Goal: Task Accomplishment & Management: Manage account settings

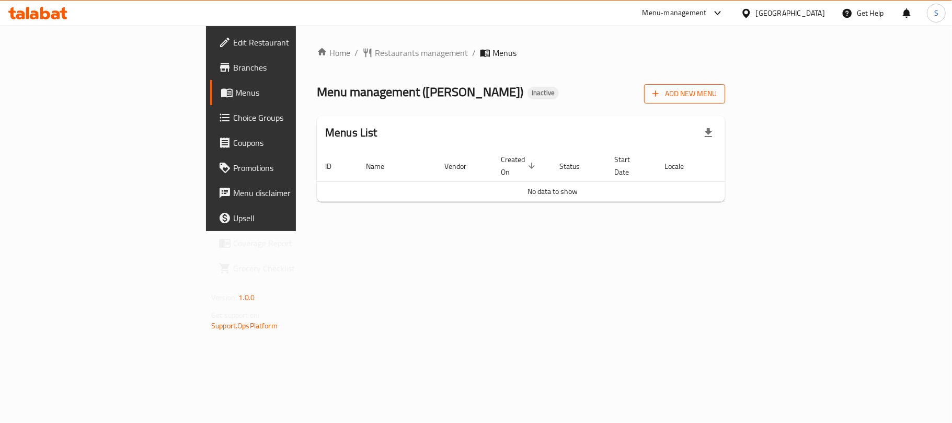
click at [661, 99] on icon "button" at bounding box center [656, 93] width 10 height 10
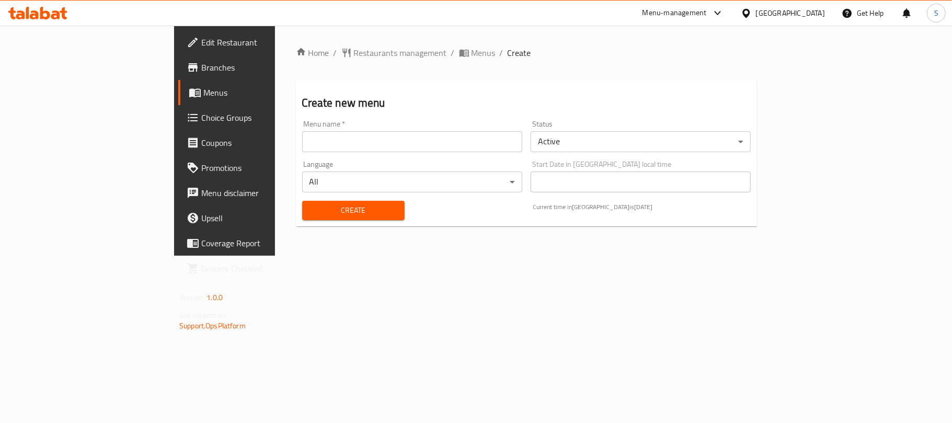
click at [477, 144] on input "text" at bounding box center [412, 141] width 220 height 21
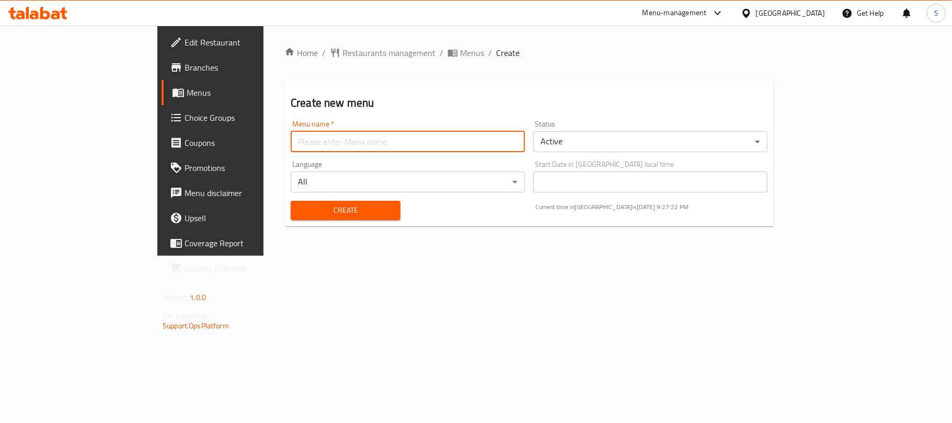
type input "New Menu"
click at [299, 217] on span "Create" at bounding box center [345, 210] width 93 height 13
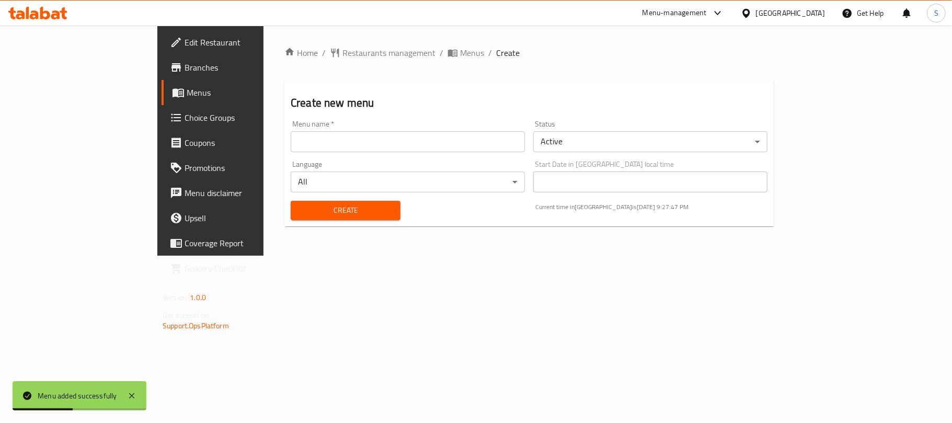
click at [453, 52] on icon "breadcrumb" at bounding box center [454, 54] width 3 height 4
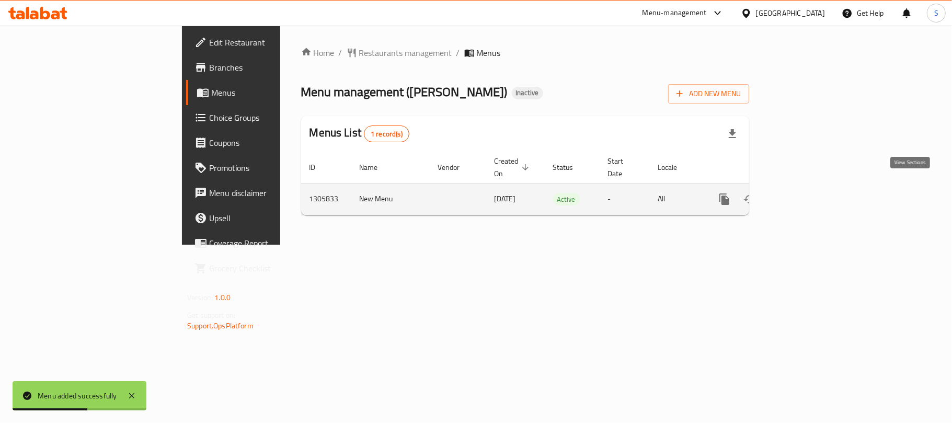
click at [813, 187] on link "enhanced table" at bounding box center [800, 199] width 25 height 25
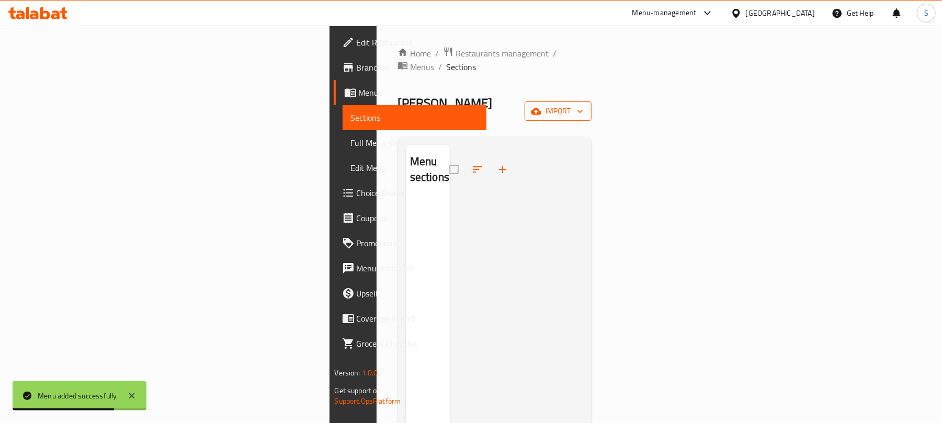
click at [583, 105] on span "import" at bounding box center [558, 111] width 50 height 13
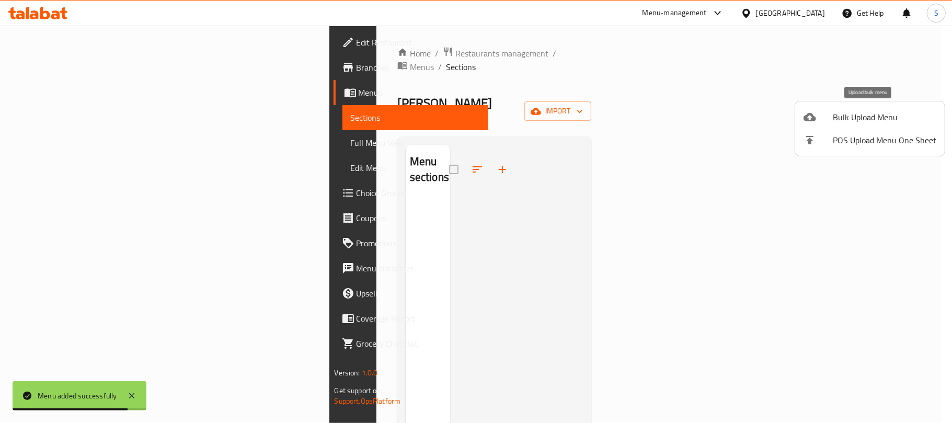
click at [858, 121] on span "Bulk Upload Menu" at bounding box center [885, 117] width 104 height 13
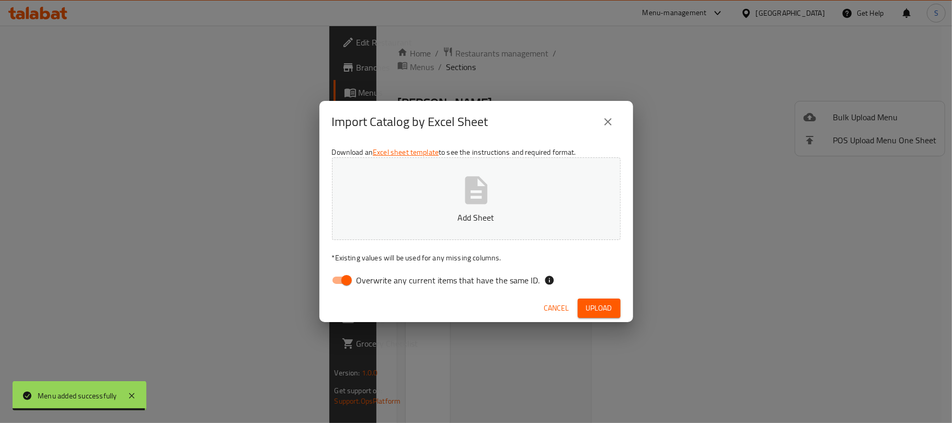
click at [339, 280] on input "Overwrite any current items that have the same ID." at bounding box center [347, 280] width 60 height 20
checkbox input "false"
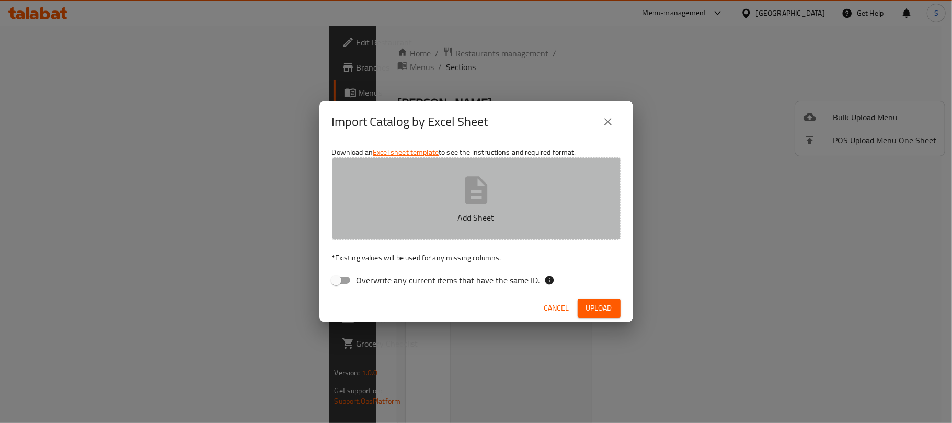
click at [463, 199] on icon "button" at bounding box center [476, 190] width 33 height 33
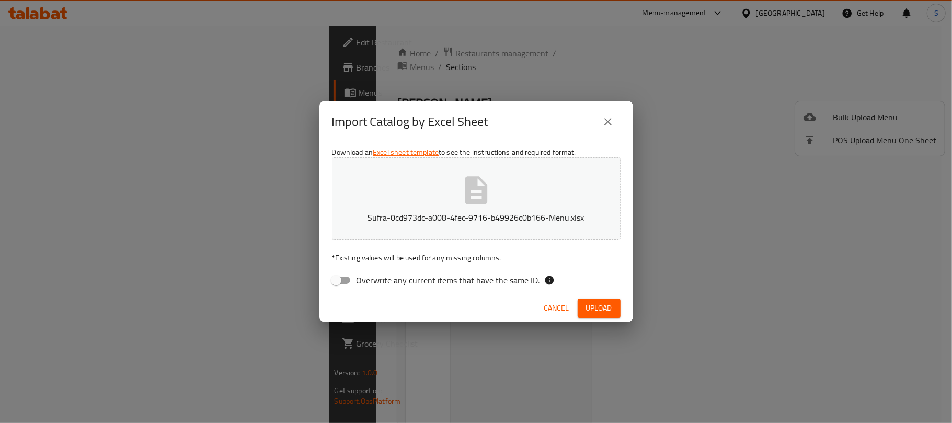
click at [586, 312] on span "Upload" at bounding box center [599, 308] width 26 height 13
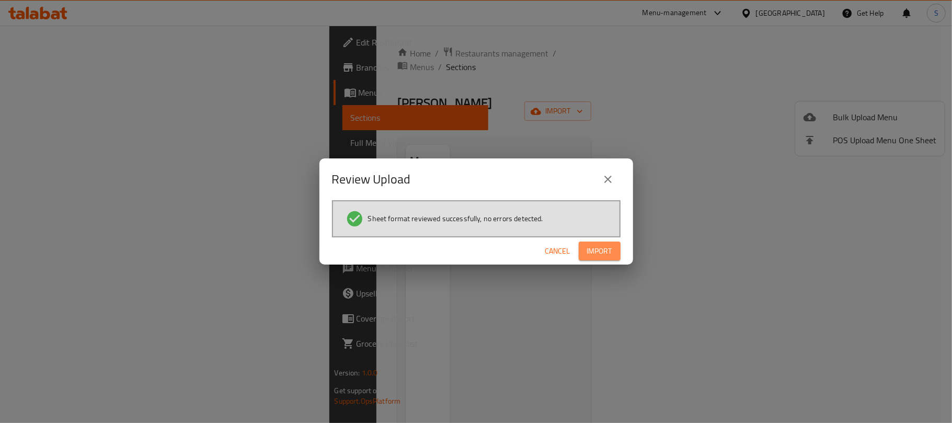
click at [600, 256] on span "Import" at bounding box center [599, 251] width 25 height 13
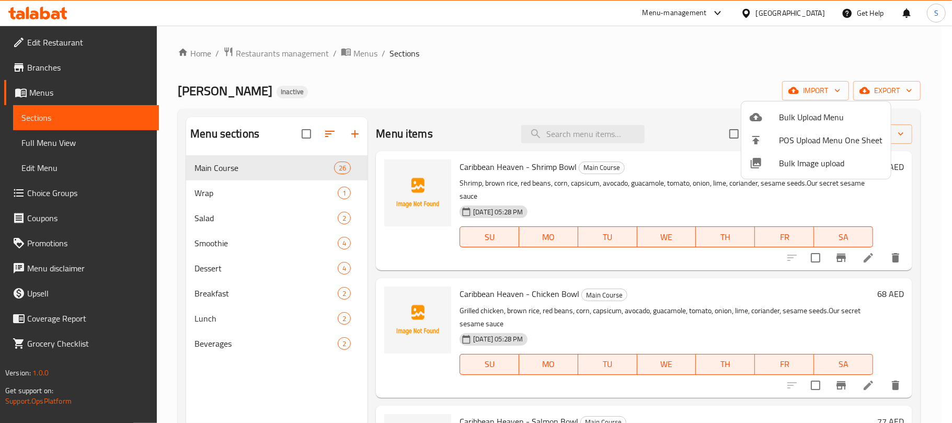
click at [377, 63] on div at bounding box center [476, 211] width 952 height 423
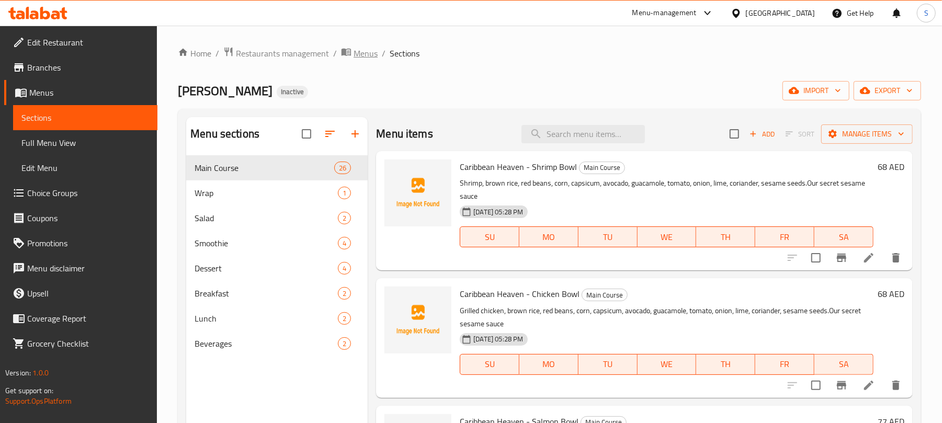
click at [369, 53] on span "Menus" at bounding box center [366, 53] width 24 height 13
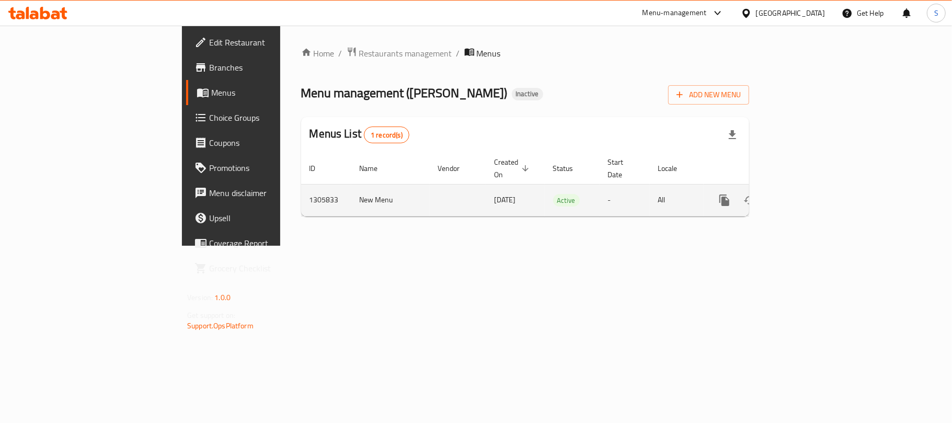
click at [301, 188] on td "1305833" at bounding box center [326, 200] width 50 height 32
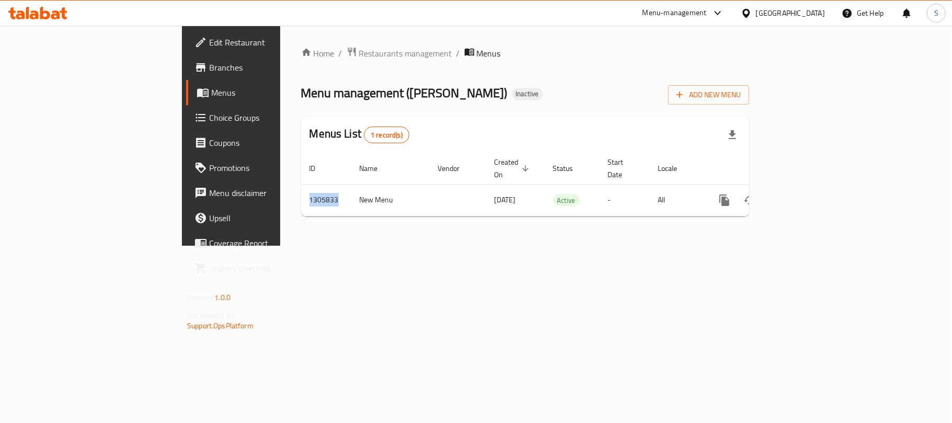
copy td "1305833"
click at [211, 96] on span "Menus" at bounding box center [271, 92] width 121 height 13
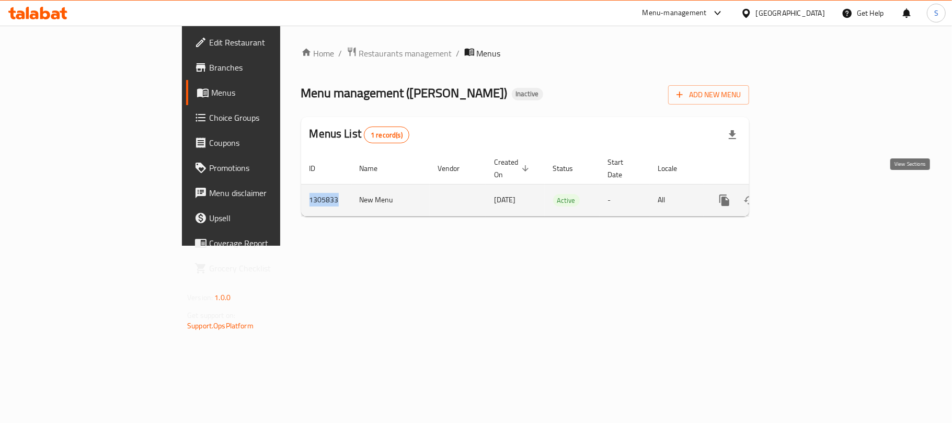
click at [806, 194] on icon "enhanced table" at bounding box center [800, 200] width 13 height 13
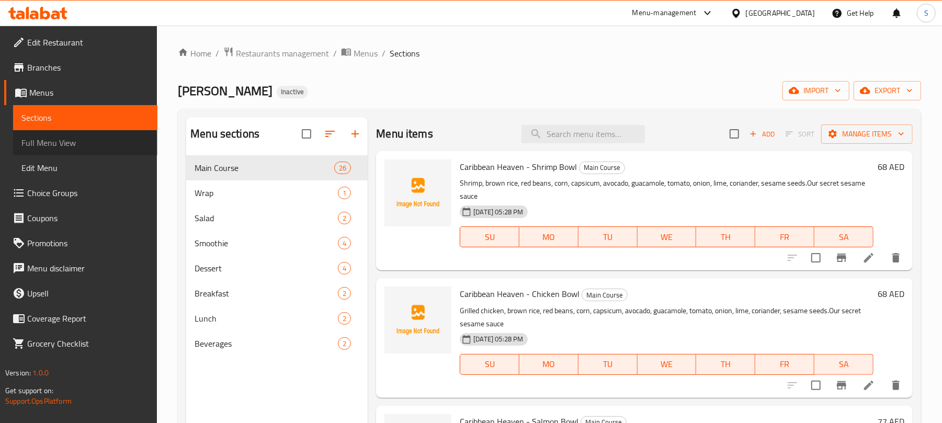
click at [86, 143] on span "Full Menu View" at bounding box center [85, 142] width 128 height 13
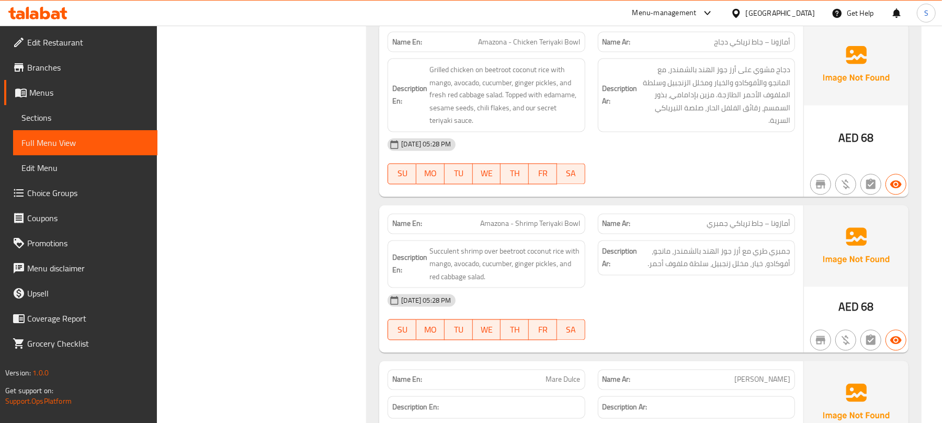
scroll to position [1534, 0]
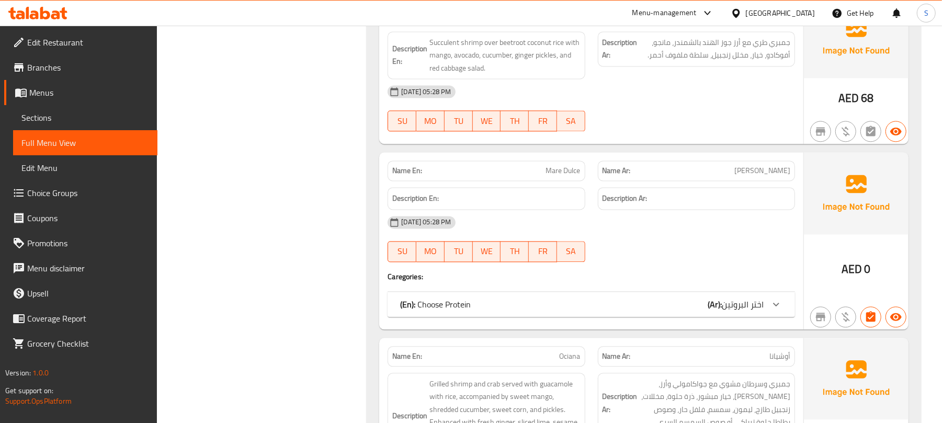
click at [570, 175] on span "Mare Dulce" at bounding box center [563, 170] width 35 height 11
copy span "Mare Dulce"
click at [570, 303] on div "(En): Choose Protein (Ar): اختر البروتين" at bounding box center [591, 304] width 407 height 25
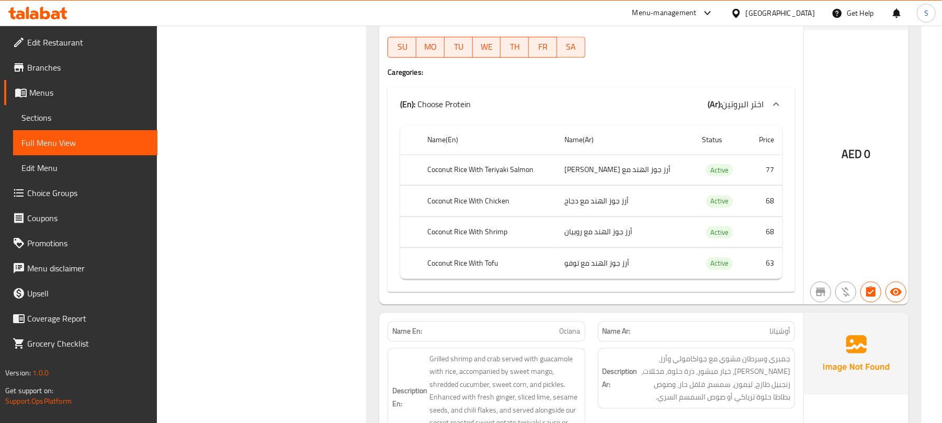
scroll to position [1743, 0]
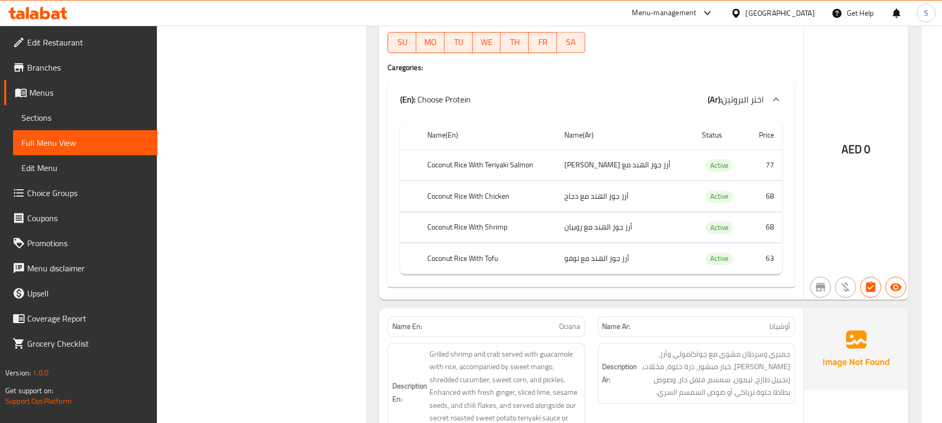
click at [36, 111] on span "Sections" at bounding box center [85, 117] width 128 height 13
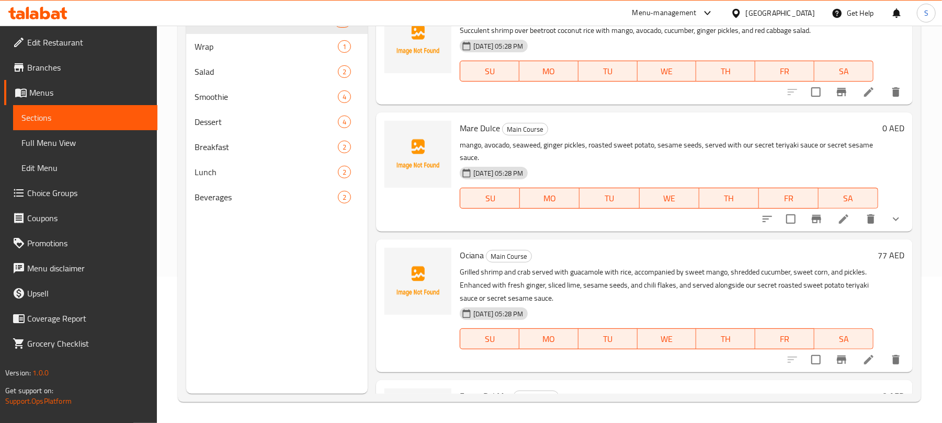
scroll to position [1115, 0]
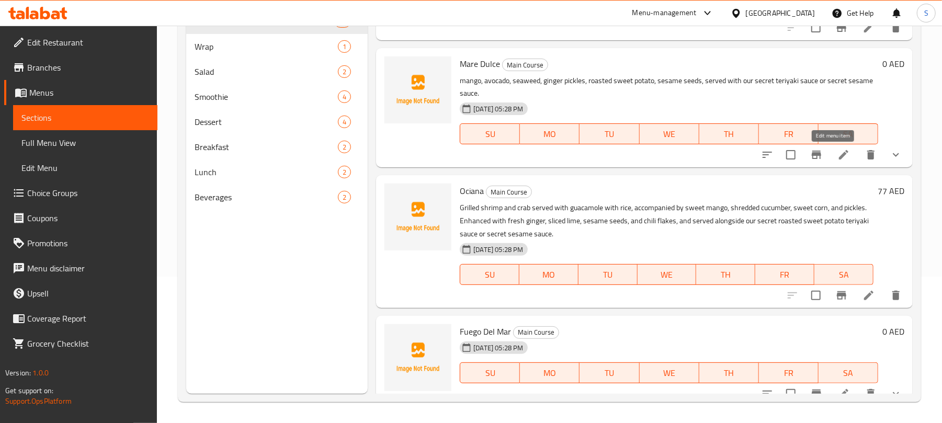
click at [837, 153] on icon at bounding box center [843, 155] width 13 height 13
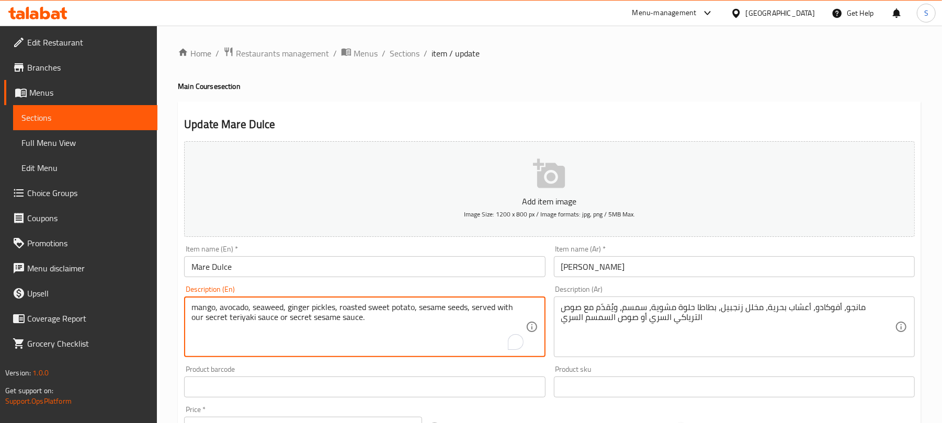
drag, startPoint x: 205, startPoint y: 318, endPoint x: 275, endPoint y: 317, distance: 69.6
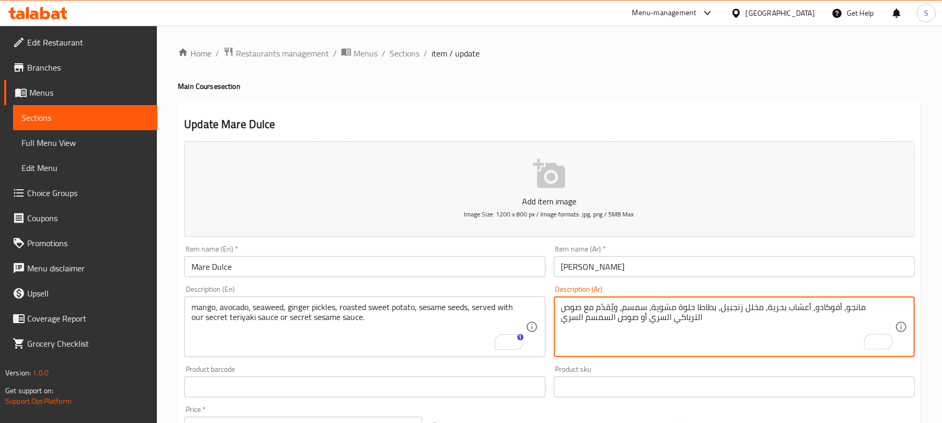
drag, startPoint x: 648, startPoint y: 320, endPoint x: 610, endPoint y: 308, distance: 40.5
type textarea "مانجو، أفوكادو، أعشاب بحرية، مخلل زنجبيل، بطاطا حلوة مشوية، سمسم، ويُقدّم مع صو…"
click at [585, 320] on textarea "مانجو، أفوكادو، أعشاب بحرية، مخلل زنجبيل، بطاطا حلوة مشوية، سمسم، ويُقدّم مع صو…" at bounding box center [728, 327] width 334 height 50
drag, startPoint x: 636, startPoint y: 317, endPoint x: 561, endPoint y: 320, distance: 75.9
click at [561, 320] on textarea "مانجو، أفوكادو، أعشاب بحرية، مخلل زنجبيل، بطاطا حلوة مشوية، سمسم، ويُقدّم مع صو…" at bounding box center [728, 327] width 334 height 50
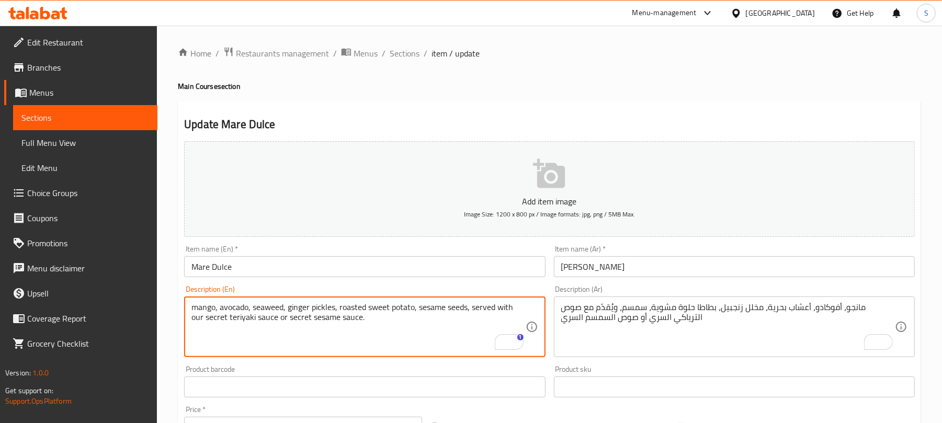
drag, startPoint x: 288, startPoint y: 318, endPoint x: 361, endPoint y: 318, distance: 73.2
click at [84, 138] on span "Full Menu View" at bounding box center [85, 142] width 128 height 13
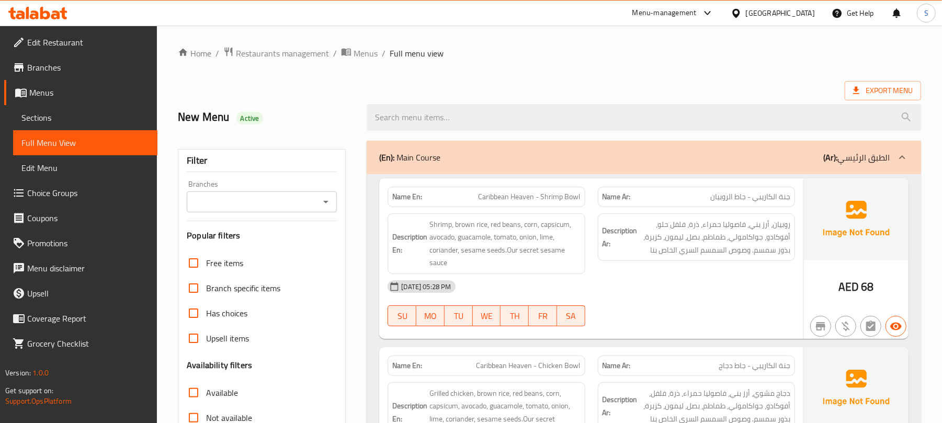
click at [59, 113] on span "Sections" at bounding box center [85, 117] width 128 height 13
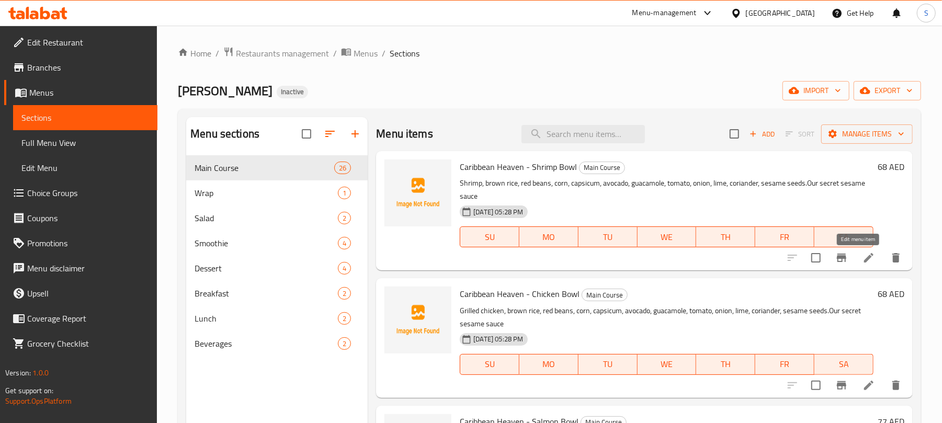
click at [862, 258] on icon at bounding box center [868, 258] width 13 height 13
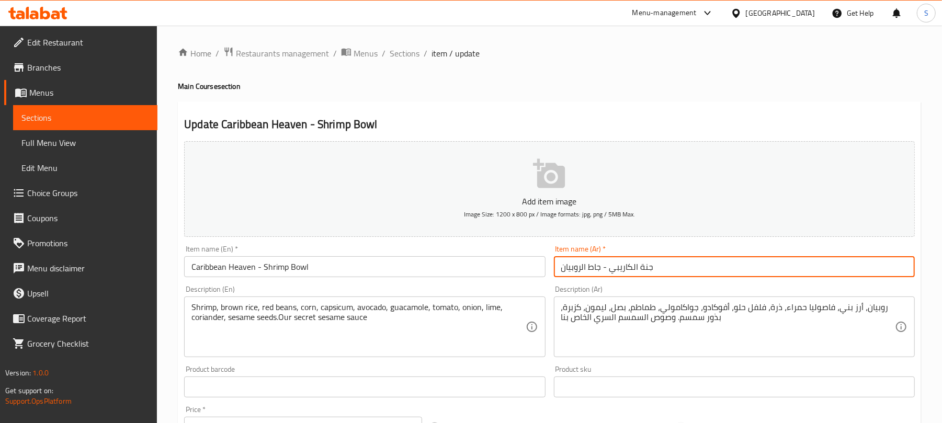
click at [607, 270] on input "جنة الكاريبي - جاط الروبيان" at bounding box center [734, 266] width 361 height 21
click at [837, 267] on input "جنة الكاريبي - جاط الروبيان" at bounding box center [734, 266] width 361 height 21
click at [867, 272] on input "جنة الكاريبي - جاط روبيان" at bounding box center [734, 266] width 361 height 21
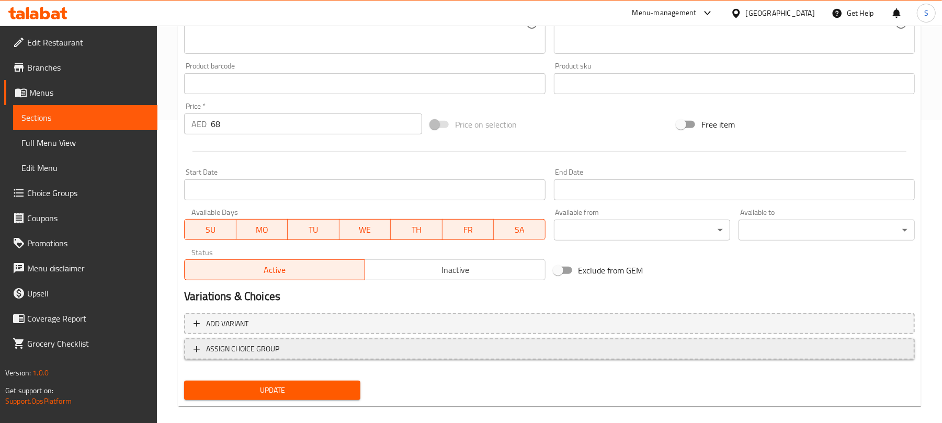
scroll to position [315, 0]
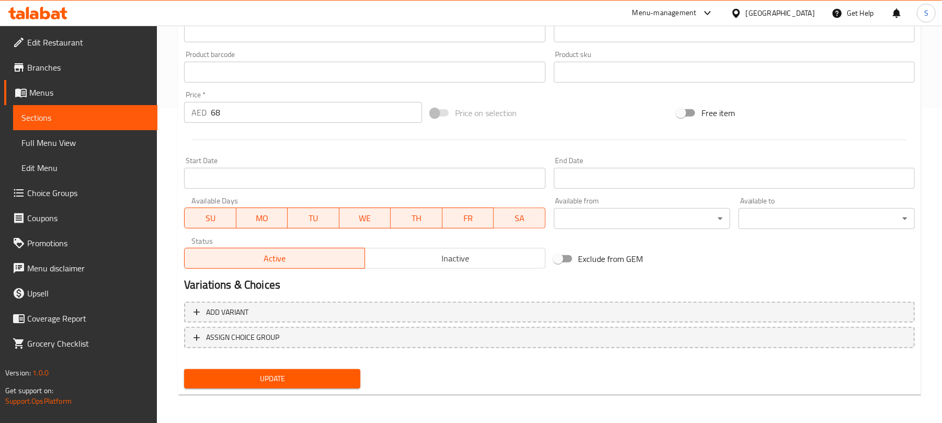
type input "جنة الكاريبي - جاط روبيان"
click at [305, 375] on span "Update" at bounding box center [272, 378] width 160 height 13
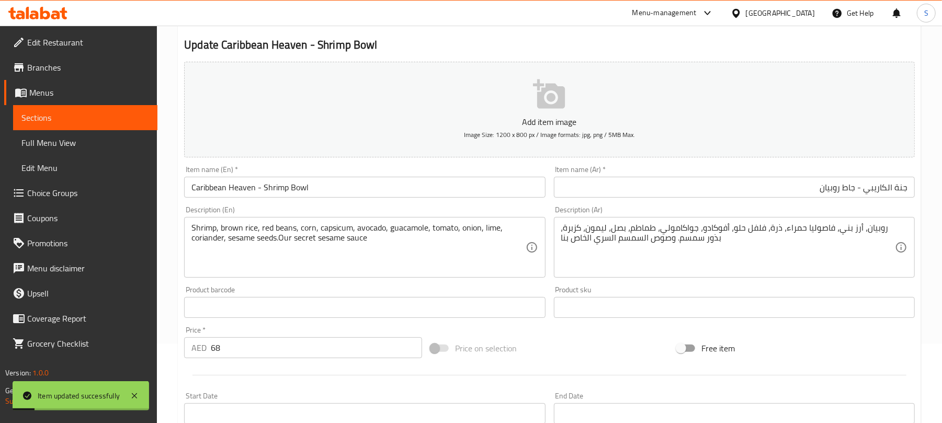
scroll to position [0, 0]
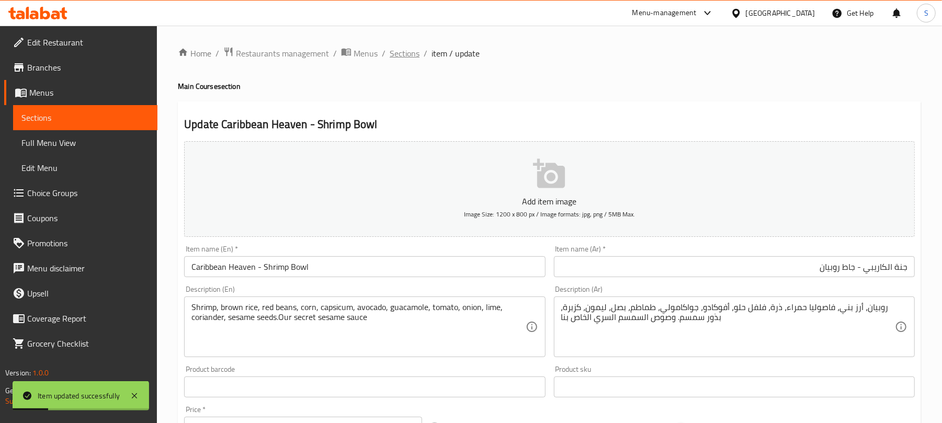
click at [415, 53] on span "Sections" at bounding box center [405, 53] width 30 height 13
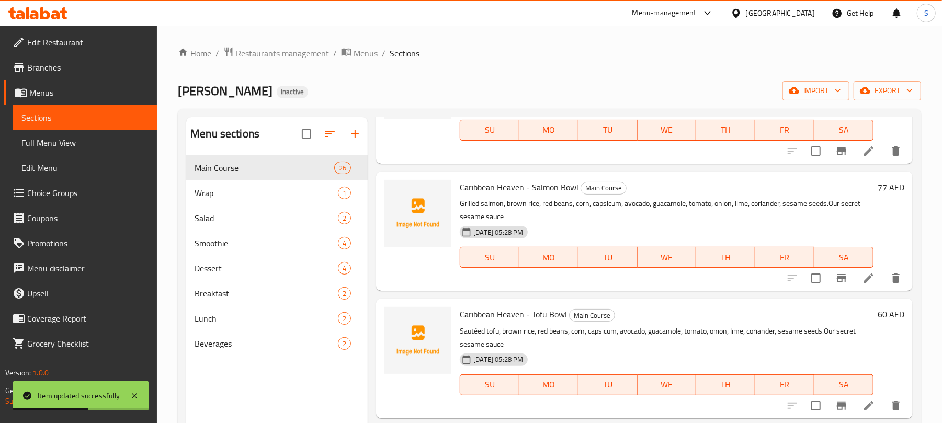
scroll to position [279, 0]
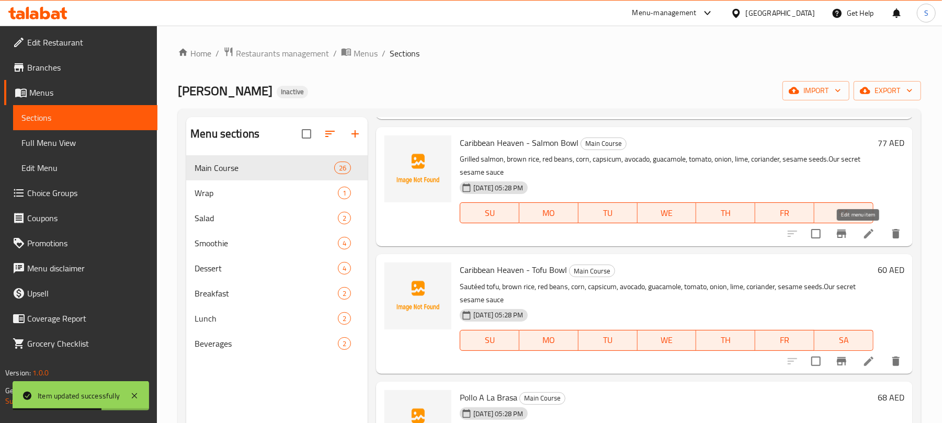
click at [862, 235] on icon at bounding box center [868, 233] width 13 height 13
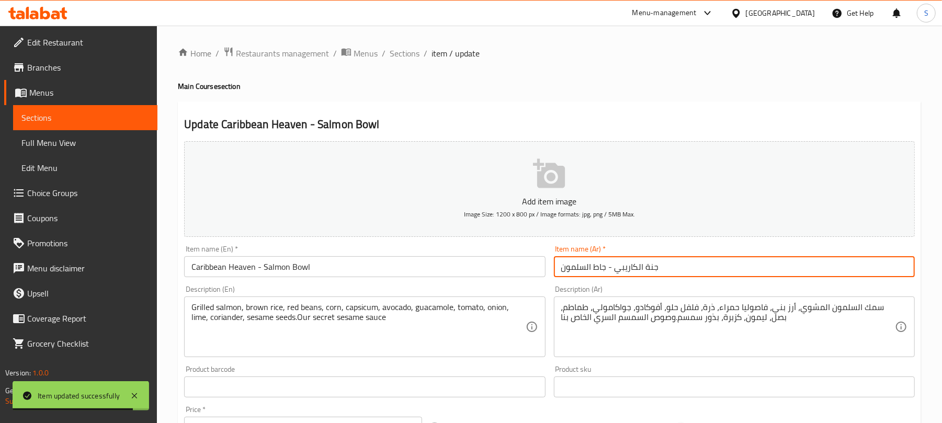
click at [587, 268] on input "جنة الكاريبي - جاط السلمون" at bounding box center [734, 266] width 361 height 21
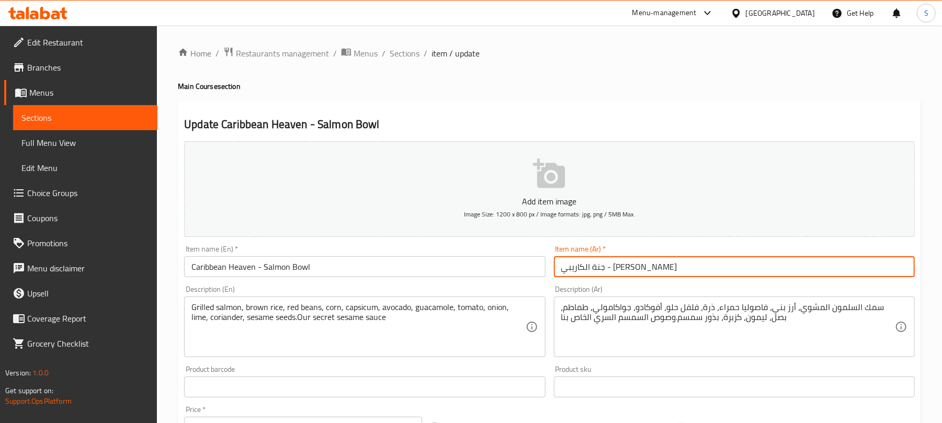
type input "جنة الكاريبي - جاط سلمون"
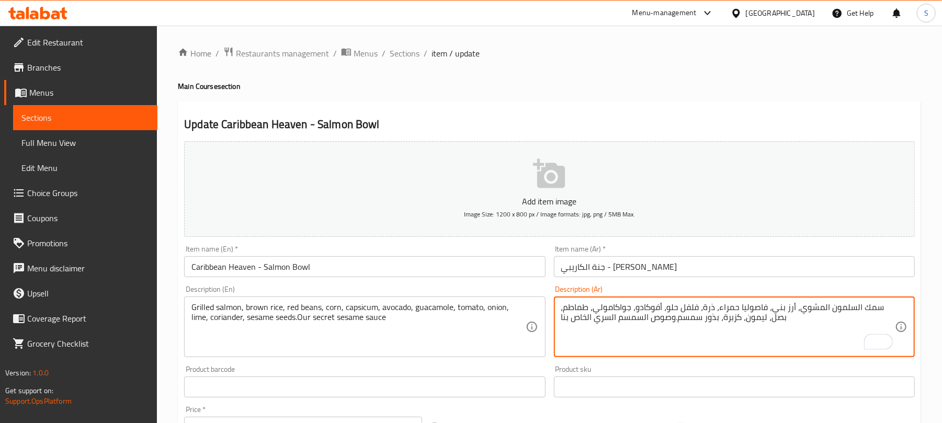
scroll to position [315, 0]
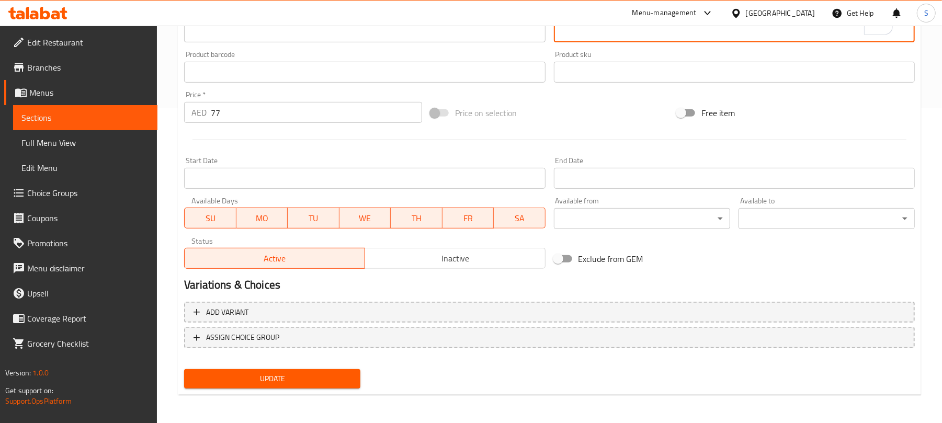
click at [325, 375] on span "Update" at bounding box center [272, 378] width 160 height 13
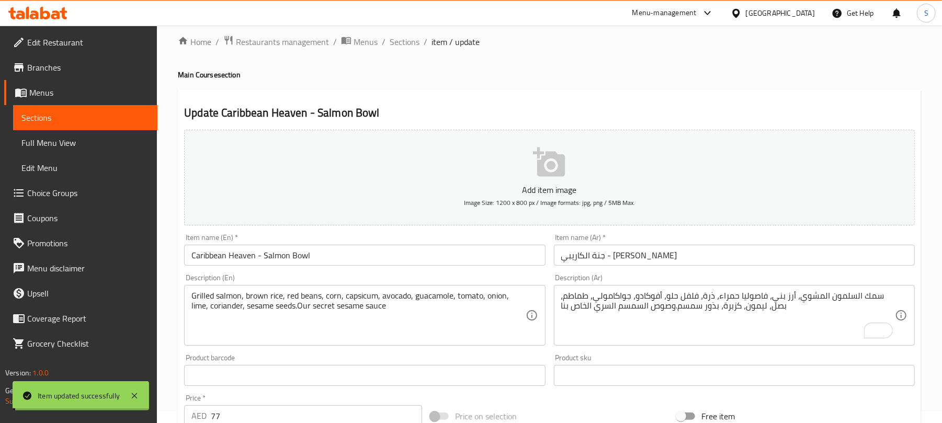
scroll to position [0, 0]
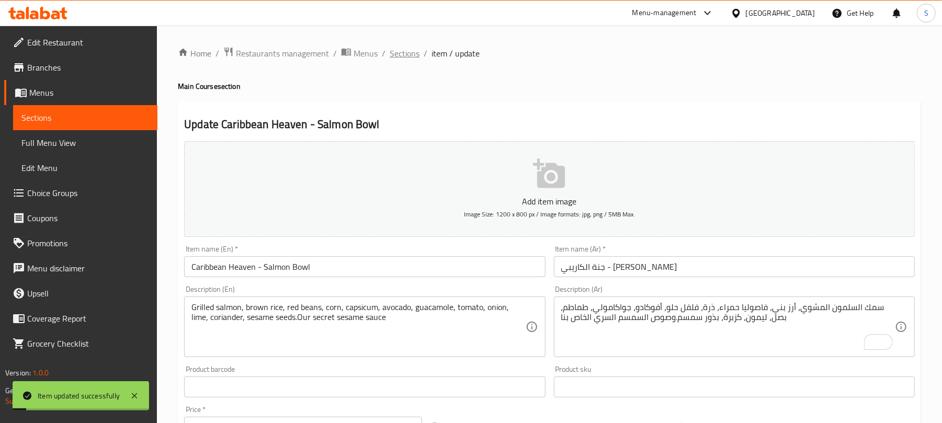
click at [411, 55] on span "Sections" at bounding box center [405, 53] width 30 height 13
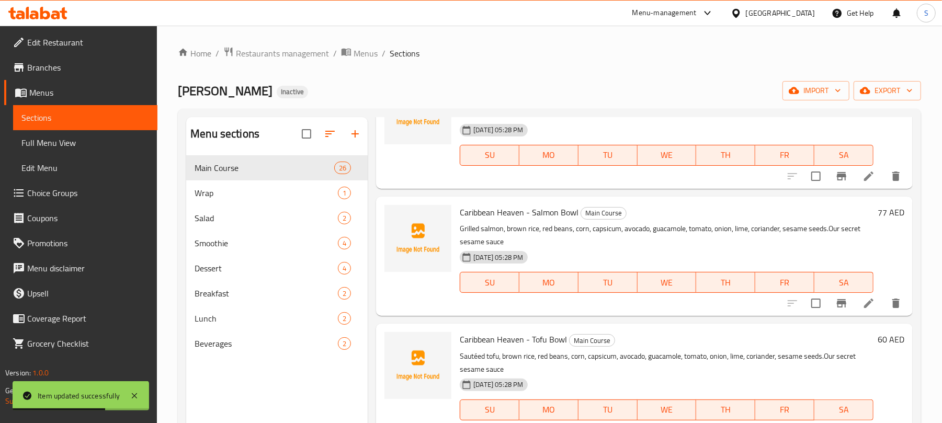
scroll to position [348, 0]
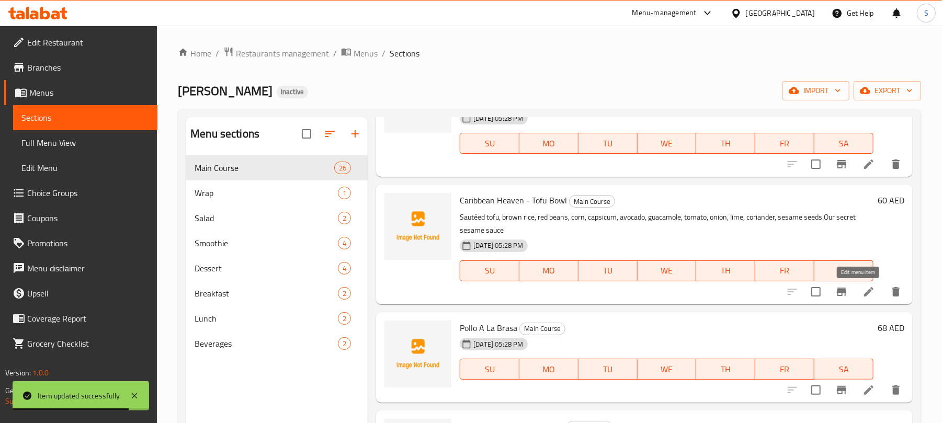
click at [862, 290] on icon at bounding box center [868, 292] width 13 height 13
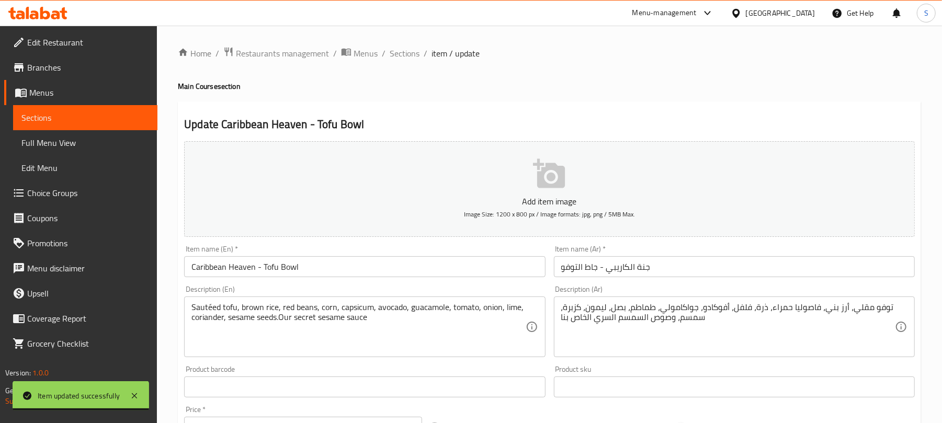
click at [577, 266] on input "جنة الكاريبي - جاط التوفو" at bounding box center [734, 266] width 361 height 21
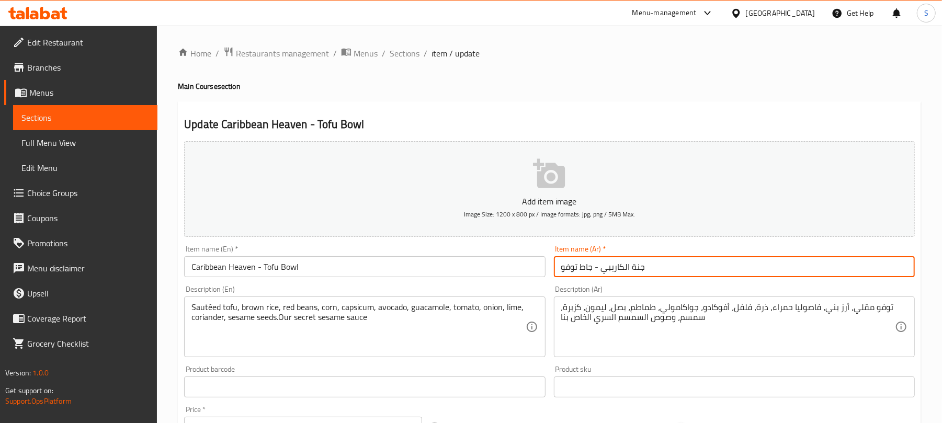
type input "جنة الكاريبي - جاط توفو"
click at [506, 79] on div "Home / Restaurants management / Menus / Sections / item / update Main Course se…" at bounding box center [549, 382] width 743 height 671
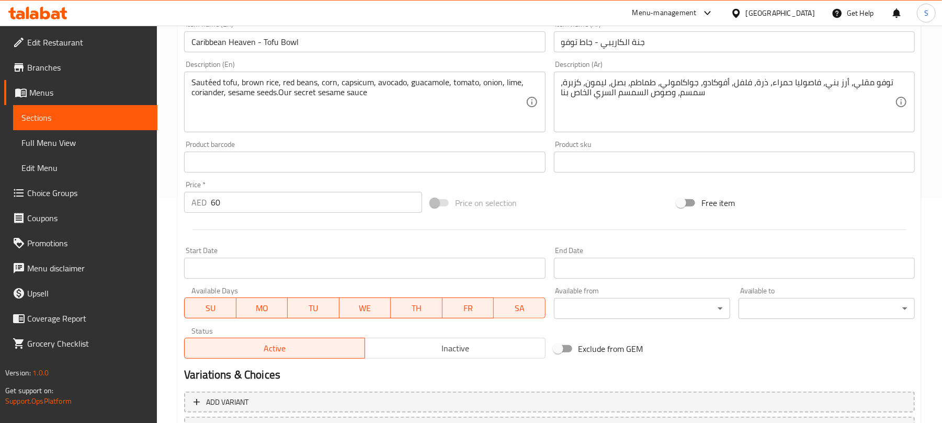
scroll to position [315, 0]
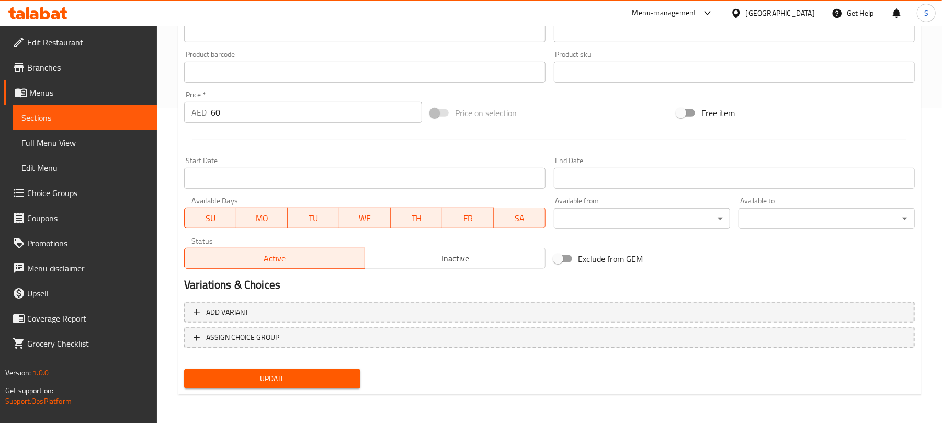
click at [295, 384] on span "Update" at bounding box center [272, 378] width 160 height 13
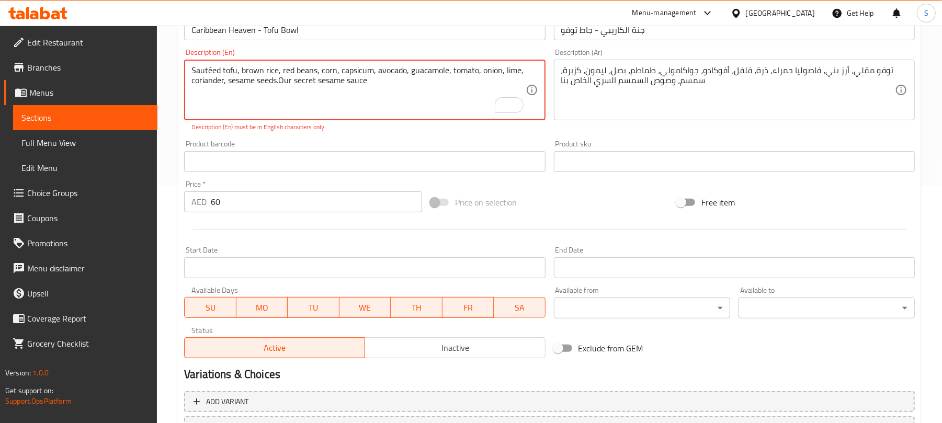
scroll to position [187, 0]
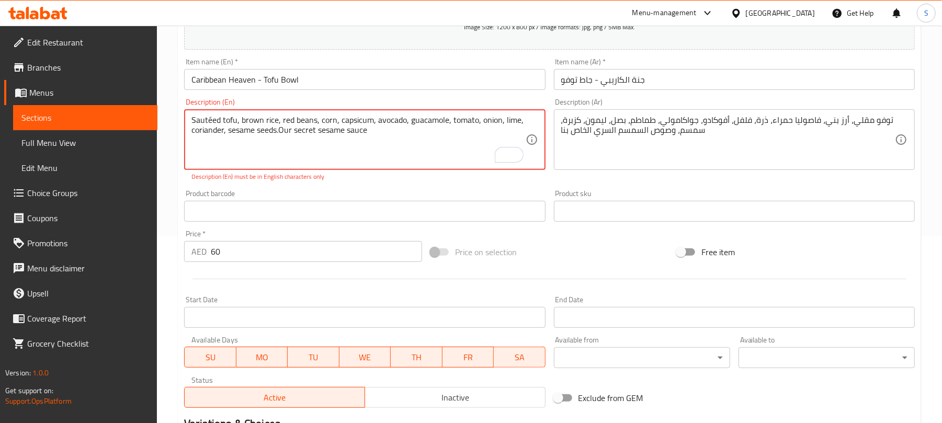
click at [210, 120] on textarea "Sautéed tofu, brown rice, red beans, corn, capsicum, avocado, guacamole, tomato…" at bounding box center [358, 140] width 334 height 50
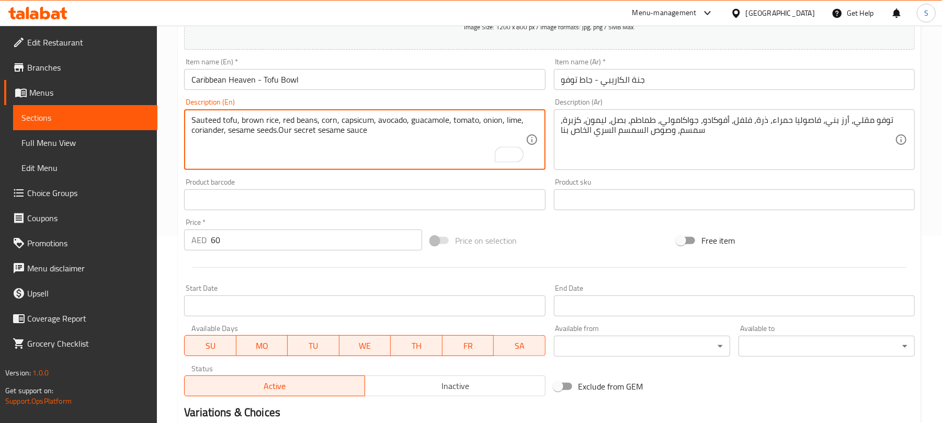
type textarea "Sauteed tofu, brown rice, red beans, corn, capsicum, avocado, guacamole, tomato…"
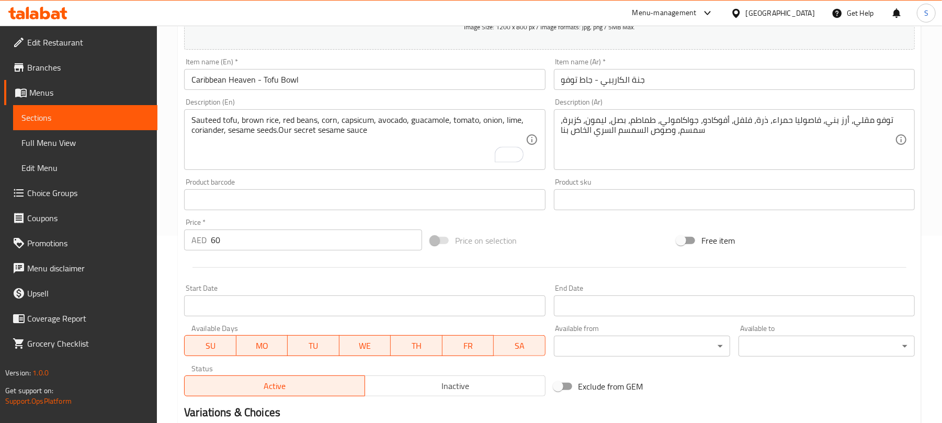
click at [174, 136] on div "Home / Restaurants management / Menus / Sections / item / update Main Course se…" at bounding box center [549, 194] width 785 height 713
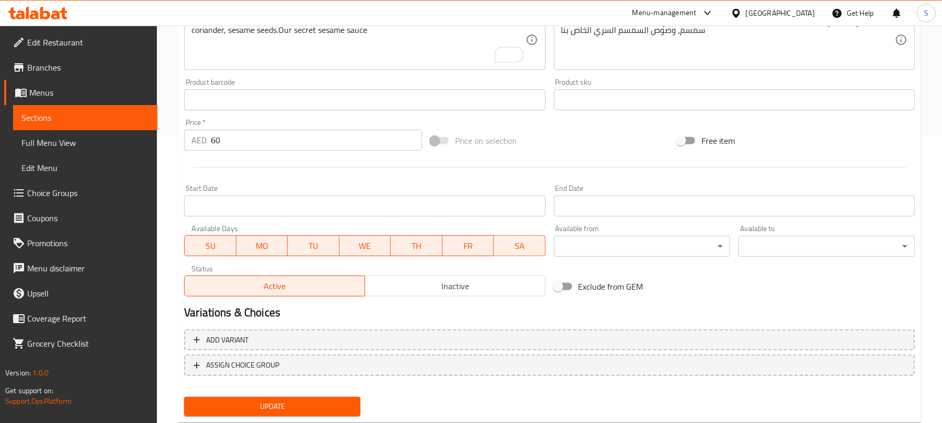
scroll to position [315, 0]
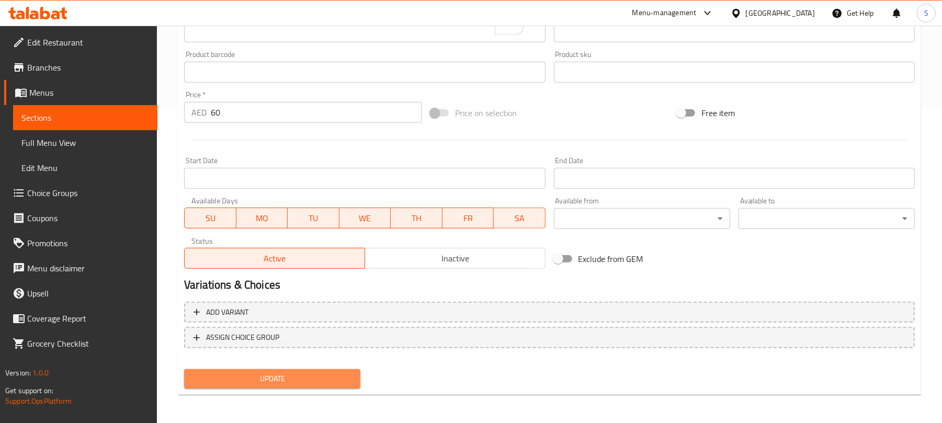
click at [232, 377] on span "Update" at bounding box center [272, 378] width 160 height 13
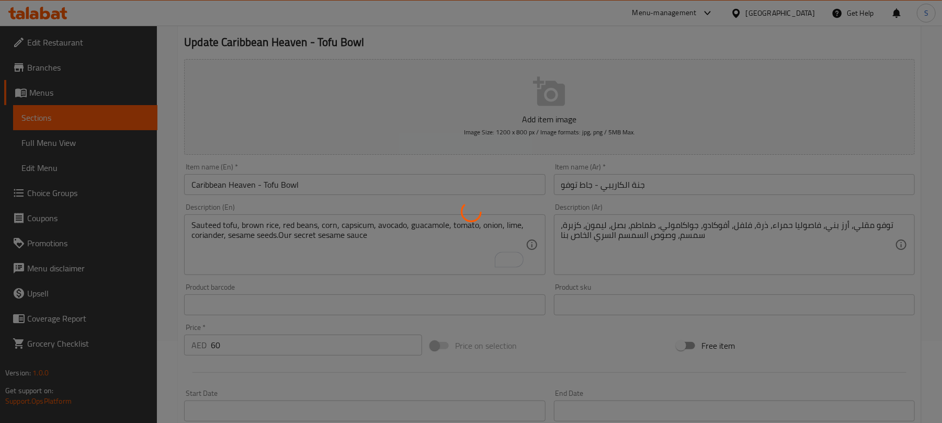
scroll to position [0, 0]
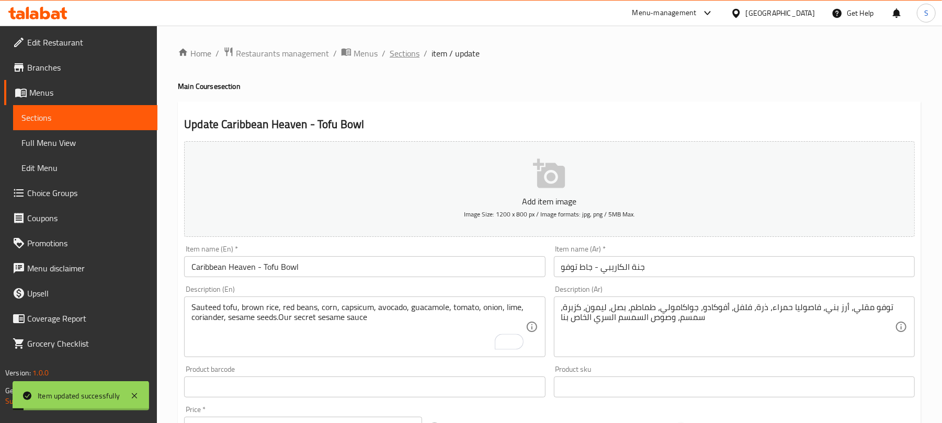
click at [404, 49] on span "Sections" at bounding box center [405, 53] width 30 height 13
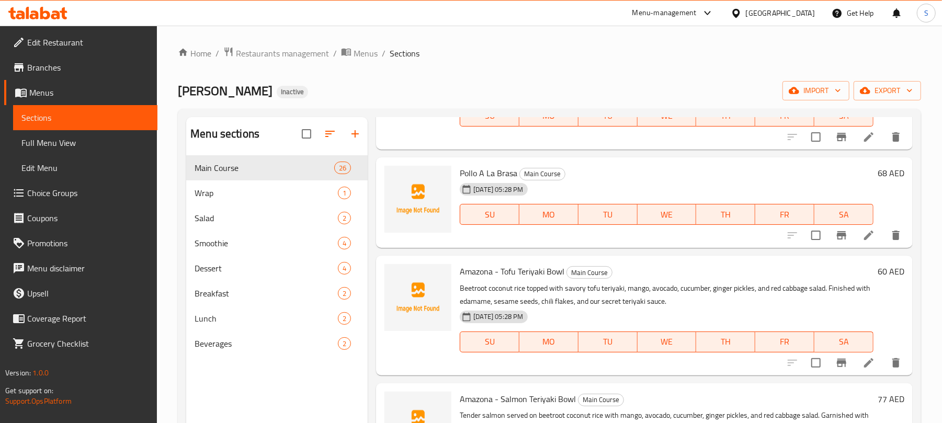
scroll to position [488, 0]
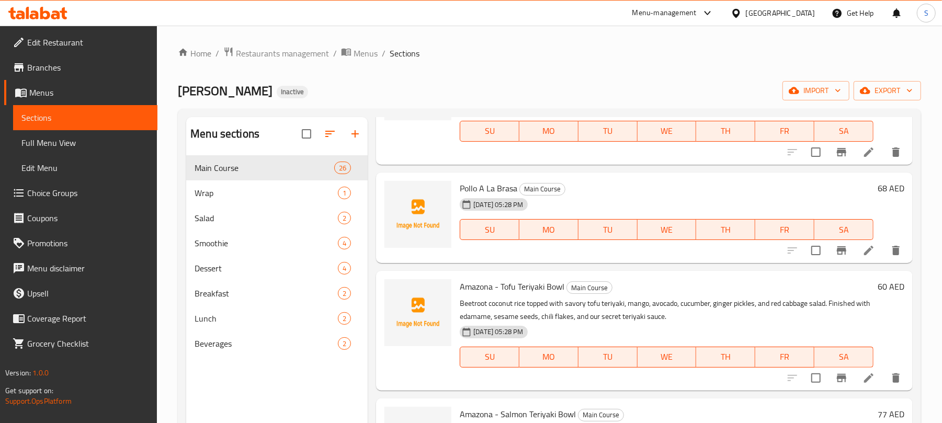
click at [862, 245] on icon at bounding box center [868, 250] width 13 height 13
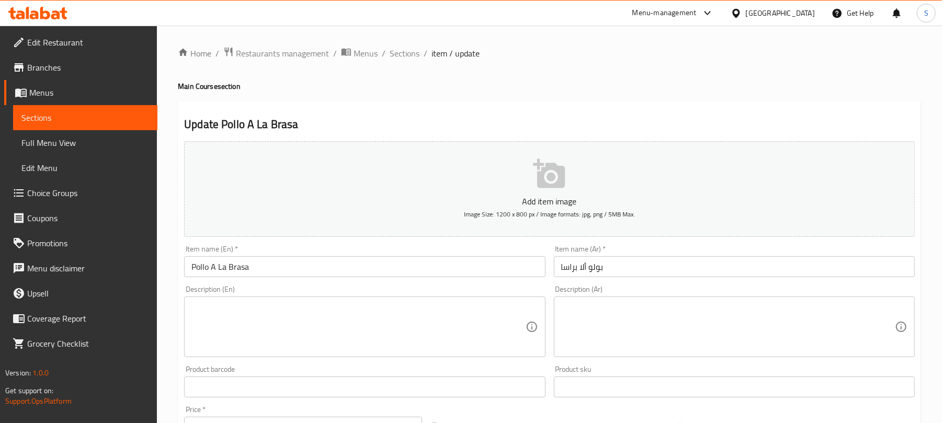
click at [335, 314] on textarea at bounding box center [358, 327] width 334 height 50
paste textarea "Enjoy a wholesome plate featuring tender grilled chicken breast served alongsid…"
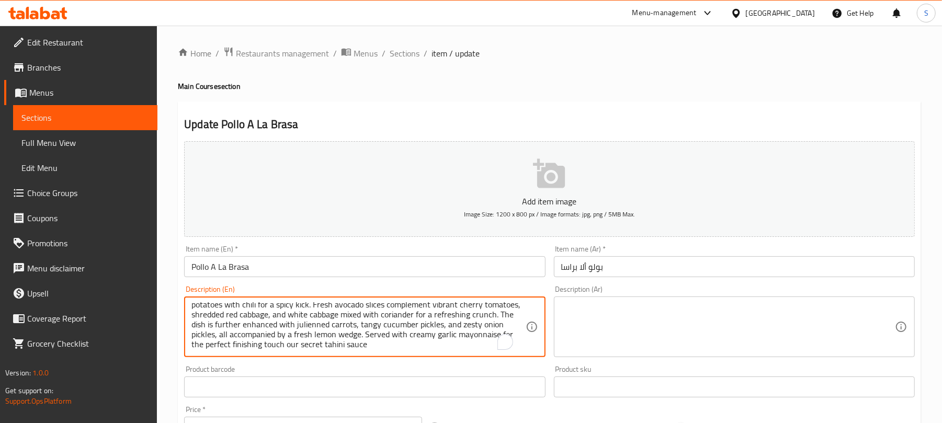
scroll to position [13, 0]
type textarea "Enjoy a wholesome plate featuring tender grilled chicken breast served alongsid…"
click at [584, 324] on textarea at bounding box center [728, 327] width 334 height 50
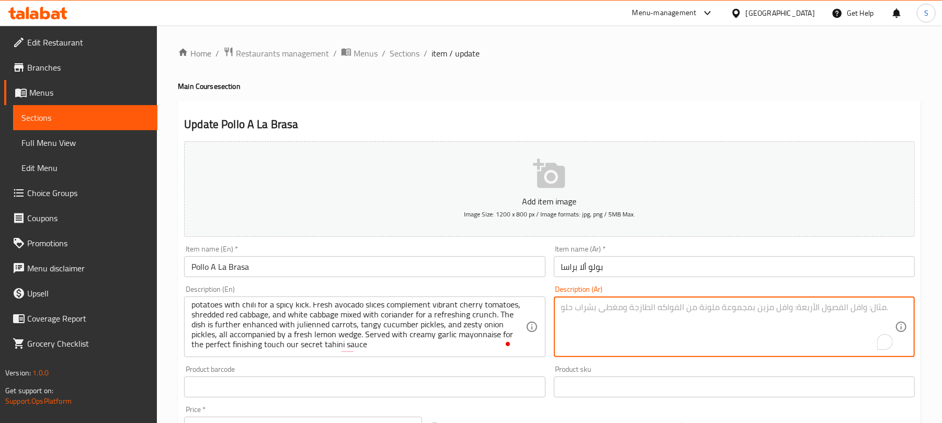
paste textarea "طبق دجاج مشوي طري مع بطاطس مقلية حارة، شرائح أفوكادو، طماطم شيري، ملفوف أحمر وأ…"
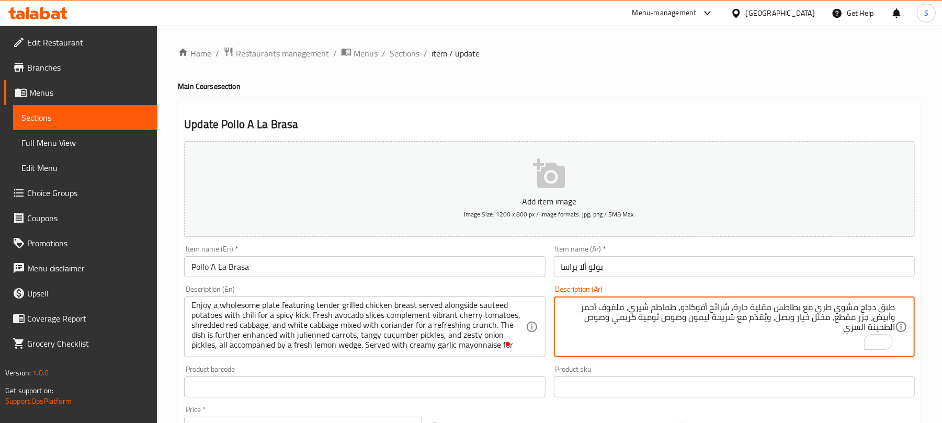
scroll to position [0, 0]
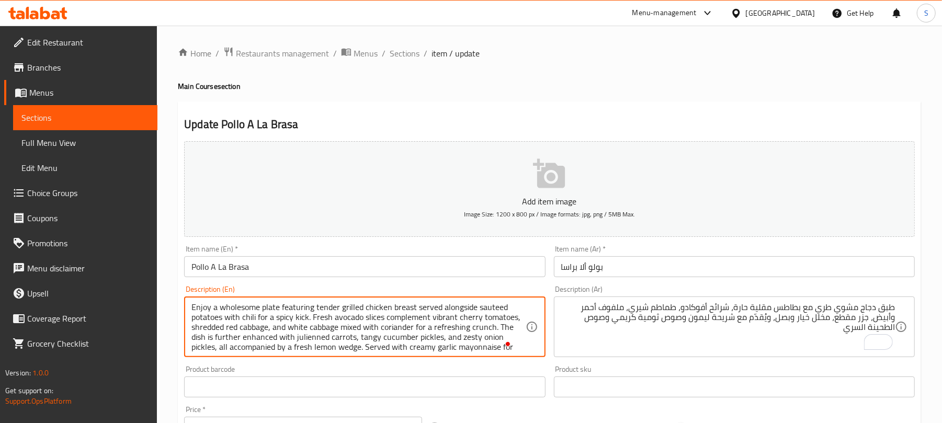
drag, startPoint x: 215, startPoint y: 306, endPoint x: 185, endPoint y: 306, distance: 30.9
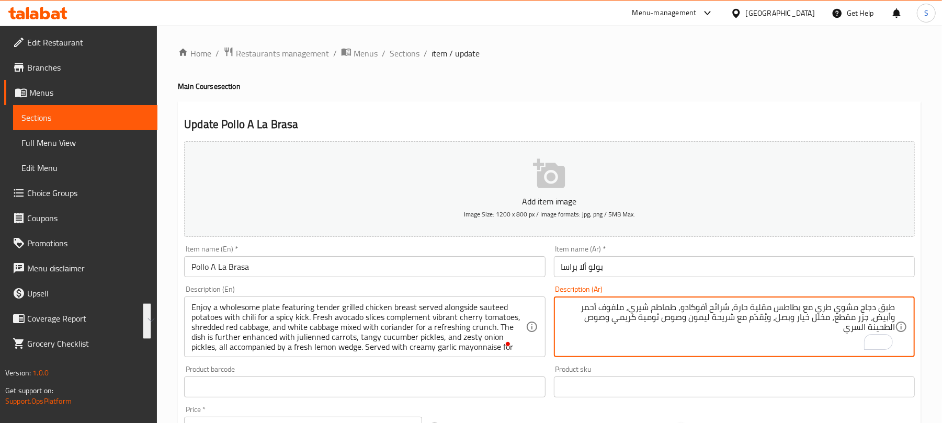
paste textarea "ستمتع بطبق صحي يحتوي على صدر دجاج مشوي طري يقدم مع بطاطس مقلية مع الفلفل الحار …"
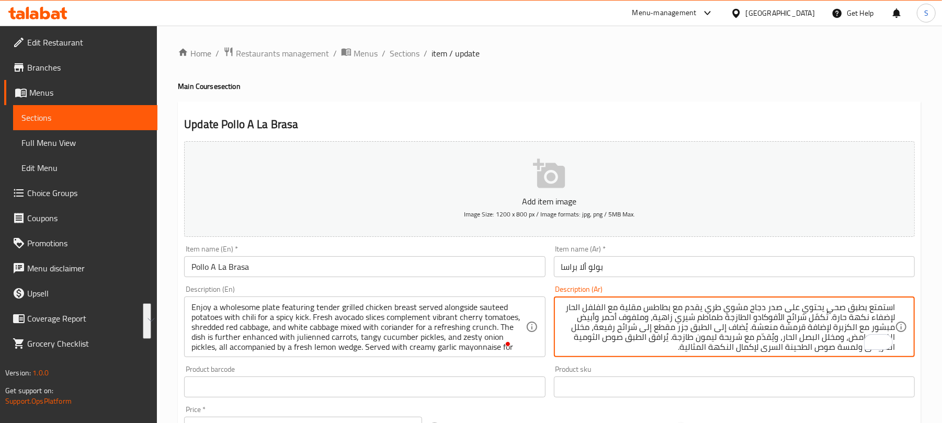
scroll to position [3, 0]
type textarea "استمتع بطبق صحي يحتوي على صدر دجاج مشوي طري يقدم مع بطاطس مقلية مع الفلفل الحار…"
click at [553, 91] on h4 "Main Course section" at bounding box center [549, 86] width 743 height 10
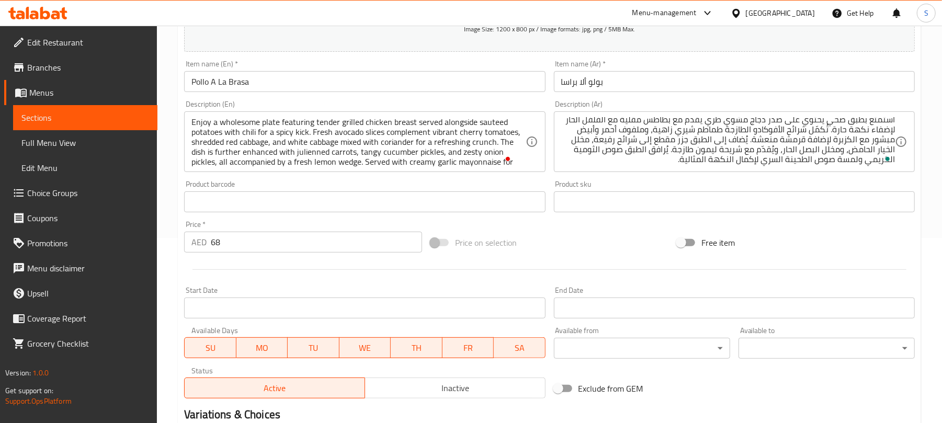
scroll to position [315, 0]
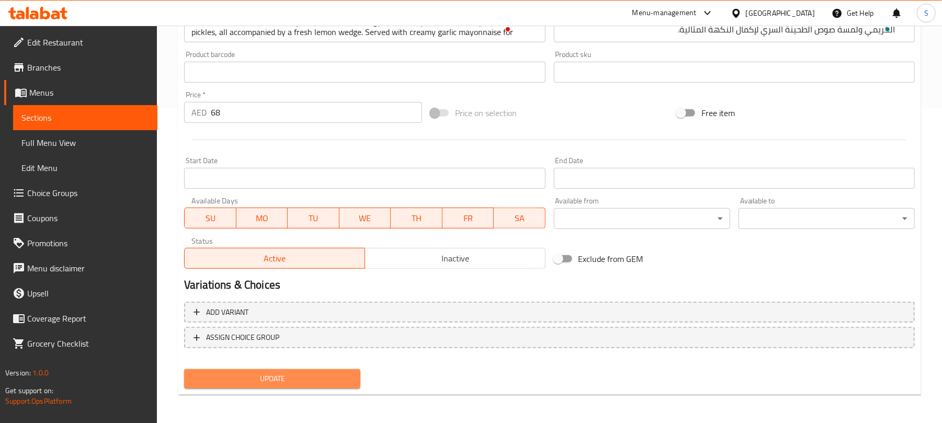
click at [328, 384] on span "Update" at bounding box center [272, 378] width 160 height 13
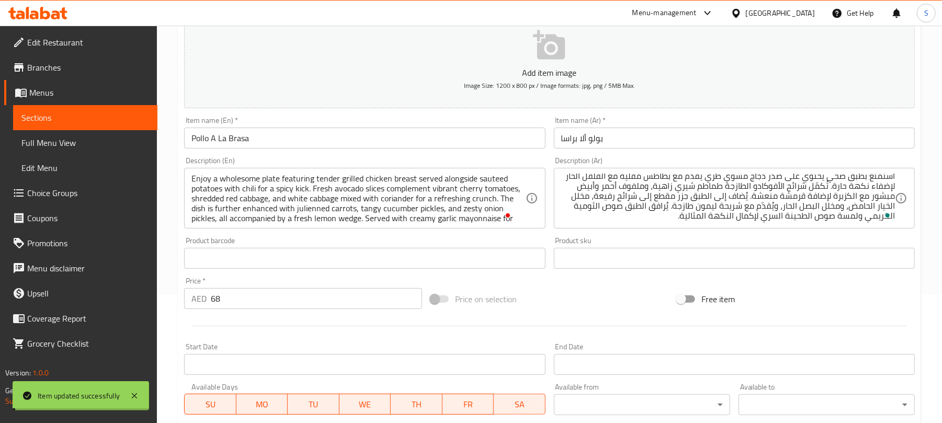
scroll to position [0, 0]
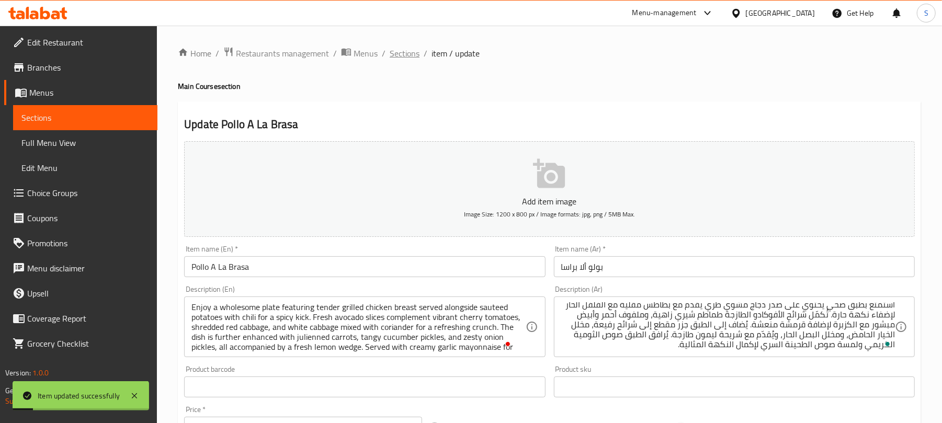
click at [409, 59] on span "Sections" at bounding box center [405, 53] width 30 height 13
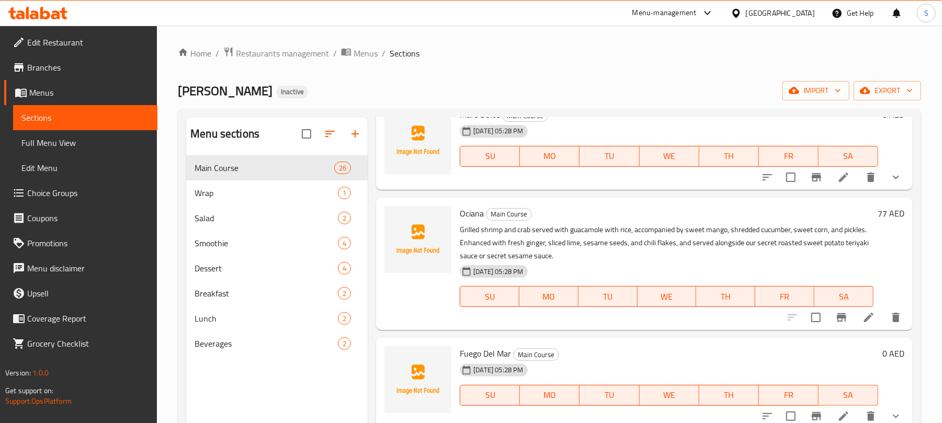
scroll to position [1185, 0]
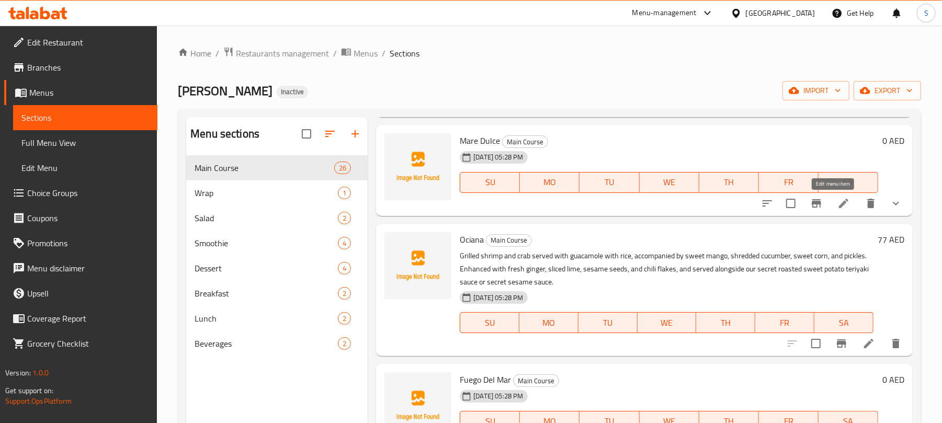
click at [839, 202] on icon at bounding box center [843, 202] width 9 height 9
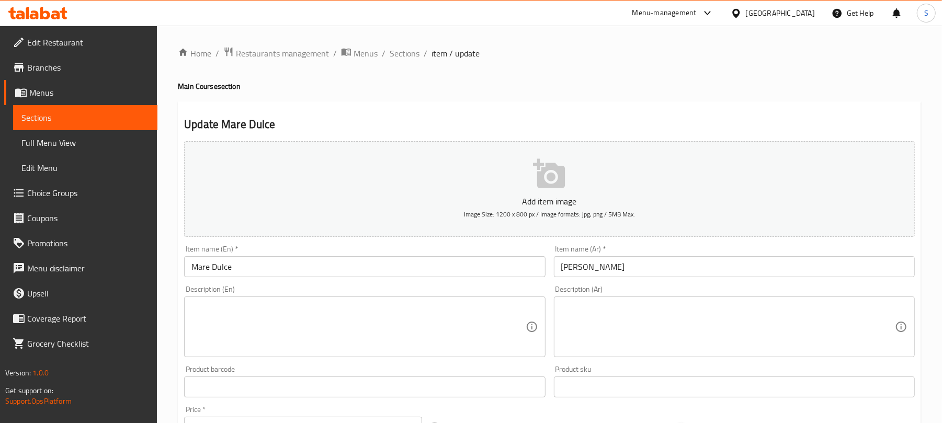
click at [505, 314] on textarea at bounding box center [358, 327] width 334 height 50
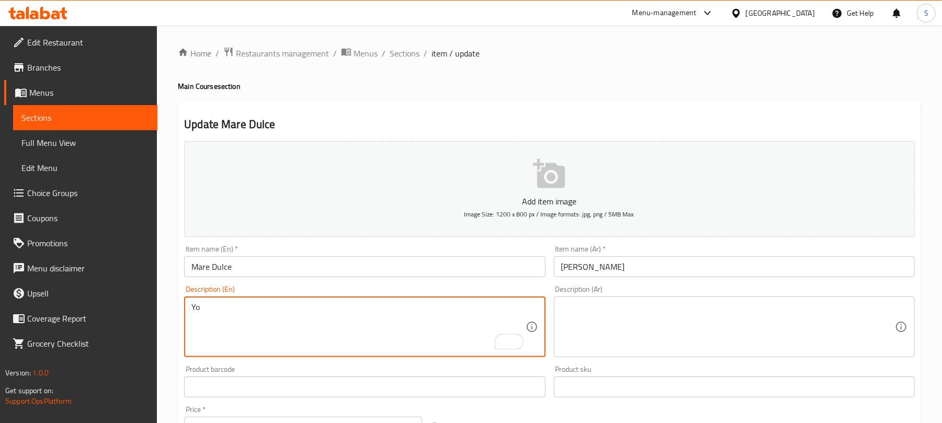
type textarea "Y"
paste textarea "مانجو، أفوكادو، أعشاب بحرية، مخلل زنجبيل، بطاطا حلوة مشوية، سمسم، ويُقدّم مع صو…"
type textarea "مانجو، أفوكادو، أعشاب بحرية، مخلل زنجبيل، بطاطا حلوة مشوية، سمسم، ويُقدّم مع صو…"
click at [582, 321] on textarea at bounding box center [728, 327] width 334 height 50
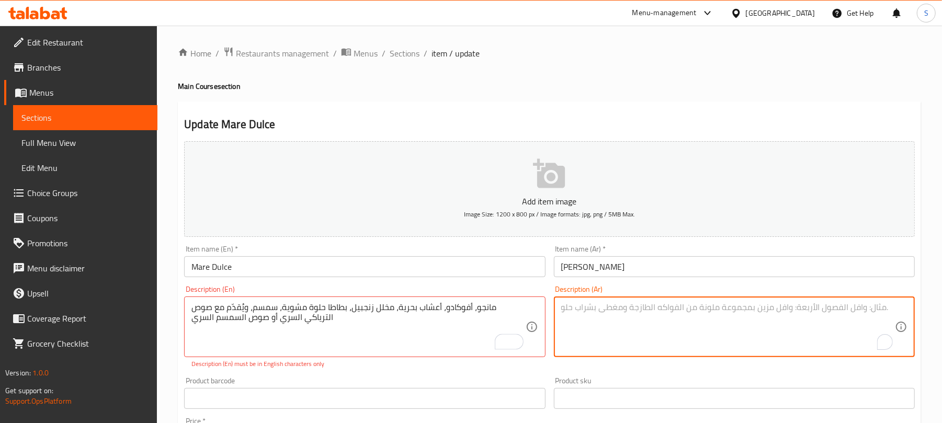
paste textarea "مانجو، أفوكادو، أعشاب بحرية، مخلل زنجبيل، بطاطا حلوة مشوية، سمسم، ويُقدّم مع صو…"
type textarea "مانجو، أفوكادو، أعشاب بحرية، مخلل زنجبيل، بطاطا حلوة مشوية، سمسم، ويُقدّم مع صو…"
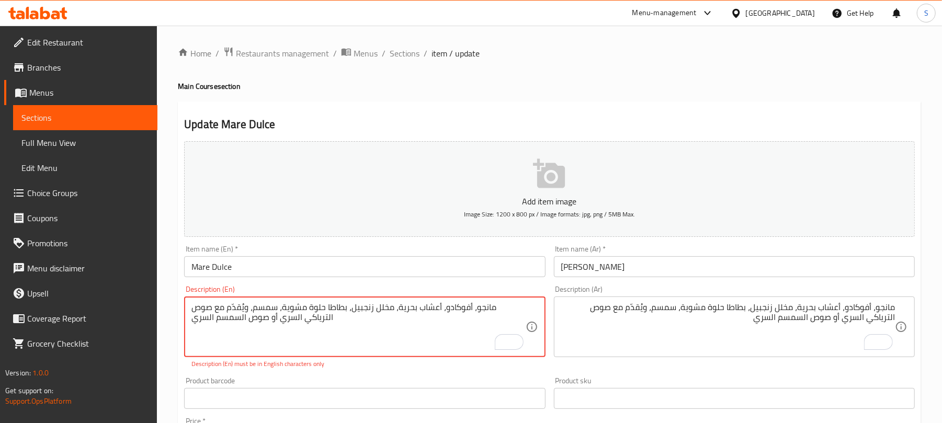
click at [455, 308] on textarea "مانجو، أفوكادو، أعشاب بحرية، مخلل زنجبيل، بطاطا حلوة مشوية، سمسم، ويُقدّم مع صو…" at bounding box center [358, 327] width 334 height 50
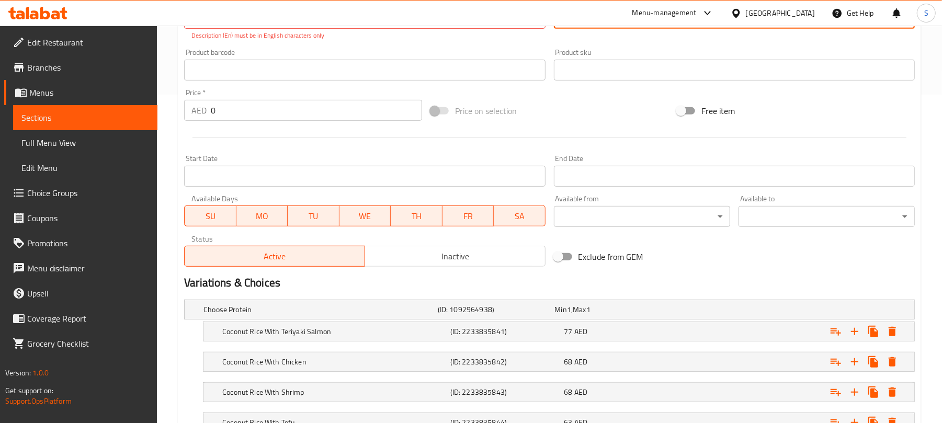
scroll to position [413, 0]
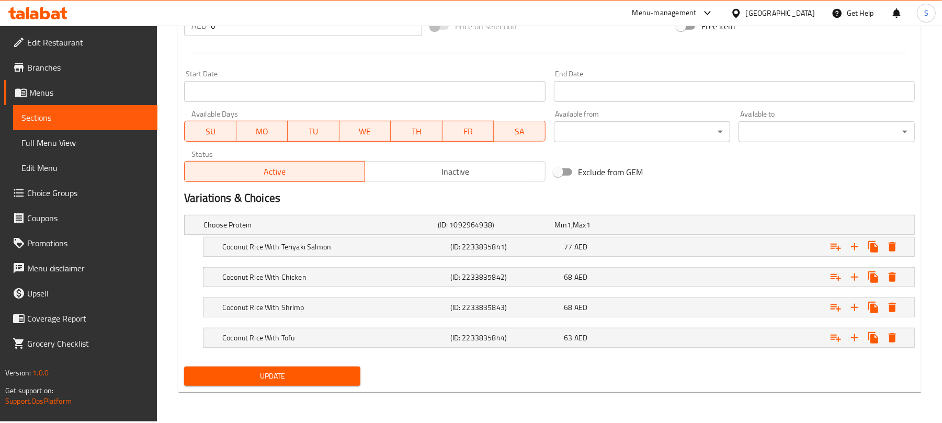
click at [300, 373] on span "Update" at bounding box center [272, 376] width 160 height 13
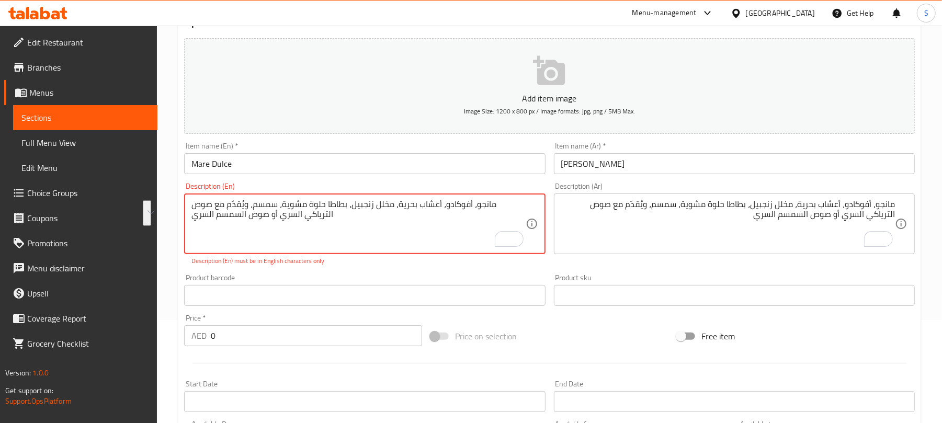
click at [378, 235] on textarea "مانجو، أفوكادو، أعشاب بحرية، مخلل زنجبيل، بطاطا حلوة مشوية، سمسم، ويُقدّم مع صو…" at bounding box center [358, 224] width 334 height 50
click at [402, 210] on textarea "مانجو، أفوكادو، أعشاب بحرية، مخلل زنجبيل، بطاطا حلوة مشوية، سمسم، ويُقدّم مع صو…" at bounding box center [358, 224] width 334 height 50
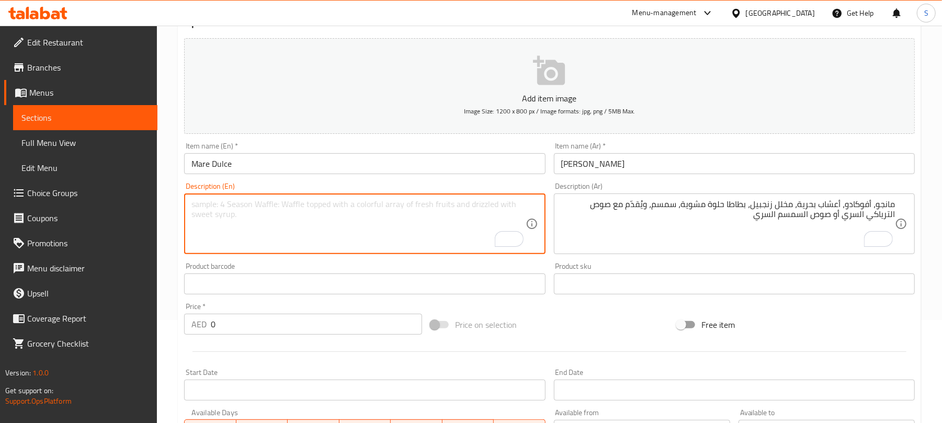
paste textarea "mango, avocado, seaweed, ginger pickles, roasted sweet potato, sesame seeds, se…"
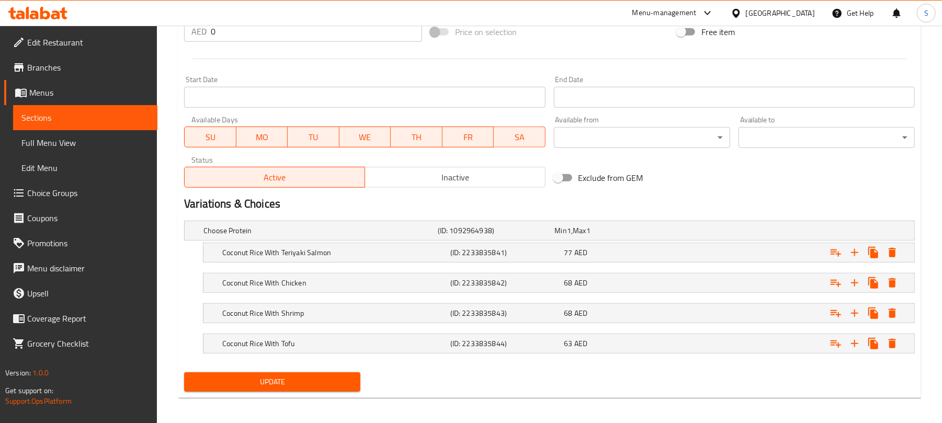
scroll to position [402, 0]
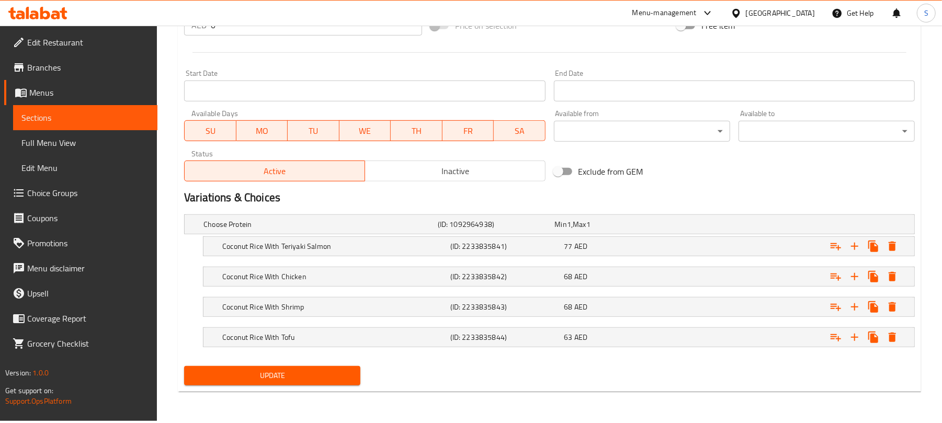
type textarea "mango, avocado, seaweed, ginger pickles, roasted sweet potato, sesame seeds, se…"
click at [323, 379] on span "Update" at bounding box center [272, 375] width 160 height 13
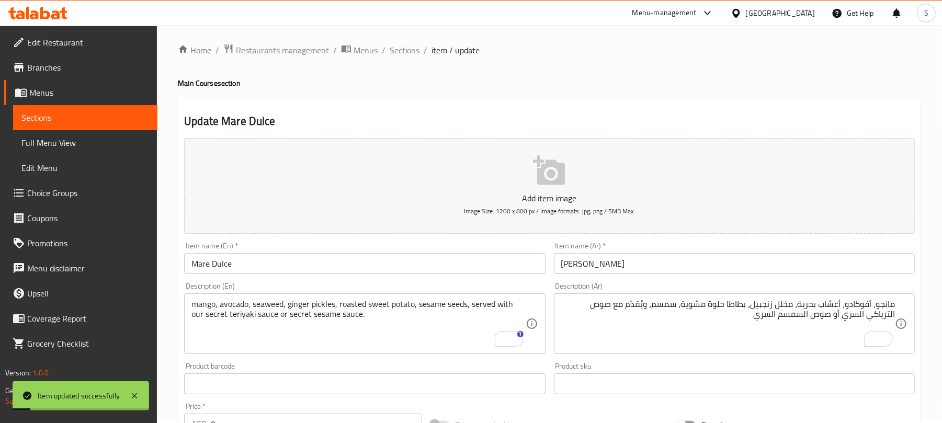
scroll to position [0, 0]
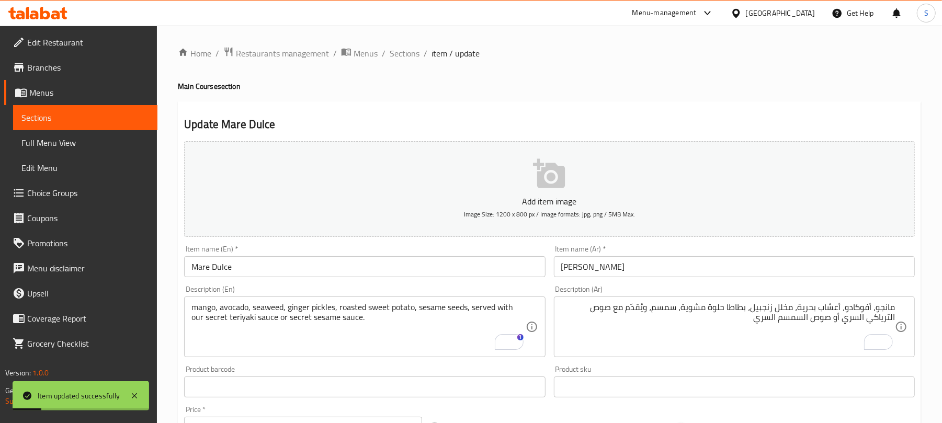
click at [62, 196] on span "Choice Groups" at bounding box center [88, 193] width 122 height 13
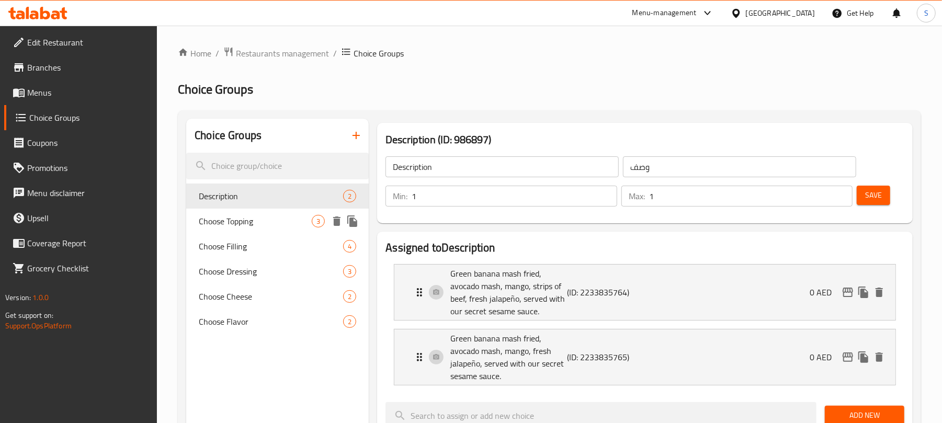
click at [291, 227] on span "Choose Topping" at bounding box center [255, 221] width 113 height 13
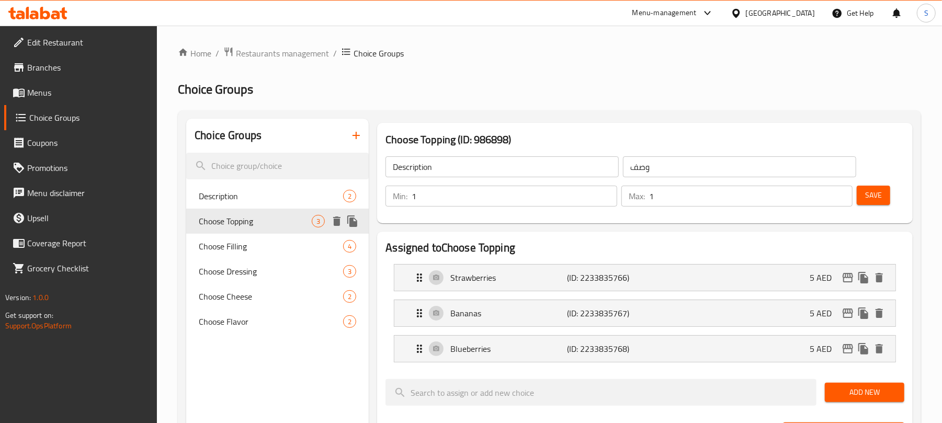
type input "Choose Topping"
type input "اختر الإضافات"
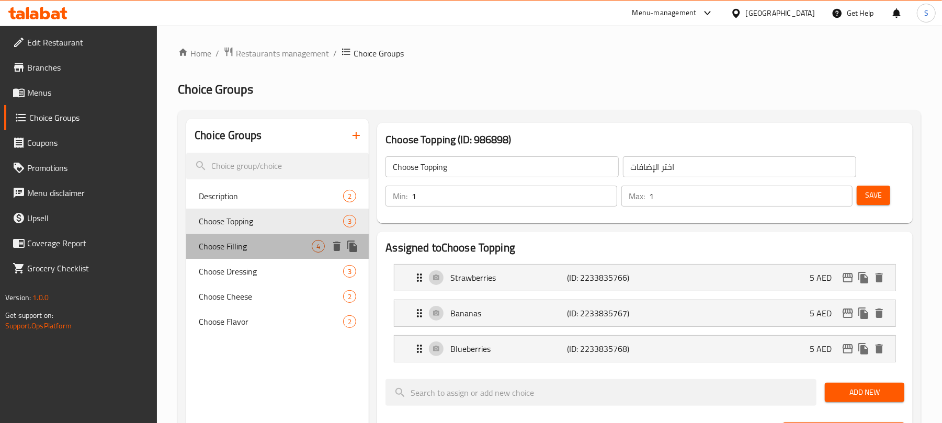
click at [290, 241] on span "Choose Filling" at bounding box center [255, 246] width 113 height 13
type input "Choose Filling"
type input "اختر الحشوة"
type input "3"
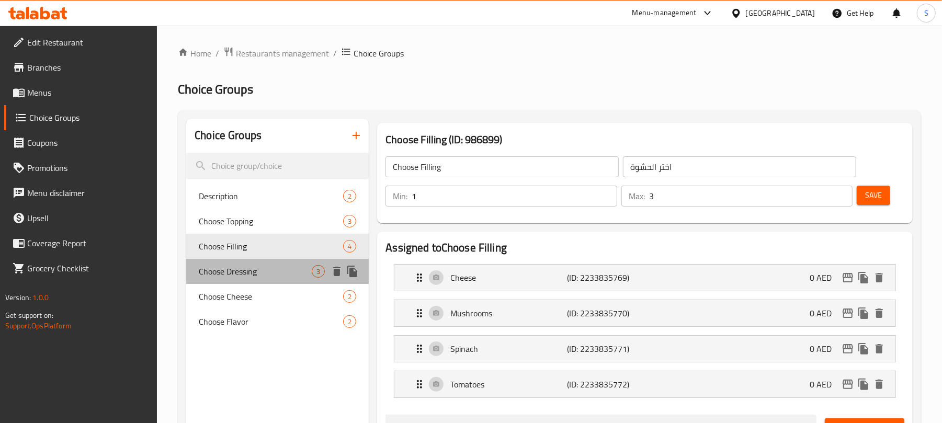
click at [289, 267] on span "Choose Dressing" at bounding box center [255, 271] width 113 height 13
type input "Choose Dressing"
type input "اختر الصلصة"
type input "1"
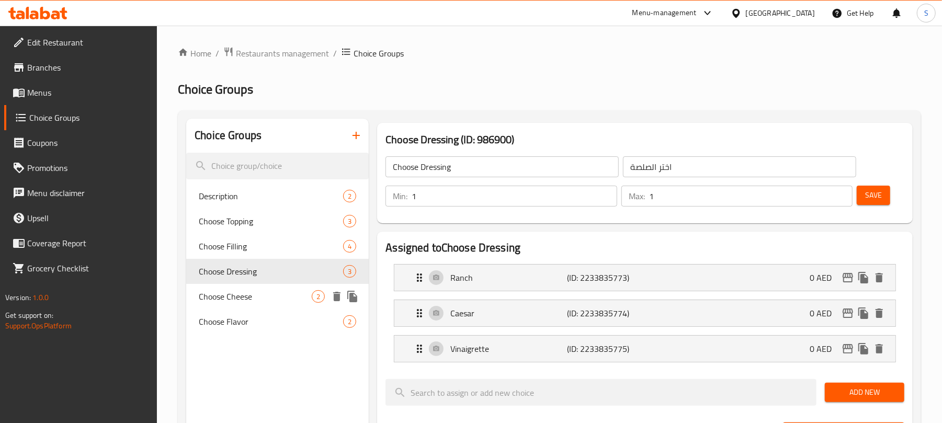
click at [278, 287] on div "Choose Cheese 2" at bounding box center [277, 296] width 183 height 25
type input "Choose Cheese"
type input "اختر الجبن"
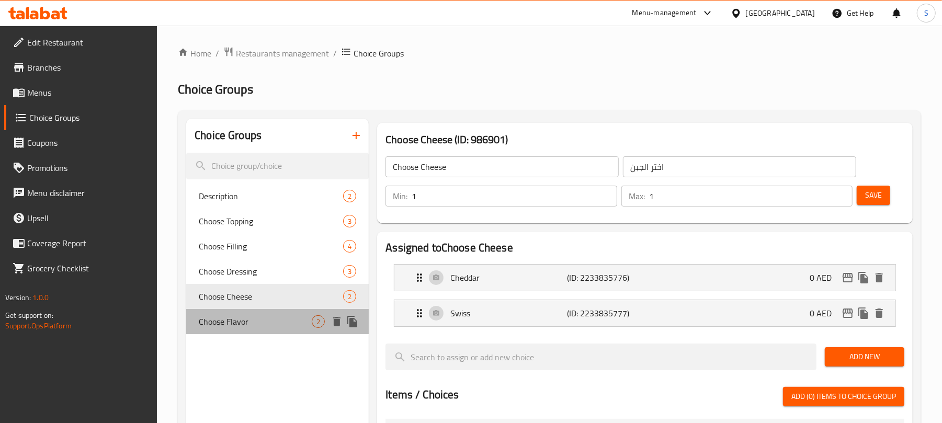
click at [271, 310] on div "Choose Flavor 2" at bounding box center [277, 321] width 183 height 25
type input "Choose Flavor"
type input "اختر النكهة"
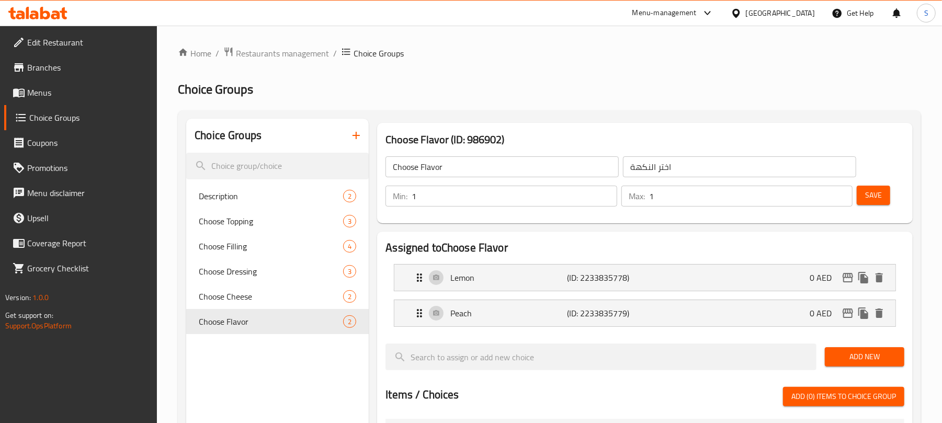
click at [360, 131] on icon "button" at bounding box center [356, 135] width 13 height 13
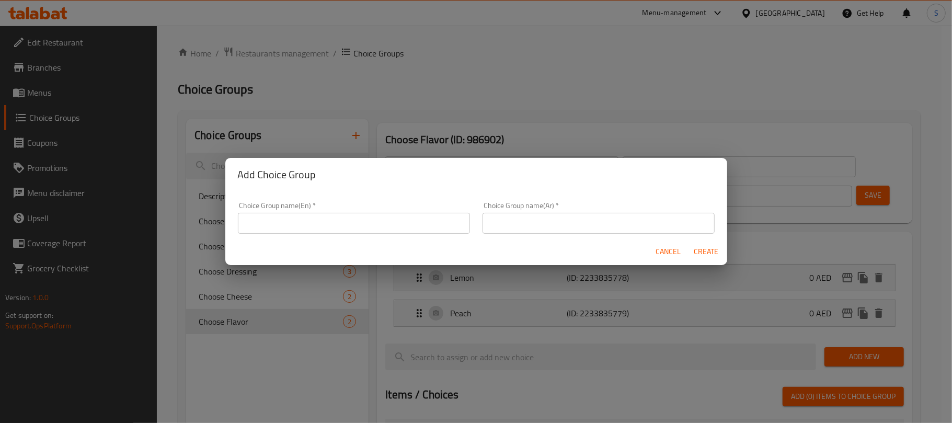
click at [345, 224] on input "text" at bounding box center [354, 223] width 232 height 21
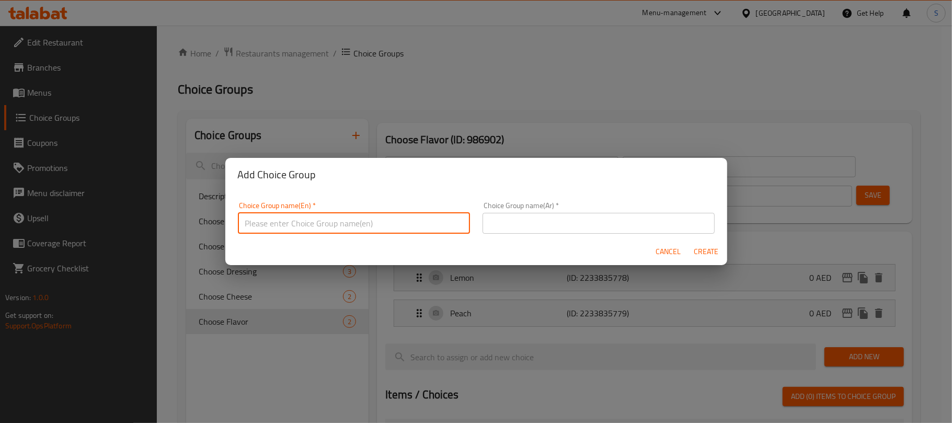
type input "Your Choice Of:"
click at [551, 228] on input "text" at bounding box center [599, 223] width 232 height 21
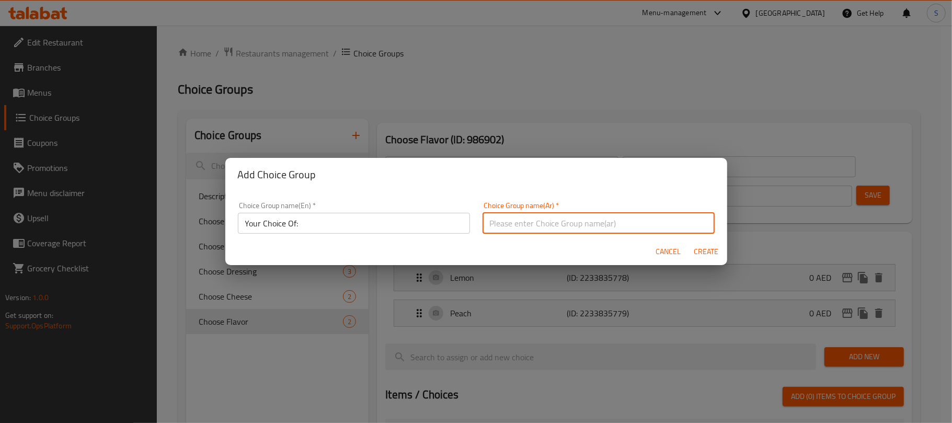
type input "إختيارك من:"
click at [699, 249] on span "Create" at bounding box center [706, 251] width 25 height 13
type input "Your Choice Of:"
type input "إختيارك من:"
type input "0"
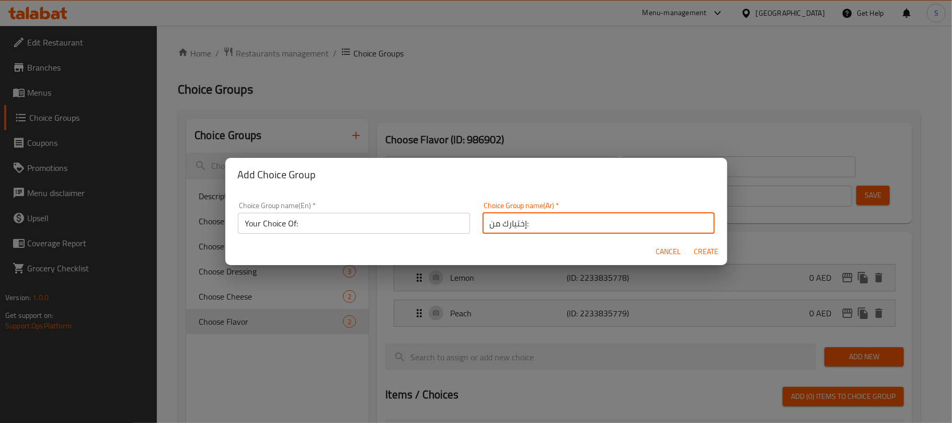
type input "0"
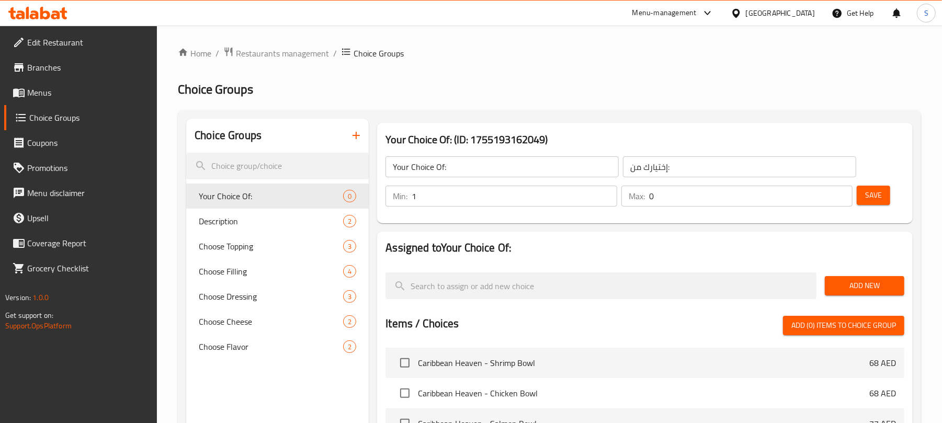
type input "1"
click at [607, 192] on input "1" at bounding box center [514, 196] width 205 height 21
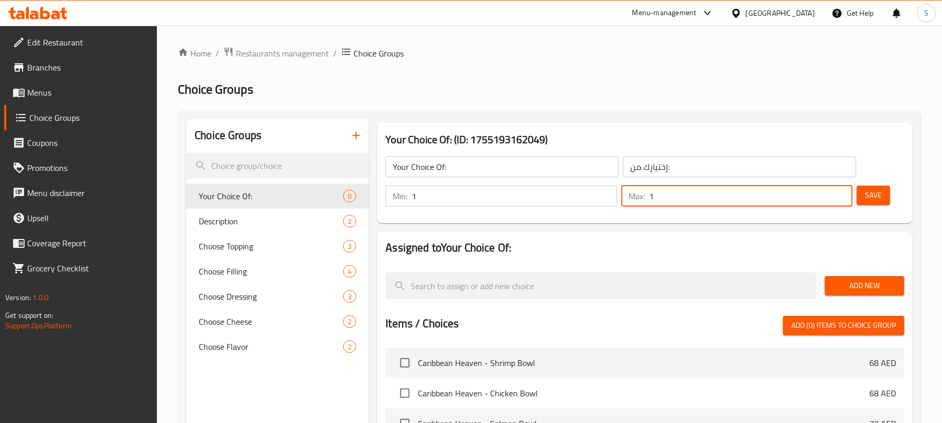
type input "1"
click at [843, 192] on input "1" at bounding box center [750, 196] width 203 height 21
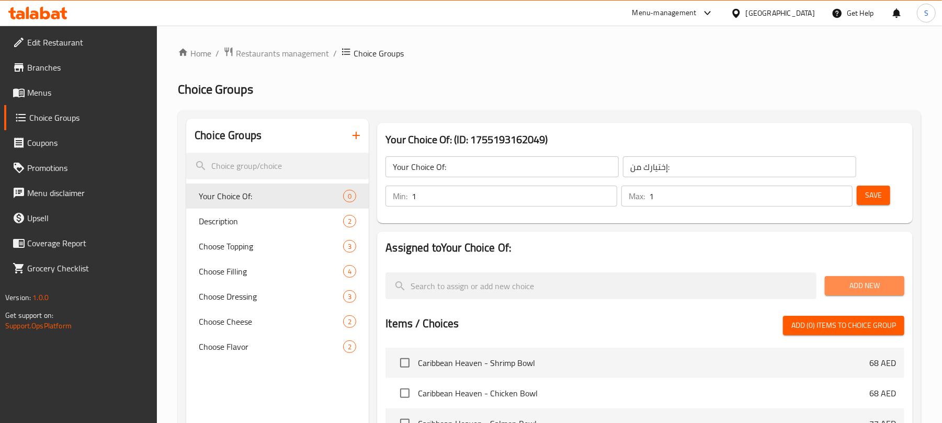
click at [853, 288] on span "Add New" at bounding box center [864, 285] width 63 height 13
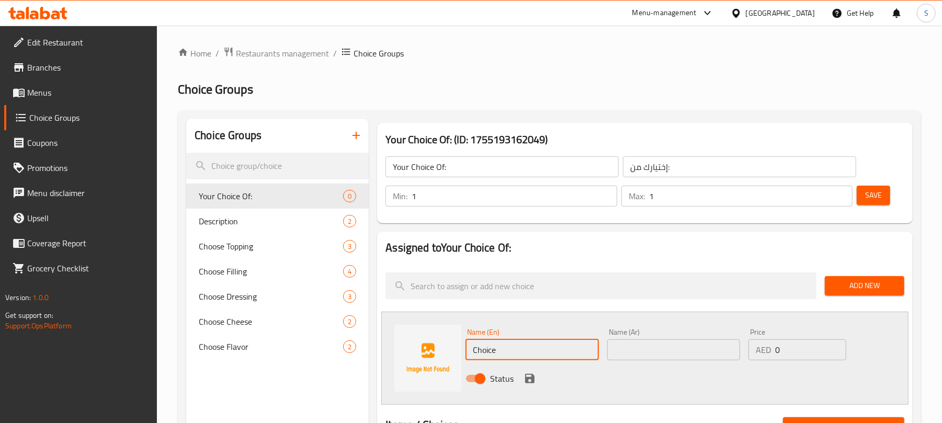
drag, startPoint x: 517, startPoint y: 350, endPoint x: 465, endPoint y: 344, distance: 52.2
click at [465, 344] on div "Name (En) Choice Name (En)" at bounding box center [531, 344] width 141 height 40
paste input "secret teriyaki sau"
type input "secret teriyaki sauce"
click at [653, 357] on input "text" at bounding box center [673, 349] width 133 height 21
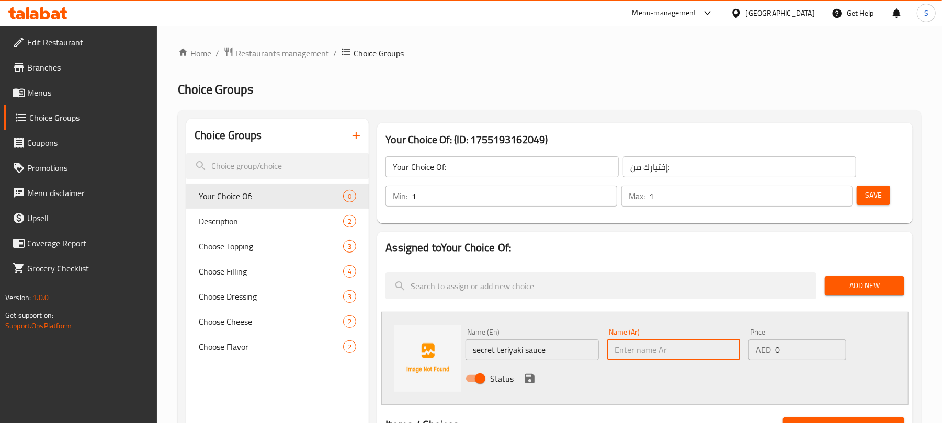
paste input "صوص الترياكي السري"
type input "صوص الترياكي السري"
click at [528, 356] on input "secret teriyaki sauce" at bounding box center [531, 349] width 133 height 21
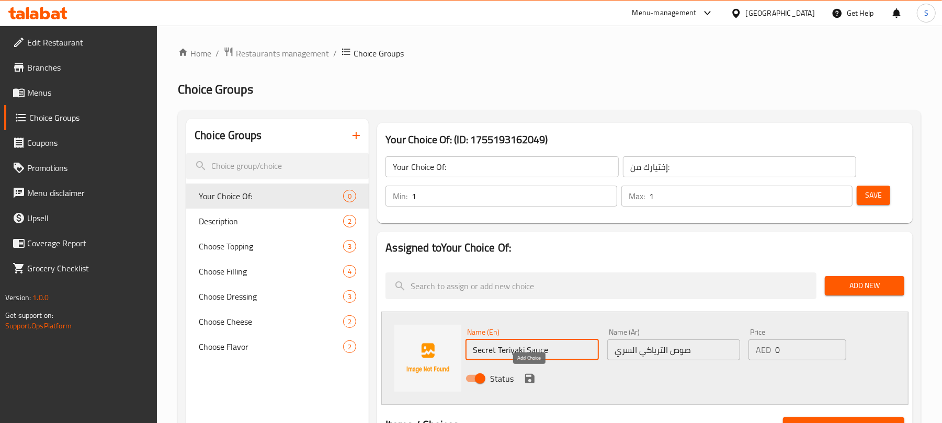
type input "Secret Teriyaki Sauce"
click at [530, 373] on icon "save" at bounding box center [529, 378] width 13 height 13
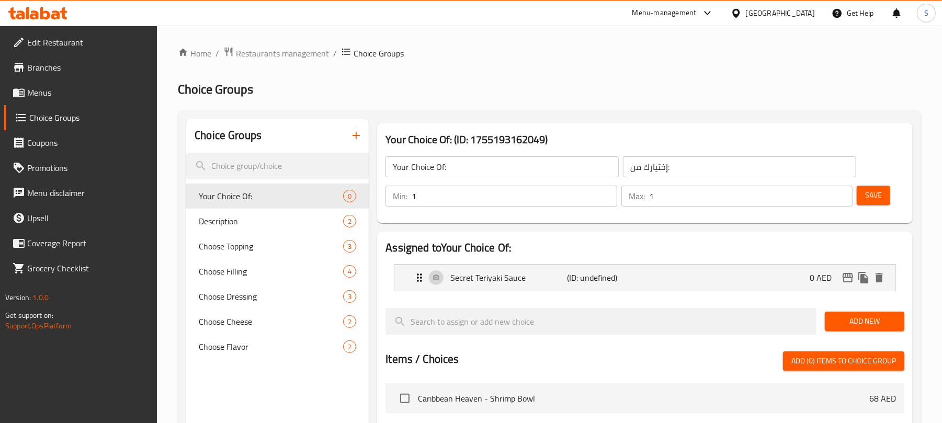
click at [837, 320] on span "Add New" at bounding box center [864, 321] width 63 height 13
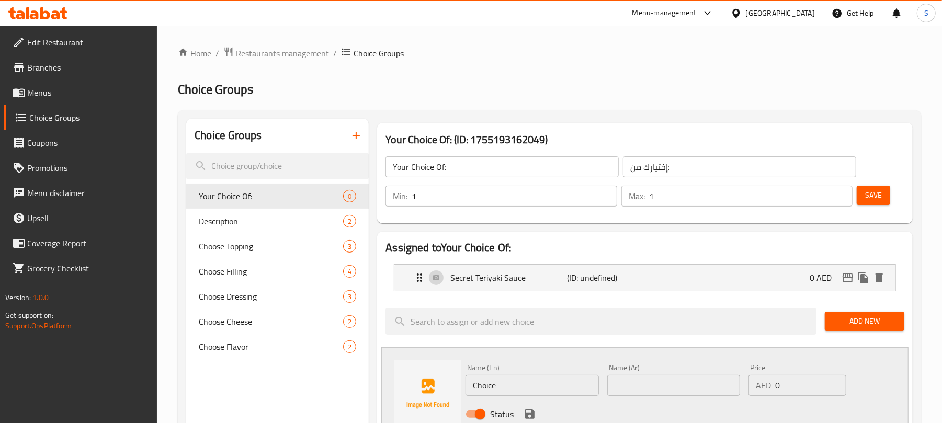
click at [651, 377] on input "text" at bounding box center [673, 385] width 133 height 21
paste input "صوص السمسم السري"
type input "صوص السمسم السري"
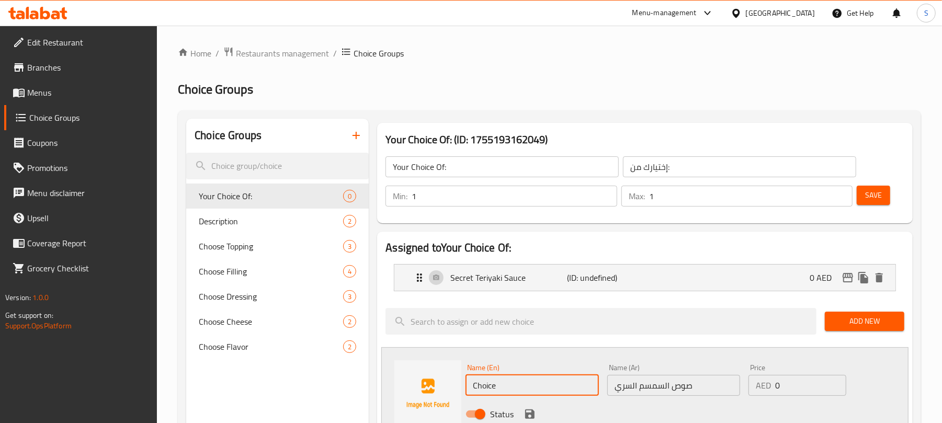
drag, startPoint x: 499, startPoint y: 392, endPoint x: 464, endPoint y: 391, distance: 34.5
click at [464, 391] on div "Name (En) Choice Name (En)" at bounding box center [531, 380] width 141 height 40
paste input "secret sesame sau"
click at [530, 383] on input "secret sesame sauce" at bounding box center [531, 385] width 133 height 21
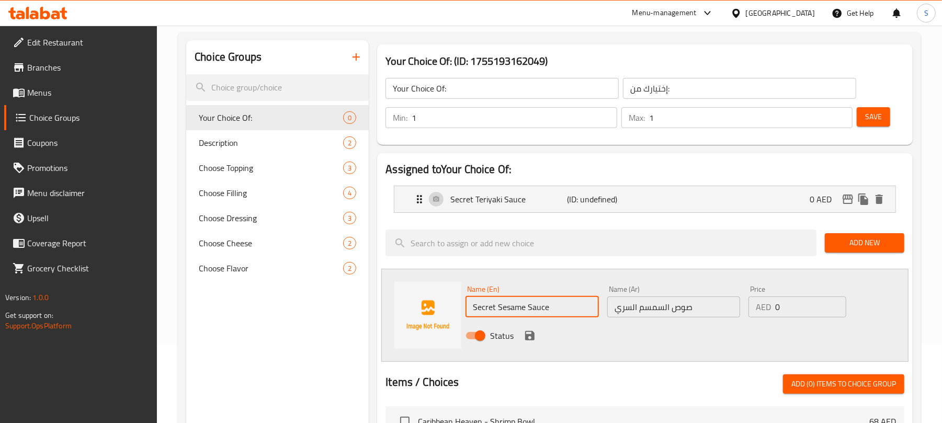
scroll to position [139, 0]
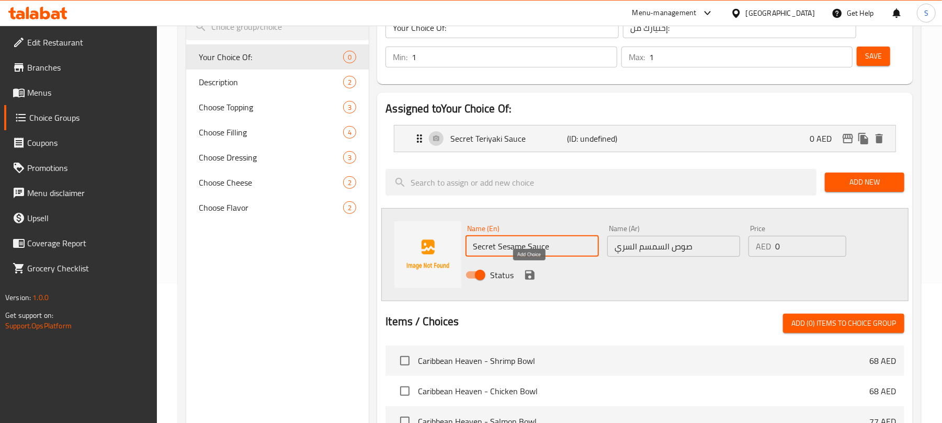
type input "Secret Sesame Sauce"
click at [532, 277] on icon "save" at bounding box center [529, 274] width 9 height 9
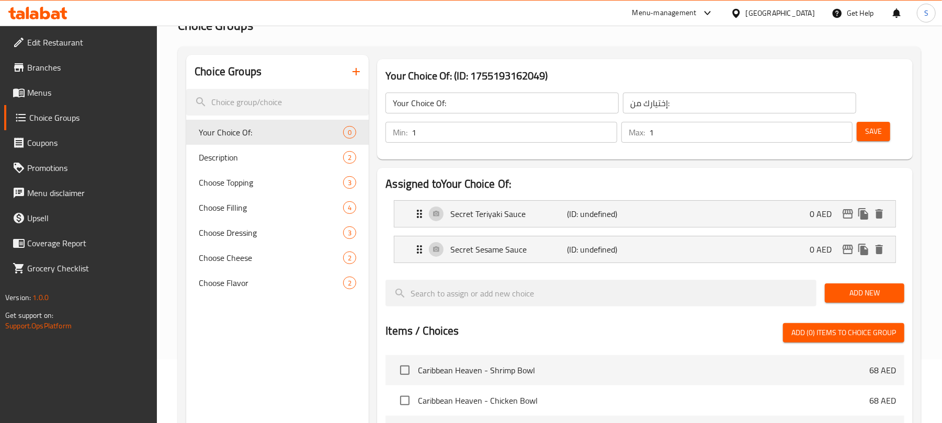
scroll to position [0, 0]
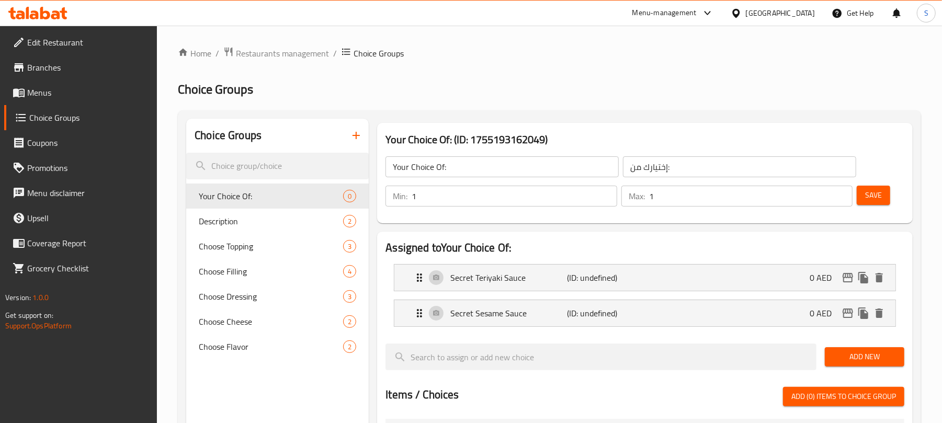
click at [871, 193] on span "Save" at bounding box center [873, 195] width 17 height 13
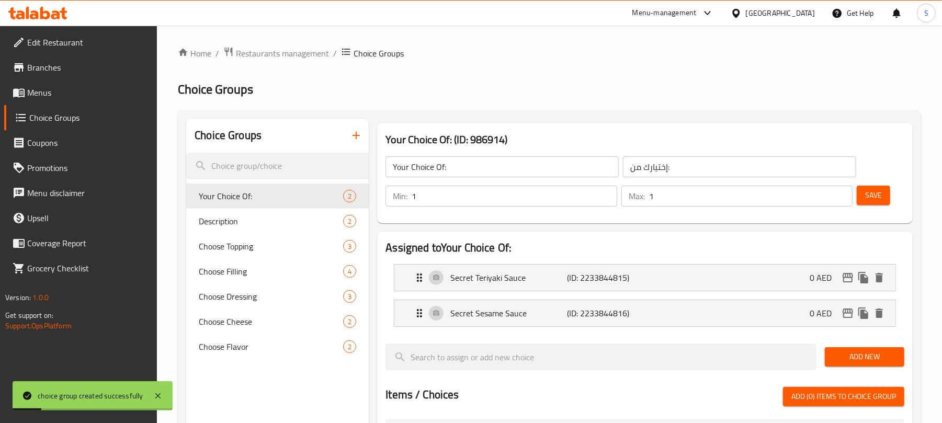
click at [54, 95] on span "Menus" at bounding box center [88, 92] width 122 height 13
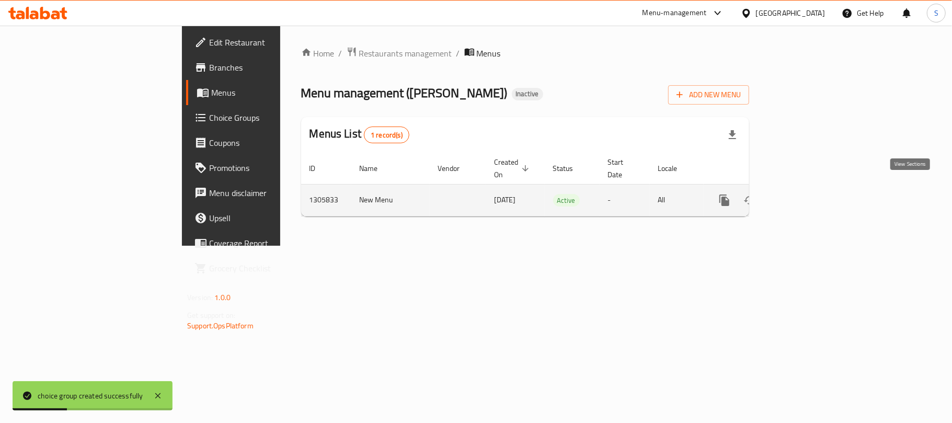
click at [806, 194] on icon "enhanced table" at bounding box center [800, 200] width 13 height 13
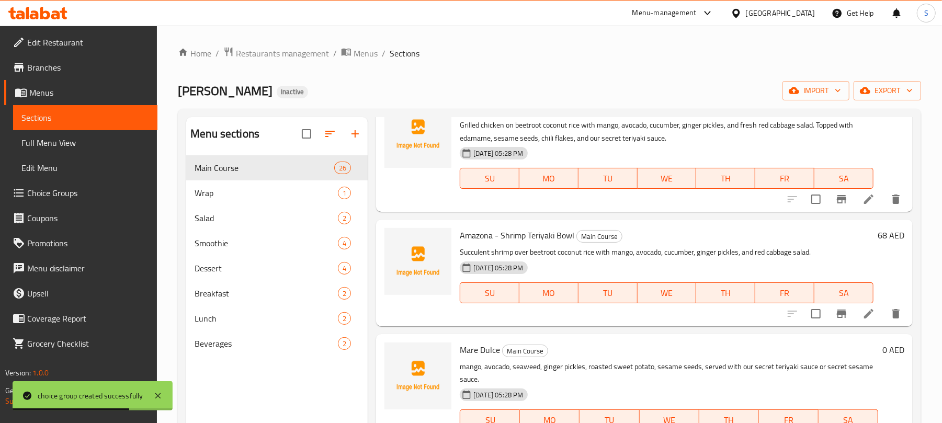
scroll to position [1115, 0]
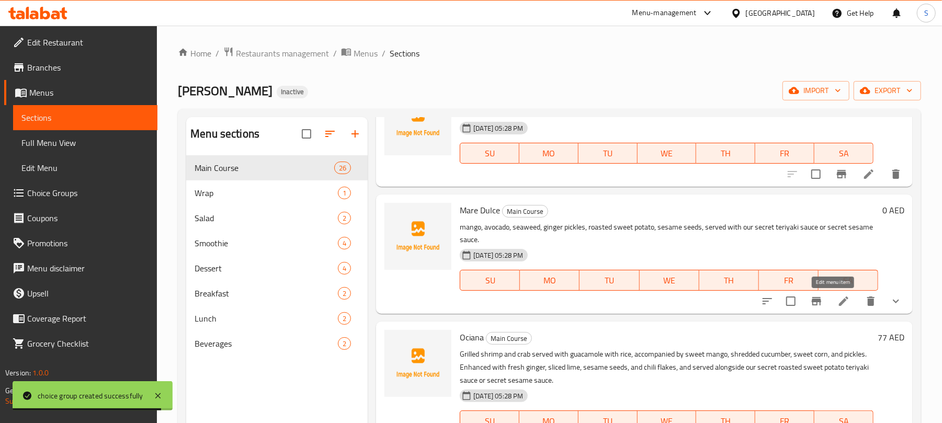
click at [839, 301] on icon at bounding box center [843, 301] width 9 height 9
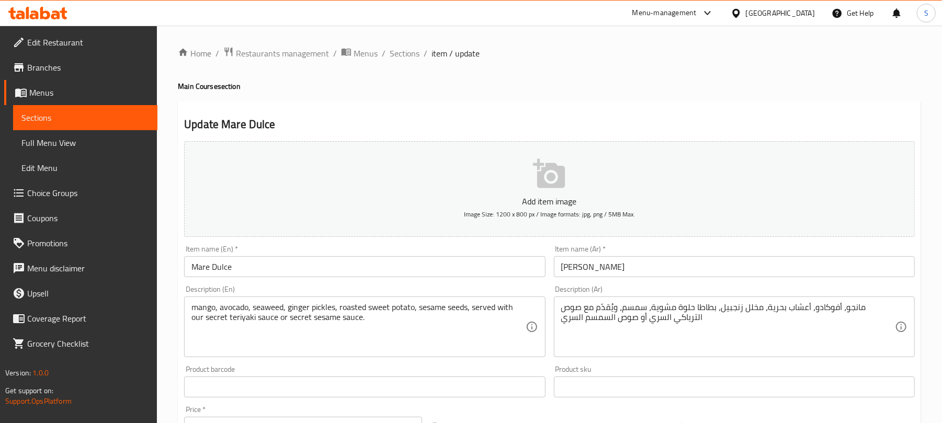
click at [172, 208] on div "Home / Restaurants management / Menus / Sections / item / update Main Course se…" at bounding box center [549, 425] width 785 height 798
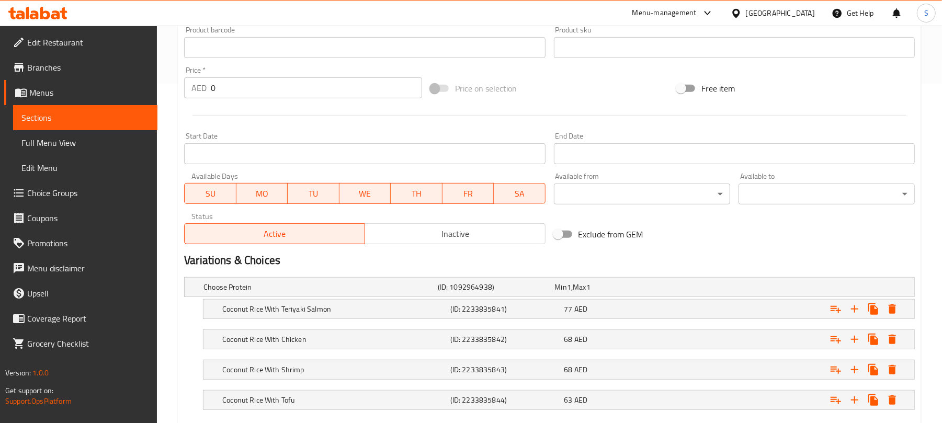
scroll to position [402, 0]
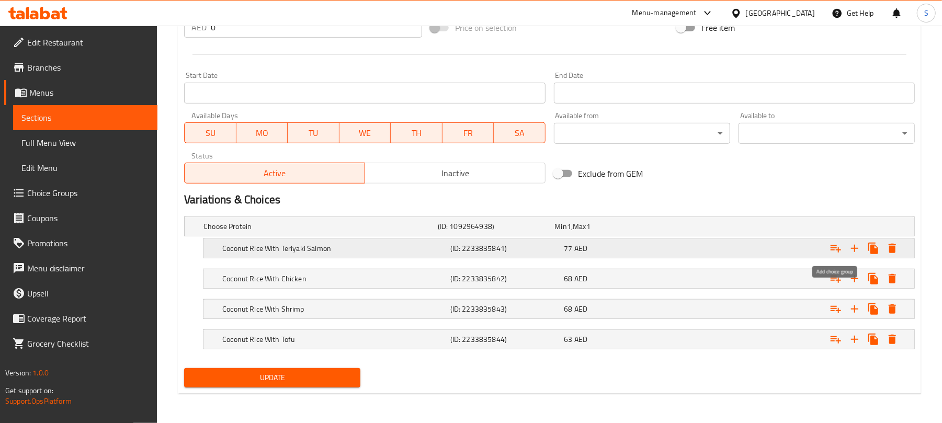
click at [838, 247] on icon "Expand" at bounding box center [835, 248] width 10 height 7
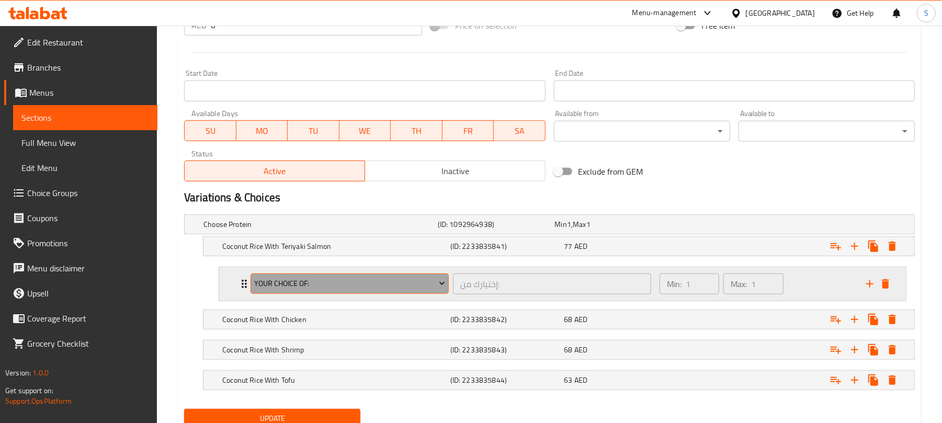
click at [337, 287] on span "Your Choice Of:" at bounding box center [350, 283] width 190 height 13
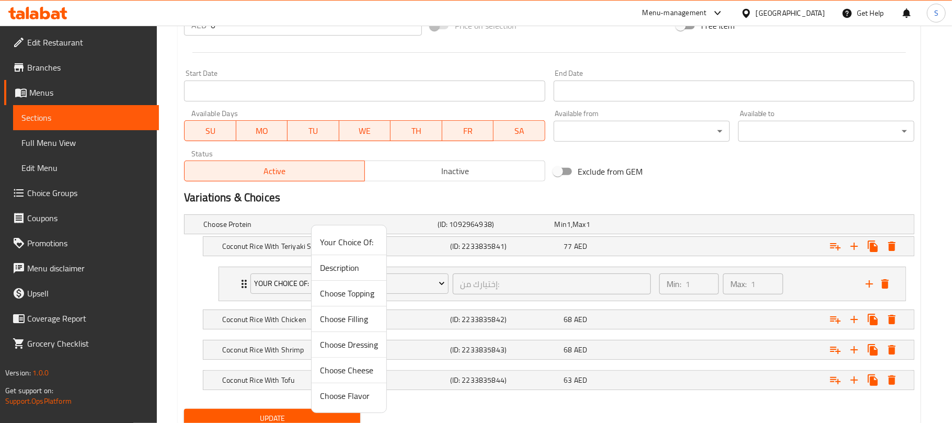
click at [318, 238] on li "Your Choice Of:" at bounding box center [349, 243] width 75 height 26
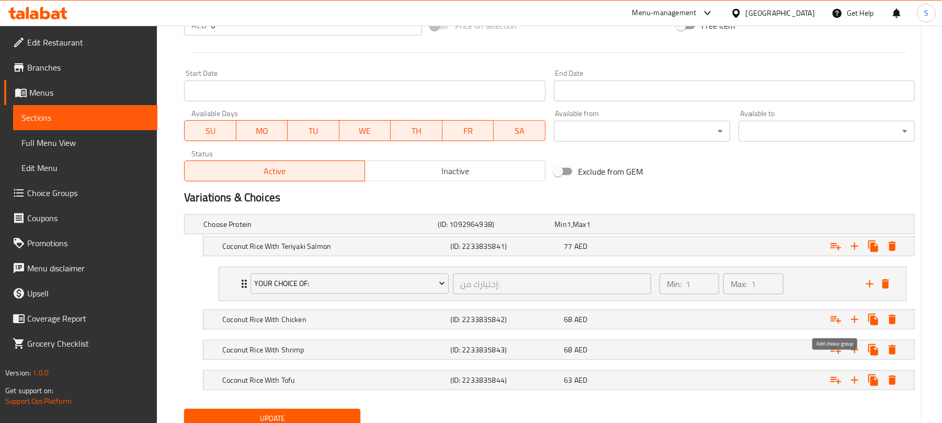
drag, startPoint x: 832, startPoint y: 316, endPoint x: 775, endPoint y: 336, distance: 59.7
click at [832, 318] on icon "Expand" at bounding box center [835, 319] width 13 height 13
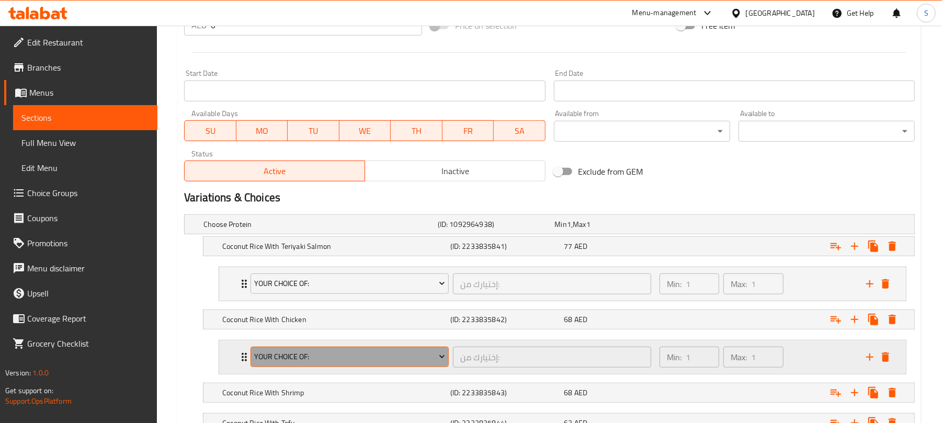
click at [355, 358] on span "Your Choice Of:" at bounding box center [350, 356] width 190 height 13
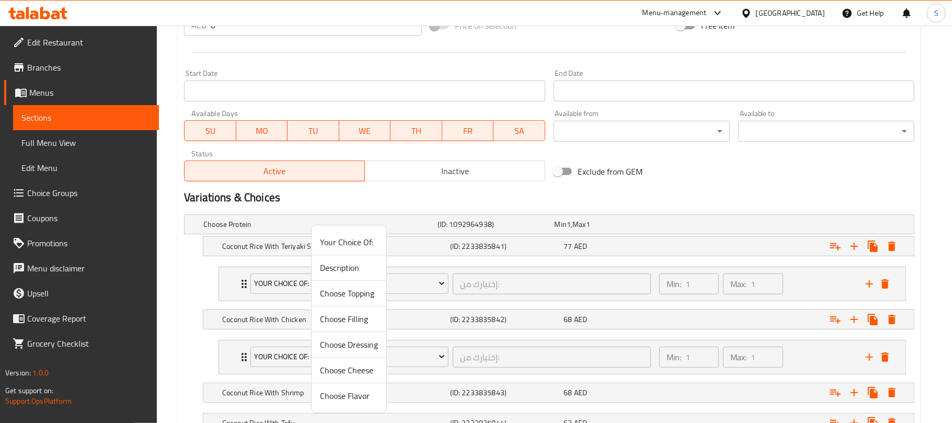
click at [346, 248] on span "Your Choice Of:" at bounding box center [349, 242] width 58 height 13
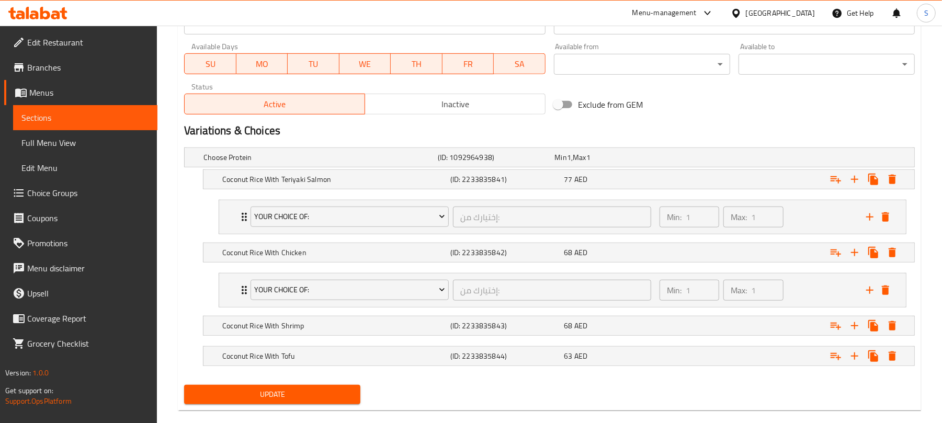
scroll to position [489, 0]
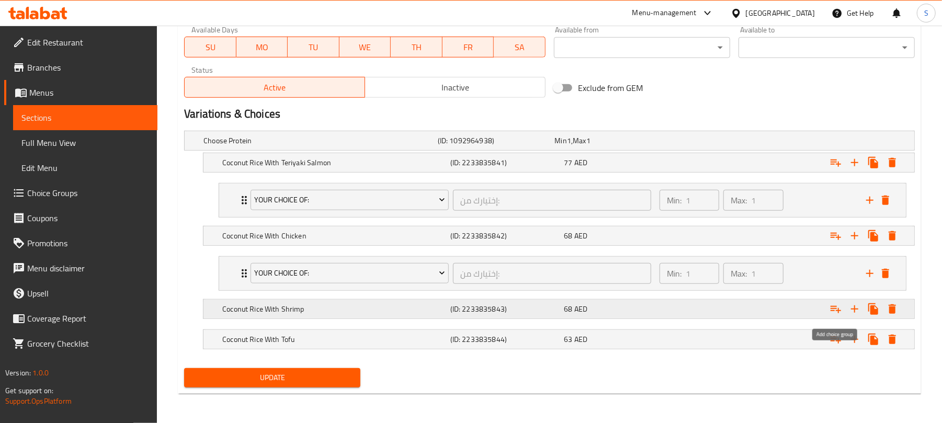
click at [842, 308] on button "Expand" at bounding box center [835, 309] width 19 height 19
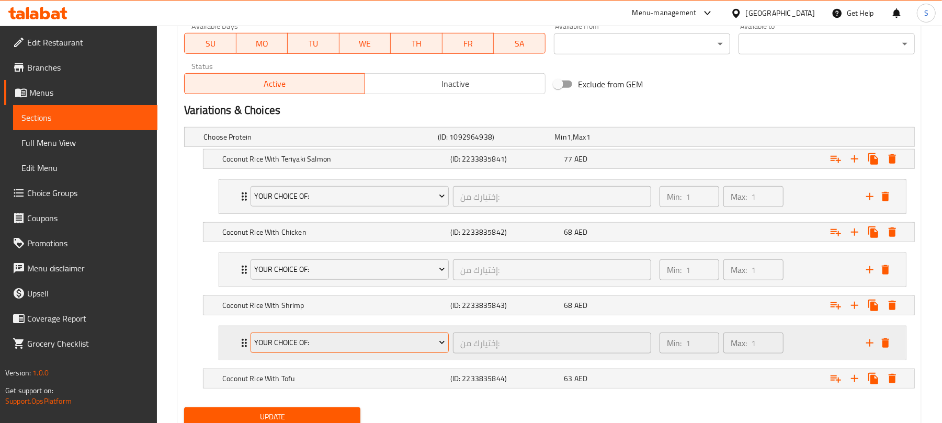
click at [410, 348] on span "Your Choice Of:" at bounding box center [350, 342] width 190 height 13
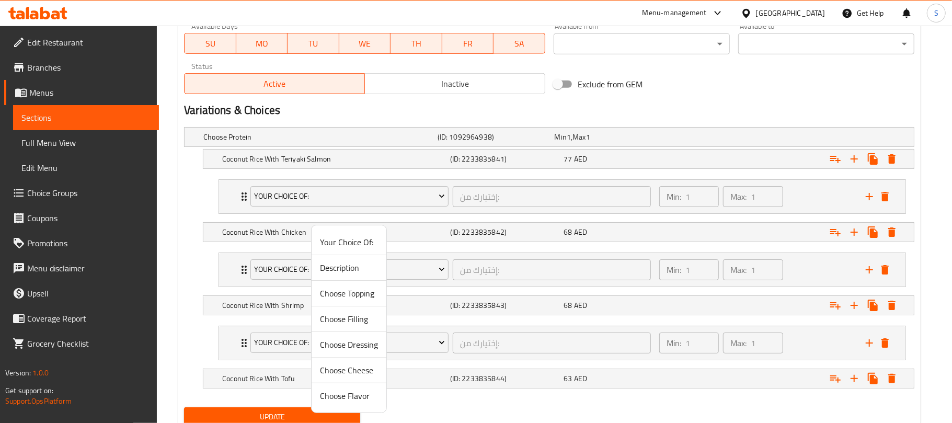
click at [370, 247] on span "Your Choice Of:" at bounding box center [349, 242] width 58 height 13
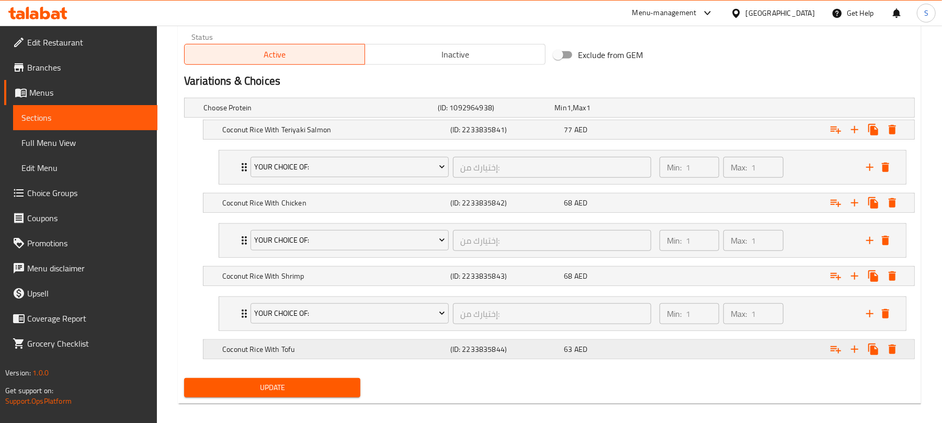
scroll to position [532, 0]
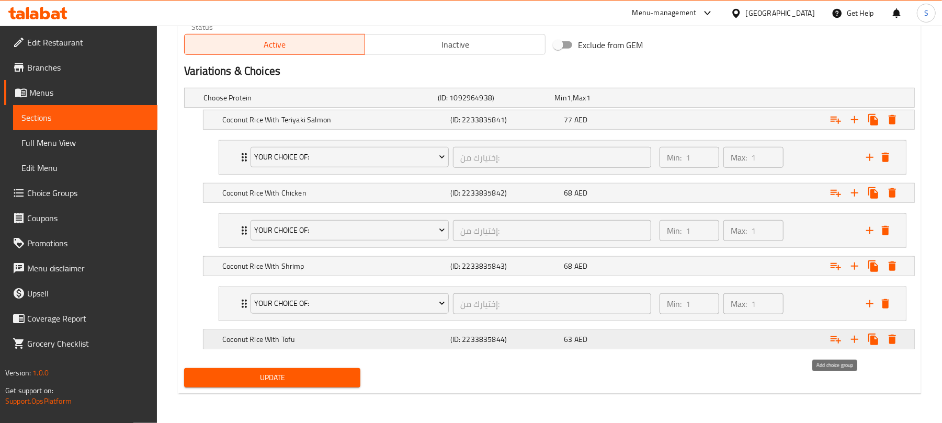
click at [836, 336] on icon "Expand" at bounding box center [835, 339] width 13 height 13
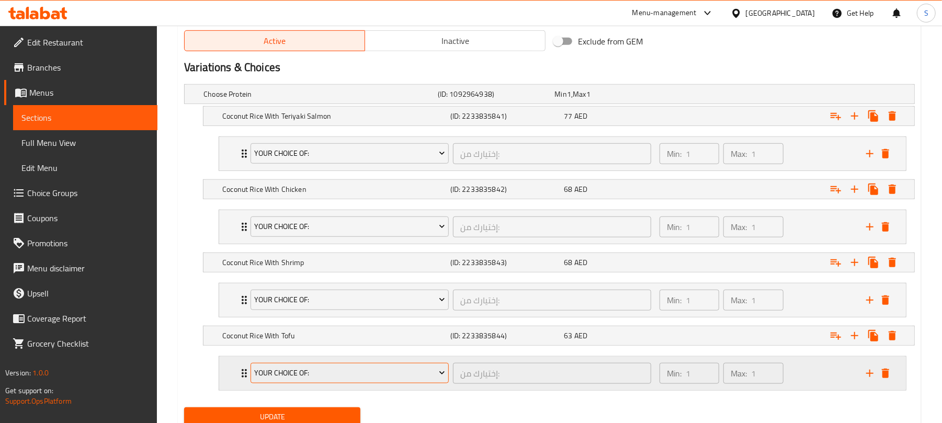
click at [391, 374] on span "Your Choice Of:" at bounding box center [350, 373] width 190 height 13
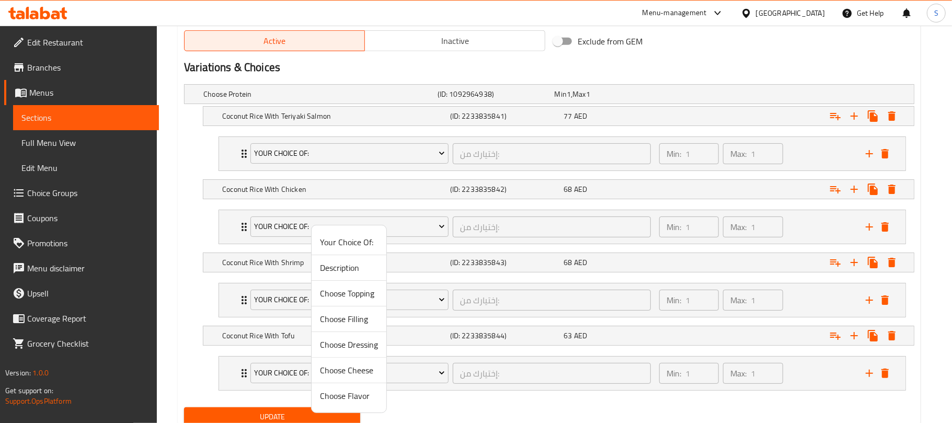
click at [366, 247] on span "Your Choice Of:" at bounding box center [349, 242] width 58 height 13
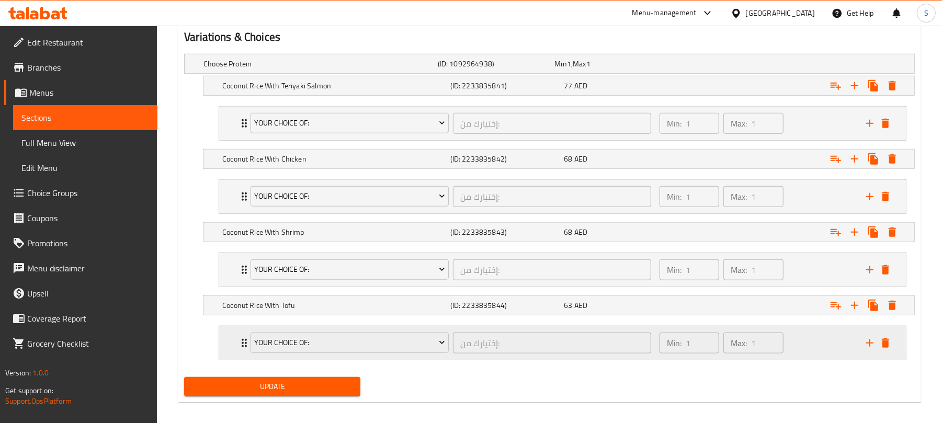
scroll to position [576, 0]
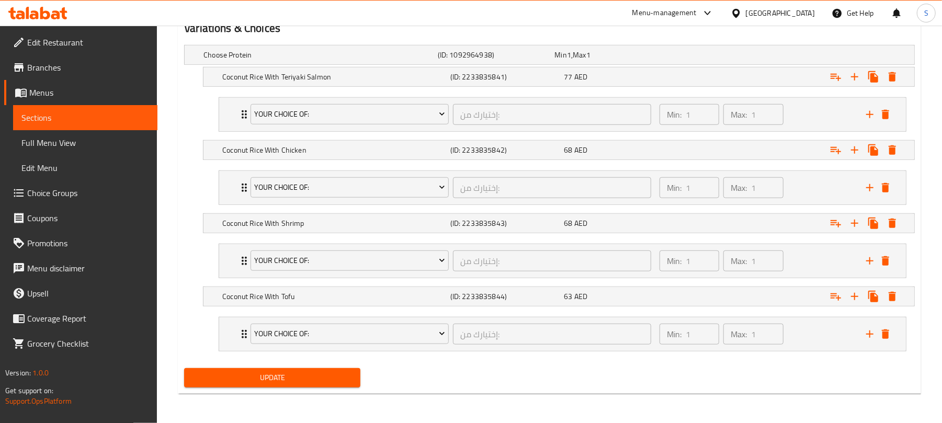
click at [284, 373] on span "Update" at bounding box center [272, 377] width 160 height 13
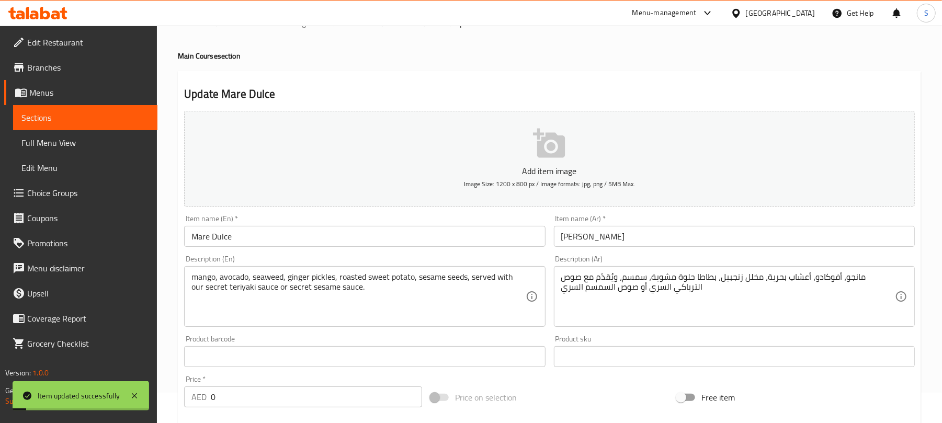
scroll to position [0, 0]
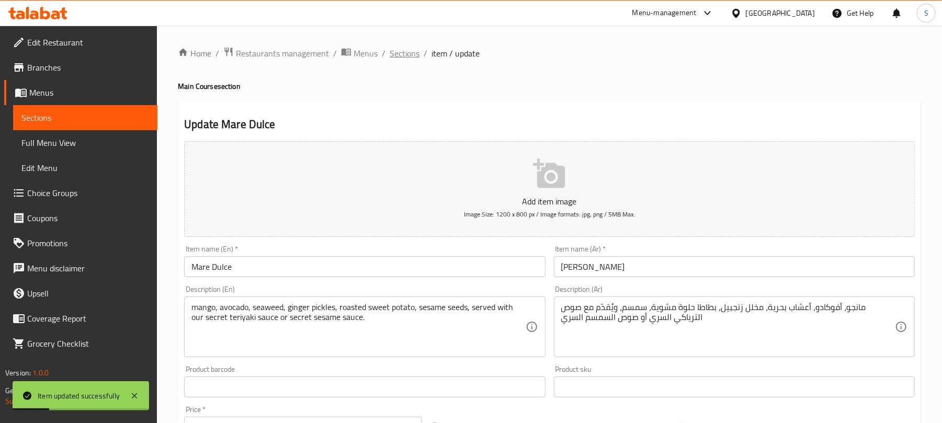
click at [391, 50] on span "Sections" at bounding box center [405, 53] width 30 height 13
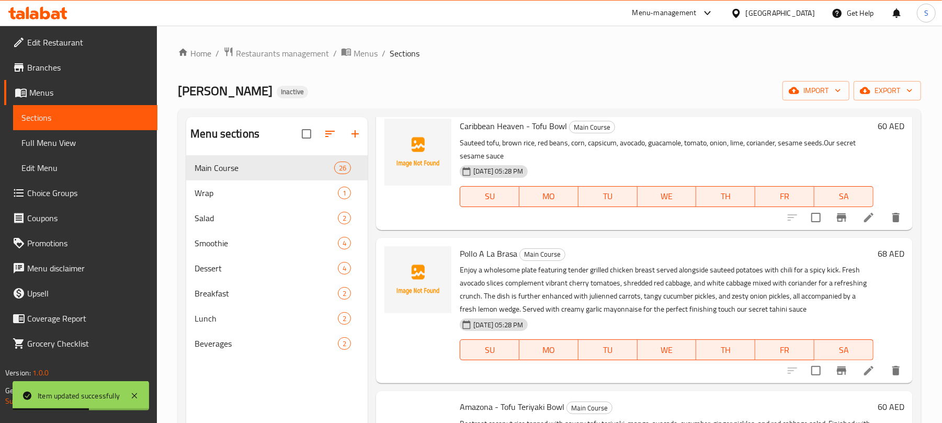
scroll to position [557, 0]
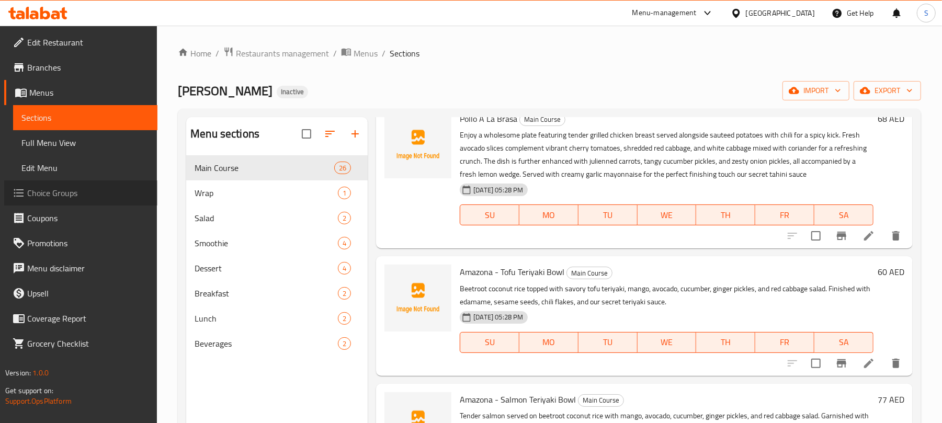
click at [44, 189] on span "Choice Groups" at bounding box center [88, 193] width 122 height 13
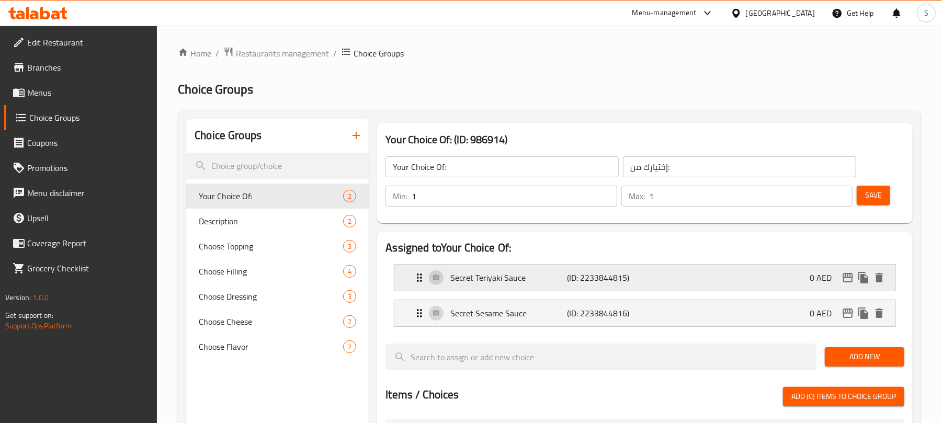
drag, startPoint x: 690, startPoint y: 276, endPoint x: 673, endPoint y: 280, distance: 18.3
click at [689, 276] on div "Secret Teriyaki Sauce (ID: 2233844815) 0 AED" at bounding box center [648, 278] width 470 height 26
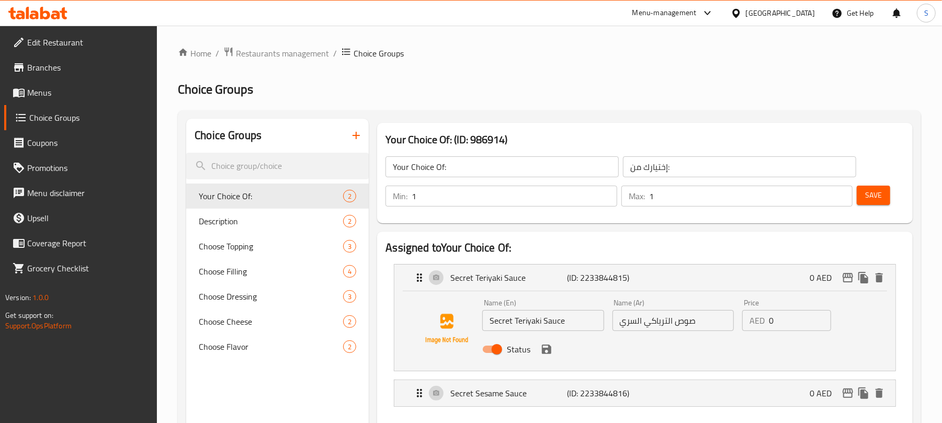
click at [637, 320] on input "صوص الترياكي السري" at bounding box center [672, 320] width 121 height 21
type input "صوص الترياكي"
click at [498, 321] on input "Secret Teriyaki Sauce" at bounding box center [542, 320] width 121 height 21
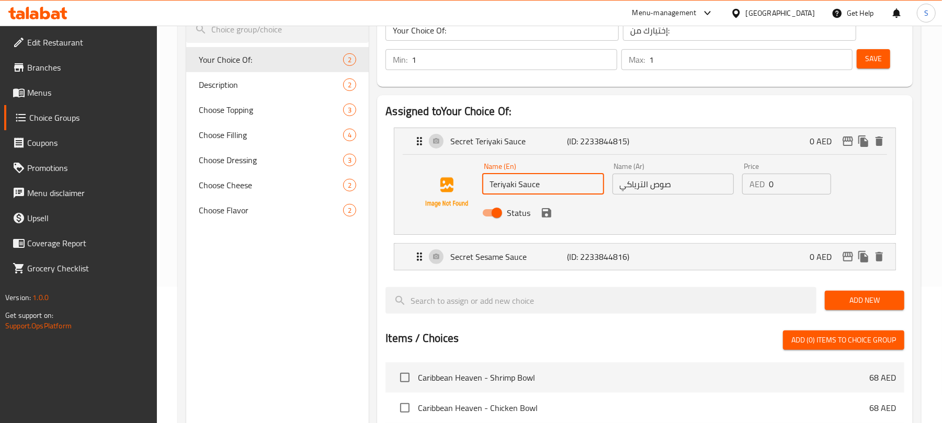
scroll to position [139, 0]
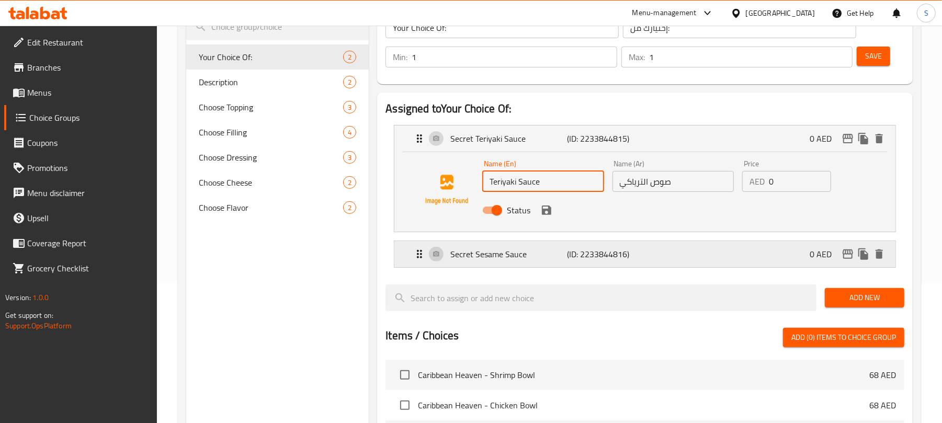
click at [687, 253] on div "Secret Sesame Sauce (ID: 2233844816) 0 AED" at bounding box center [648, 254] width 470 height 26
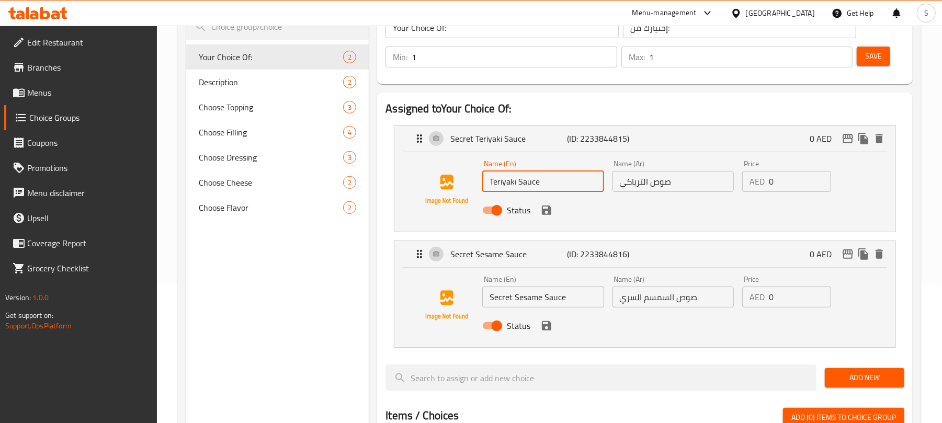
type input "Teriyaki Sauce"
click at [510, 294] on input "Secret Sesame Sauce" at bounding box center [542, 297] width 121 height 21
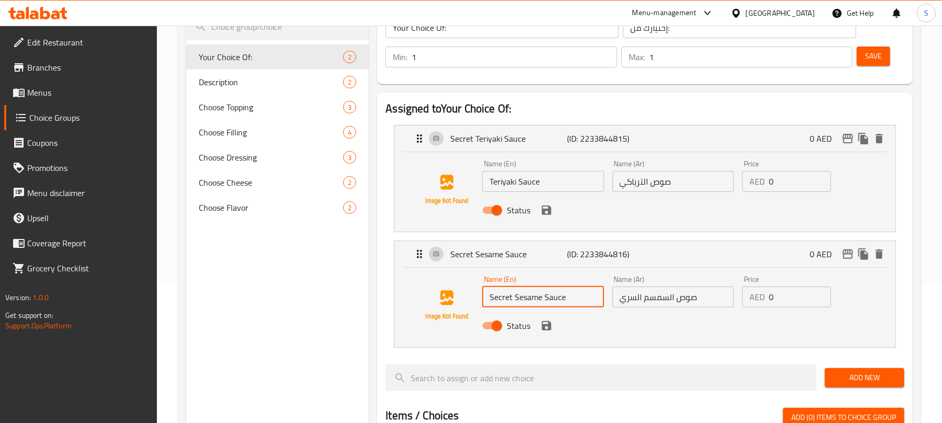
click at [510, 294] on input "Secret Sesame Sauce" at bounding box center [542, 297] width 121 height 21
type input "Sesame Sauce"
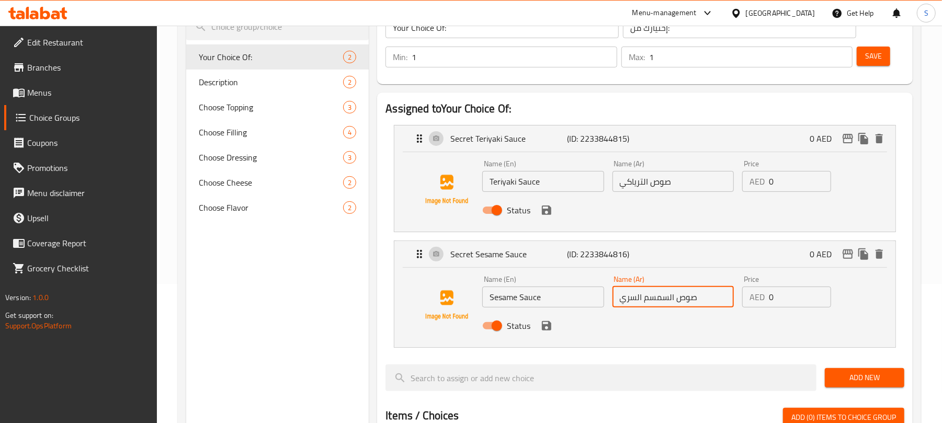
click at [635, 300] on input "صوص السمسم السري" at bounding box center [672, 297] width 121 height 21
click at [551, 325] on icon "save" at bounding box center [546, 325] width 9 height 9
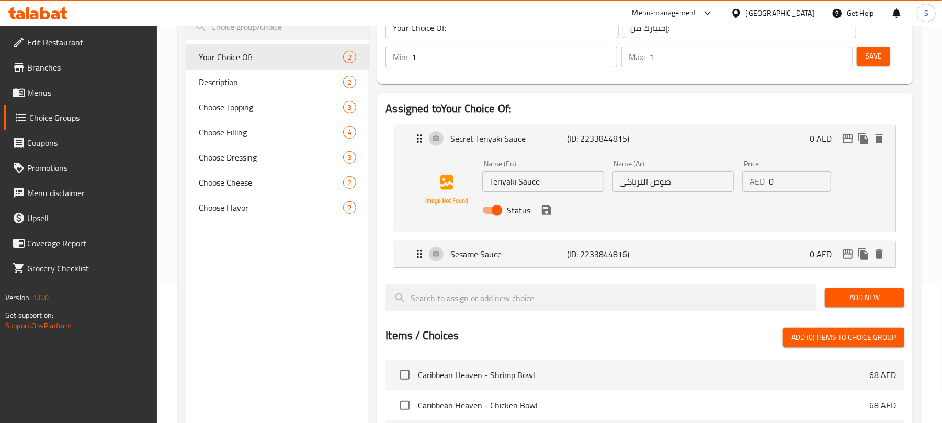
type input "صوص السمسم"
click at [547, 212] on icon "save" at bounding box center [546, 210] width 13 height 13
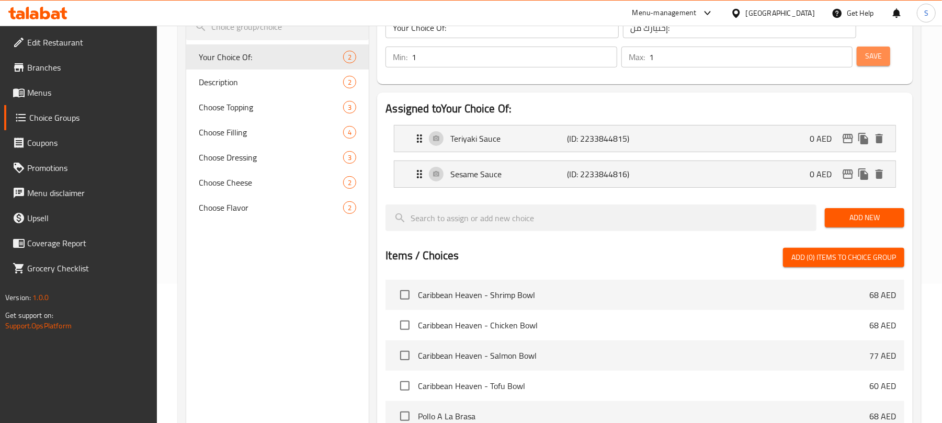
click at [865, 56] on span "Save" at bounding box center [873, 56] width 17 height 13
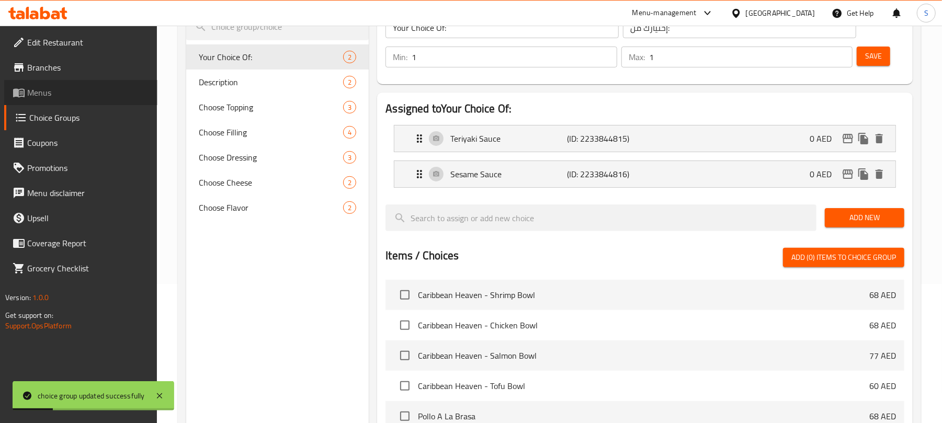
click at [45, 92] on span "Menus" at bounding box center [88, 92] width 122 height 13
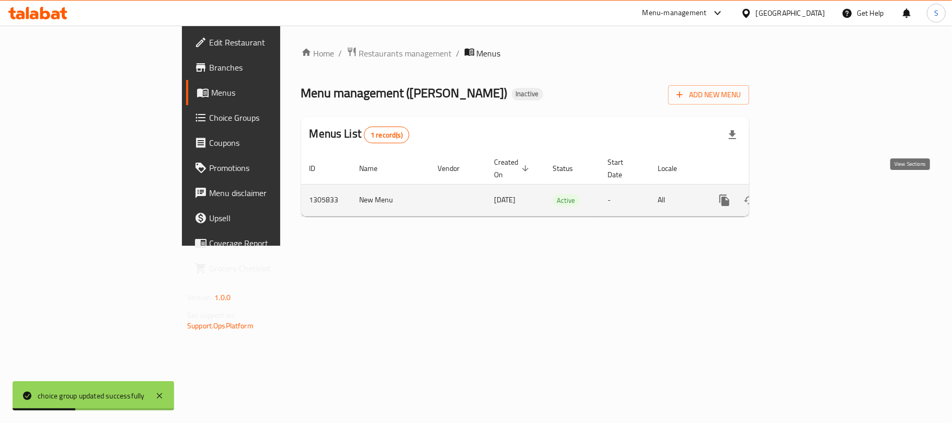
click at [806, 194] on icon "enhanced table" at bounding box center [800, 200] width 13 height 13
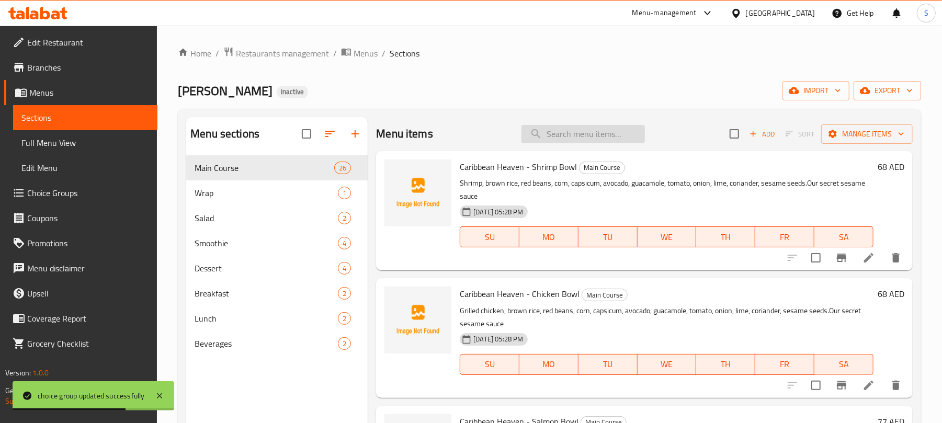
click at [566, 141] on input "search" at bounding box center [582, 134] width 123 height 18
paste input "Ociana"
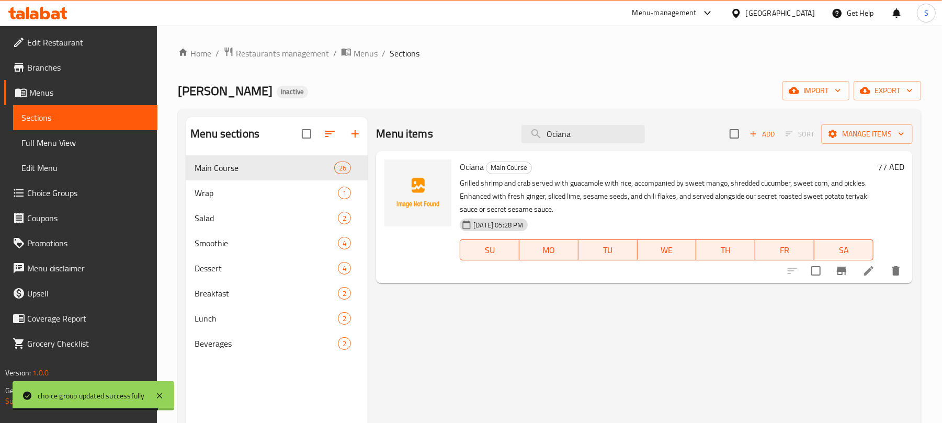
type input "Ociana"
click at [860, 270] on li at bounding box center [868, 270] width 29 height 19
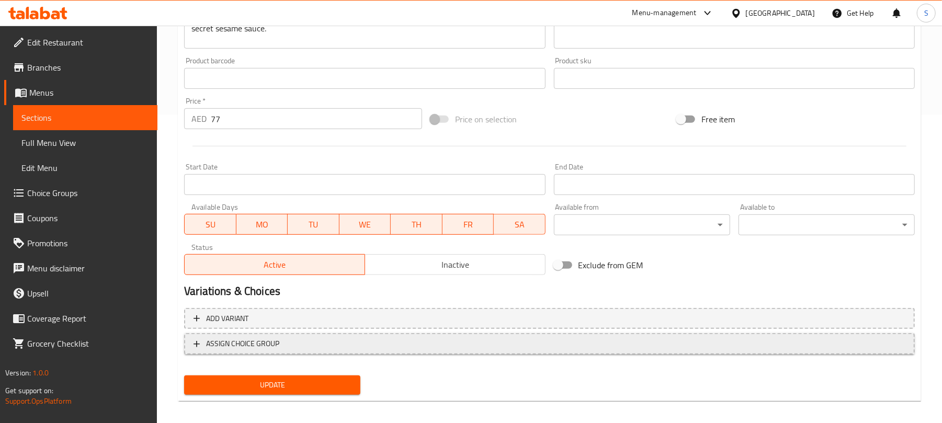
scroll to position [315, 0]
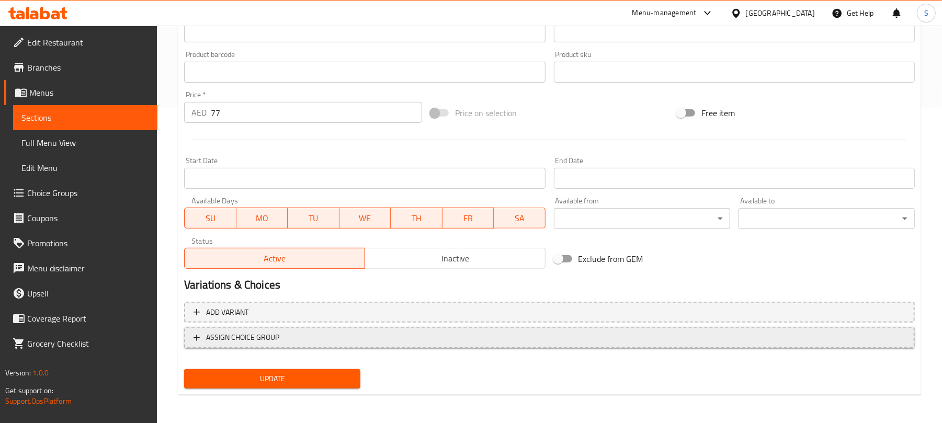
click at [440, 327] on button "ASSIGN CHOICE GROUP" at bounding box center [549, 337] width 731 height 21
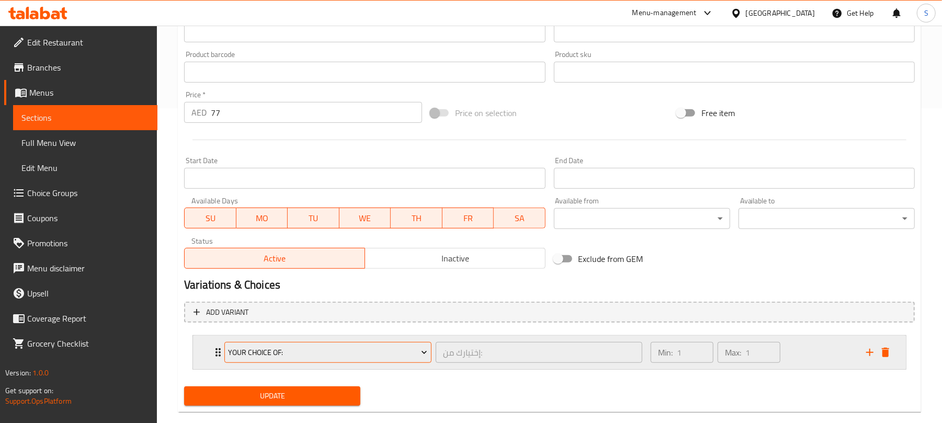
click at [413, 344] on button "Your Choice Of:" at bounding box center [327, 352] width 207 height 21
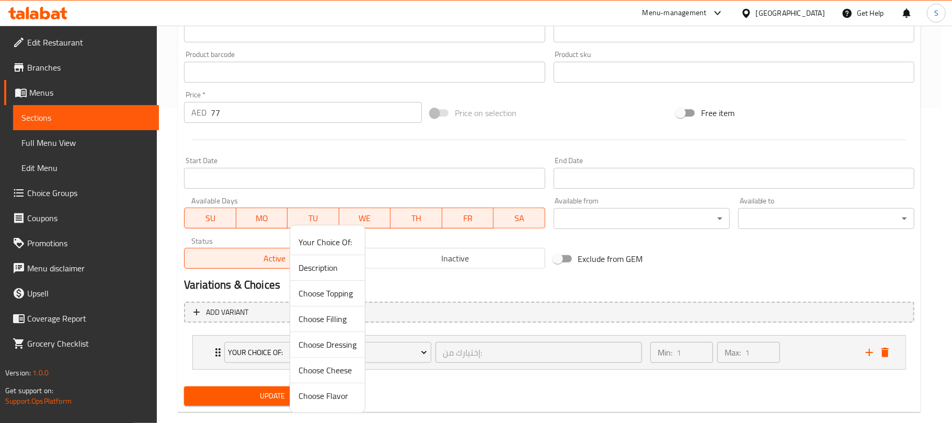
click at [339, 241] on span "Your Choice Of:" at bounding box center [328, 242] width 58 height 13
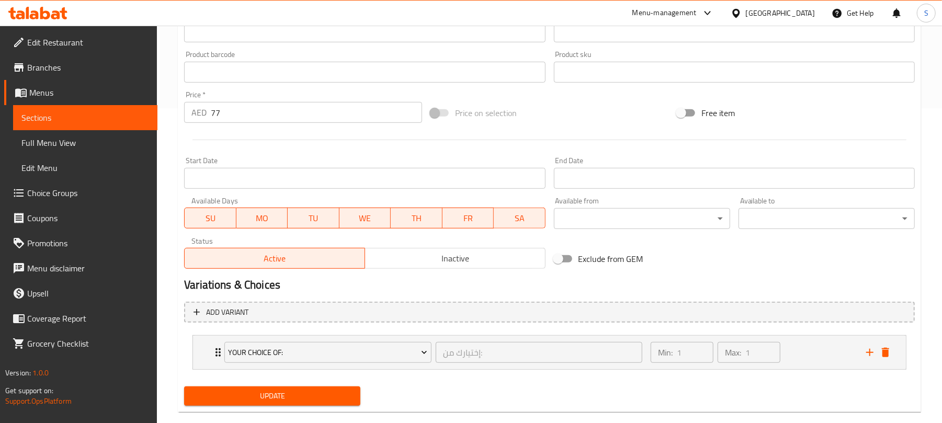
click at [291, 393] on span "Update" at bounding box center [272, 396] width 160 height 13
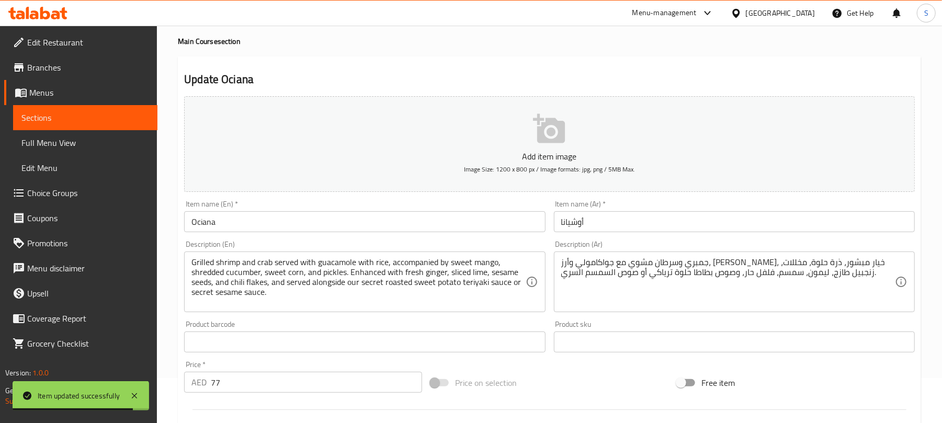
scroll to position [0, 0]
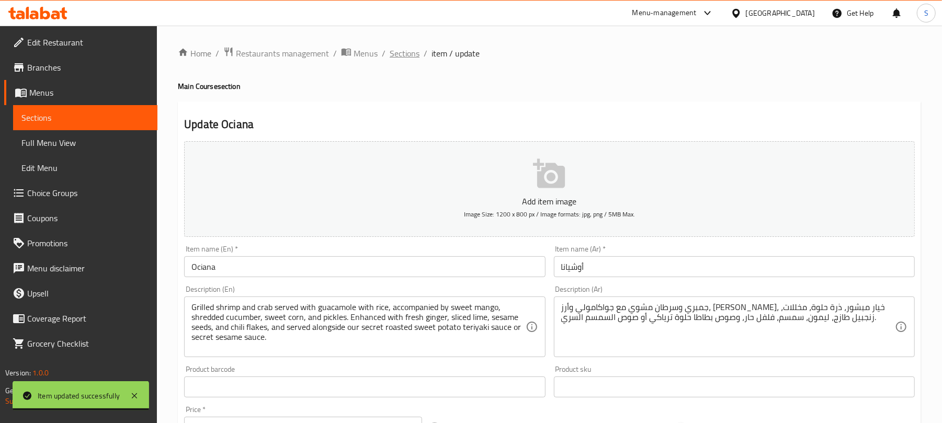
click at [409, 53] on span "Sections" at bounding box center [405, 53] width 30 height 13
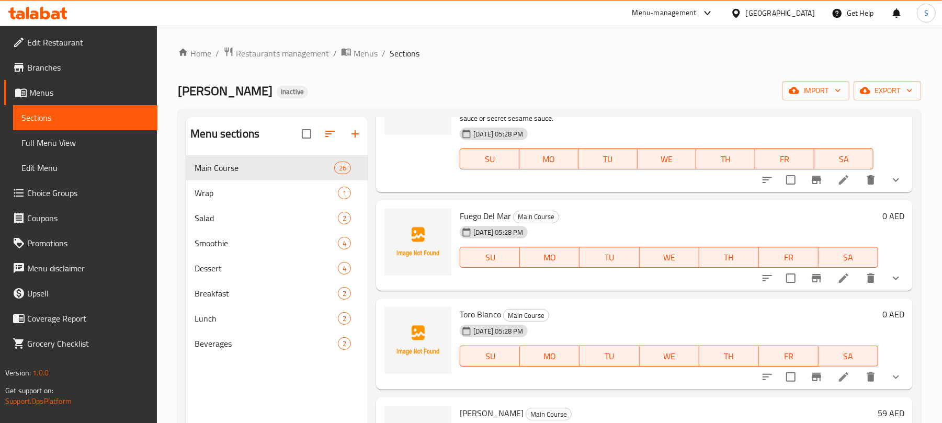
scroll to position [1394, 0]
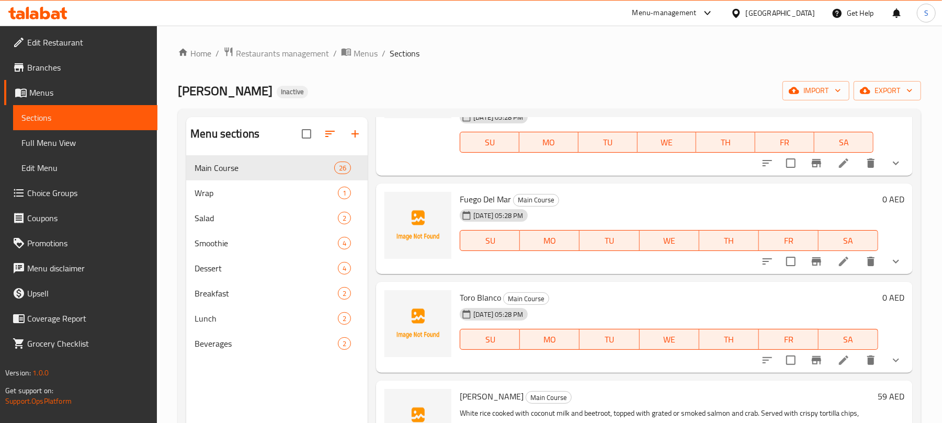
click at [177, 271] on div "Home / Restaurants management / Menus / Sections Alfonso Inactive import export…" at bounding box center [549, 298] width 785 height 544
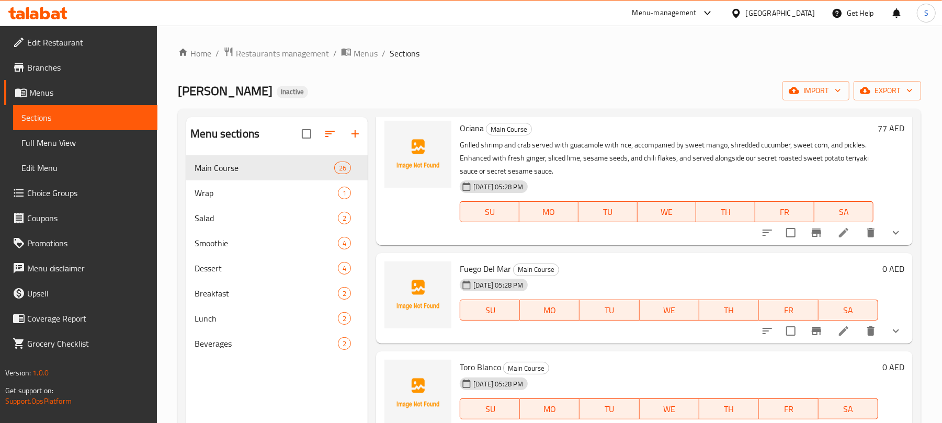
click at [837, 333] on icon at bounding box center [843, 331] width 13 height 13
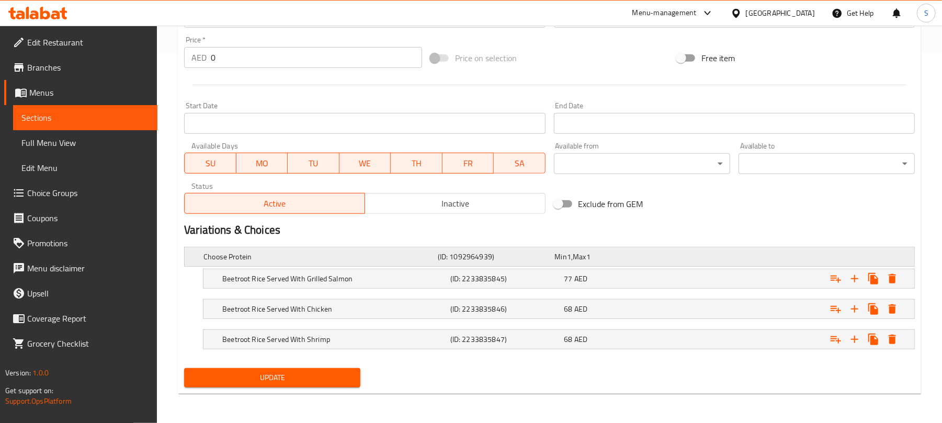
scroll to position [371, 0]
drag, startPoint x: 595, startPoint y: 349, endPoint x: 616, endPoint y: 325, distance: 31.9
click at [598, 268] on div "Beetroot Rice Served With Shrimp (ID: 2233835847) 68 AED" at bounding box center [552, 256] width 702 height 23
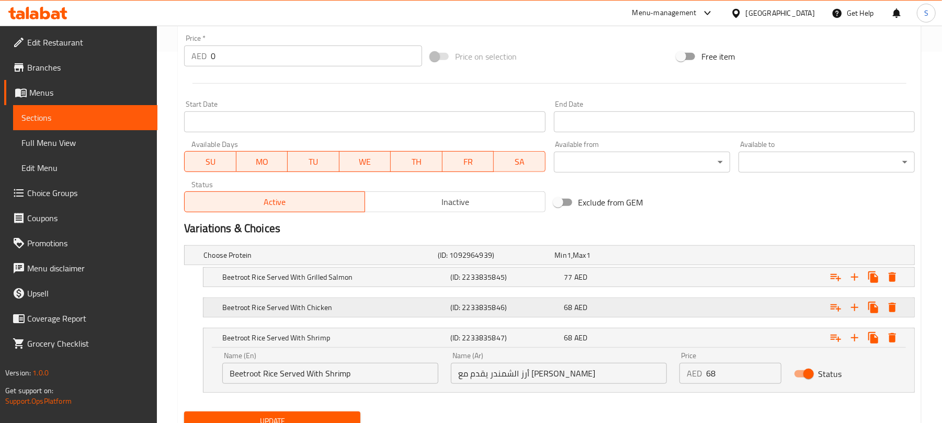
click at [618, 260] on div "68 AED" at bounding box center [611, 255] width 113 height 10
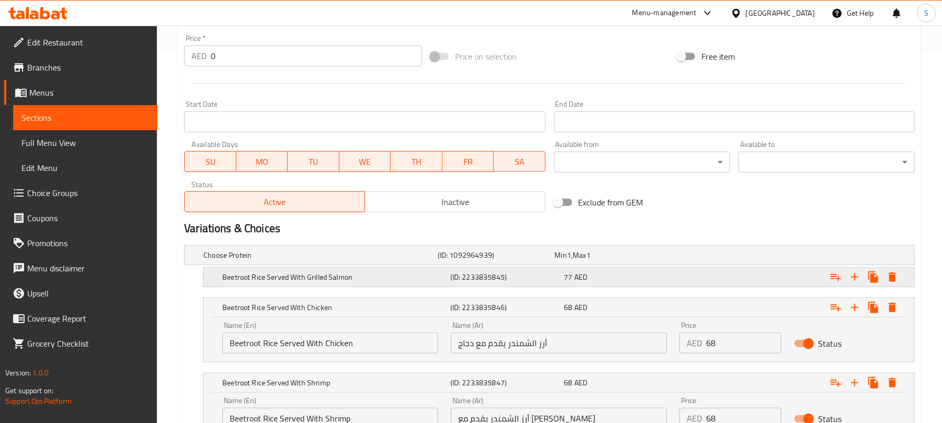
click at [620, 260] on div "77 AED" at bounding box center [611, 255] width 113 height 10
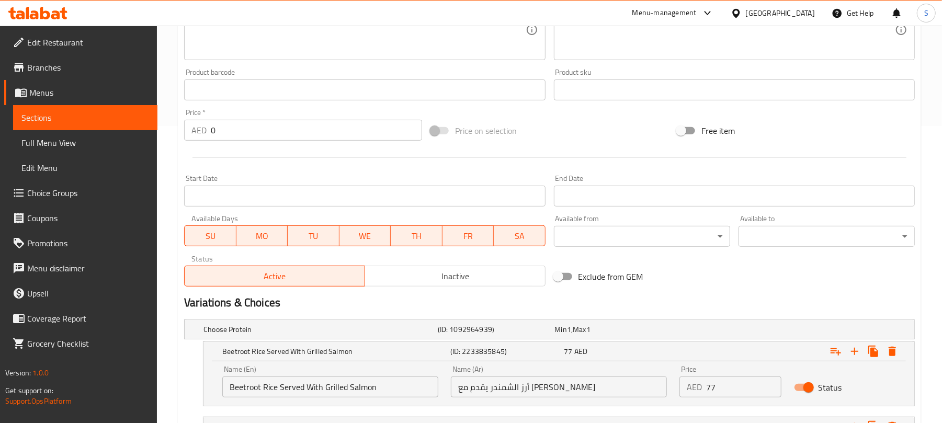
scroll to position [162, 0]
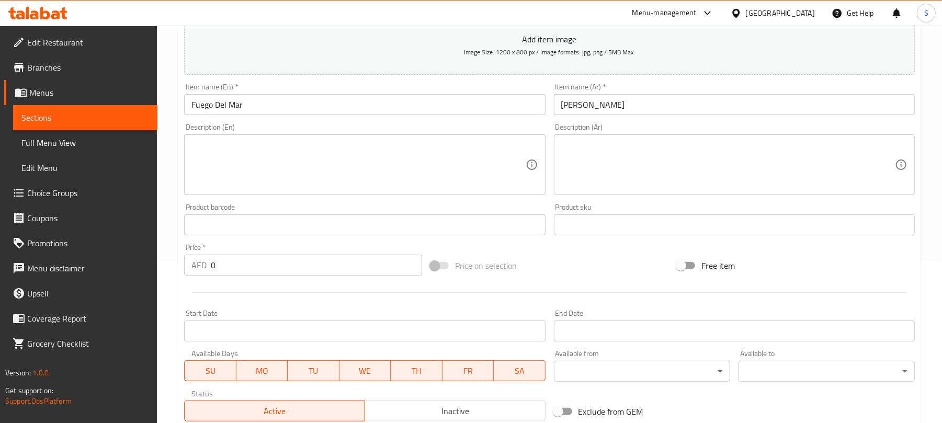
click at [354, 174] on textarea at bounding box center [358, 165] width 334 height 50
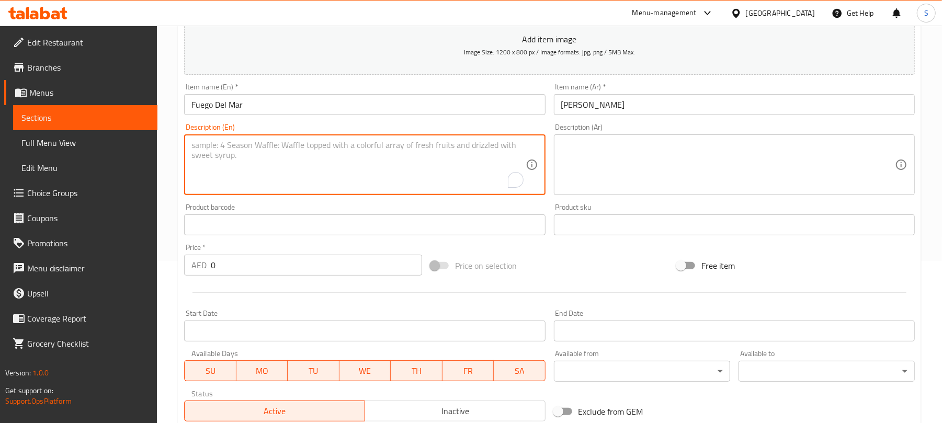
paste textarea "mango, avocado, cabbage, red cabbage salad, cucumber, edamame, chili flakes, se…"
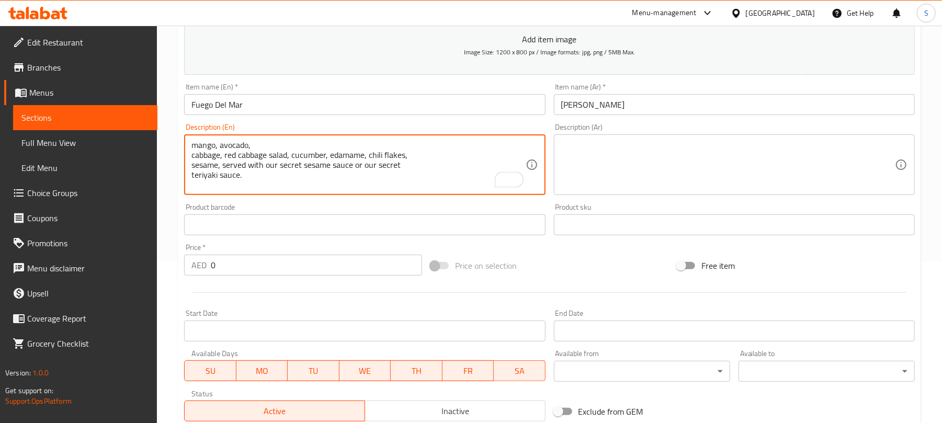
click at [191, 158] on textarea "mango, avocado, cabbage, red cabbage salad, cucumber, edamame, chili flakes, se…" at bounding box center [358, 165] width 334 height 50
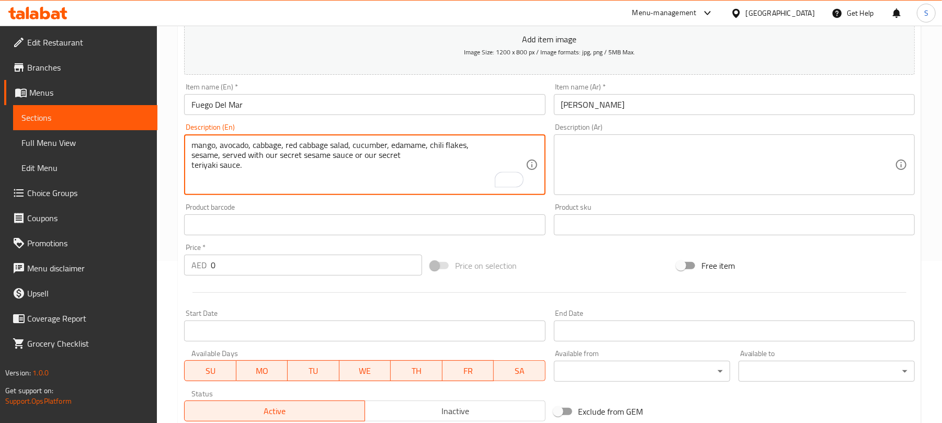
click at [191, 155] on textarea "mango, avocado, cabbage, red cabbage salad, cucumber, edamame, chili flakes, se…" at bounding box center [358, 165] width 334 height 50
click at [193, 162] on textarea "mango, avocado, cabbage, red cabbage salad, cucumber, edamame, chili flakes, se…" at bounding box center [358, 165] width 334 height 50
click at [191, 164] on textarea "mango, avocado, cabbage, red cabbage salad, cucumber, edamame, chili flakes, se…" at bounding box center [358, 165] width 334 height 50
type textarea "mango, avocado, cabbage, red cabbage salad, cucumber, edamame, chili flakes, se…"
click at [607, 168] on textarea at bounding box center [728, 165] width 334 height 50
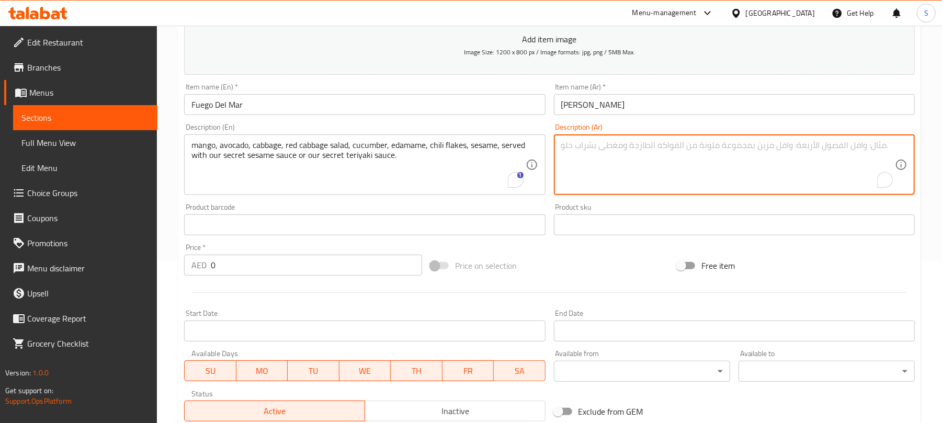
paste textarea "مانجو، أفوكادو، ملفوف، سلطة ملفوف أحمر، خيار، إدامامي، رقائق فلفل حار، سمسم، وي…"
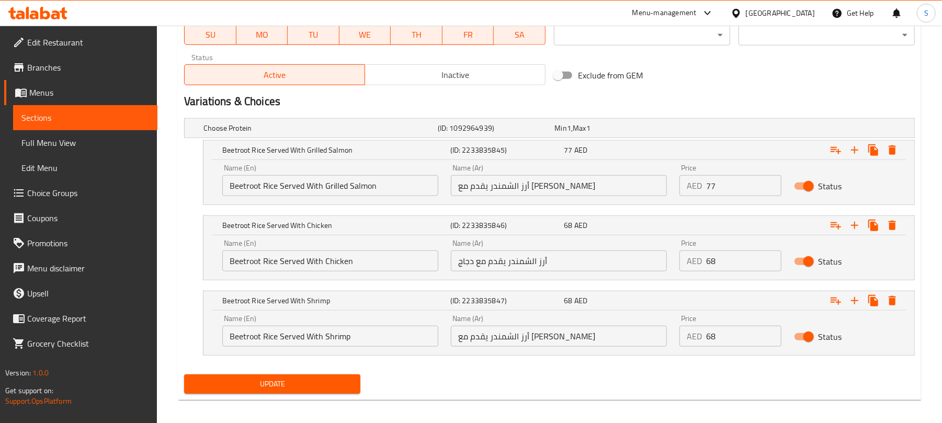
scroll to position [506, 0]
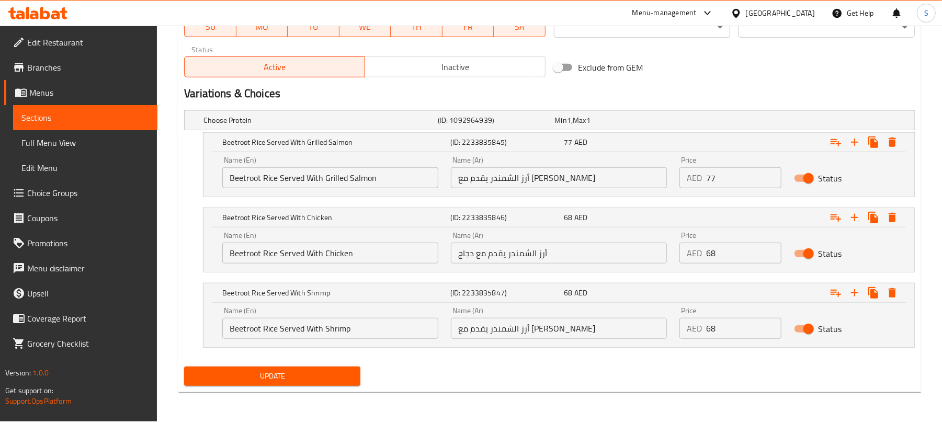
type textarea "مانجو، أفوكادو، ملفوف، سلطة ملفوف أحمر، خيار، إدامامي، رقائق فلفل حار، سمسم، وي…"
click at [331, 381] on span "Update" at bounding box center [272, 376] width 160 height 13
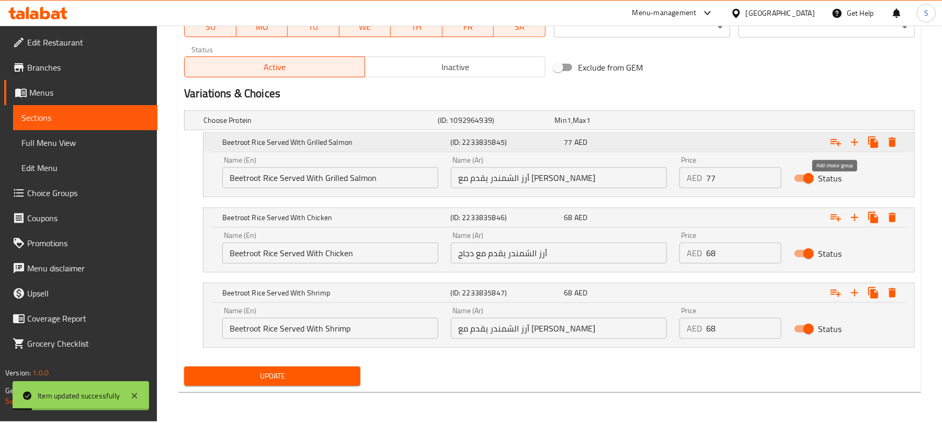
click at [836, 147] on icon "Expand" at bounding box center [835, 142] width 13 height 13
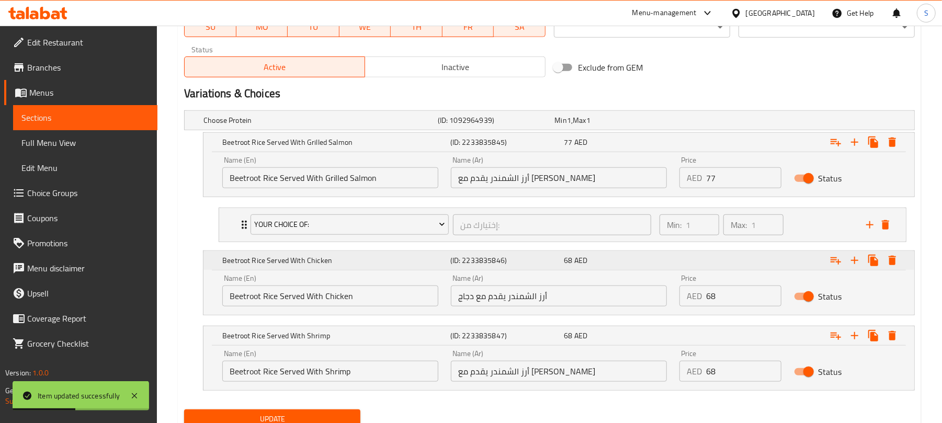
click at [830, 149] on icon "Expand" at bounding box center [835, 142] width 13 height 13
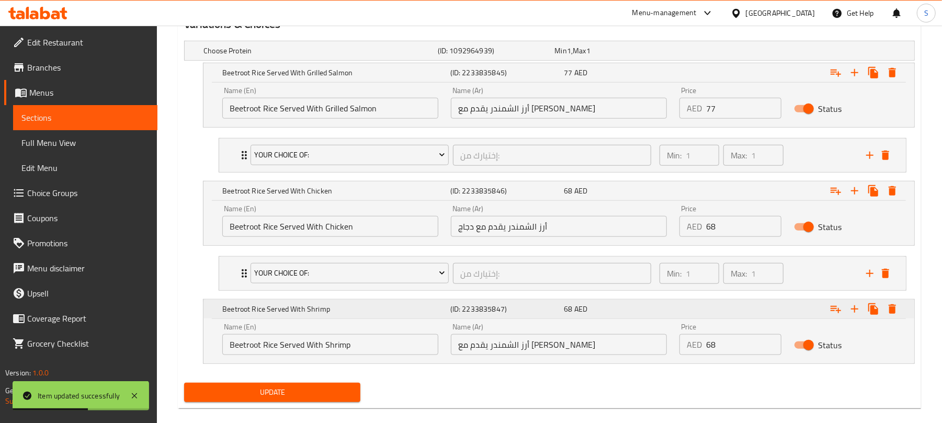
scroll to position [593, 0]
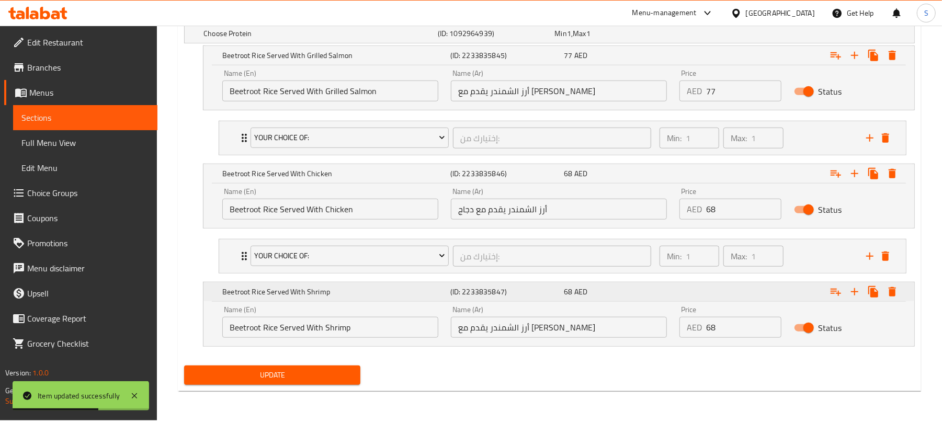
click at [835, 60] on icon "Expand" at bounding box center [835, 55] width 10 height 7
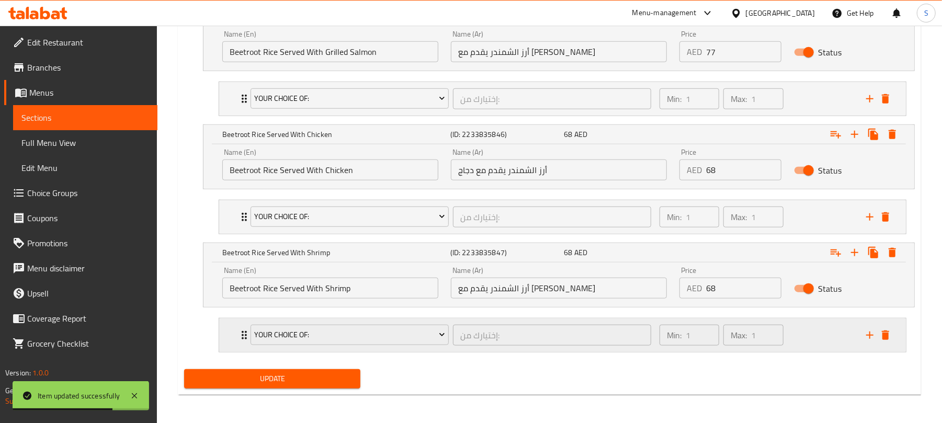
scroll to position [636, 0]
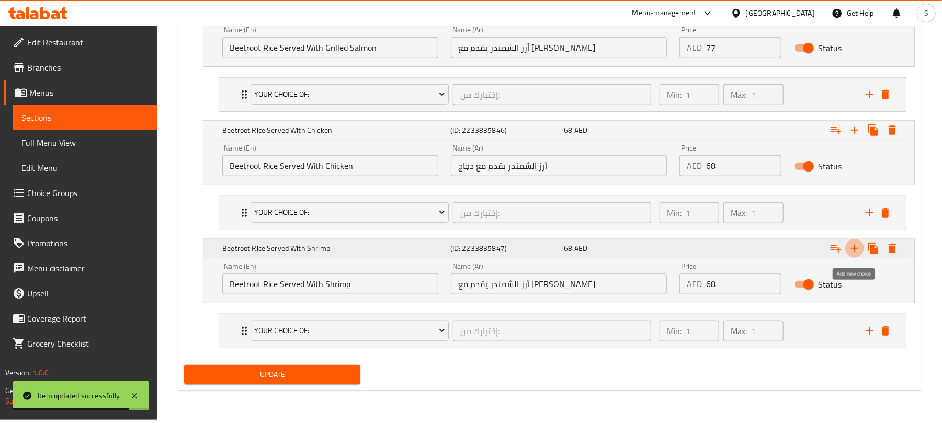
click at [852, 248] on icon "Expand" at bounding box center [854, 248] width 13 height 13
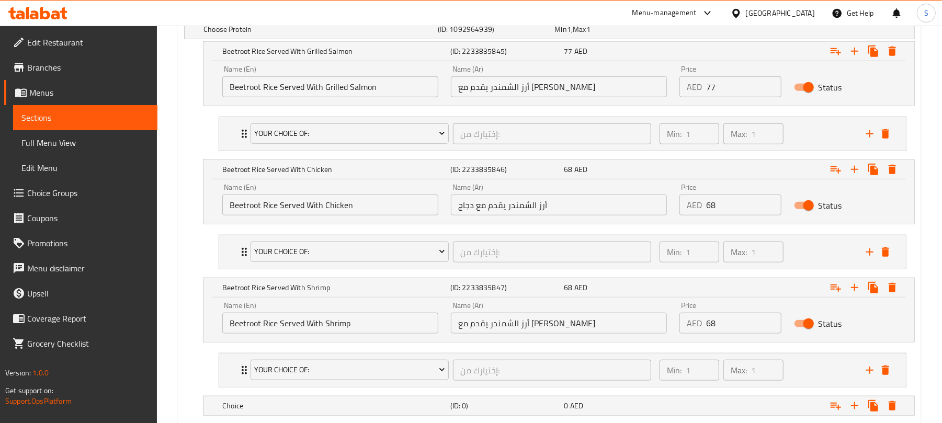
scroll to position [667, 0]
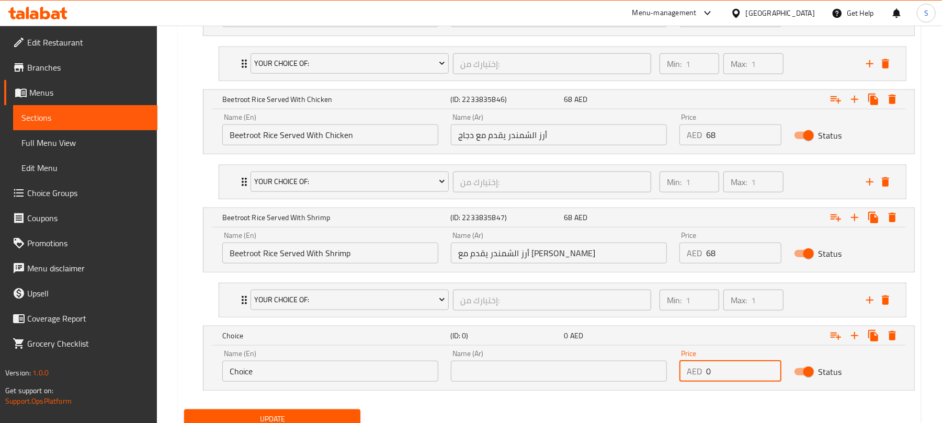
drag, startPoint x: 728, startPoint y: 369, endPoint x: 703, endPoint y: 369, distance: 25.1
click at [703, 369] on div "AED 0 Price" at bounding box center [729, 371] width 101 height 21
type input "63"
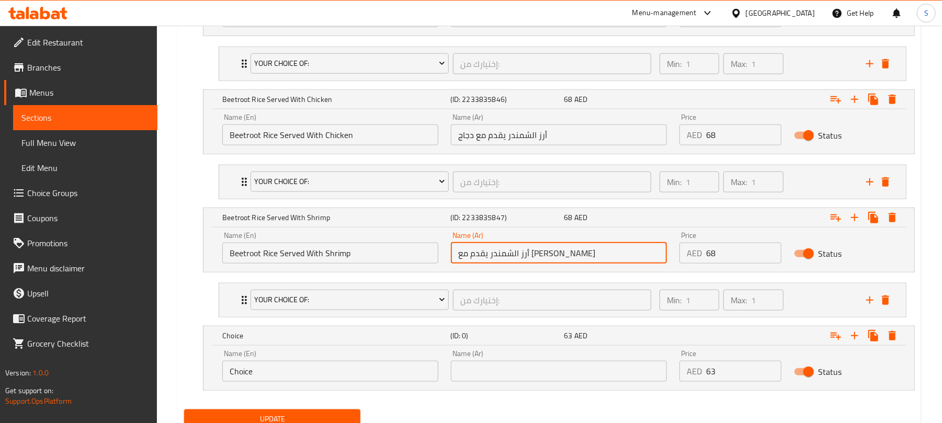
click at [539, 259] on input "أرز الشمندر يقدم مع [PERSON_NAME]" at bounding box center [559, 253] width 216 height 21
click at [511, 375] on input "text" at bounding box center [559, 371] width 216 height 21
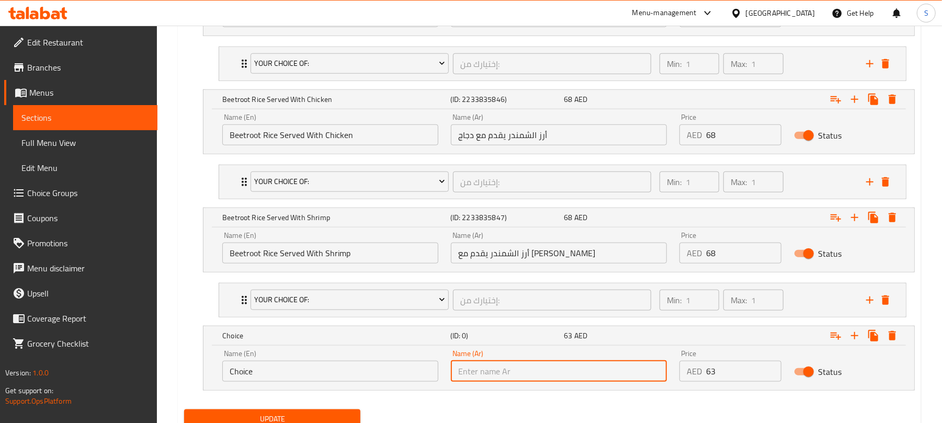
paste input "أرز الشمندر يقدم مع [PERSON_NAME]"
type input "أرز الشمندر يقدم مع [PERSON_NAME]"
click at [270, 382] on input "Choice" at bounding box center [330, 371] width 216 height 21
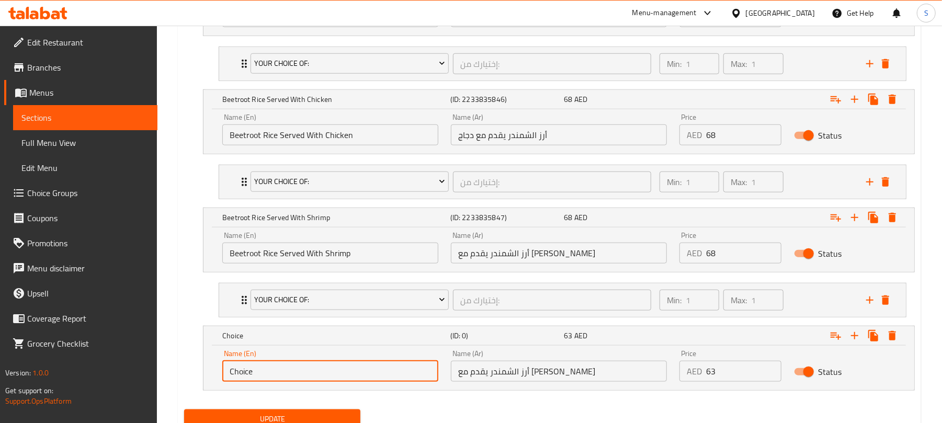
paste input "Beetroot Rice Served With Sautéed Tofu"
click at [343, 371] on input "Beetroot Rice Served With Sautéed Tofu" at bounding box center [330, 371] width 216 height 21
type input "Beetroot Rice Served With Sauteed Tofu"
click at [561, 382] on input "أرز الشمندر يقدم مع [PERSON_NAME]" at bounding box center [559, 371] width 216 height 21
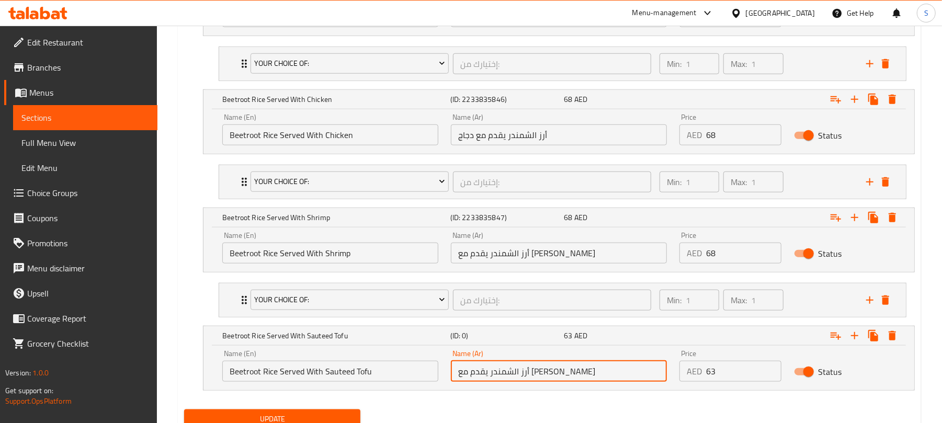
paste input "ع توفو مقلي"
type input "أرز الشمندر مع [PERSON_NAME]"
click at [836, 334] on icon "Expand" at bounding box center [835, 335] width 13 height 13
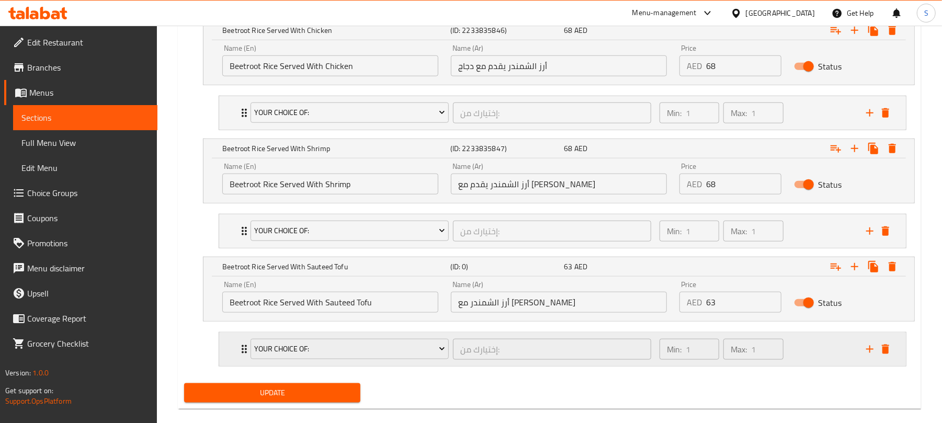
scroll to position [756, 0]
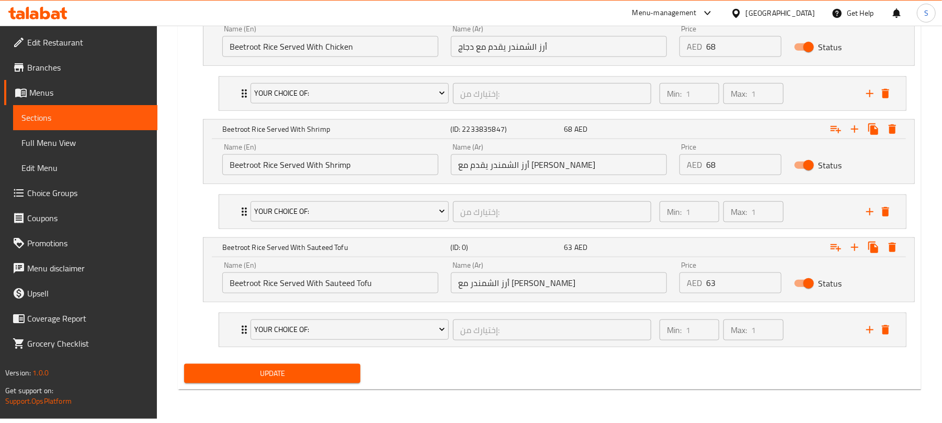
click at [335, 374] on span "Update" at bounding box center [272, 373] width 160 height 13
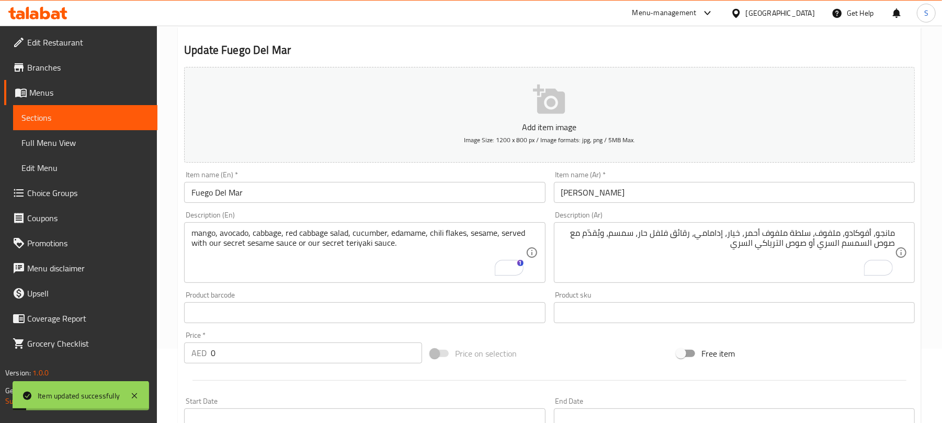
scroll to position [0, 0]
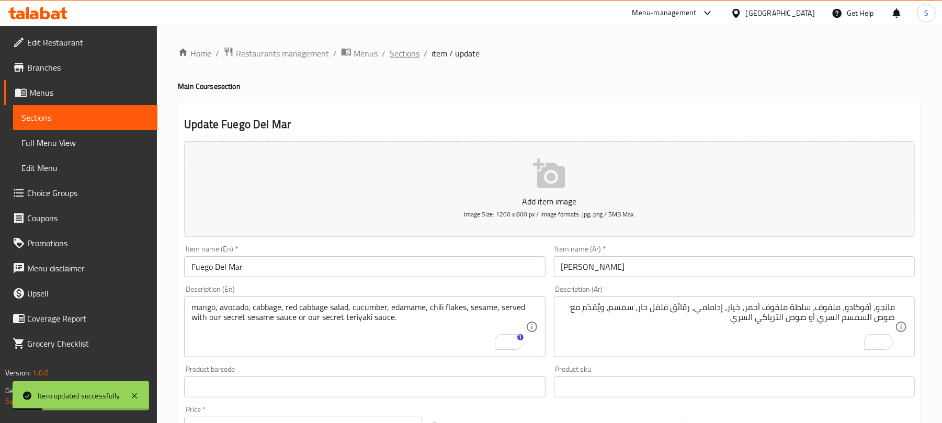
click at [410, 57] on span "Sections" at bounding box center [405, 53] width 30 height 13
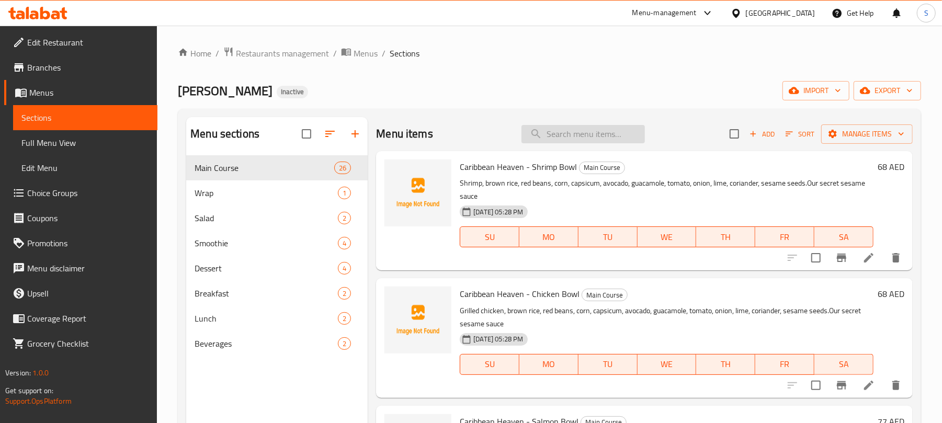
click at [606, 140] on input "search" at bounding box center [582, 134] width 123 height 18
paste input "[PERSON_NAME]"
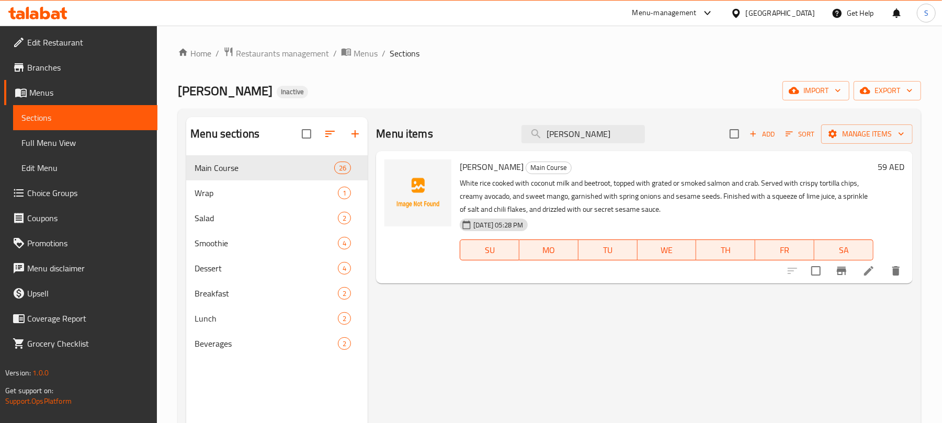
type input "[PERSON_NAME]"
click at [866, 272] on icon at bounding box center [868, 271] width 13 height 13
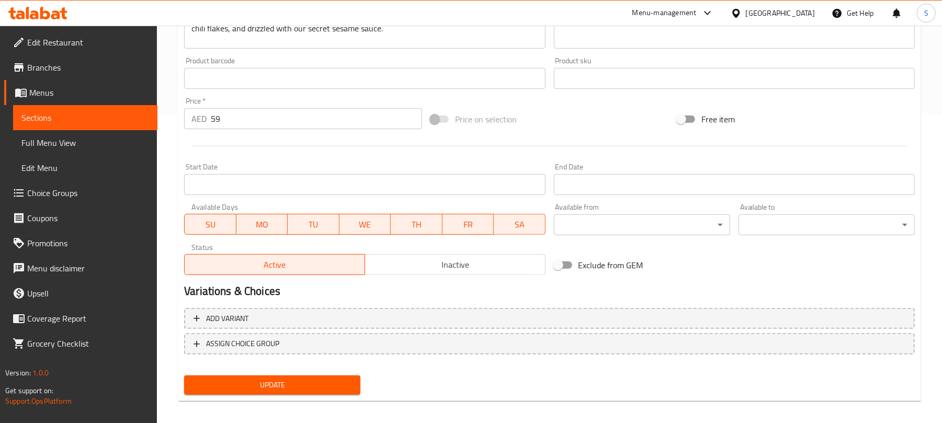
scroll to position [315, 0]
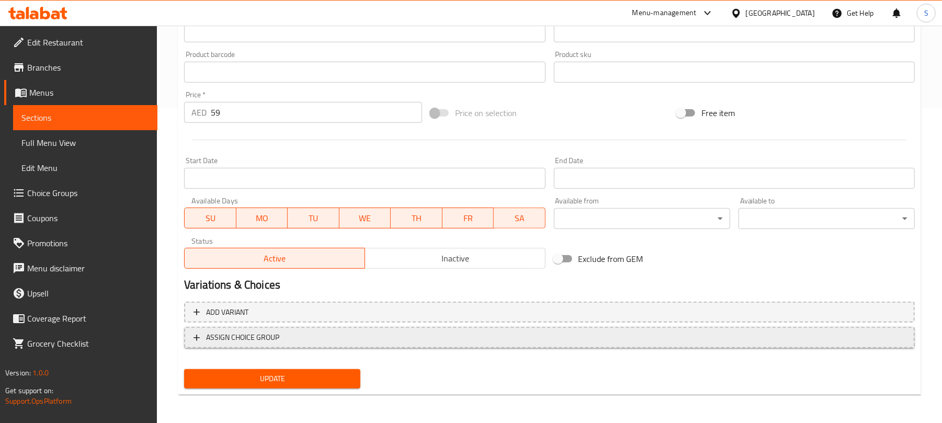
click at [469, 329] on button "ASSIGN CHOICE GROUP" at bounding box center [549, 337] width 731 height 21
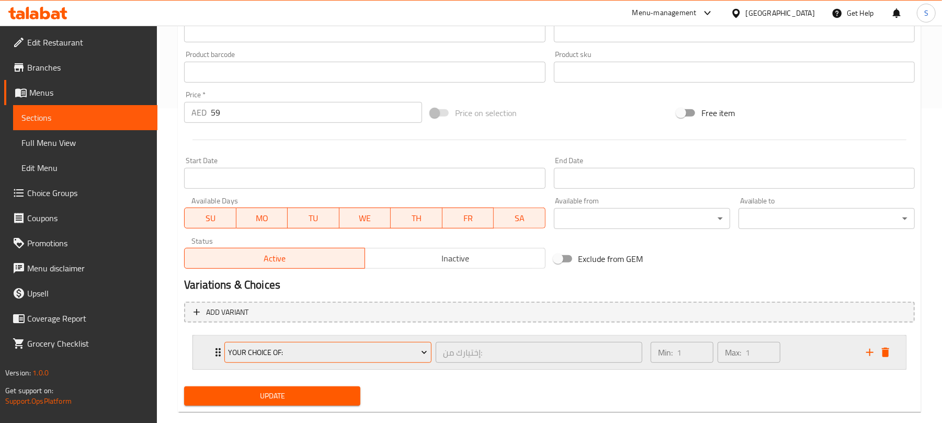
click at [354, 356] on span "Your Choice Of:" at bounding box center [328, 352] width 199 height 13
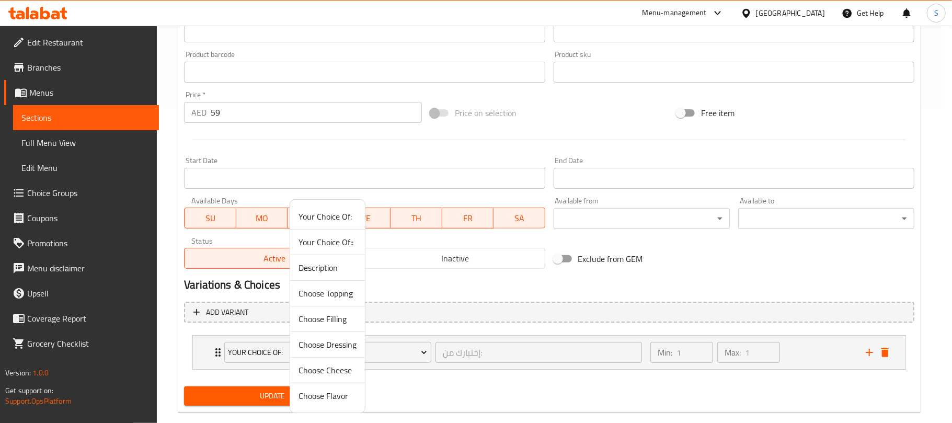
click at [335, 245] on span "Your Choice Of::" at bounding box center [328, 242] width 58 height 13
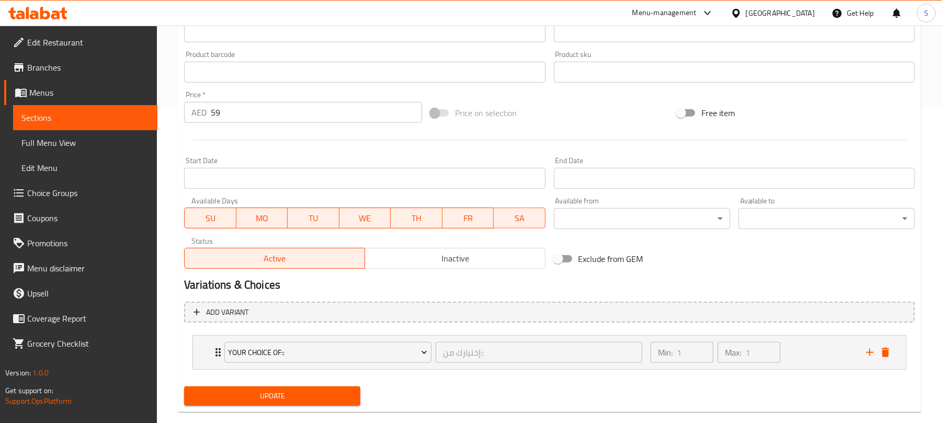
drag, startPoint x: 297, startPoint y: 395, endPoint x: 333, endPoint y: 329, distance: 75.6
click at [298, 395] on span "Update" at bounding box center [272, 396] width 160 height 13
click at [306, 400] on span "Update" at bounding box center [272, 396] width 160 height 13
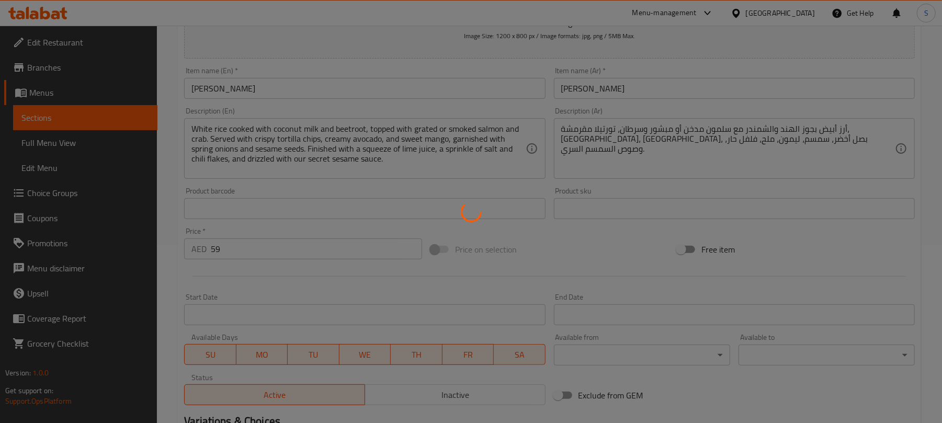
scroll to position [0, 0]
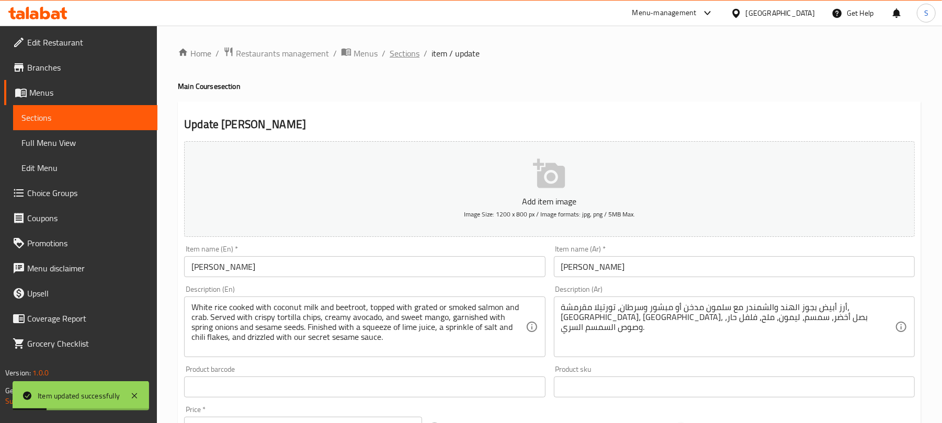
click at [402, 55] on span "Sections" at bounding box center [405, 53] width 30 height 13
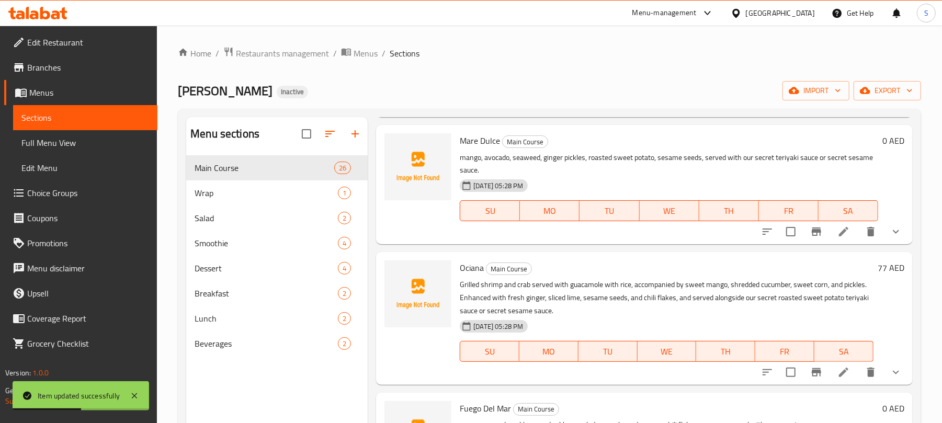
scroll to position [1534, 0]
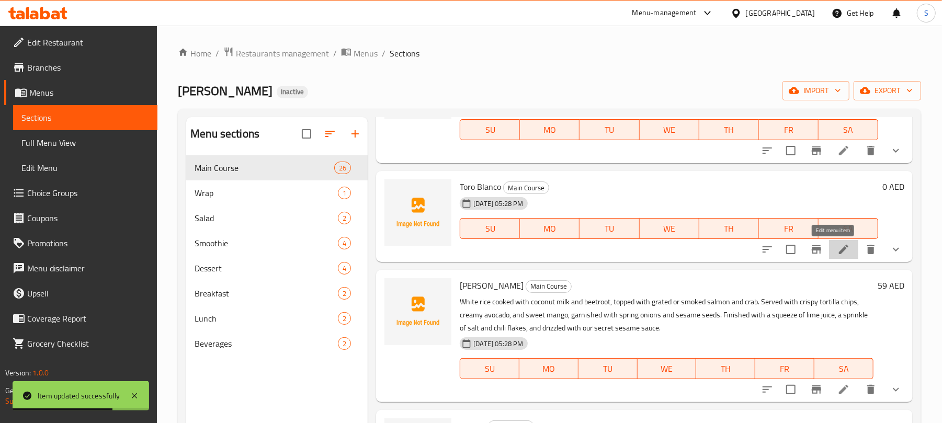
click at [839, 251] on icon at bounding box center [843, 249] width 9 height 9
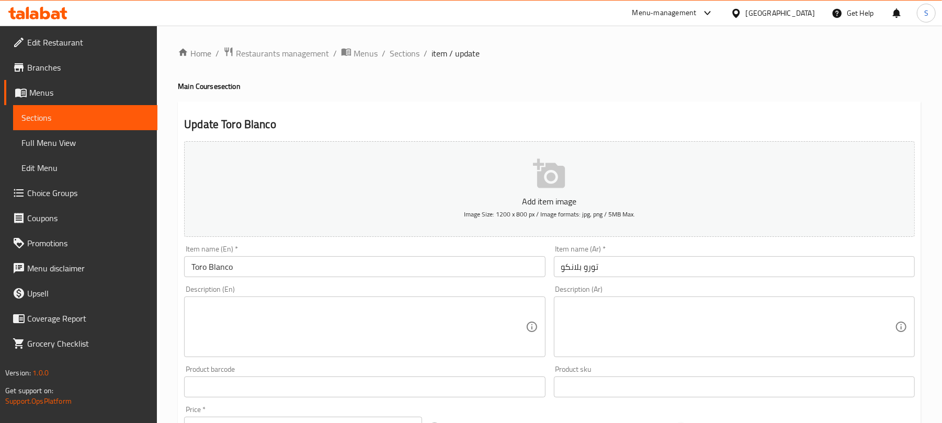
click at [283, 311] on textarea at bounding box center [358, 327] width 334 height 50
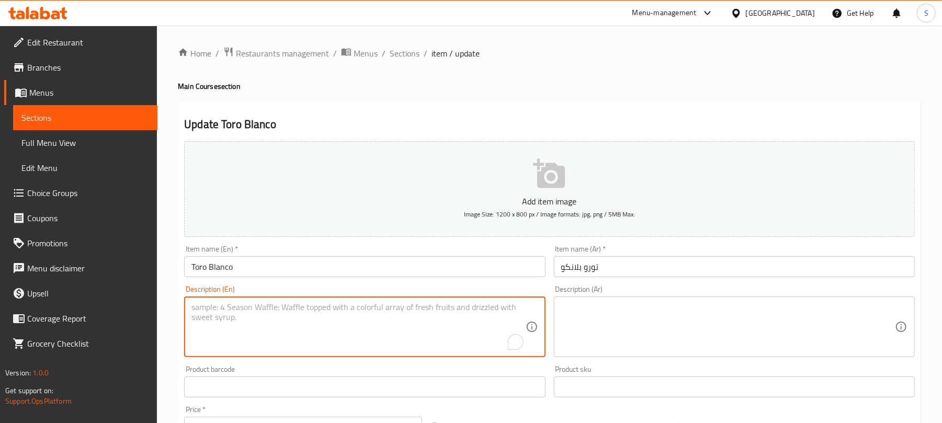
paste textarea "أرز جوز الهند مع شرائح لحم بقر ترياكي، مانجو مقطع، أفوكادو مقطع، مخلل زنجبيل، م…"
type textarea "أرز جوز الهند مع شرائح لحم بقر ترياكي، مانجو مقطع، أفوكادو مقطع، مخلل زنجبيل، م…"
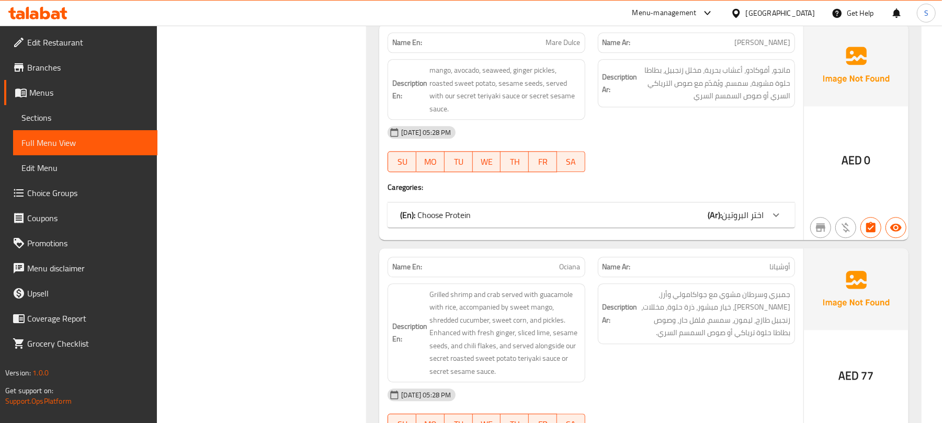
scroll to position [1813, 0]
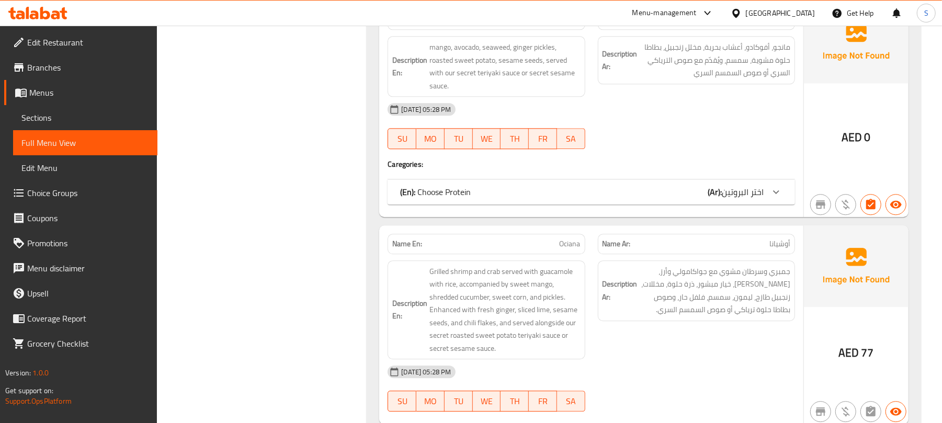
click at [627, 195] on div "(En): Choose Protein (Ar): اختر البروتين" at bounding box center [581, 192] width 363 height 13
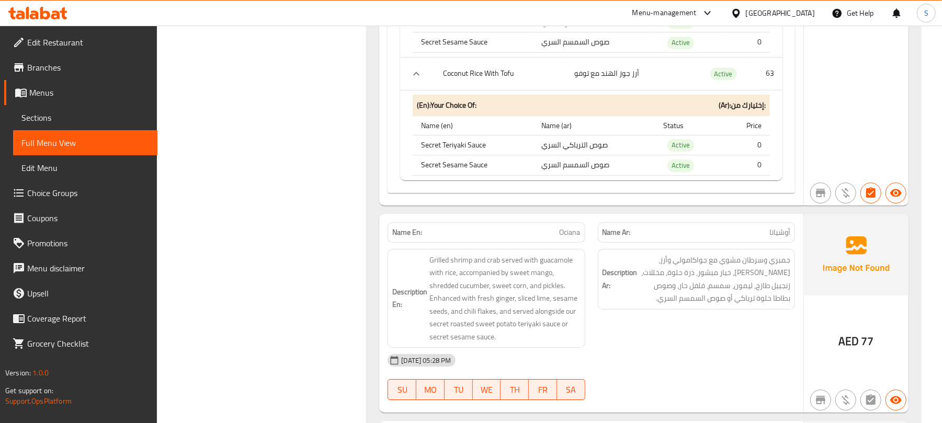
scroll to position [2440, 0]
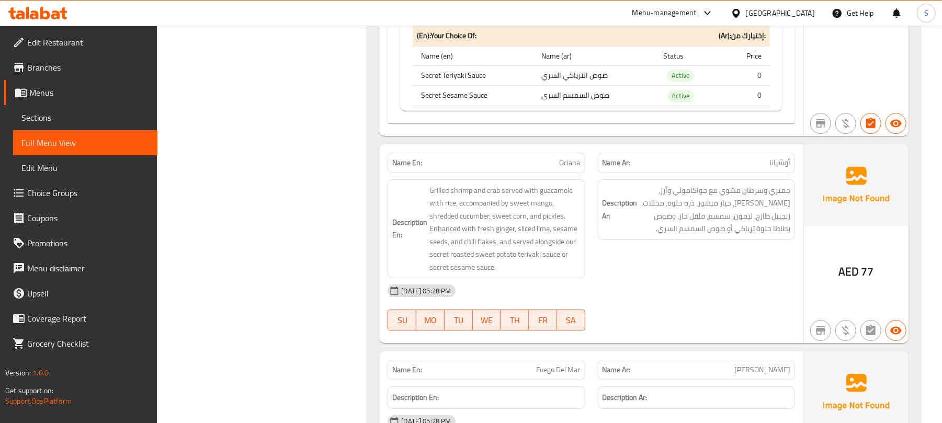
click at [569, 168] on span "Ociana" at bounding box center [570, 162] width 21 height 11
copy span "Ociana"
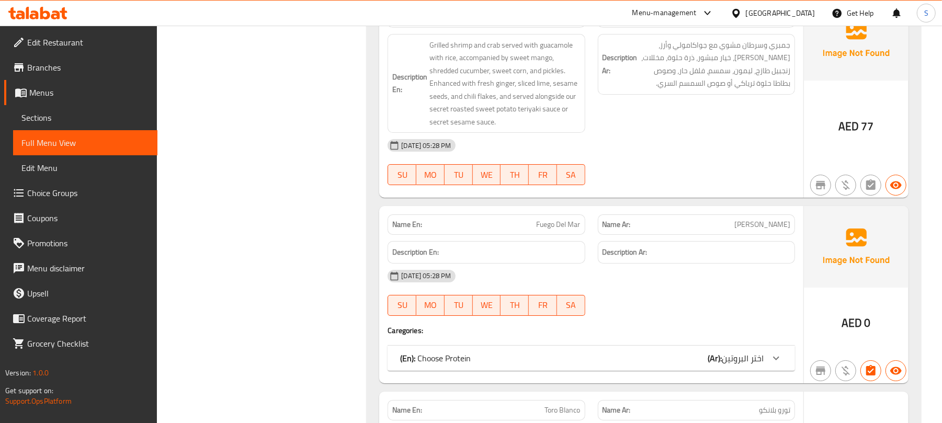
scroll to position [2649, 0]
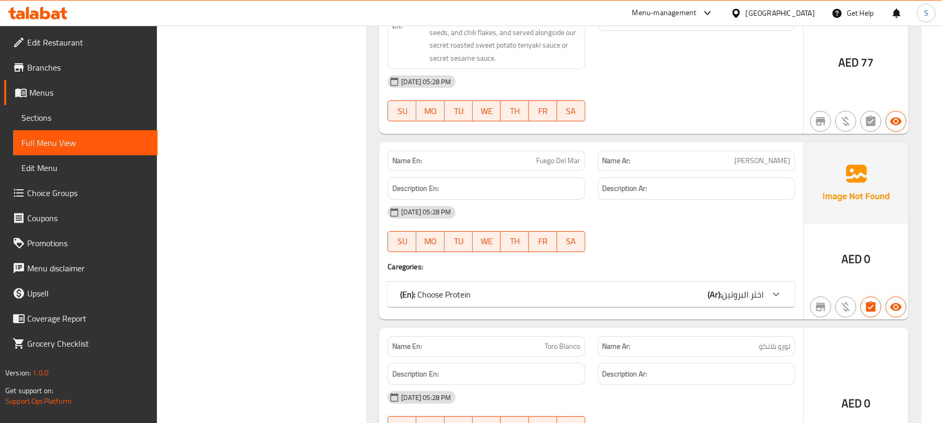
click at [550, 166] on span "Fuego Del Mar" at bounding box center [559, 160] width 44 height 11
click at [551, 166] on span "Fuego Del Mar" at bounding box center [559, 160] width 44 height 11
copy span "Fuego Del Mar"
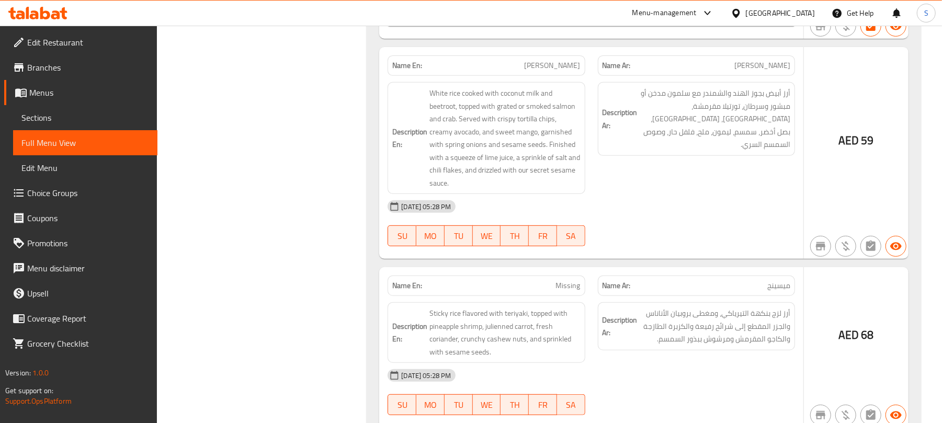
scroll to position [3138, 0]
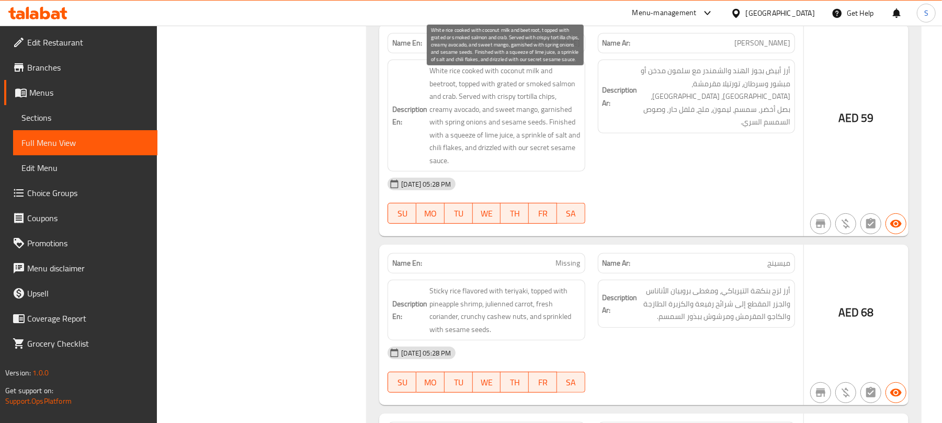
click at [510, 98] on span "White rice cooked with coconut milk and beetroot, topped with grated or smoked …" at bounding box center [504, 115] width 151 height 103
copy span "grated"
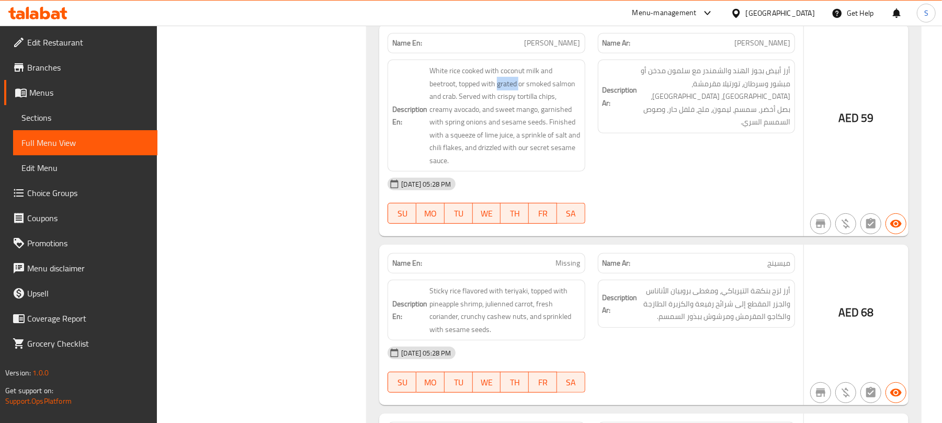
copy span "grated"
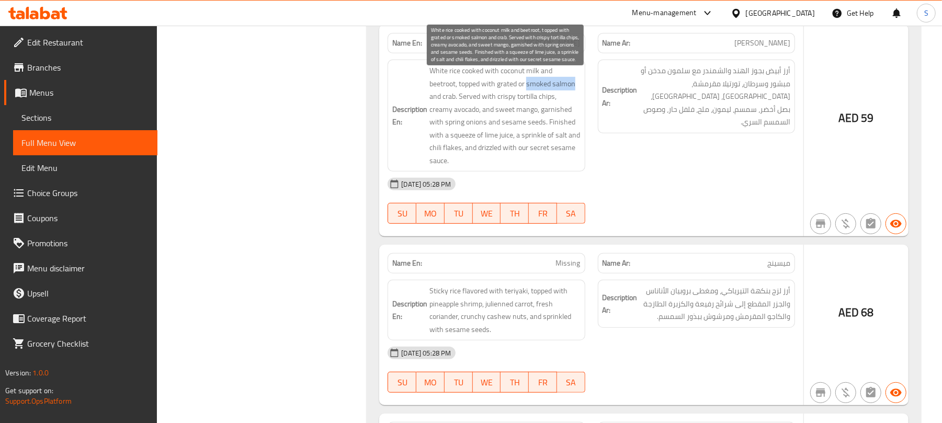
drag, startPoint x: 527, startPoint y: 99, endPoint x: 575, endPoint y: 95, distance: 48.3
click at [575, 95] on span "White rice cooked with coconut milk and beetroot, topped with grated or smoked …" at bounding box center [504, 115] width 151 height 103
copy span "smoked salmon"
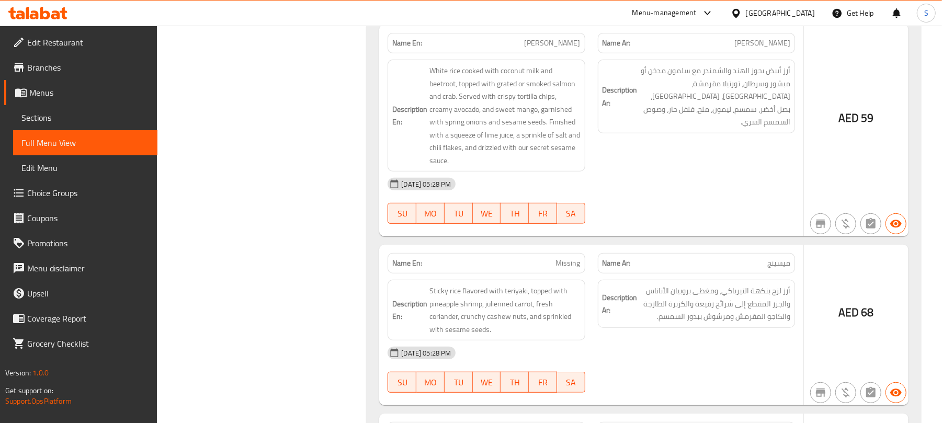
click at [563, 49] on span "[PERSON_NAME]" at bounding box center [553, 43] width 56 height 11
copy span "[PERSON_NAME]"
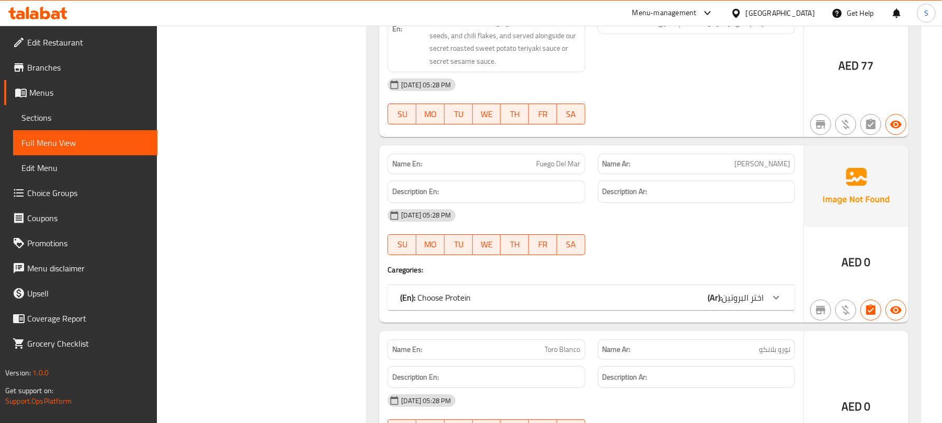
scroll to position [2728, 0]
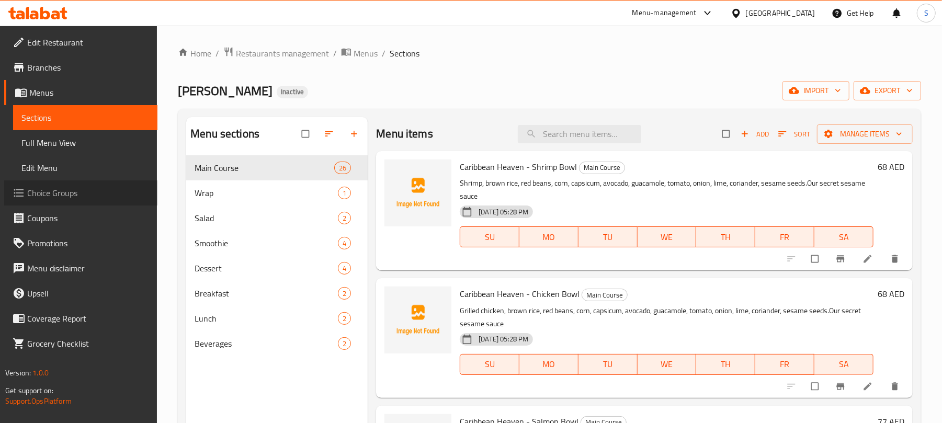
click at [95, 193] on span "Choice Groups" at bounding box center [88, 193] width 122 height 13
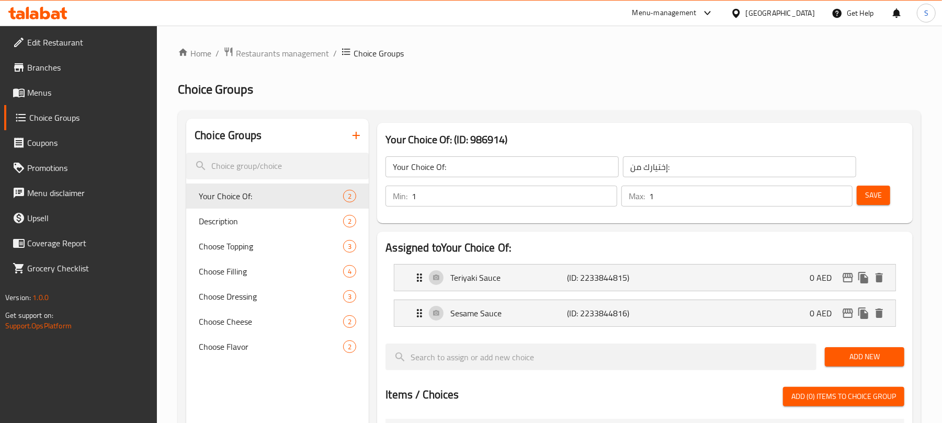
click at [352, 134] on icon "button" at bounding box center [356, 135] width 13 height 13
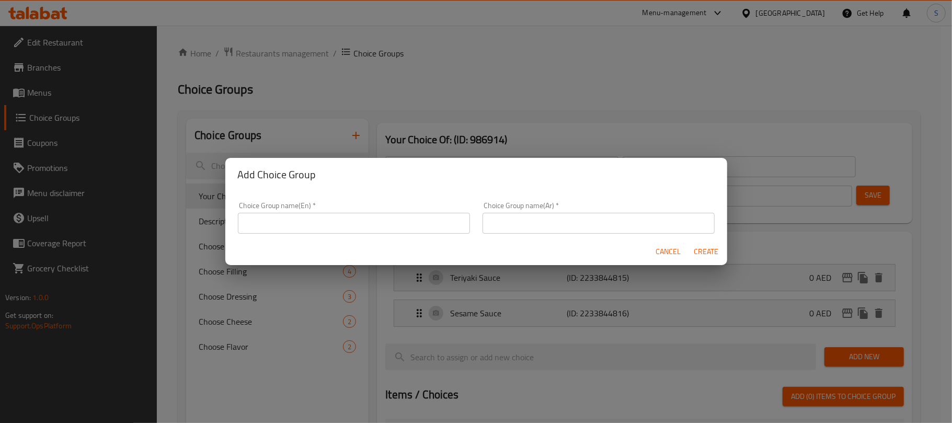
click at [424, 215] on input "text" at bounding box center [354, 223] width 232 height 21
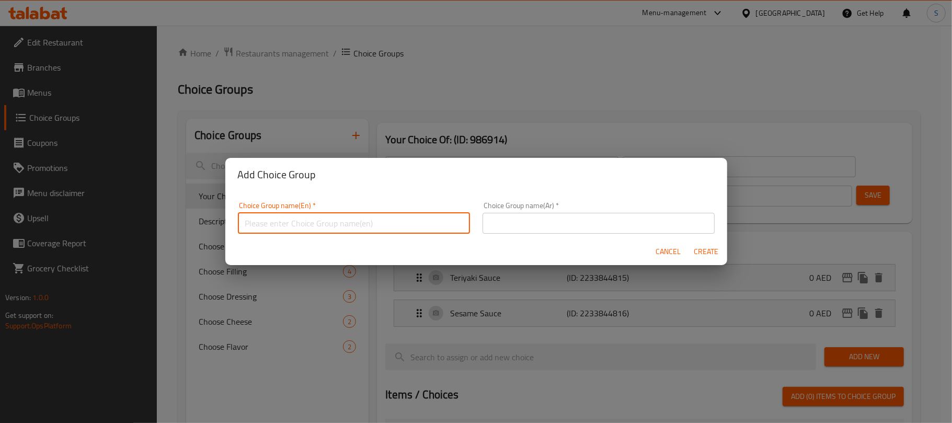
type input "Your Choice Of::"
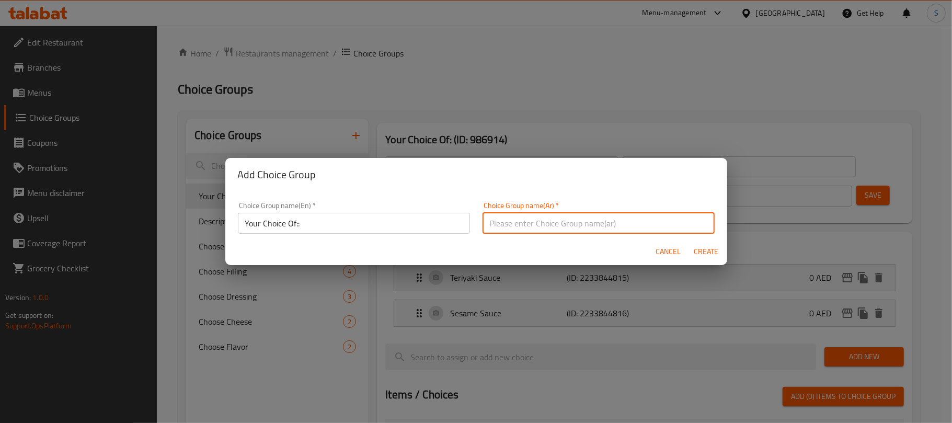
click at [521, 227] on input "text" at bounding box center [599, 223] width 232 height 21
type input "إختيارك من::"
click at [703, 249] on span "Create" at bounding box center [706, 251] width 25 height 13
type input "Your Choice Of::"
type input "إختيارك من::"
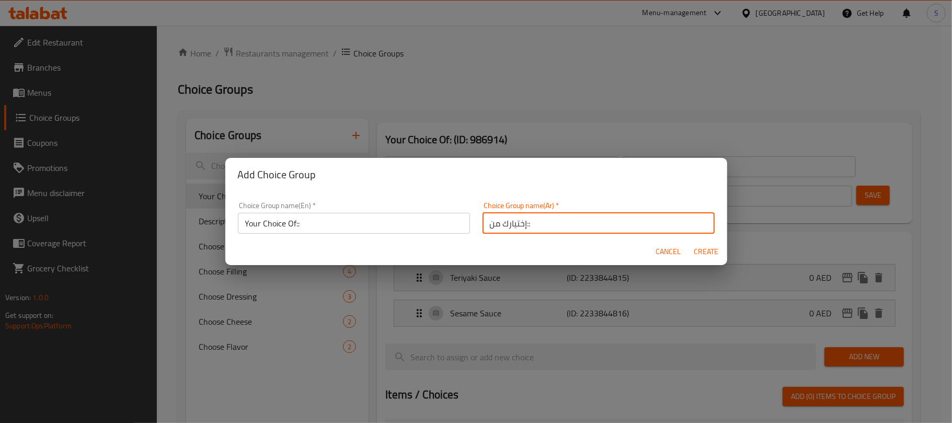
type input "0"
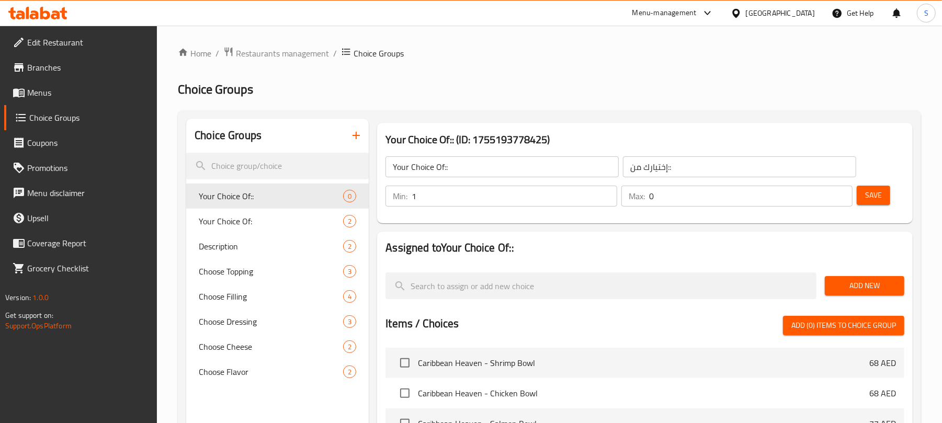
type input "1"
click at [607, 190] on input "1" at bounding box center [514, 196] width 205 height 21
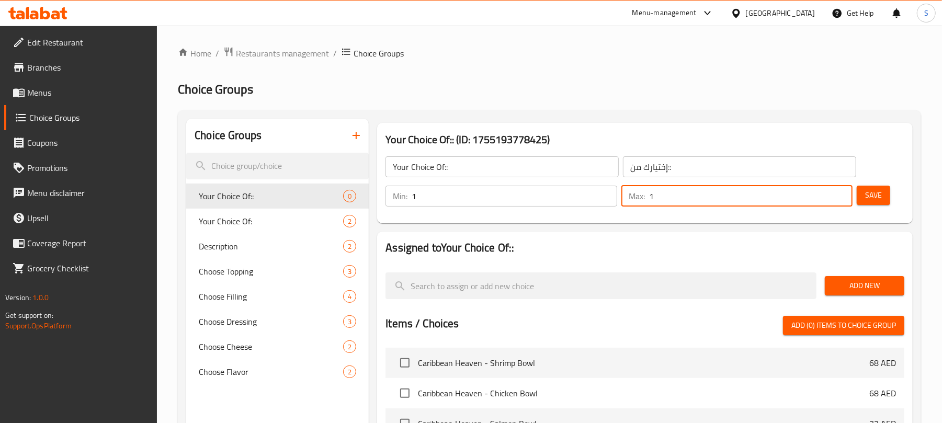
type input "1"
click at [841, 189] on input "1" at bounding box center [750, 196] width 203 height 21
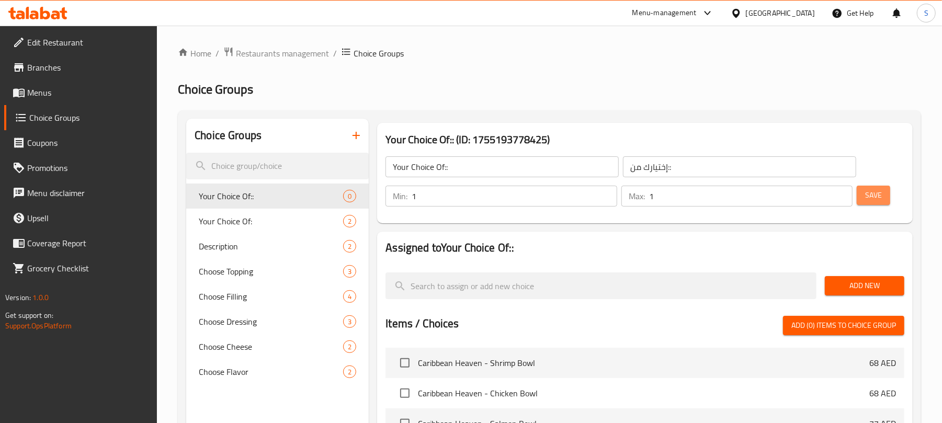
click at [865, 191] on span "Save" at bounding box center [873, 195] width 17 height 13
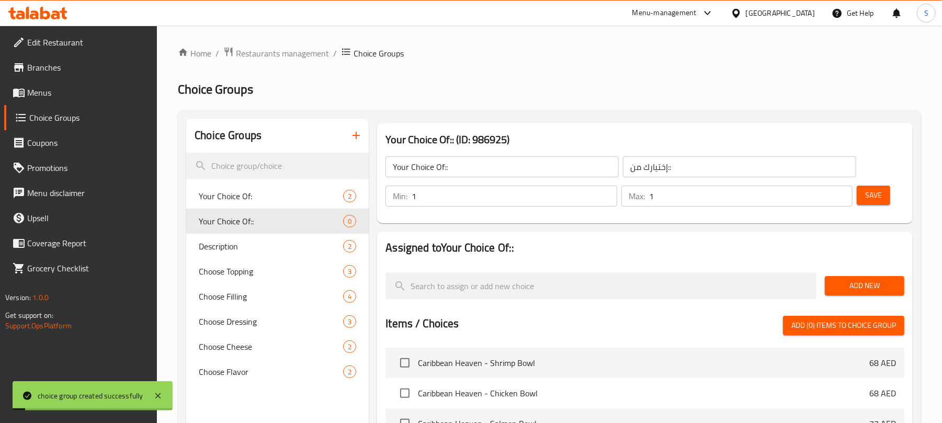
click at [862, 283] on span "Add New" at bounding box center [864, 285] width 63 height 13
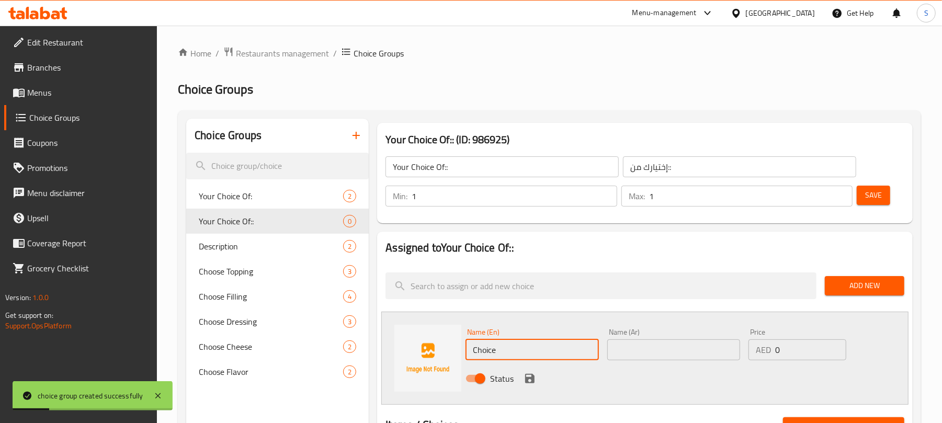
drag, startPoint x: 502, startPoint y: 348, endPoint x: 464, endPoint y: 346, distance: 37.7
click at [464, 346] on div "Name (En) Choice Name (En)" at bounding box center [531, 344] width 141 height 40
paste input "grated"
drag, startPoint x: 477, startPoint y: 352, endPoint x: 471, endPoint y: 352, distance: 6.3
click at [471, 352] on input "grated" at bounding box center [531, 349] width 133 height 21
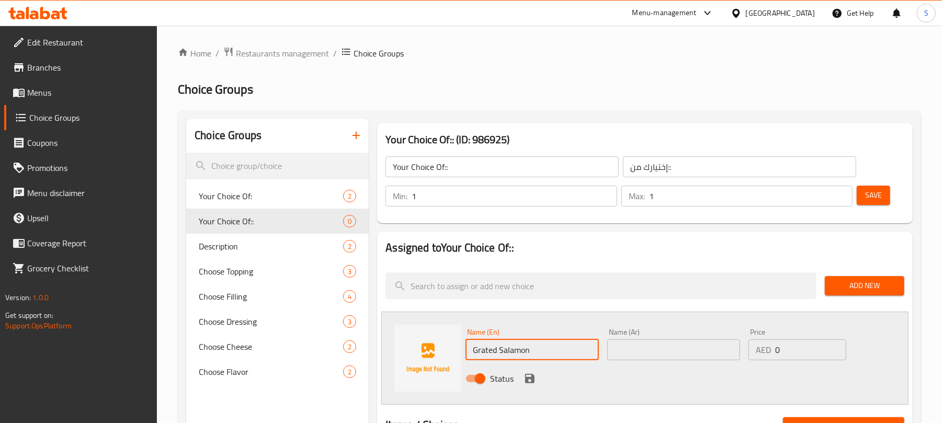
type input "Grated Salamon"
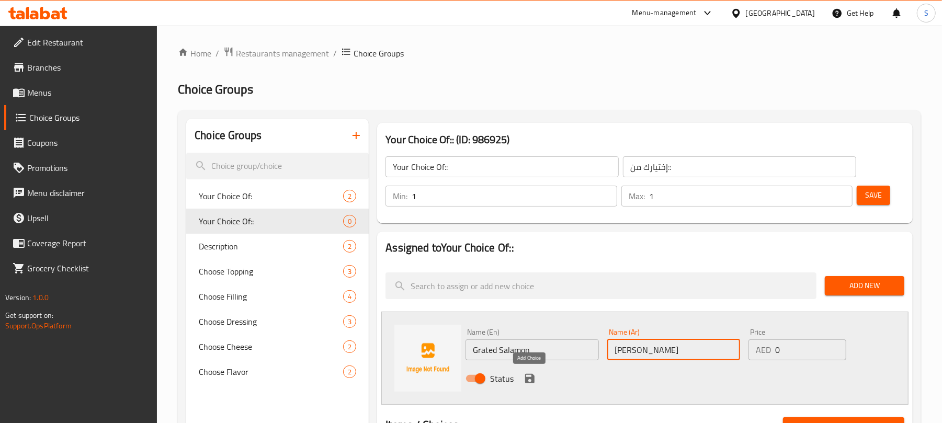
type input "[PERSON_NAME]"
click at [526, 378] on icon "save" at bounding box center [529, 378] width 9 height 9
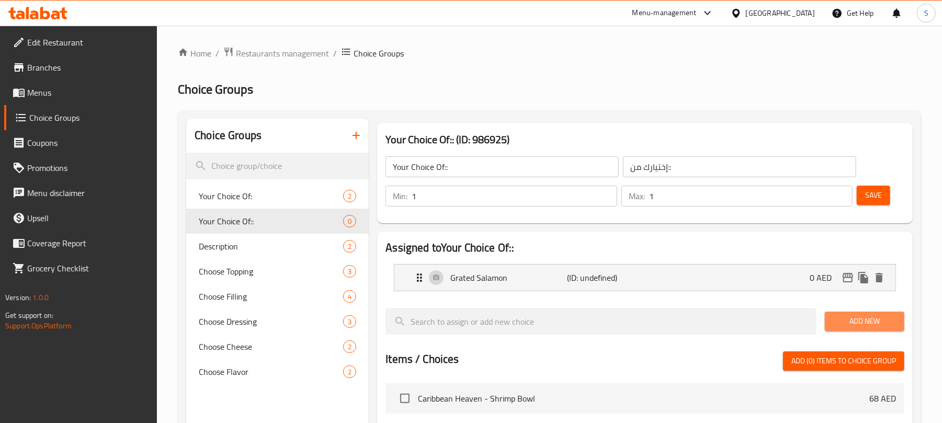
click at [846, 319] on span "Add New" at bounding box center [864, 321] width 63 height 13
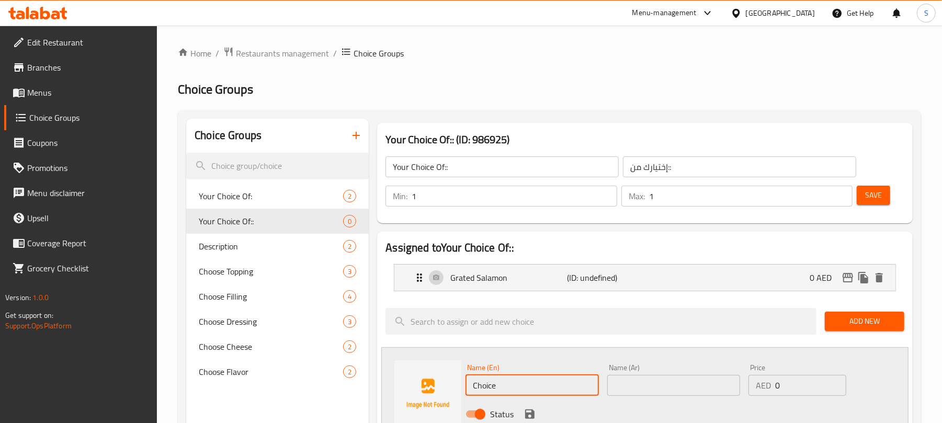
drag, startPoint x: 574, startPoint y: 383, endPoint x: 464, endPoint y: 384, distance: 109.3
click at [464, 384] on div "Name (En) Choice Name (En)" at bounding box center [531, 380] width 141 height 40
paste input "smoked salmon"
click at [504, 388] on input "smoked salmon" at bounding box center [531, 385] width 133 height 21
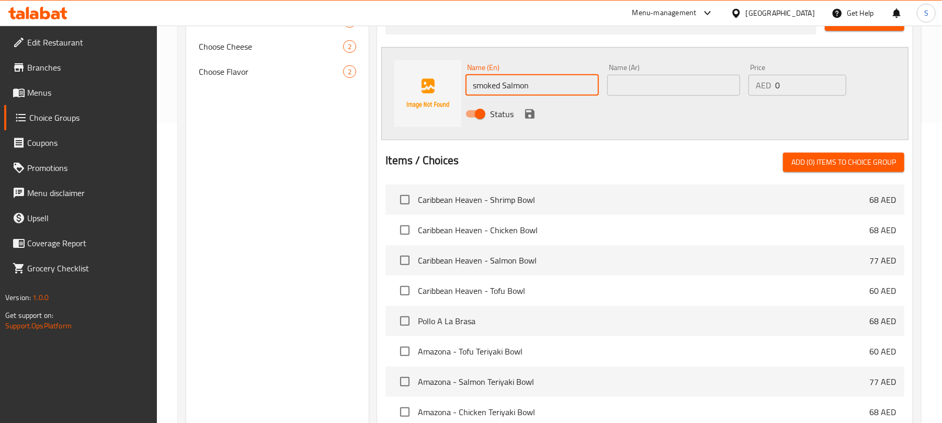
scroll to position [91, 0]
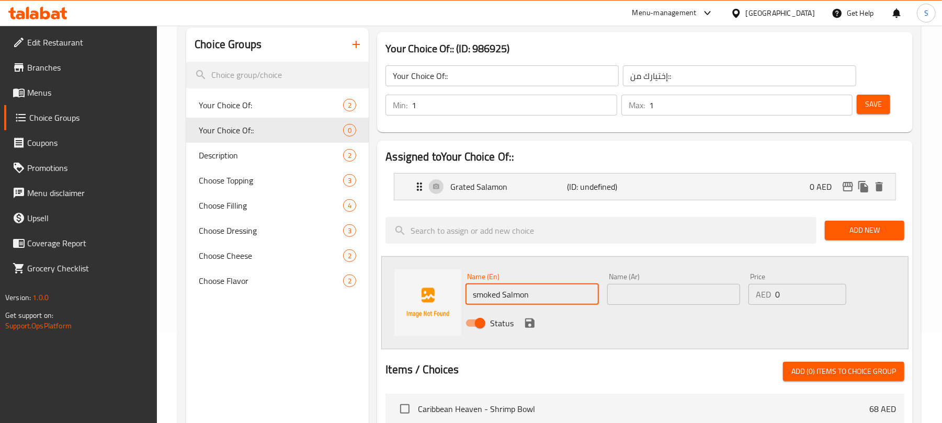
click at [474, 295] on input "smoked Salmon" at bounding box center [531, 294] width 133 height 21
type input "Smoked Salmon"
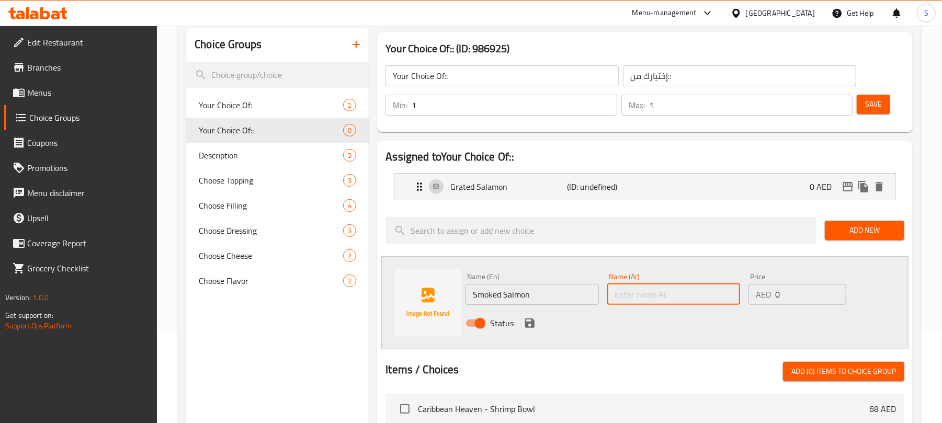
click at [669, 292] on input "text" at bounding box center [673, 294] width 133 height 21
click at [637, 196] on div "Grated Salamon (ID: undefined) 0 AED" at bounding box center [648, 187] width 470 height 26
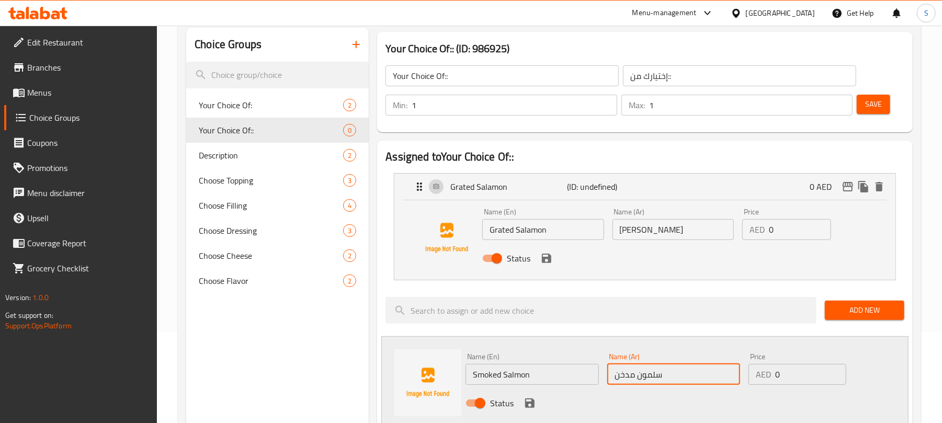
type input "سلمون مدخن"
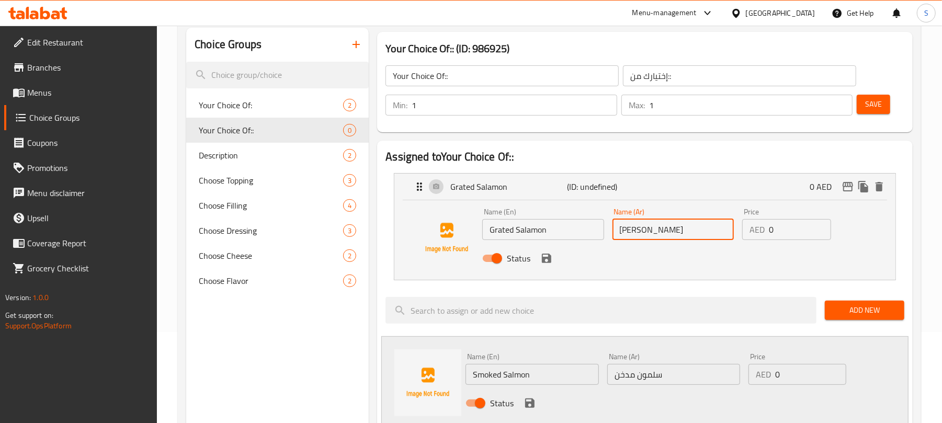
click at [664, 227] on input "سالمون مبشور" at bounding box center [672, 229] width 121 height 21
click at [549, 259] on icon "save" at bounding box center [546, 258] width 9 height 9
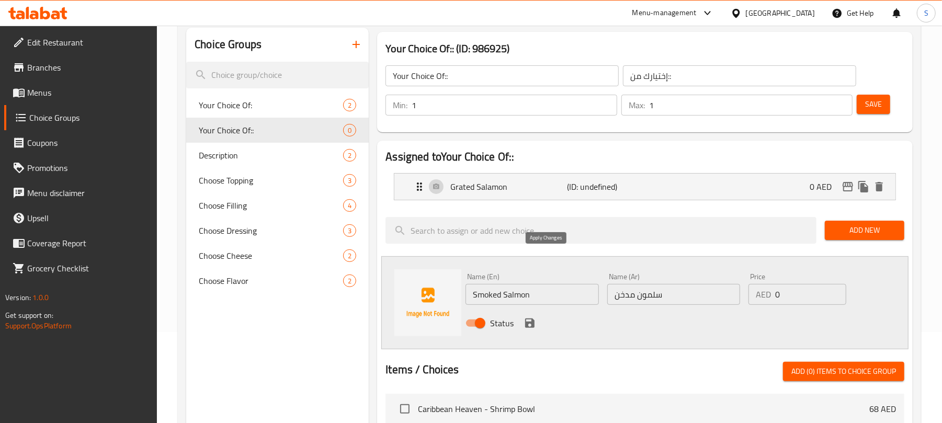
type input "سلمون مبشور"
click at [530, 321] on icon "save" at bounding box center [529, 323] width 13 height 13
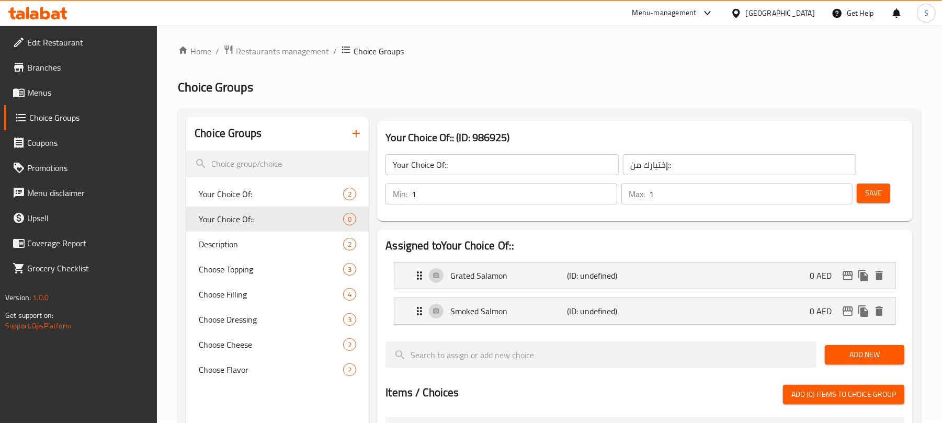
scroll to position [0, 0]
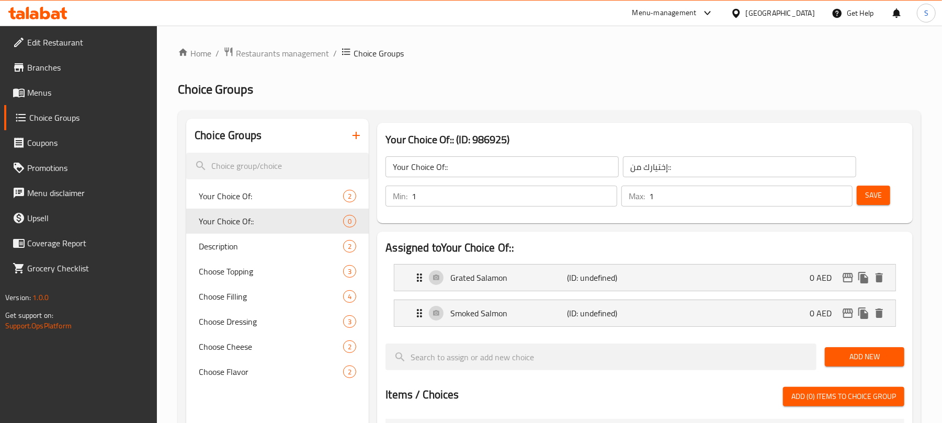
click at [872, 190] on span "Save" at bounding box center [873, 195] width 17 height 13
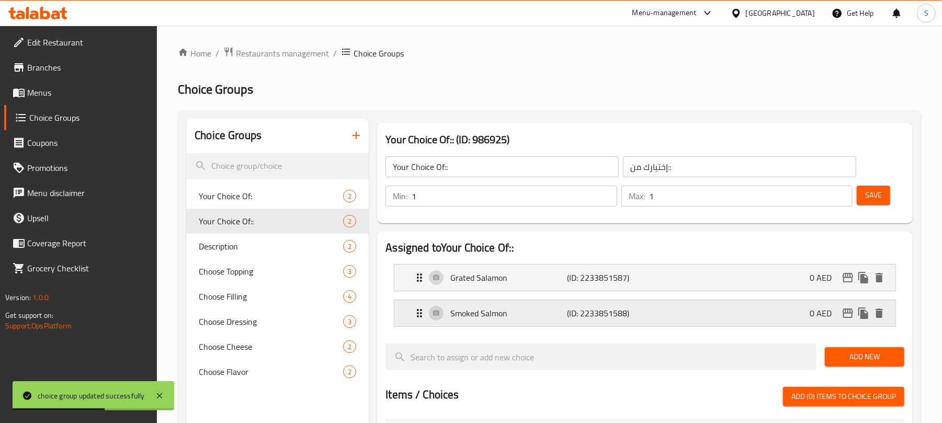
click at [724, 325] on div "Smoked Salmon (ID: 2233851588) 0 AED" at bounding box center [648, 313] width 470 height 26
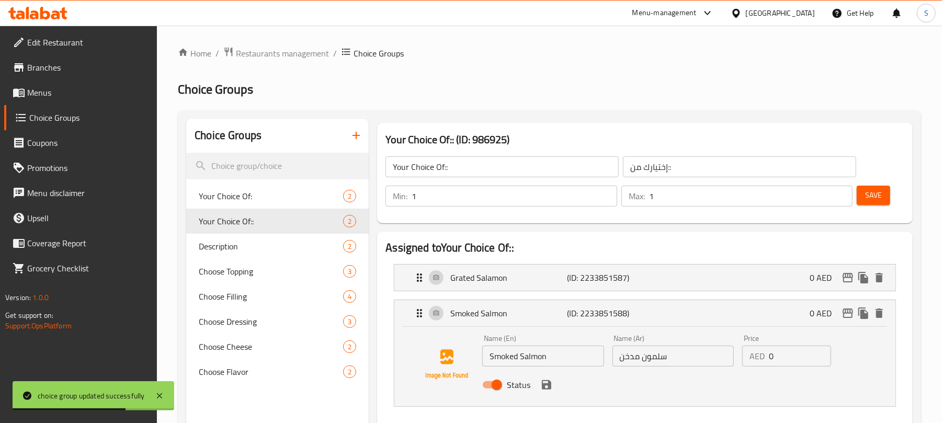
click at [530, 360] on input "Smoked Salmon" at bounding box center [542, 356] width 121 height 21
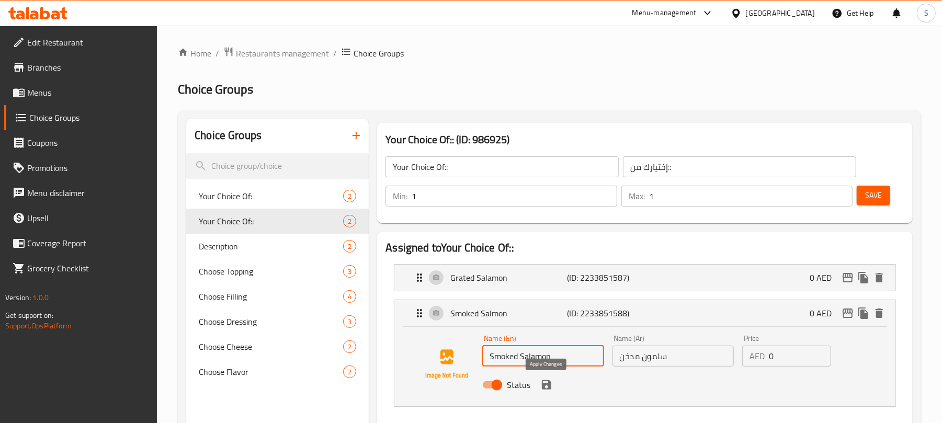
click at [545, 383] on icon "save" at bounding box center [546, 385] width 13 height 13
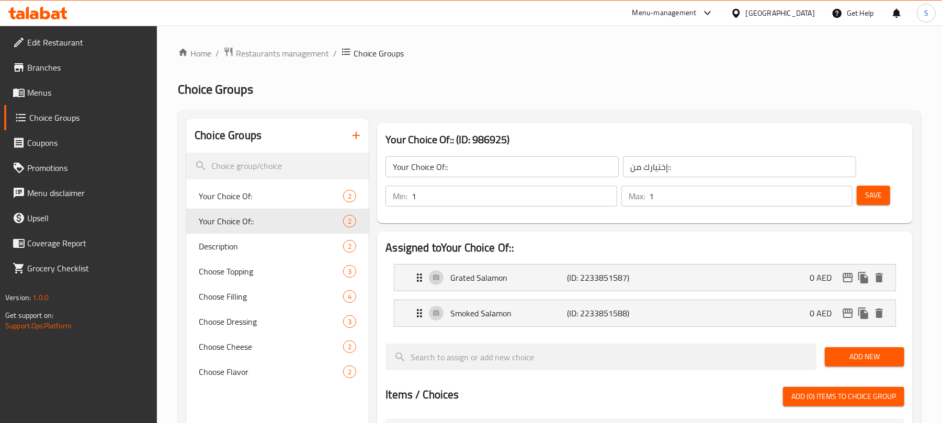
type input "Smoked Salamon"
click at [864, 189] on button "Save" at bounding box center [873, 195] width 33 height 19
click at [54, 95] on span "Menus" at bounding box center [88, 92] width 122 height 13
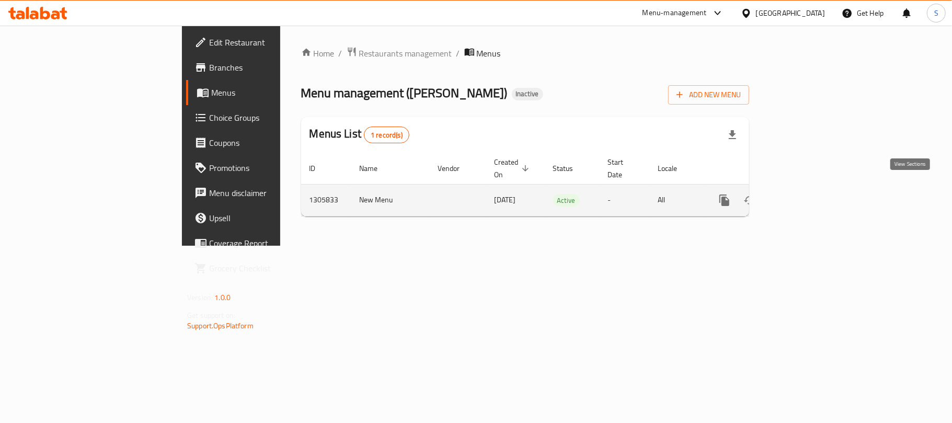
click at [806, 194] on icon "enhanced table" at bounding box center [800, 200] width 13 height 13
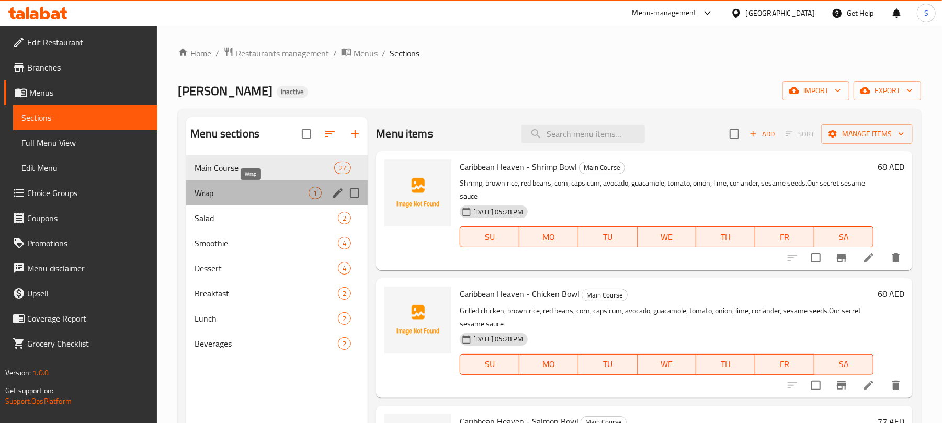
click at [215, 193] on span "Wrap" at bounding box center [252, 193] width 114 height 13
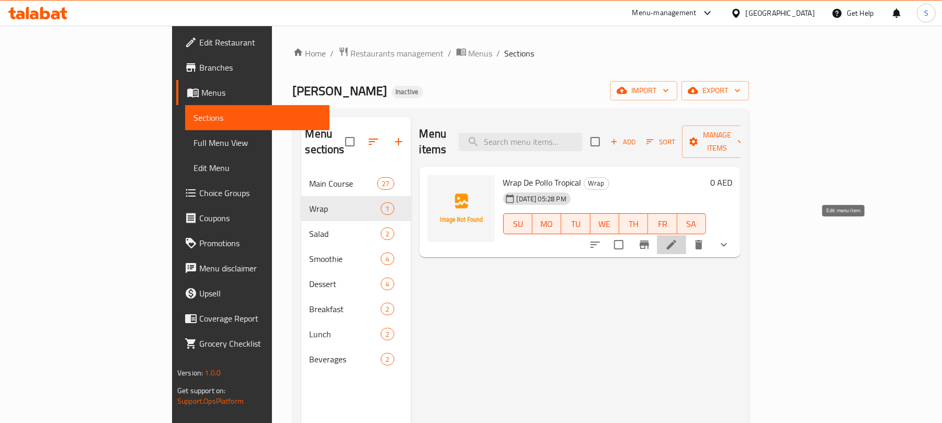
click at [678, 238] on icon at bounding box center [671, 244] width 13 height 13
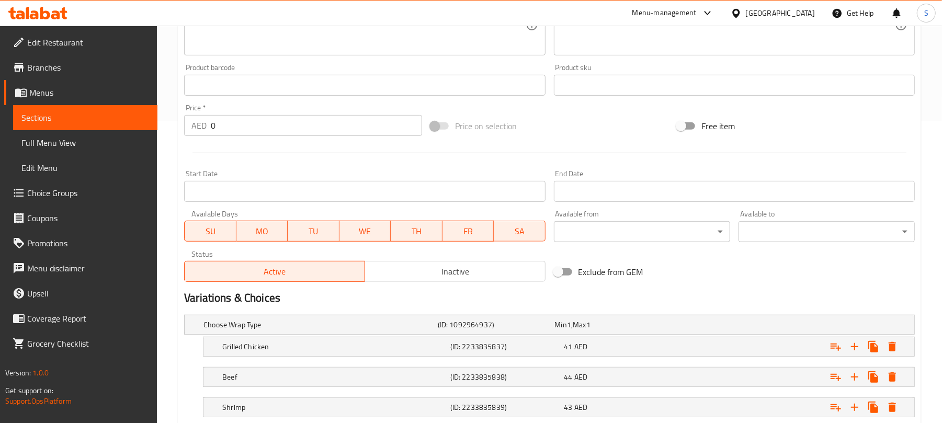
scroll to position [402, 0]
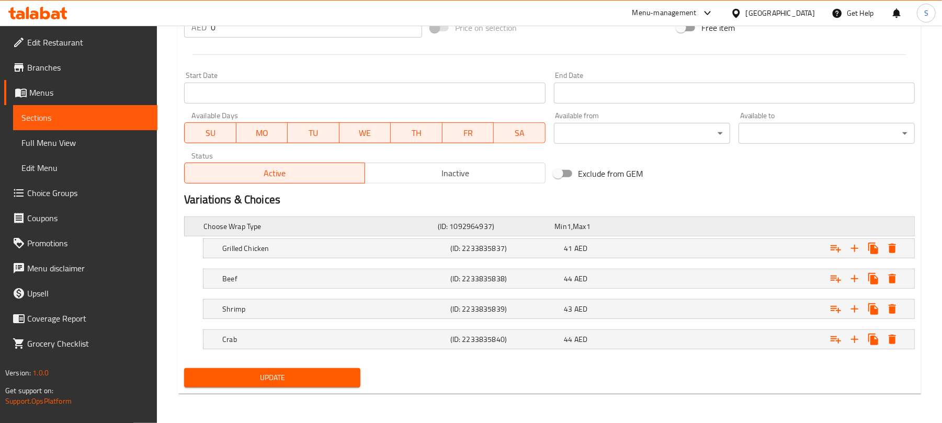
click at [393, 224] on h5 "Choose Wrap Type" at bounding box center [318, 226] width 230 height 10
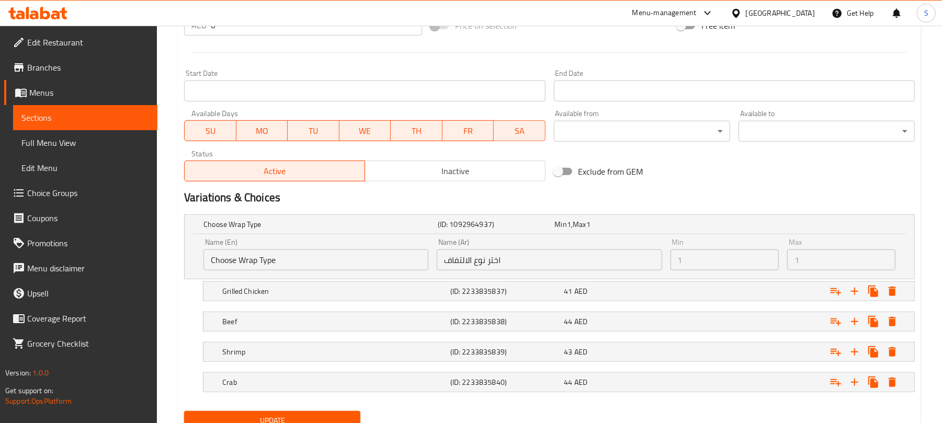
click at [457, 257] on input "اختر نوع الالتفاف" at bounding box center [549, 259] width 225 height 21
drag, startPoint x: 465, startPoint y: 257, endPoint x: 446, endPoint y: 262, distance: 20.4
click at [446, 262] on input "اختر نوع الالتفاف" at bounding box center [549, 259] width 225 height 21
click at [452, 263] on input "اختر نوع الالتفاف" at bounding box center [549, 259] width 225 height 21
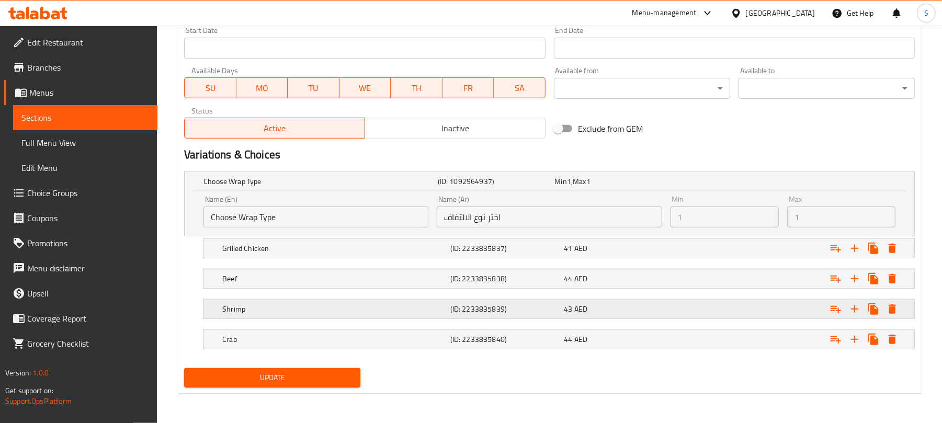
drag, startPoint x: 540, startPoint y: 335, endPoint x: 546, endPoint y: 314, distance: 22.0
click at [542, 193] on div "Crab (ID: 2233835840) 44 AED" at bounding box center [552, 181] width 702 height 23
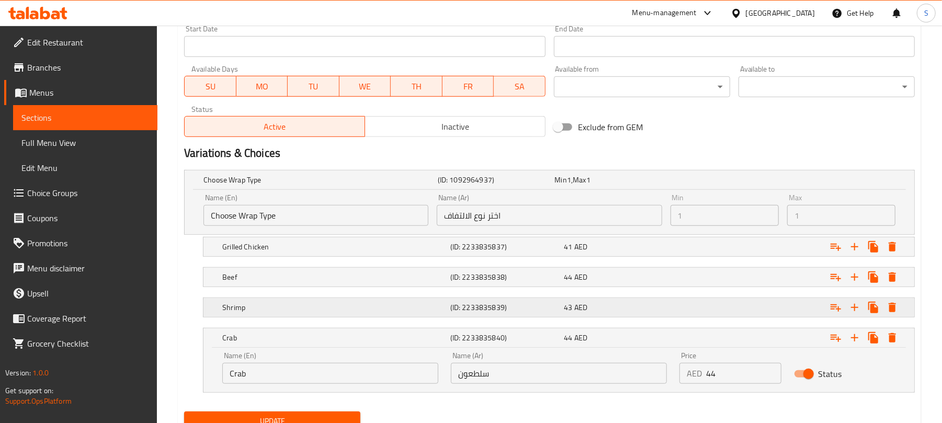
click at [549, 185] on h5 "(ID: 2233835839)" at bounding box center [494, 180] width 113 height 10
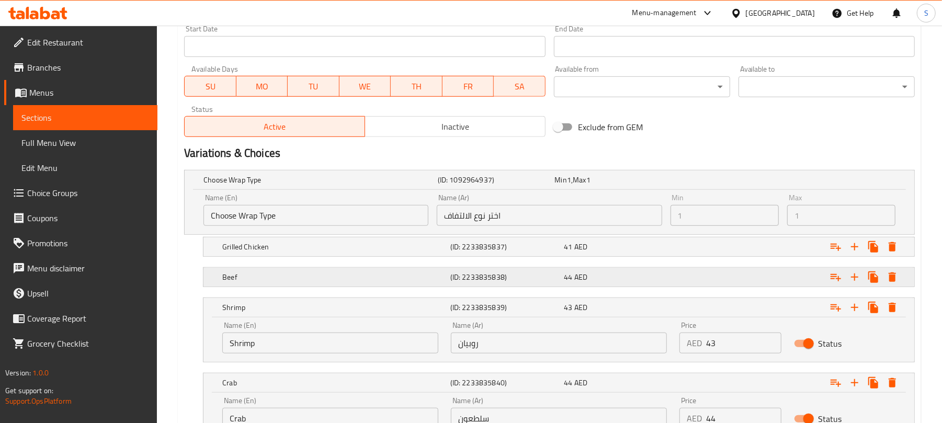
click at [550, 185] on h5 "(ID: 2233835838)" at bounding box center [494, 180] width 113 height 10
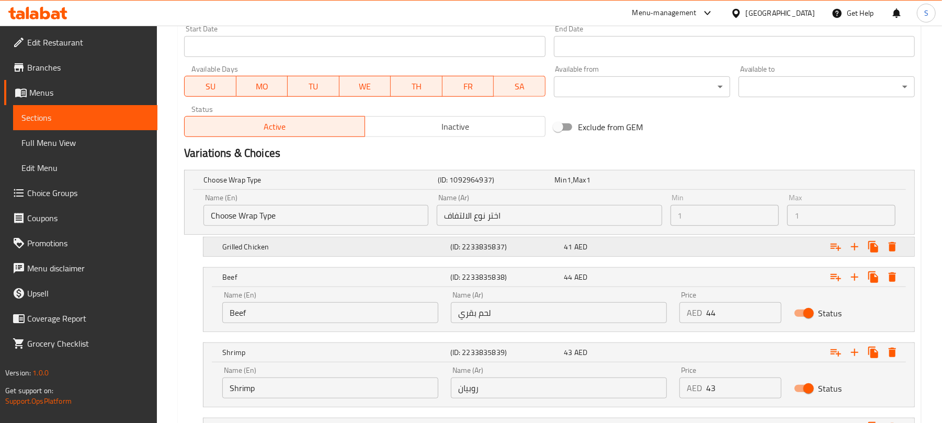
click at [548, 185] on h5 "(ID: 2233835837)" at bounding box center [494, 180] width 113 height 10
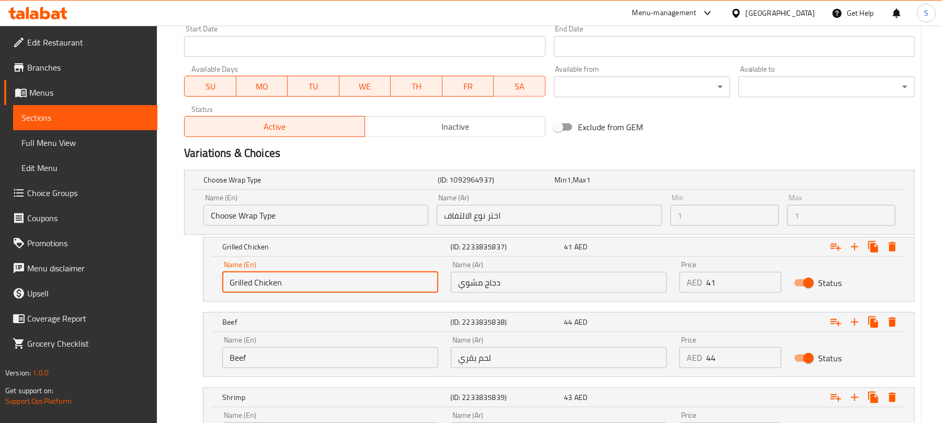
drag, startPoint x: 322, startPoint y: 277, endPoint x: 224, endPoint y: 273, distance: 97.9
click at [224, 273] on input "Grilled Chicken" at bounding box center [330, 282] width 216 height 21
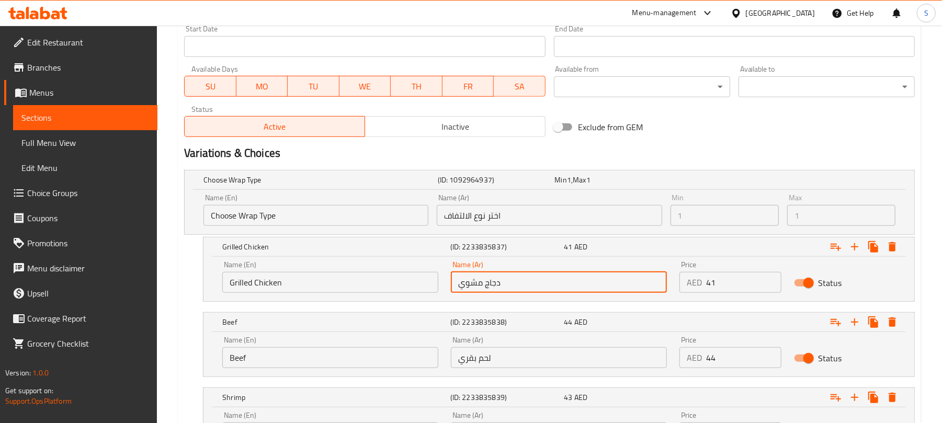
drag, startPoint x: 530, startPoint y: 279, endPoint x: 459, endPoint y: 279, distance: 71.6
click at [459, 279] on input "دجاج مشوي" at bounding box center [559, 282] width 216 height 21
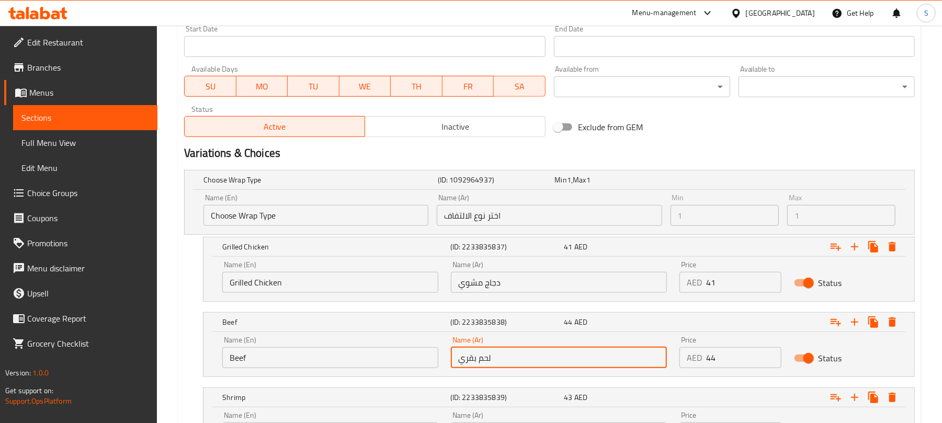
drag, startPoint x: 517, startPoint y: 358, endPoint x: 447, endPoint y: 351, distance: 70.4
click at [447, 351] on div "Name (Ar) لحم بقري Name (Ar)" at bounding box center [559, 352] width 229 height 44
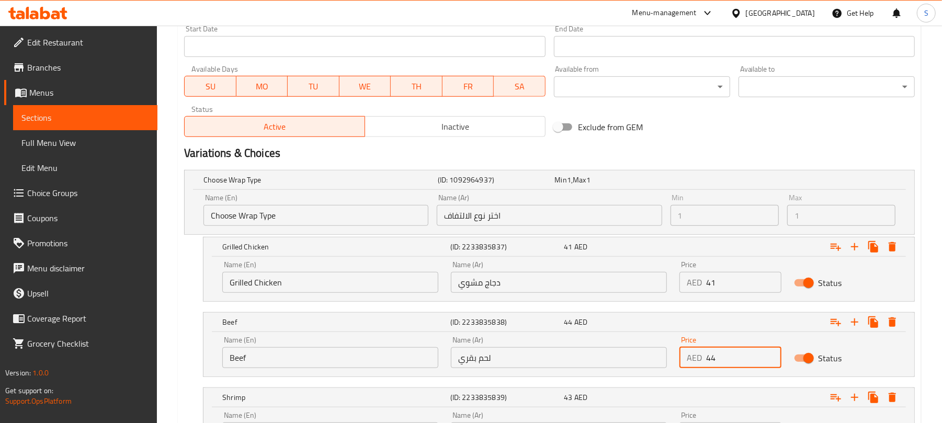
drag, startPoint x: 736, startPoint y: 359, endPoint x: 700, endPoint y: 355, distance: 36.8
click at [700, 355] on div "AED 44 Price" at bounding box center [729, 357] width 101 height 21
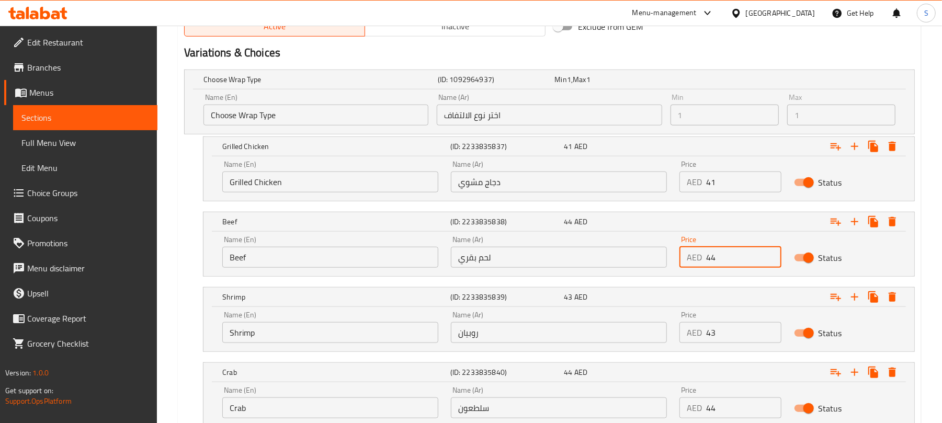
scroll to position [586, 0]
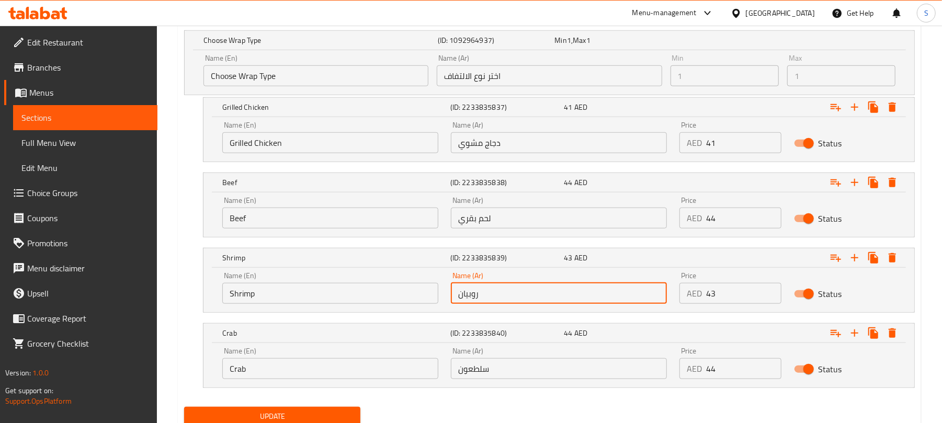
drag, startPoint x: 468, startPoint y: 293, endPoint x: 454, endPoint y: 293, distance: 13.6
click at [454, 293] on input "روبيان" at bounding box center [559, 293] width 216 height 21
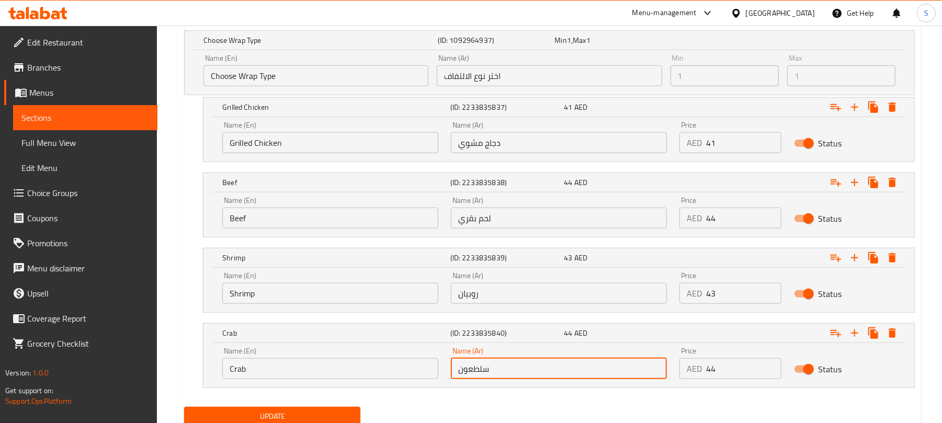
drag, startPoint x: 509, startPoint y: 372, endPoint x: 454, endPoint y: 359, distance: 56.6
click at [454, 359] on div "Name (Ar) سلطعون Name (Ar)" at bounding box center [559, 363] width 216 height 32
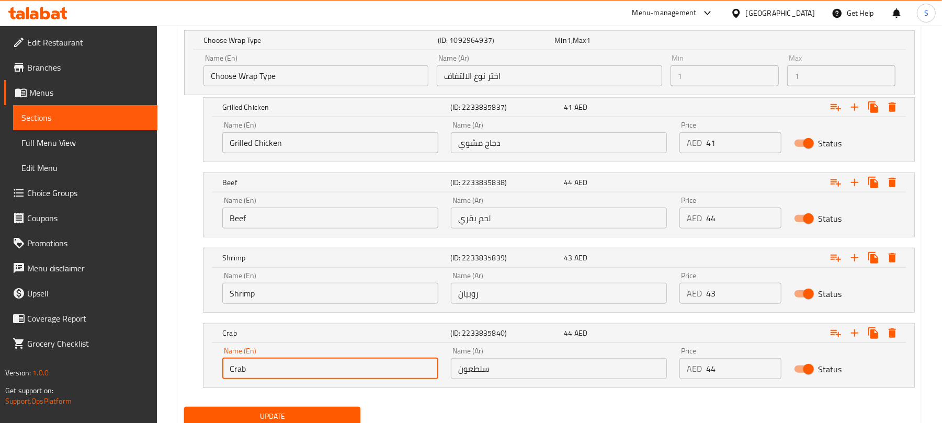
click at [322, 373] on input "Crab" at bounding box center [330, 368] width 216 height 21
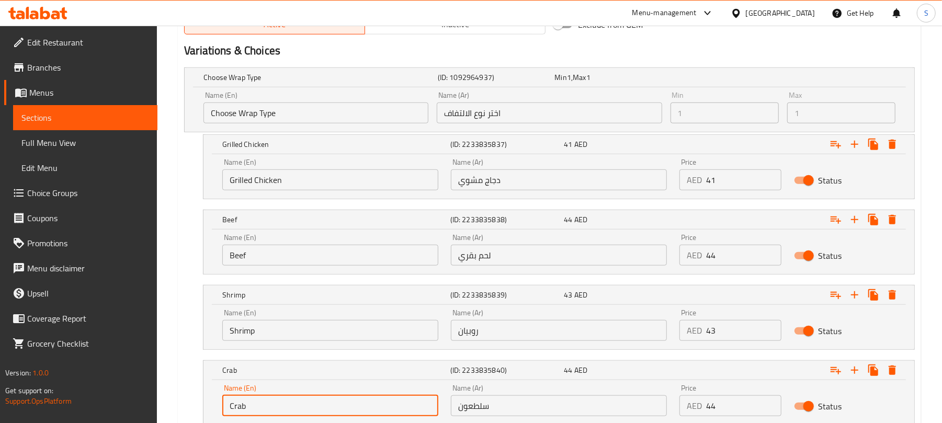
scroll to position [627, 0]
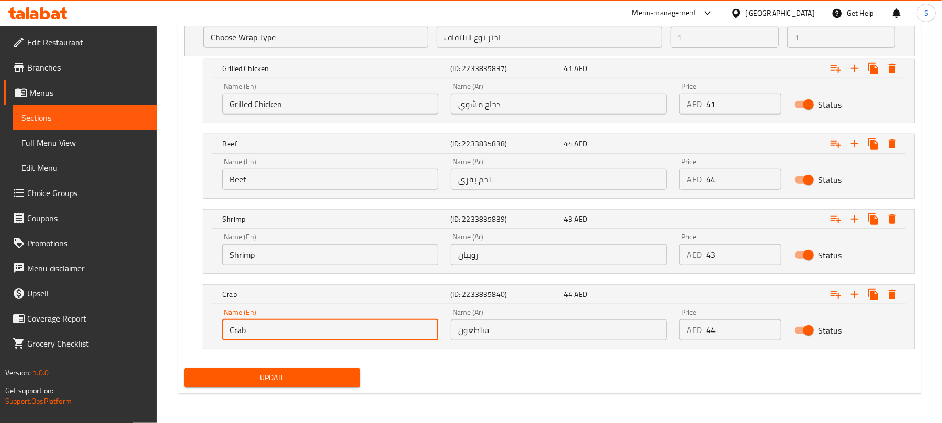
click at [303, 383] on span "Update" at bounding box center [272, 377] width 160 height 13
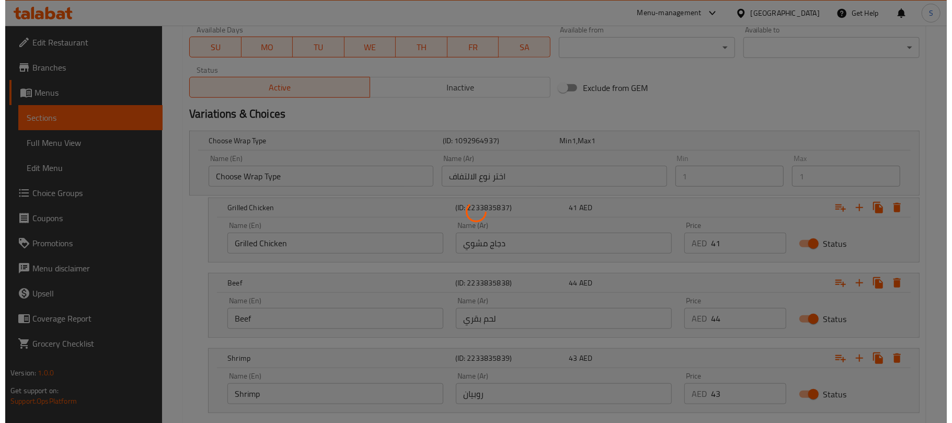
scroll to position [417, 0]
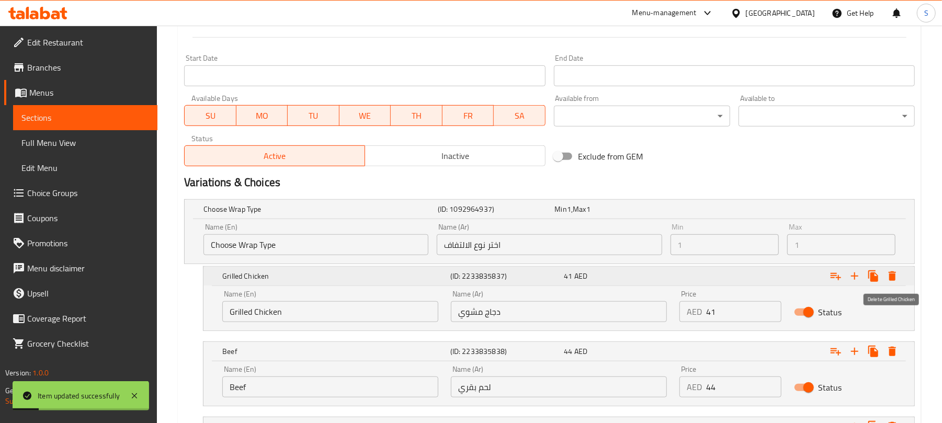
click at [892, 272] on icon "Expand" at bounding box center [892, 276] width 13 height 13
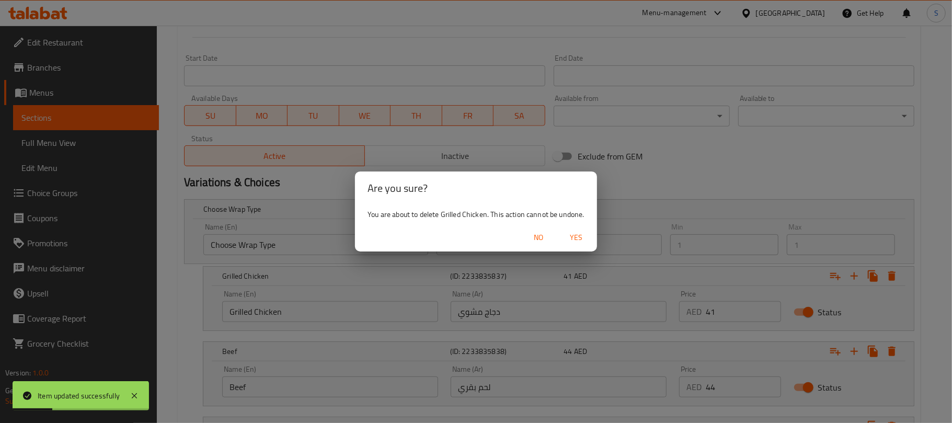
click at [566, 239] on span "Yes" at bounding box center [576, 237] width 25 height 13
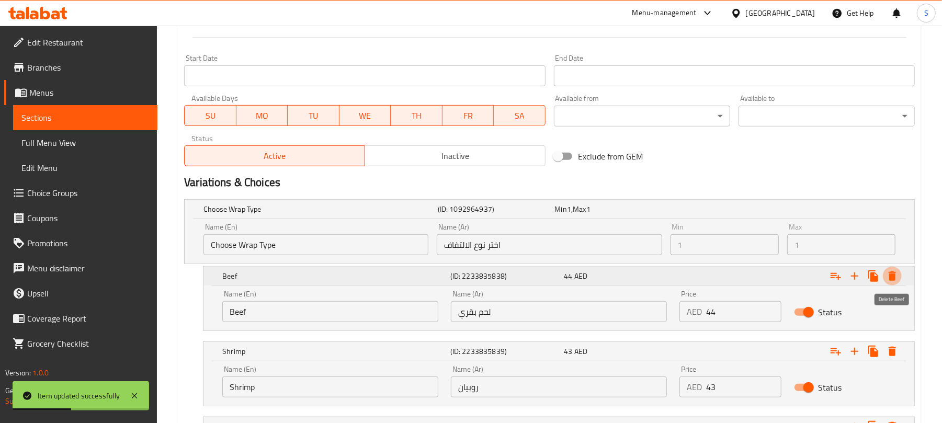
click at [888, 281] on icon "Expand" at bounding box center [892, 276] width 13 height 13
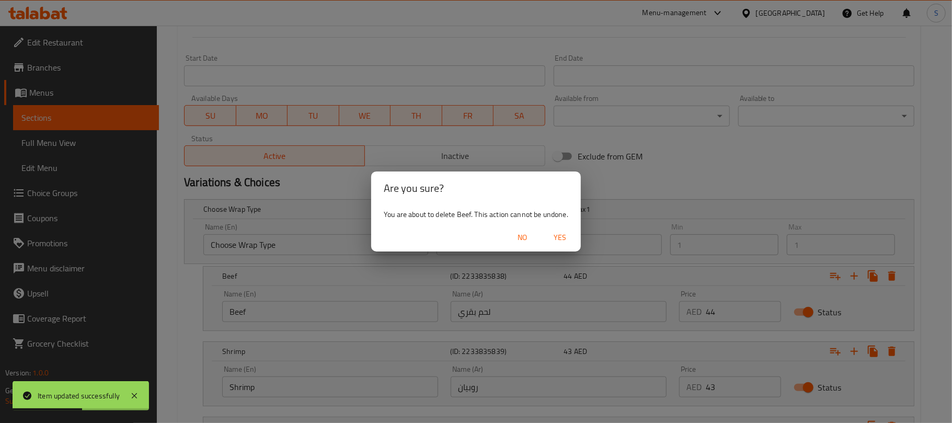
click at [581, 239] on div "No Yes" at bounding box center [476, 238] width 210 height 28
click at [571, 233] on span "Yes" at bounding box center [560, 237] width 25 height 13
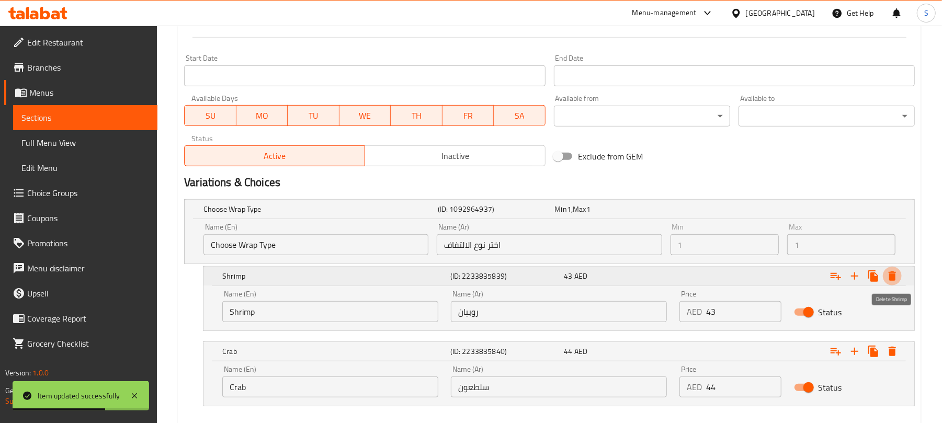
click at [889, 281] on icon "Expand" at bounding box center [892, 276] width 13 height 13
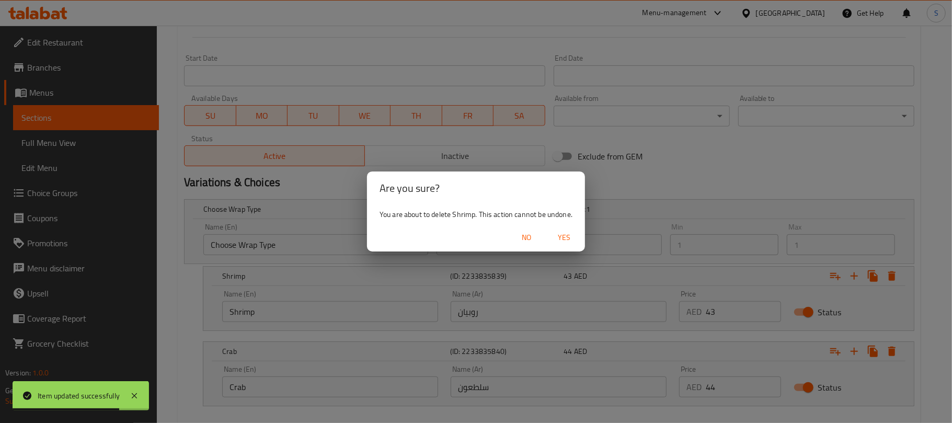
click at [557, 235] on span "Yes" at bounding box center [564, 237] width 25 height 13
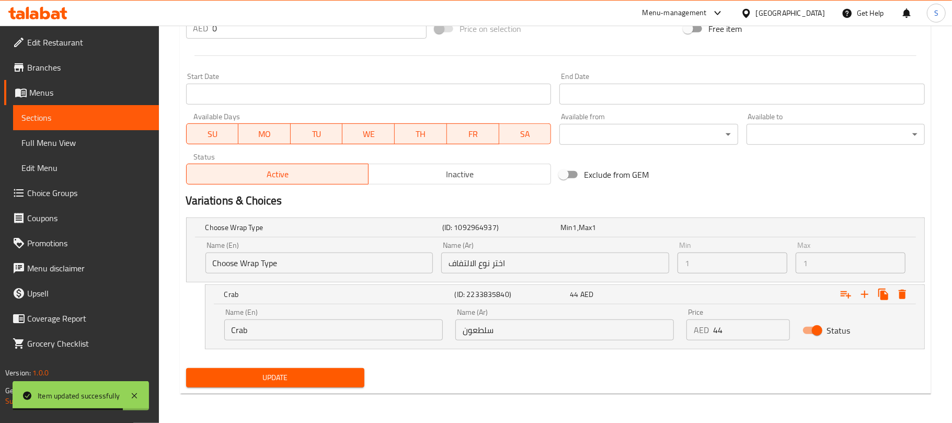
scroll to position [400, 0]
click at [889, 291] on icon "Expand" at bounding box center [892, 294] width 13 height 13
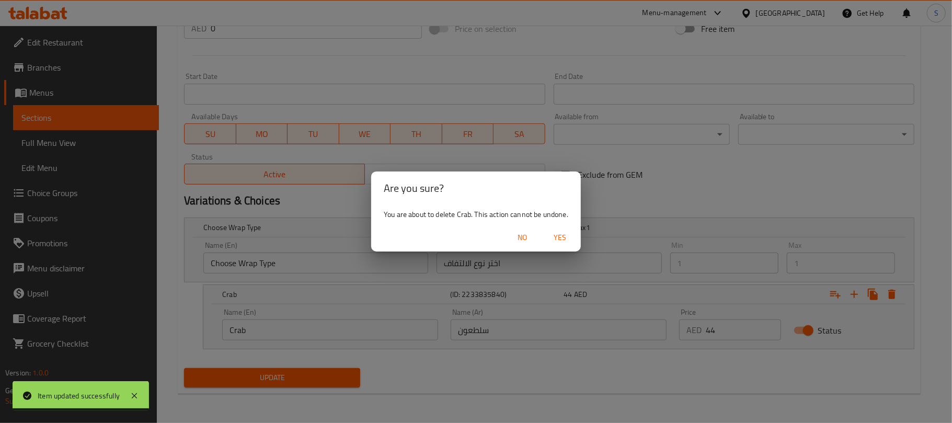
click at [563, 235] on span "Yes" at bounding box center [560, 237] width 25 height 13
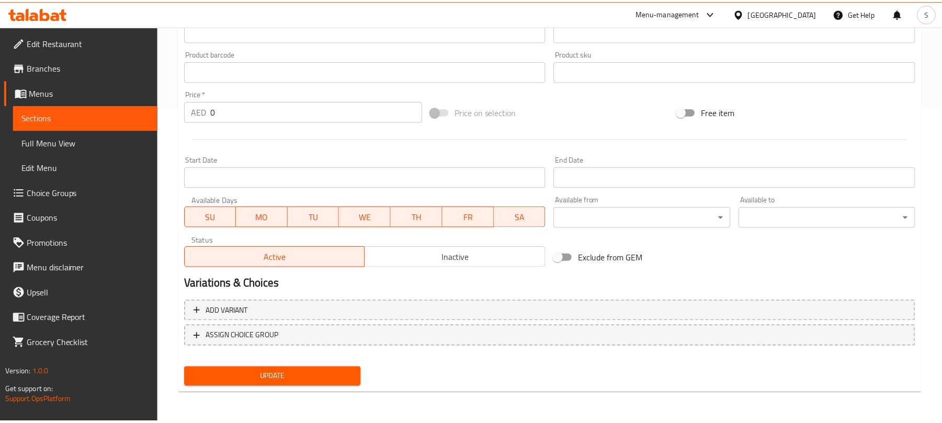
scroll to position [315, 0]
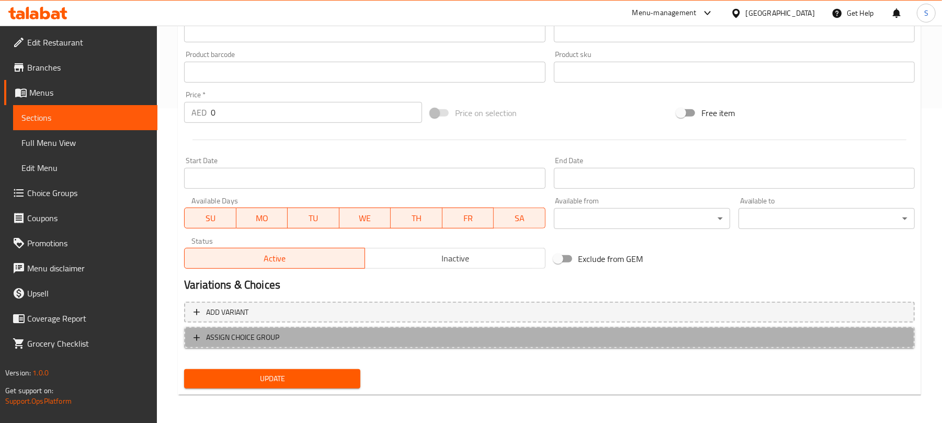
click at [385, 335] on span "ASSIGN CHOICE GROUP" at bounding box center [549, 337] width 712 height 13
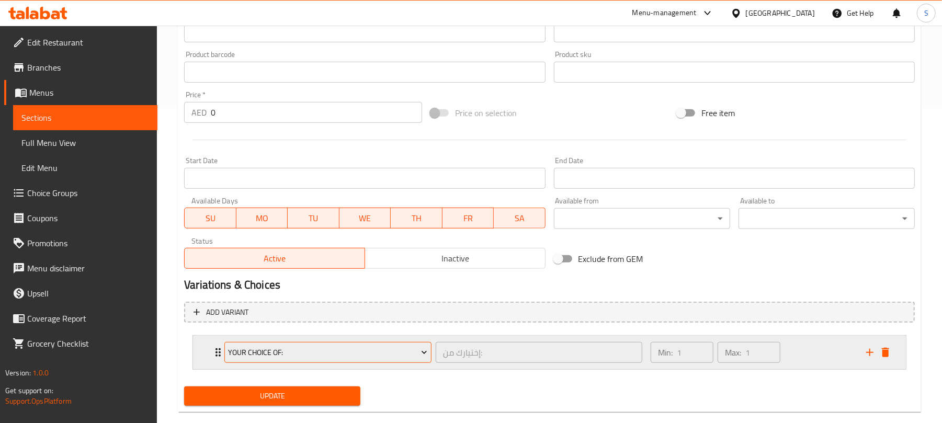
click at [361, 346] on span "Your Choice Of:" at bounding box center [328, 352] width 199 height 13
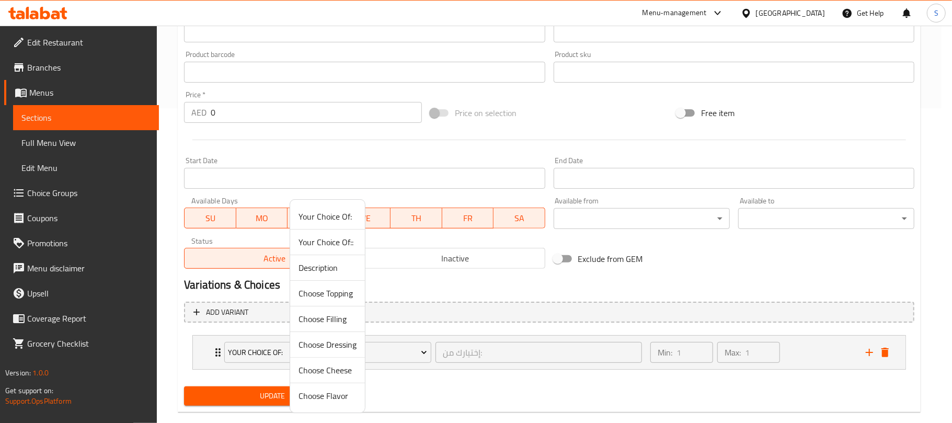
click at [438, 394] on div at bounding box center [476, 211] width 952 height 423
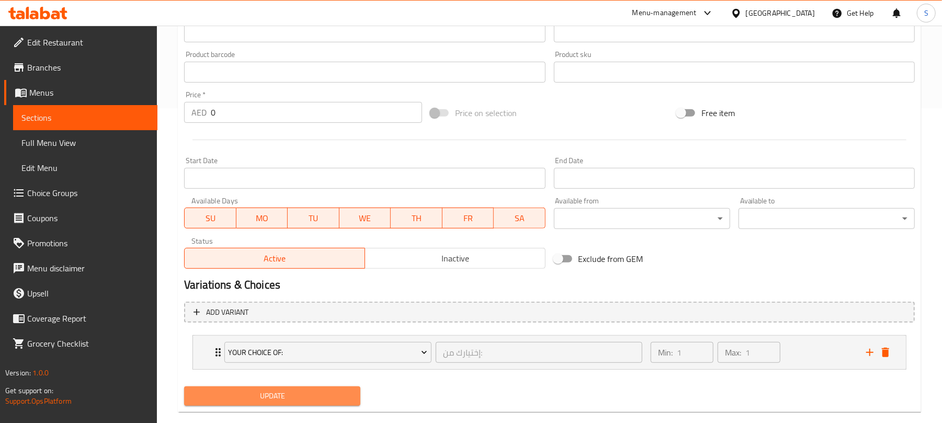
click at [295, 392] on span "Update" at bounding box center [272, 396] width 160 height 13
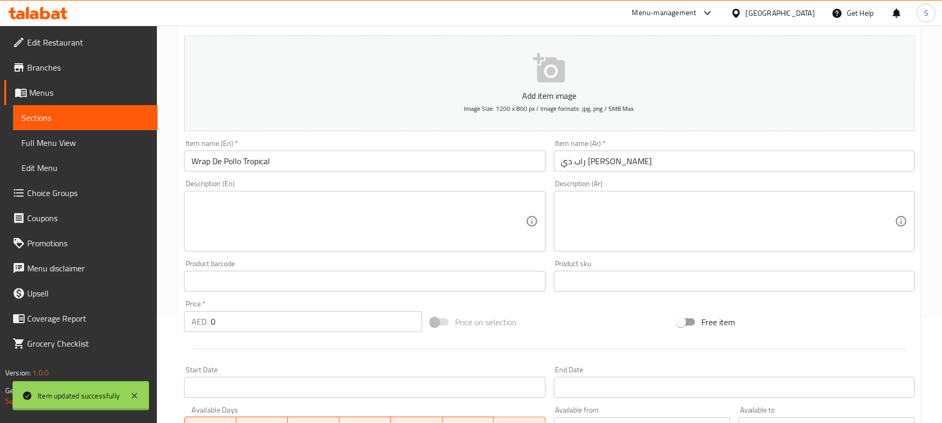
scroll to position [0, 0]
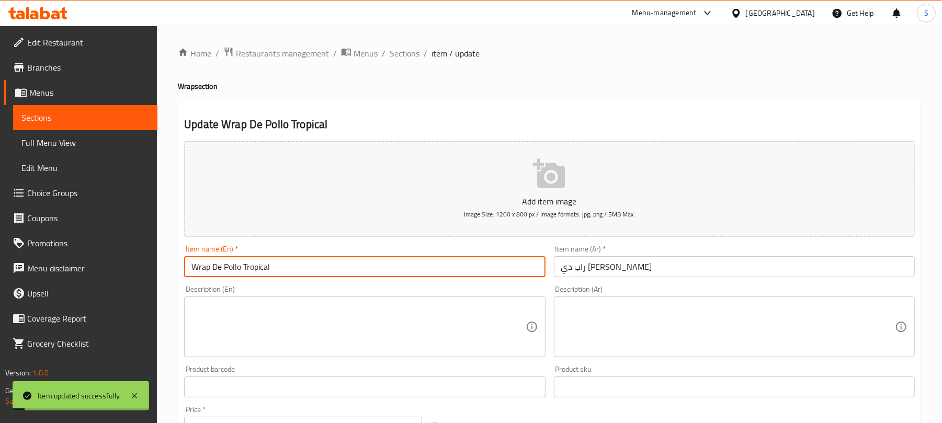
click at [245, 269] on input "Wrap De Pollo Tropical" at bounding box center [364, 266] width 361 height 21
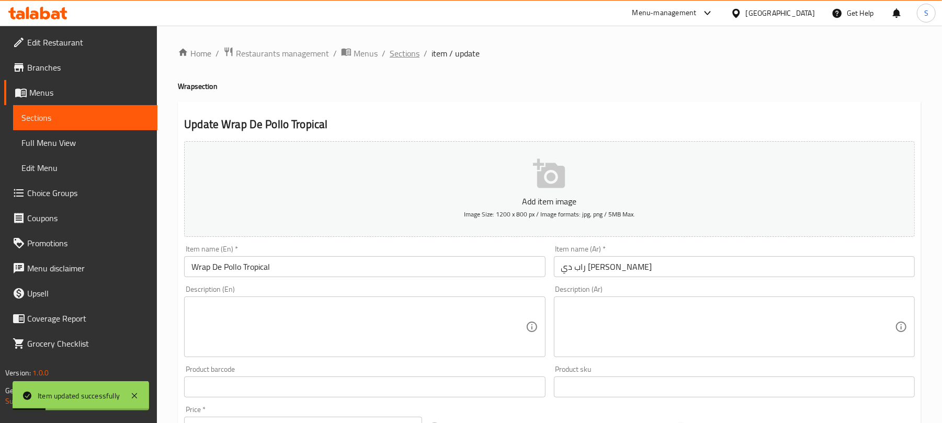
click at [395, 58] on span "Sections" at bounding box center [405, 53] width 30 height 13
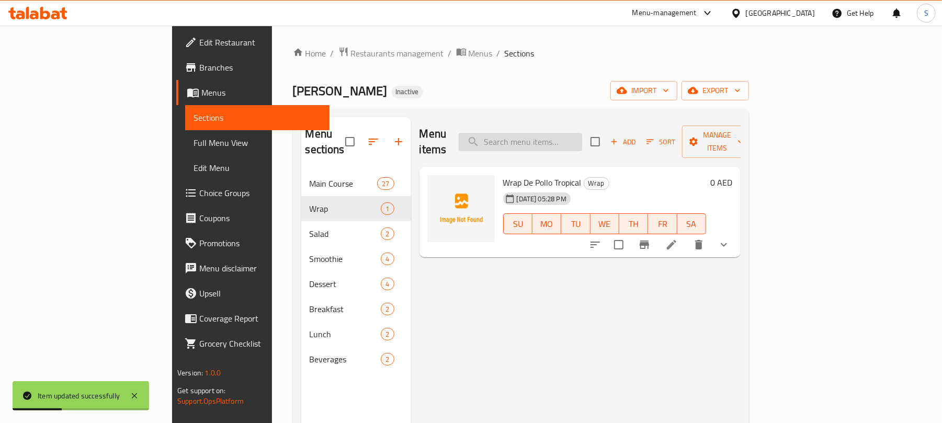
click at [571, 136] on input "search" at bounding box center [520, 142] width 123 height 18
paste input "Wrap De Pollo Tropical"
type input "W"
click at [469, 47] on span "Menus" at bounding box center [481, 53] width 24 height 13
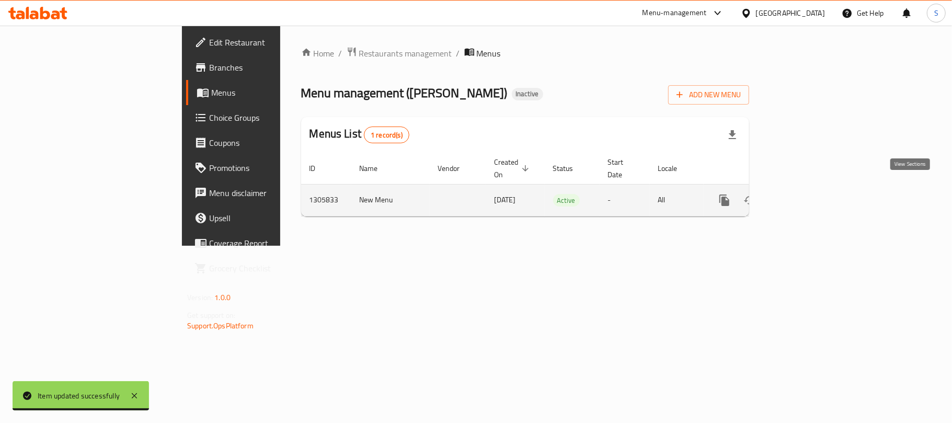
click at [806, 194] on icon "enhanced table" at bounding box center [800, 200] width 13 height 13
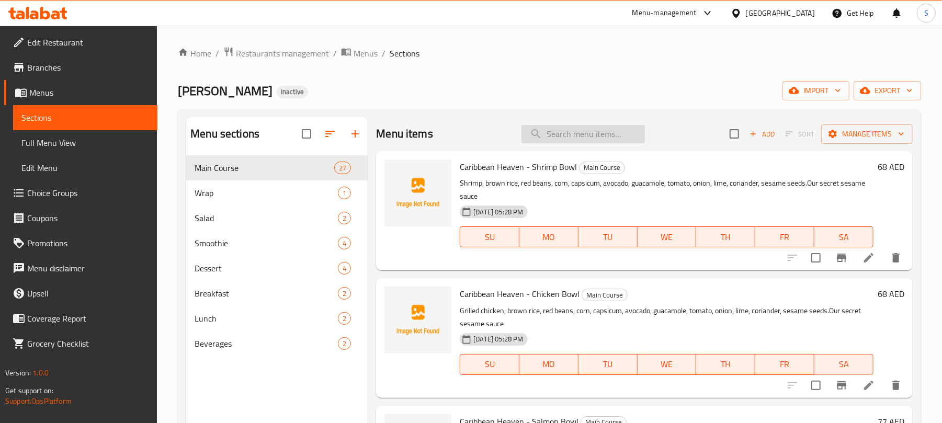
drag, startPoint x: 544, startPoint y: 131, endPoint x: 559, endPoint y: 135, distance: 15.2
click at [545, 131] on input "search" at bounding box center [582, 134] width 123 height 18
paste input "Wrap De Pollo Tropical"
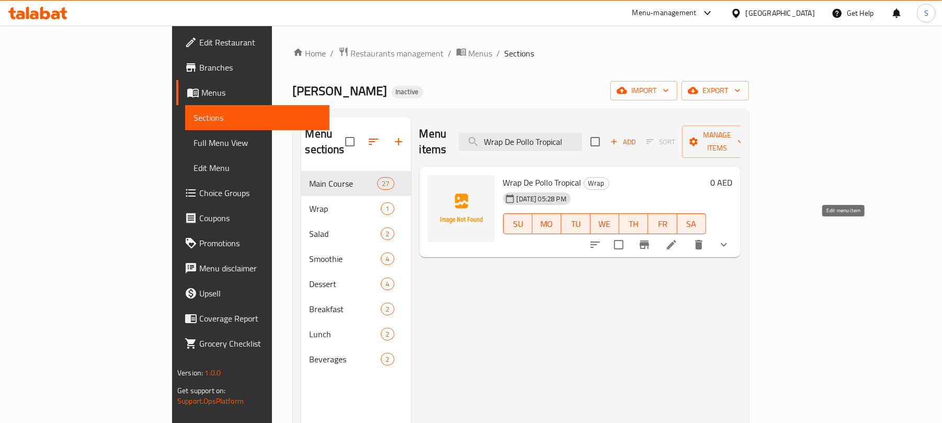
type input "Wrap De Pollo Tropical"
click at [676, 240] on icon at bounding box center [671, 244] width 9 height 9
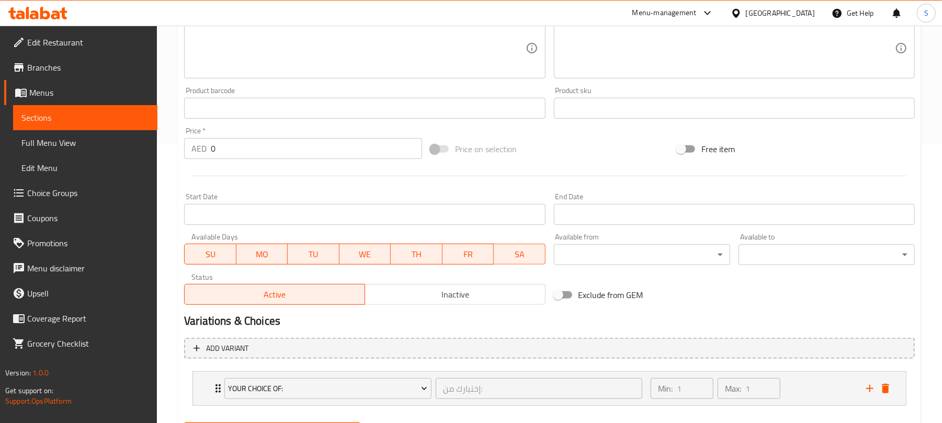
scroll to position [334, 0]
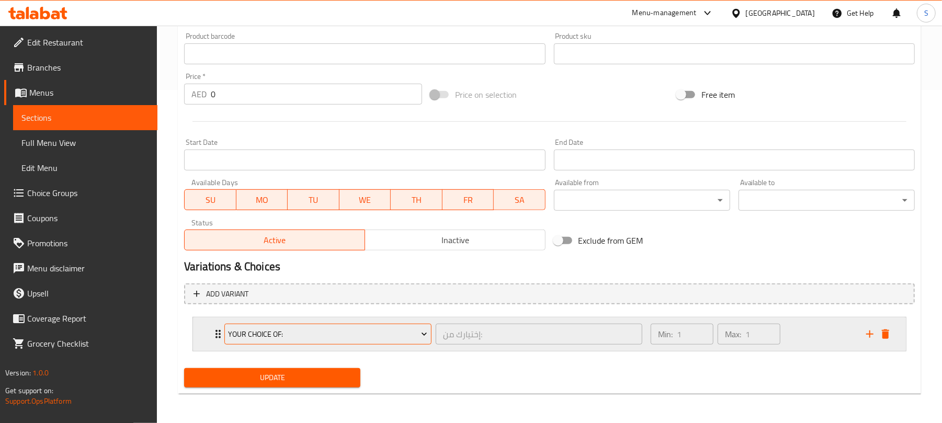
click at [325, 341] on button "Your Choice Of:" at bounding box center [327, 334] width 207 height 21
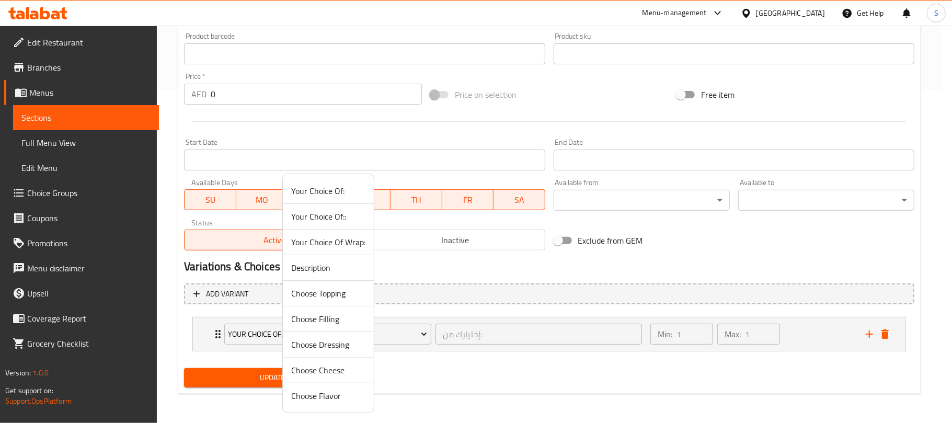
click at [350, 241] on span "Your Choice Of Wrap:" at bounding box center [328, 242] width 74 height 13
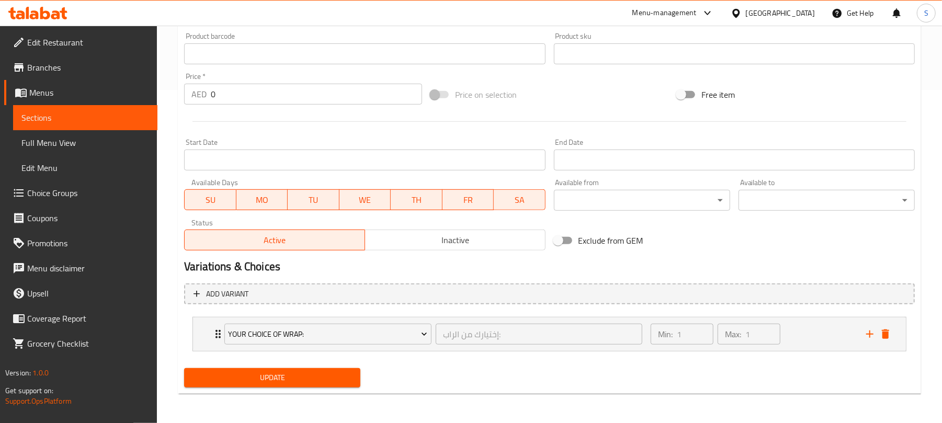
click at [308, 372] on span "Update" at bounding box center [272, 377] width 160 height 13
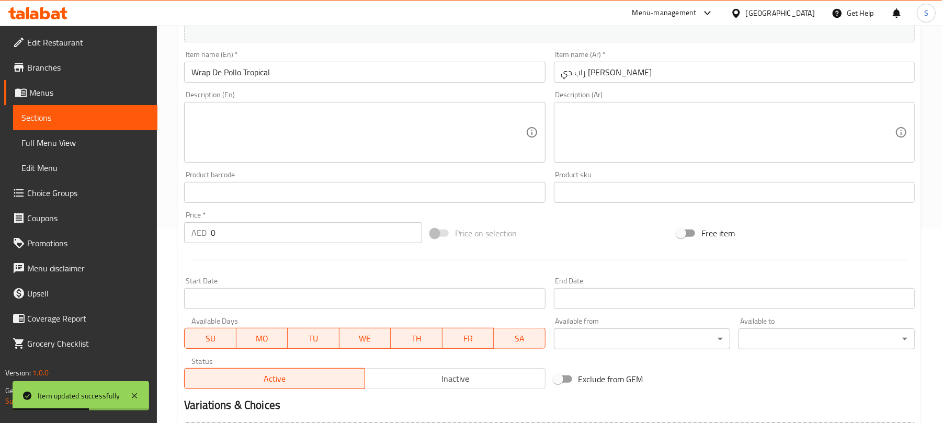
click at [303, 132] on textarea at bounding box center [358, 133] width 334 height 50
paste textarea "mango, avocado, Philadelphia cheese, mixed lettuce, served with mango salsa sau…"
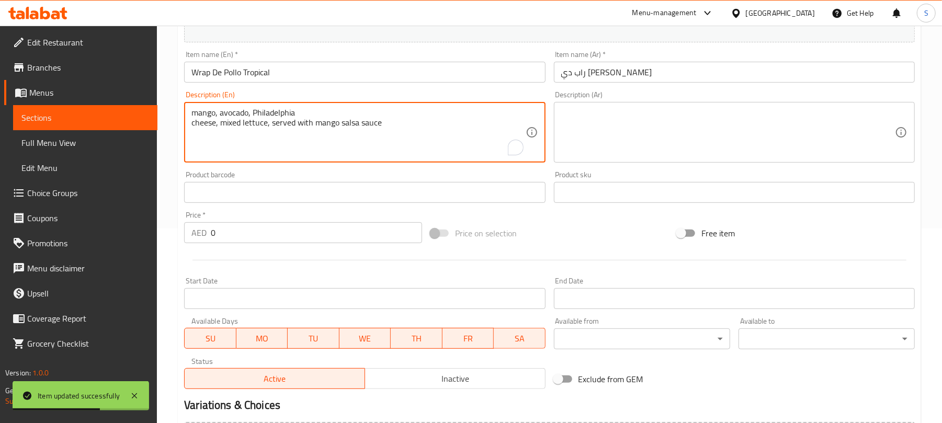
drag, startPoint x: 199, startPoint y: 114, endPoint x: 183, endPoint y: 111, distance: 15.9
click at [183, 111] on div "Description (En) mango, avocado, Philadelphia cheese, mixed lettuce, served wit…" at bounding box center [364, 127] width 369 height 80
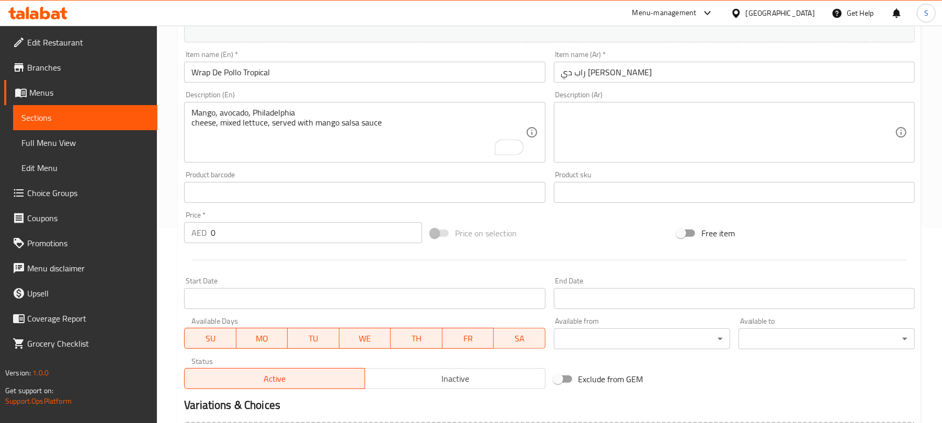
click at [188, 121] on div "Mango, avocado, Philadelphia cheese, mixed lettuce, served with mango salsa sau…" at bounding box center [364, 132] width 361 height 61
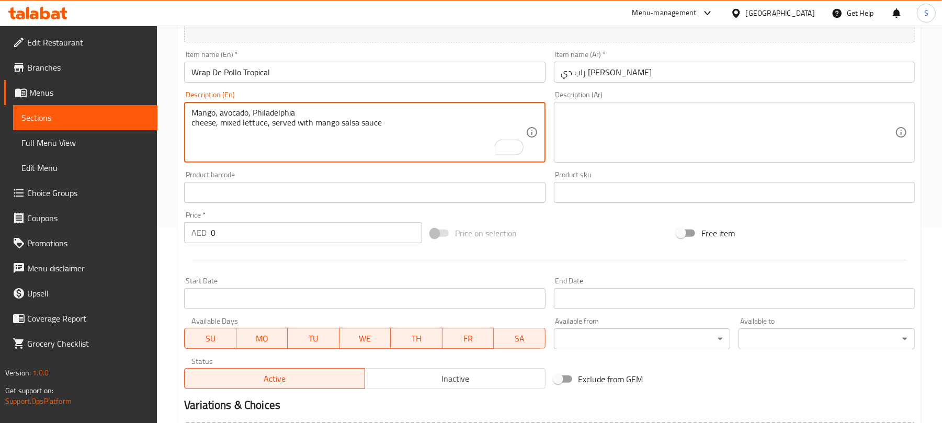
click at [192, 119] on textarea "Mango, avocado, Philadelphia cheese, mixed lettuce, served with mango salsa sau…" at bounding box center [358, 133] width 334 height 50
type textarea "Mango, avocado, Philadelphia cheese, mixed lettuce, served with mango salsa sau…"
click at [653, 120] on textarea at bounding box center [728, 133] width 334 height 50
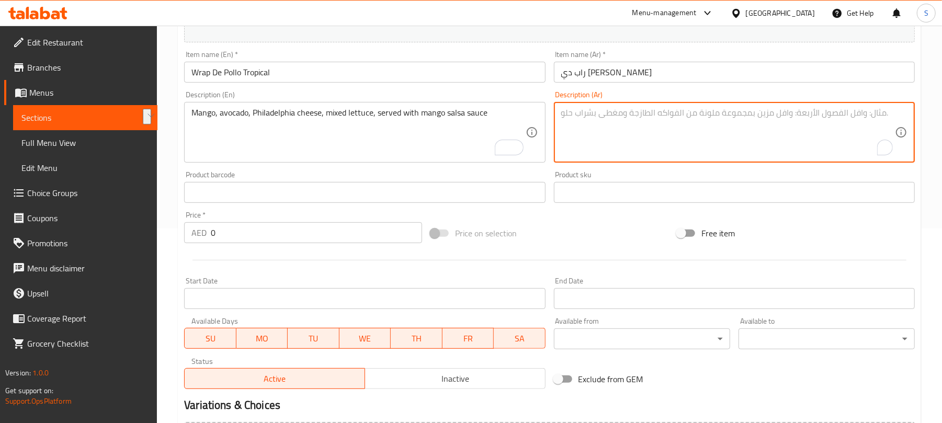
paste textarea "مانجو، أفوكادو، جبنة فيلادلفيا، خس مشكل، ويُقدّم مع صوص سالسا المانجو"
click at [622, 136] on textarea "مانجو، أفوكادو، جبنة فيلادلفيا، خس مشكل، ويُقدّم مع صوص سالسا المانجو" at bounding box center [728, 133] width 334 height 50
click at [661, 115] on textarea "مانجو، أفوكادو، جبنة فيلادلفيا، خس مشكل، ويُقدّم مع صوص سالسا المانجو" at bounding box center [728, 133] width 334 height 50
click at [743, 116] on textarea "مانجو، أفوكادو، جبنة فيلادلفيا، خس مشكل، ويُقدّم مع صوص سالسا مانجو" at bounding box center [728, 133] width 334 height 50
click at [739, 132] on textarea "مانجو، أفوكادو، جبنة فيلادلفيا، خس مشكل، و يُقدّم مع صوص سالسا مانجو" at bounding box center [728, 133] width 334 height 50
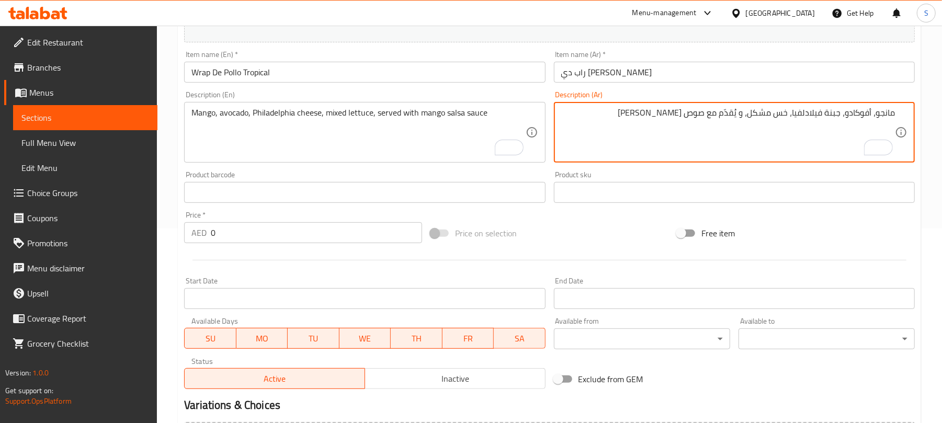
scroll to position [334, 0]
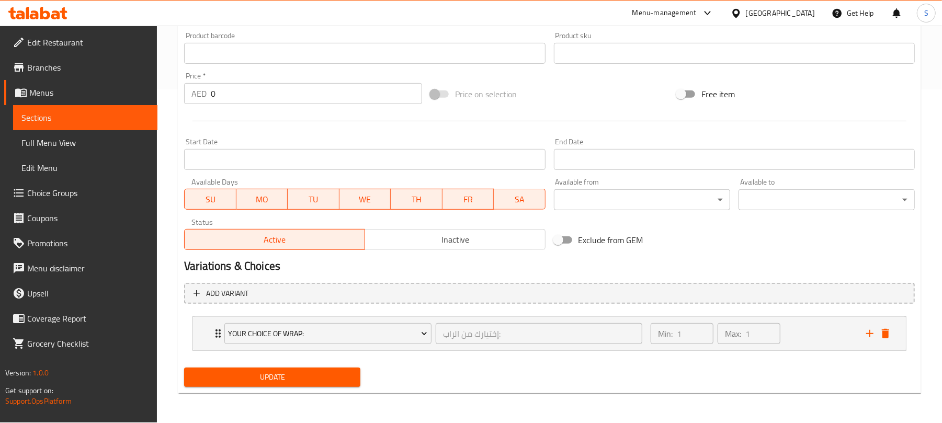
type textarea "مانجو، أفوكادو، جبنة فيلادلفيا، خس مشكل، و يُقدّم مع صوص سالسا مانجو"
click at [316, 370] on button "Update" at bounding box center [272, 377] width 176 height 19
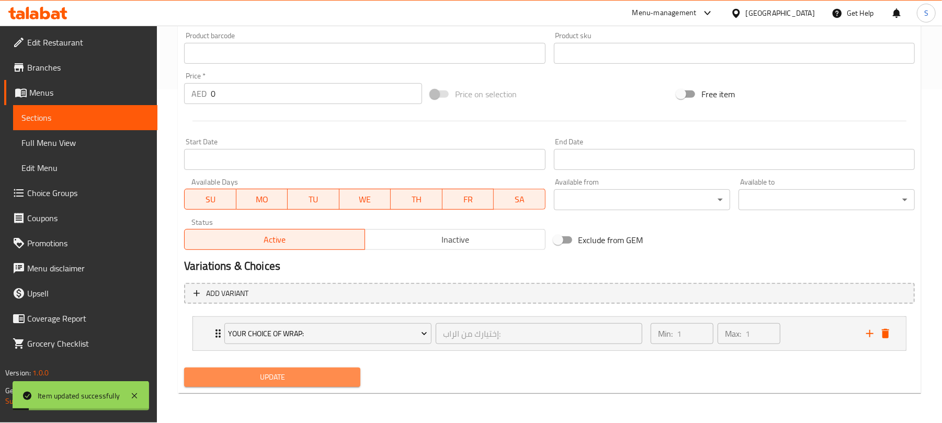
click at [279, 369] on button "Update" at bounding box center [272, 377] width 176 height 19
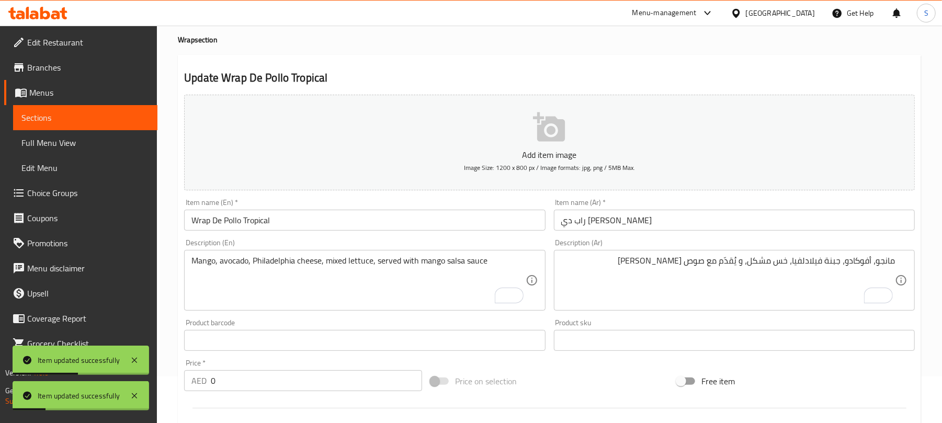
scroll to position [0, 0]
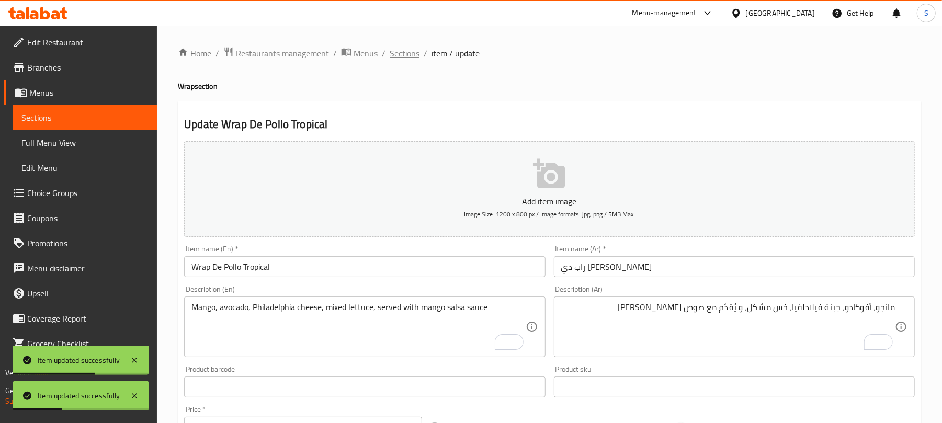
click at [406, 55] on span "Sections" at bounding box center [405, 53] width 30 height 13
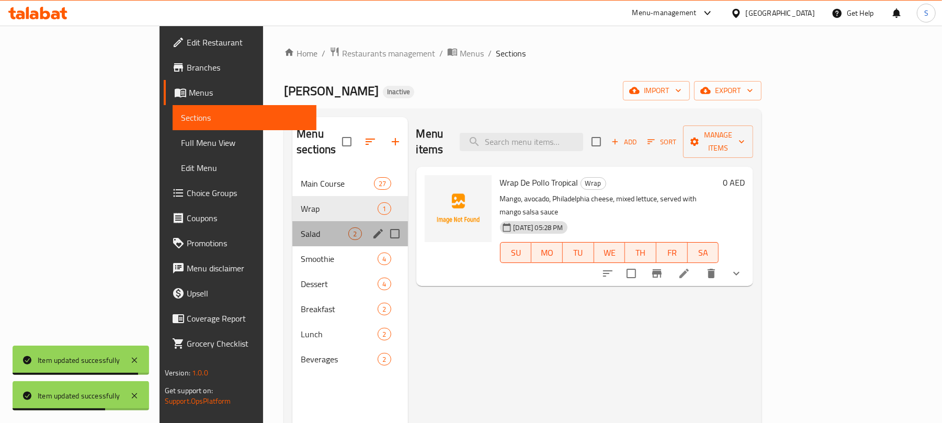
click at [292, 221] on div "Salad 2" at bounding box center [349, 233] width 115 height 25
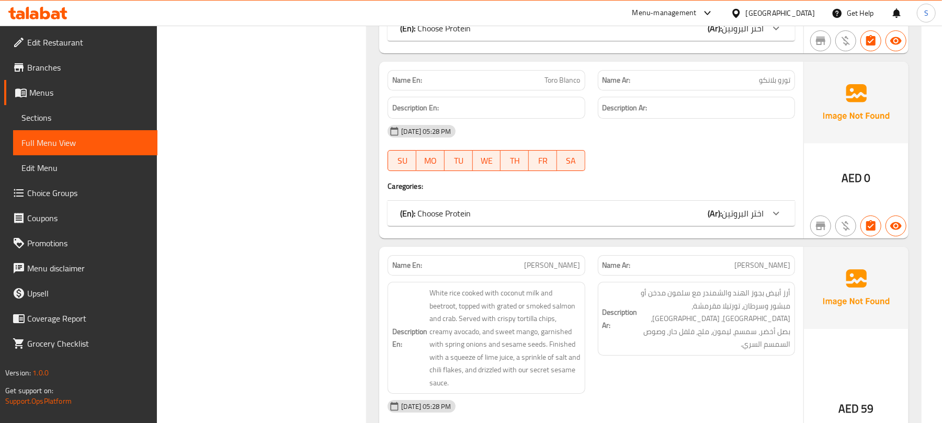
scroll to position [2440, 0]
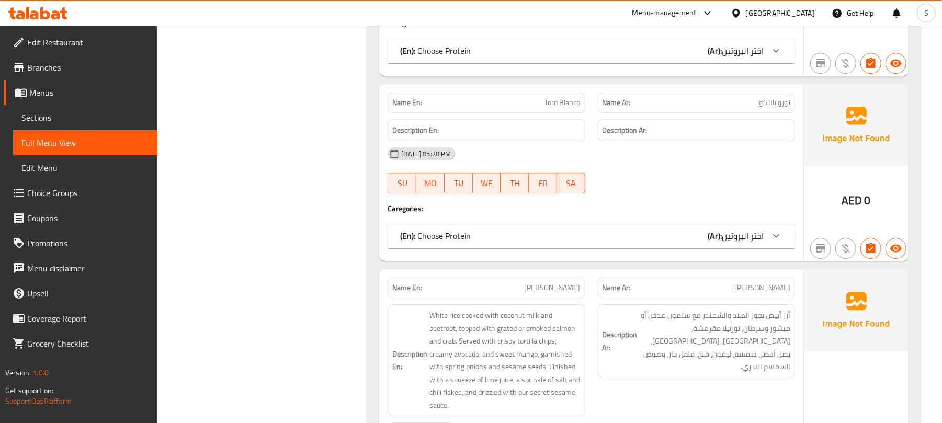
click at [553, 108] on span "Toro Blanco" at bounding box center [563, 102] width 36 height 11
copy span "Toro Blanco"
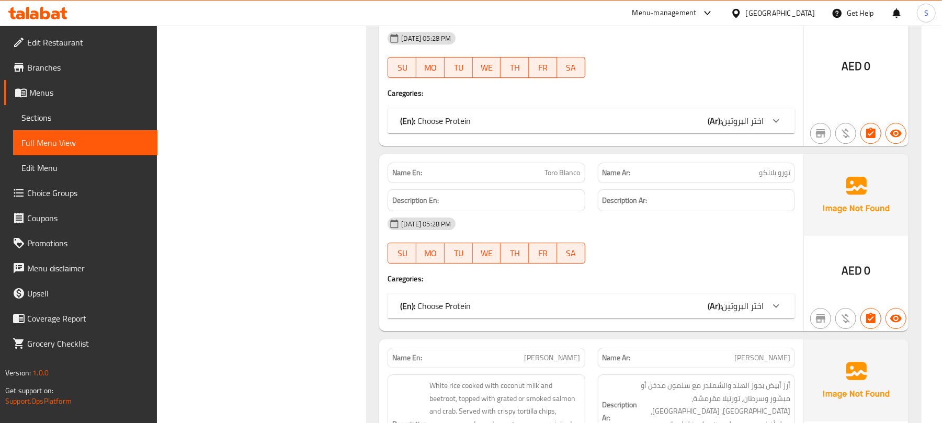
scroll to position [2371, 0]
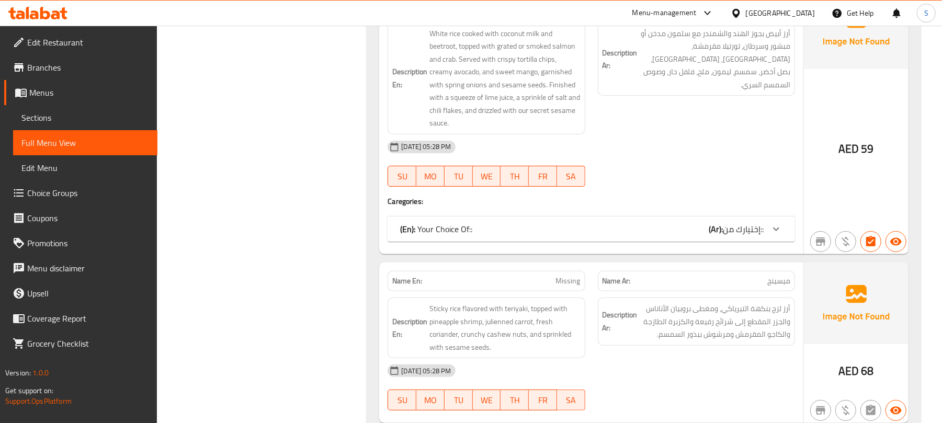
scroll to position [3072, 0]
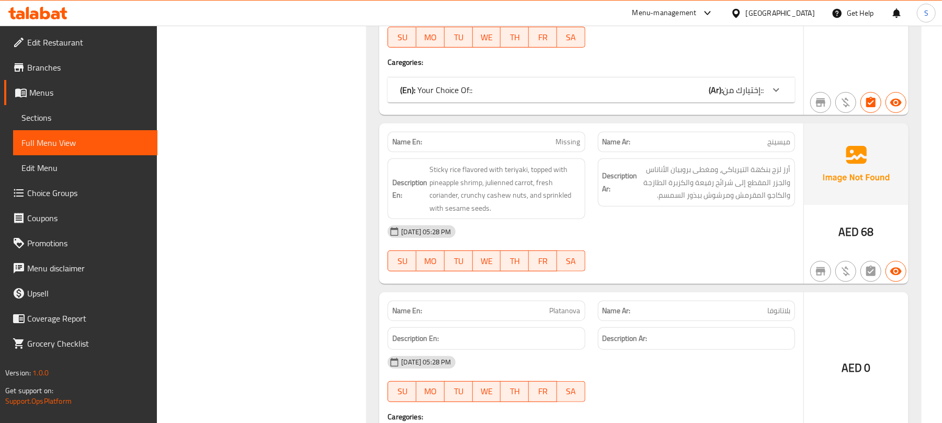
click at [567, 147] on span "Missing" at bounding box center [568, 141] width 25 height 11
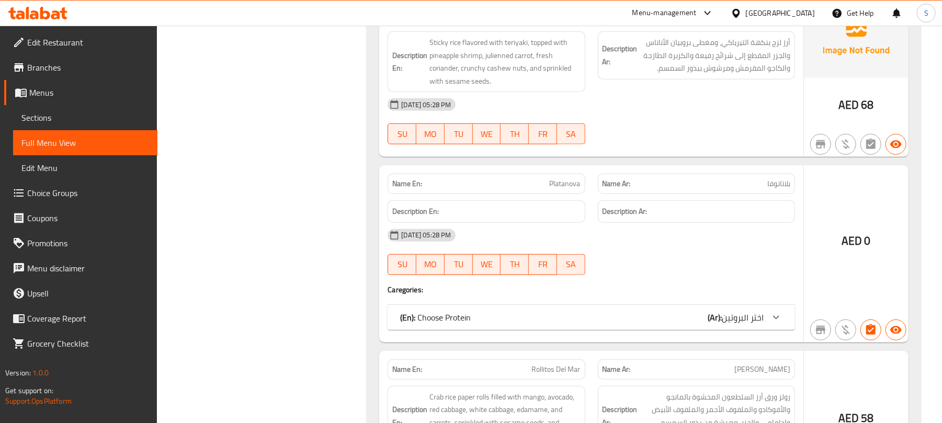
scroll to position [3212, 0]
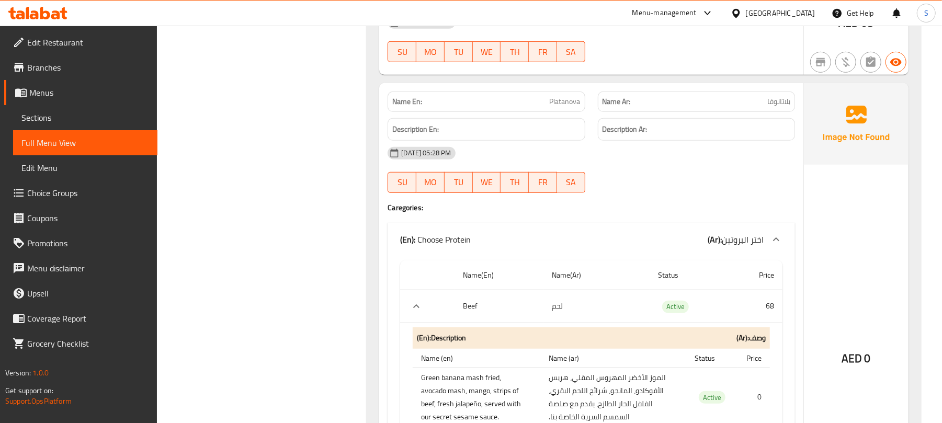
scroll to position [3351, 0]
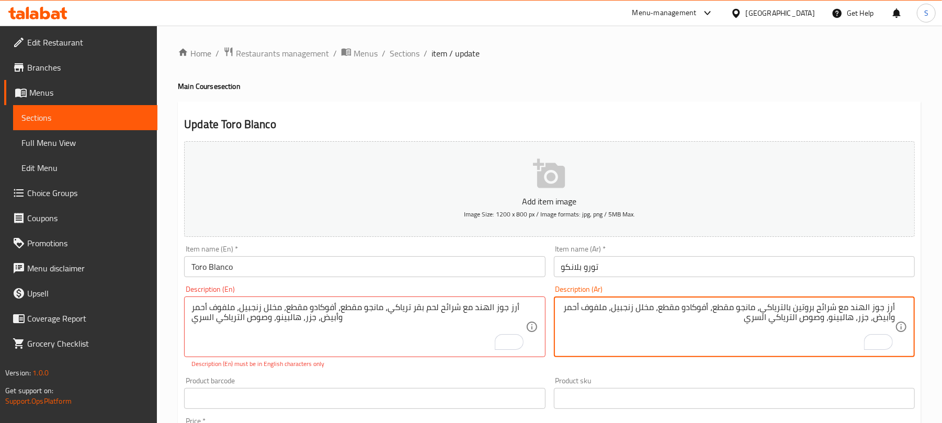
type textarea "أرز جوز الهند مع شرائح بروتين بالترياكي، مانجو مقطع، أفوكادو مقطع، مخلل زنجبيل،…"
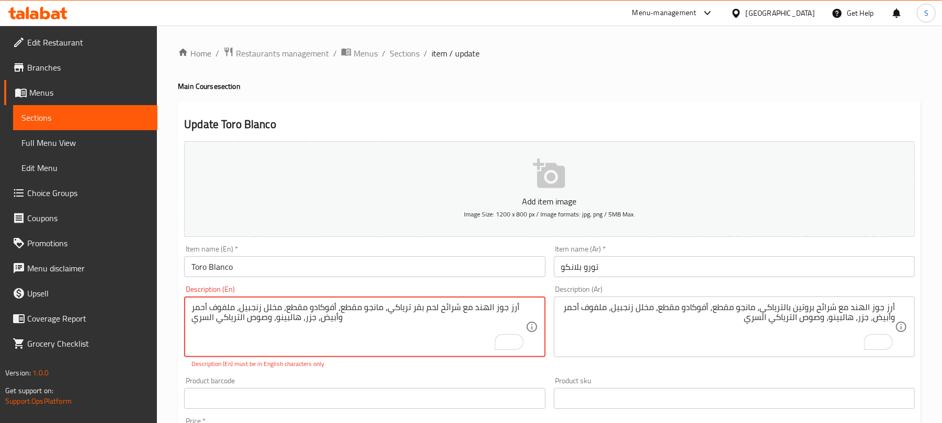
click at [331, 306] on textarea "أرز جوز الهند مع شرائح لحم بقر ترياكي، مانجو مقطع، أفوكادو مقطع، مخلل زنجبيل، م…" at bounding box center [358, 327] width 334 height 50
paste textarea "Coconut rice, strips of beef teriyaki, sliced mango, sliced avocado, ginger pic…"
drag, startPoint x: 268, startPoint y: 308, endPoint x: 287, endPoint y: 304, distance: 18.8
click at [287, 304] on textarea "Coconut rice, strips of beef teriyaki, sliced mango, sliced avocado, ginger pic…" at bounding box center [358, 327] width 334 height 50
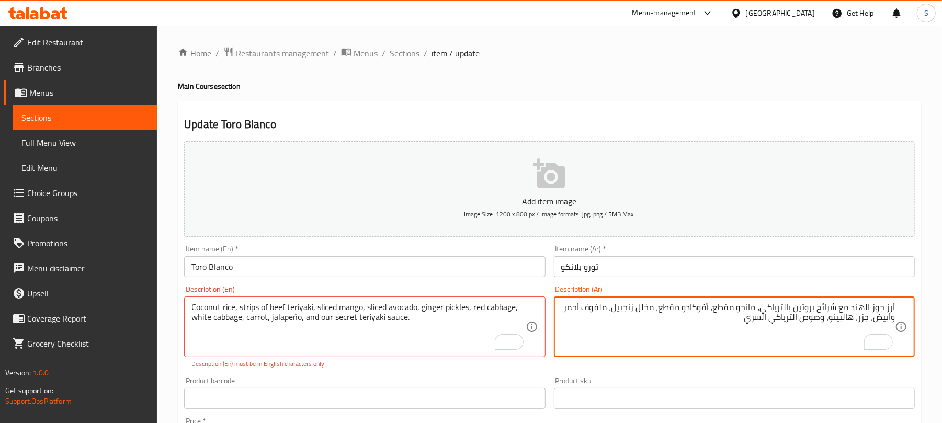
click at [810, 304] on textarea "أرز جوز الهند مع شرائح بروتين بالترياكي، مانجو مقطع، أفوكادو مقطع، مخلل زنجبيل،…" at bounding box center [728, 327] width 334 height 50
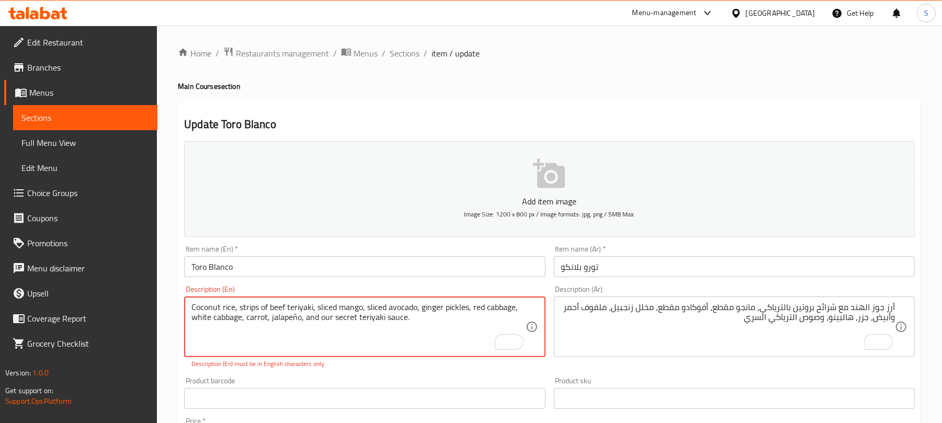
click at [273, 308] on textarea "Coconut rice, strips of beef teriyaki, sliced mango, sliced avocado, ginger pic…" at bounding box center [358, 327] width 334 height 50
paste textarea "Protein"
click at [273, 311] on textarea "Coconut rice, strips of Protein teriyaki, sliced mango, sliced avocado, ginger …" at bounding box center [358, 327] width 334 height 50
click at [275, 312] on textarea "Coconut rice, strips of protein teriyaki, sliced mango, sliced avocado, ginger …" at bounding box center [358, 327] width 334 height 50
click at [325, 320] on textarea "Coconut rice, strips of protein teriyaki, sliced mango, sliced avocado, ginger …" at bounding box center [358, 327] width 334 height 50
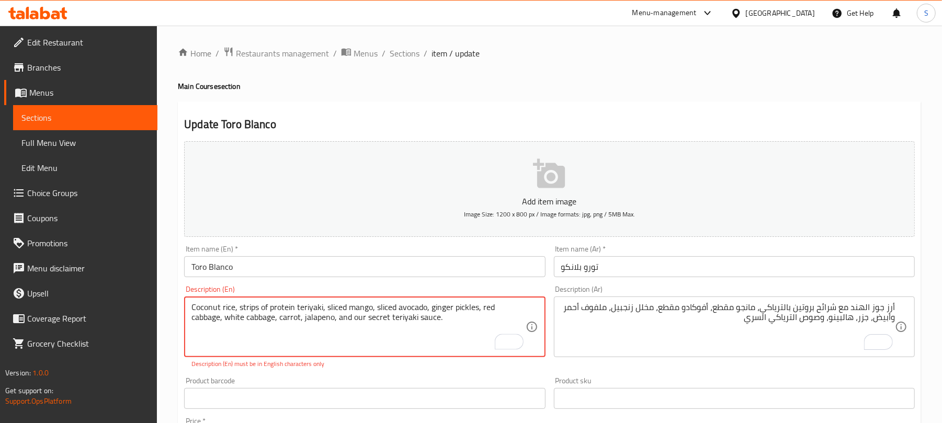
click at [331, 332] on textarea "Coconut rice, strips of protein teriyaki, sliced mango, sliced avocado, ginger …" at bounding box center [358, 327] width 334 height 50
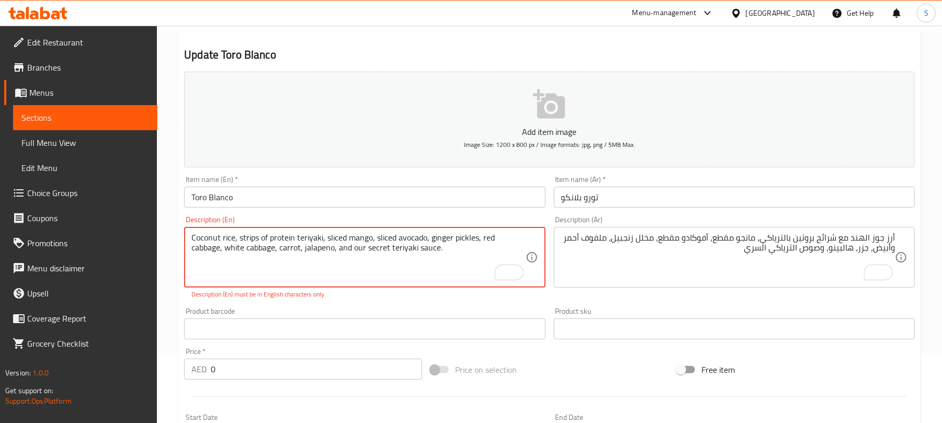
click at [295, 234] on textarea "Coconut rice, strips of protein teriyaki, sliced mango, sliced avocado, ginger …" at bounding box center [358, 258] width 334 height 50
click at [358, 239] on textarea "Coconut rice, strips of protein with teriyaki, sliced mango, sliced avocado, gi…" at bounding box center [358, 258] width 334 height 50
click at [472, 241] on textarea "Coconut rice, strips of protein with teriyaki, sliced mango, sliced avocado, gi…" at bounding box center [358, 258] width 334 height 50
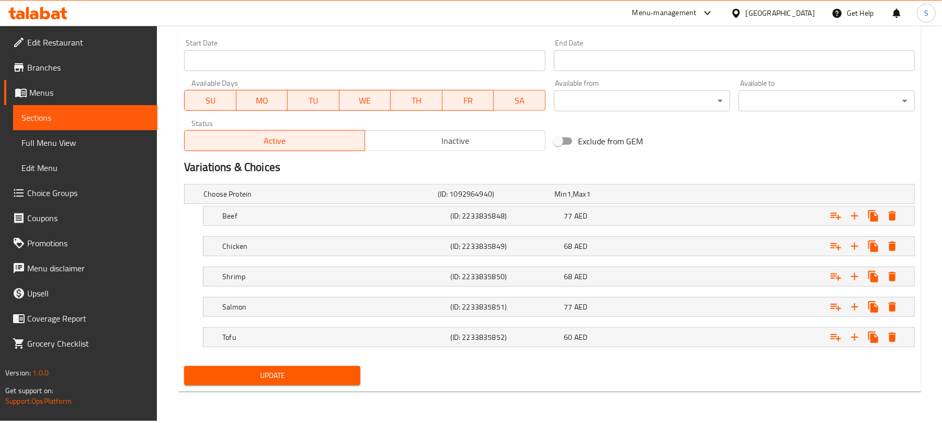
type textarea "Coconut rice, strips of protein with teriyaki, sliced mango, sliced avocado, gi…"
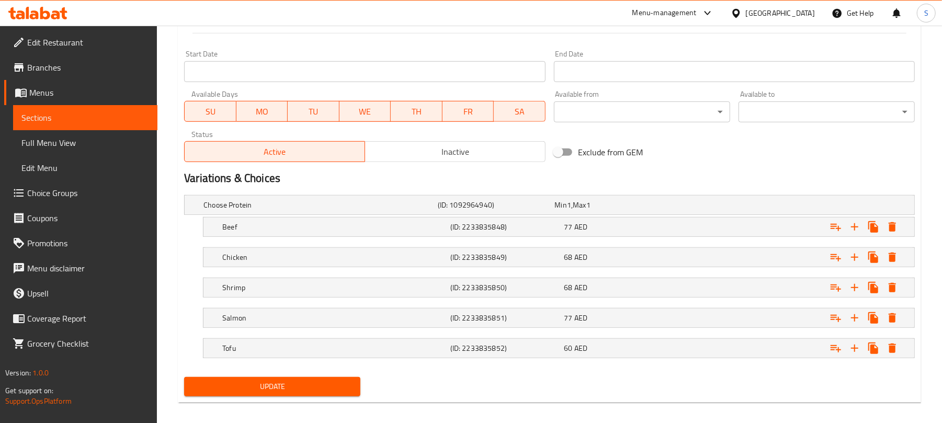
drag, startPoint x: 300, startPoint y: 381, endPoint x: 316, endPoint y: 293, distance: 88.9
click at [302, 380] on span "Update" at bounding box center [272, 386] width 160 height 13
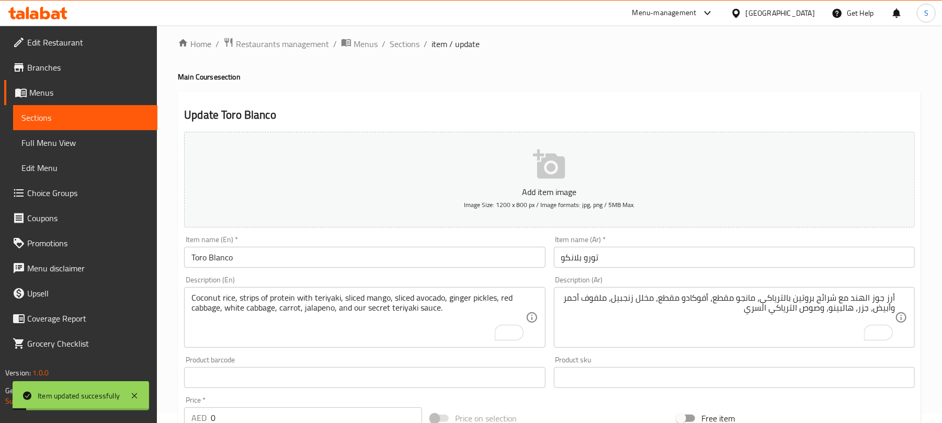
scroll to position [0, 0]
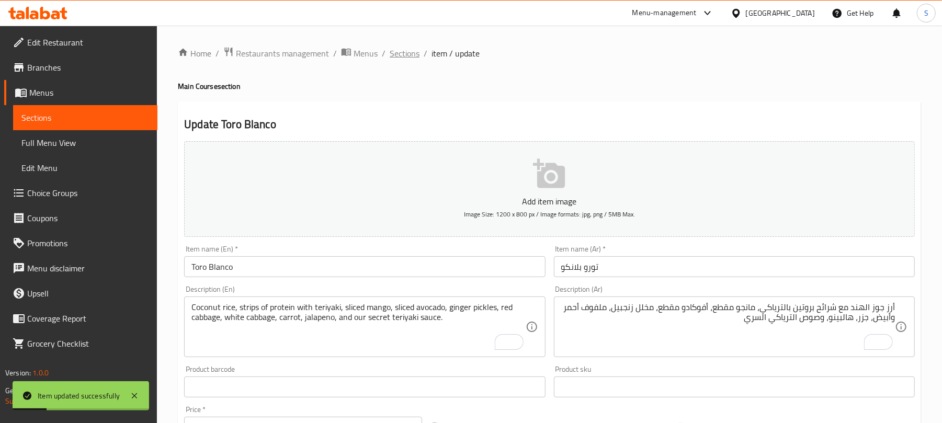
click at [391, 60] on span "Sections" at bounding box center [405, 53] width 30 height 13
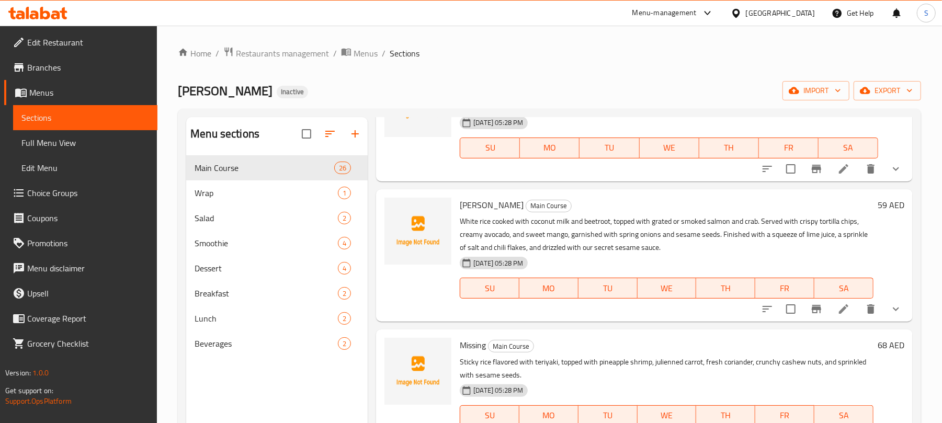
scroll to position [1743, 0]
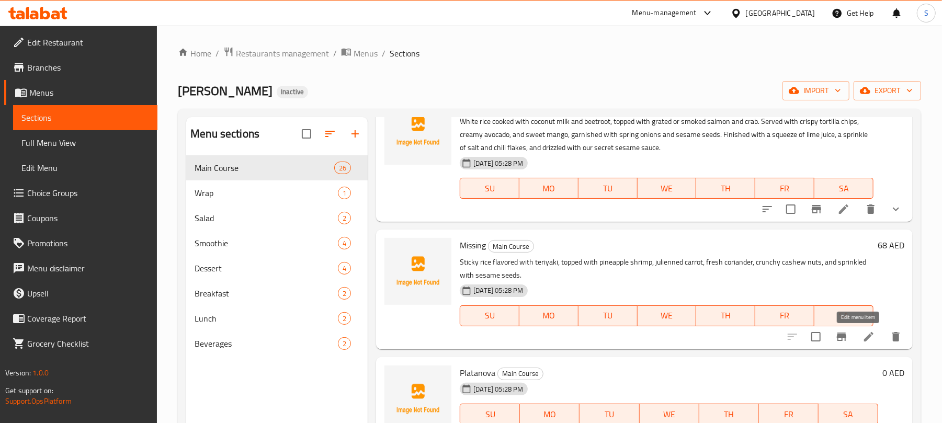
click at [862, 335] on icon at bounding box center [868, 337] width 13 height 13
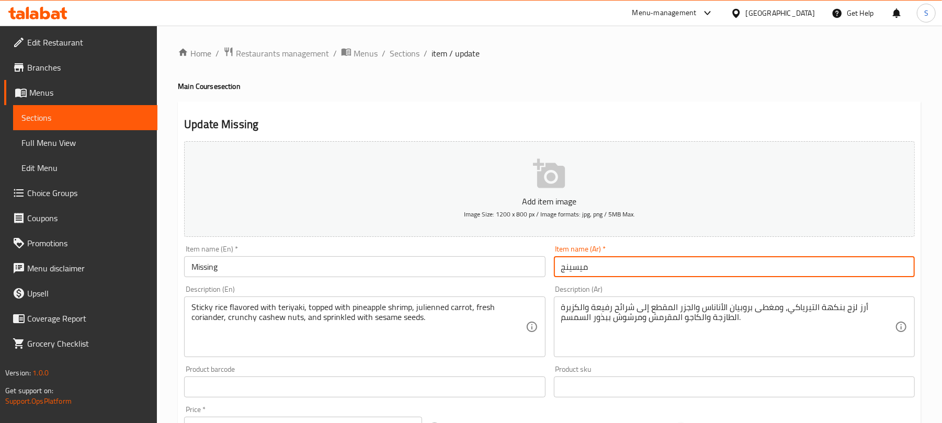
click at [613, 267] on input "ميسينج" at bounding box center [734, 266] width 361 height 21
paste input "[PERSON_NAME]"
type input "[PERSON_NAME]"
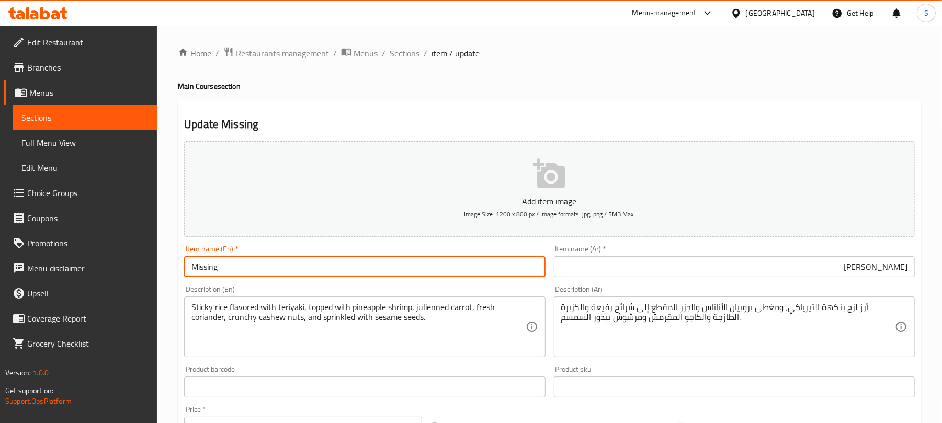
click at [426, 266] on input "Missing" at bounding box center [364, 266] width 361 height 21
paste input "Piña Grande del Mar"
click at [203, 268] on input "Piña Grande del Mar" at bounding box center [364, 266] width 361 height 21
click at [237, 268] on input "Pina Grande del Mar" at bounding box center [364, 266] width 361 height 21
type input "Pina Grande Del Mar"
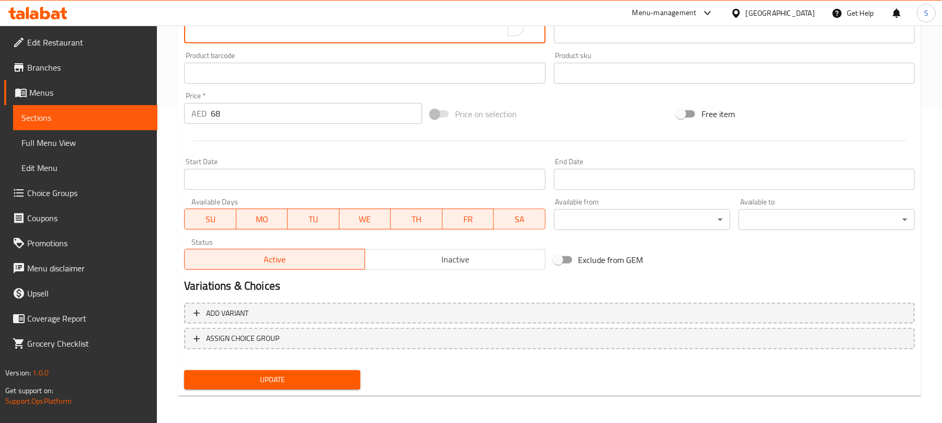
scroll to position [315, 0]
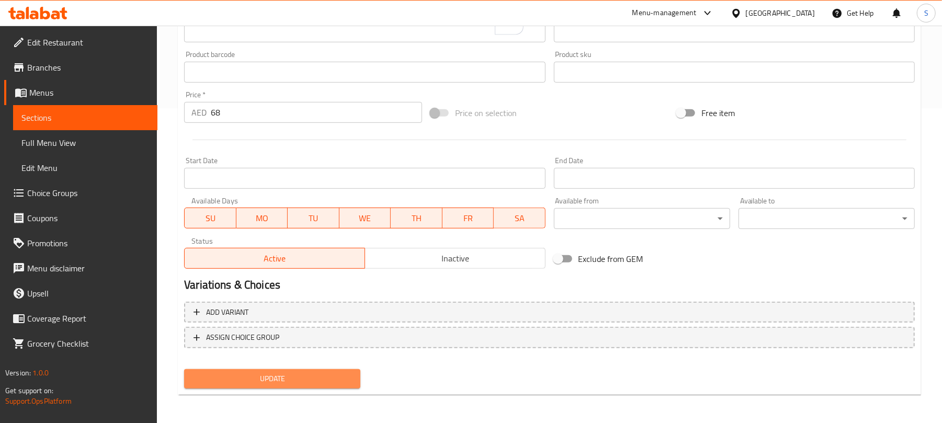
click at [303, 377] on span "Update" at bounding box center [272, 378] width 160 height 13
click at [331, 388] on div "Update" at bounding box center [272, 379] width 185 height 28
click at [335, 383] on span "Update" at bounding box center [272, 378] width 160 height 13
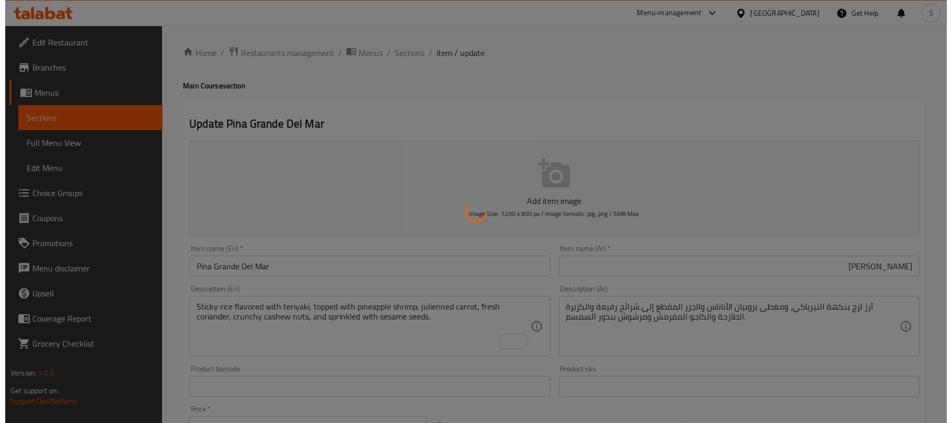
scroll to position [0, 0]
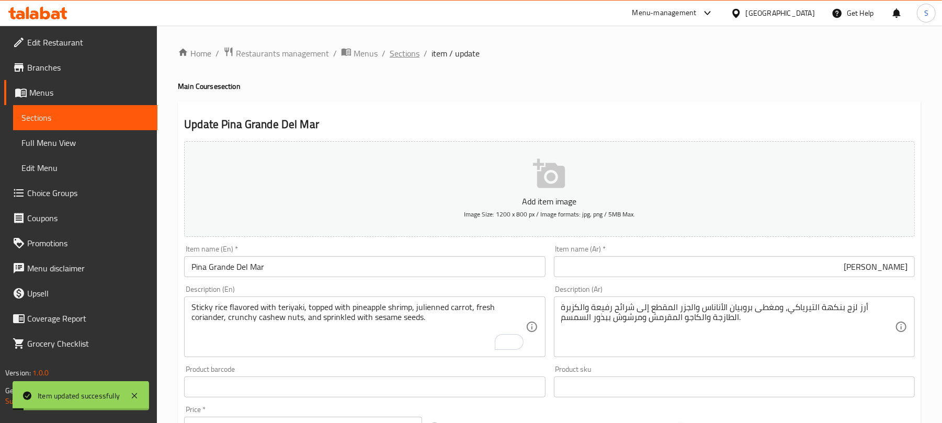
click at [402, 53] on span "Sections" at bounding box center [405, 53] width 30 height 13
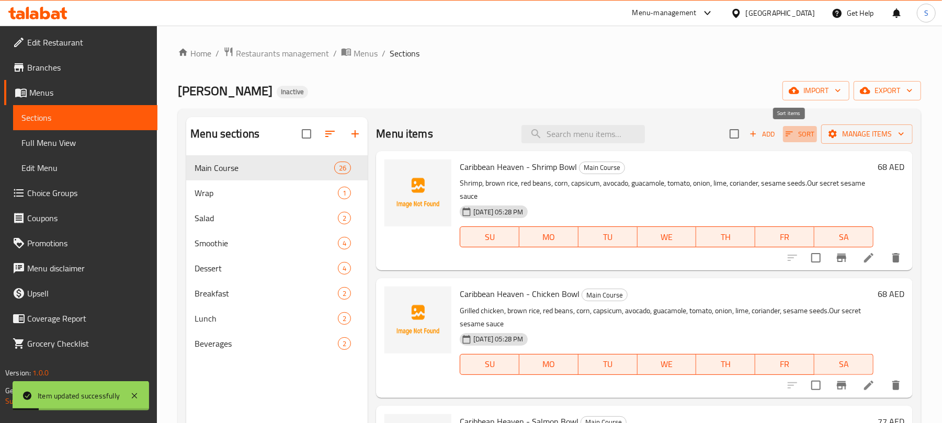
click at [783, 132] on button "Sort" at bounding box center [800, 134] width 34 height 16
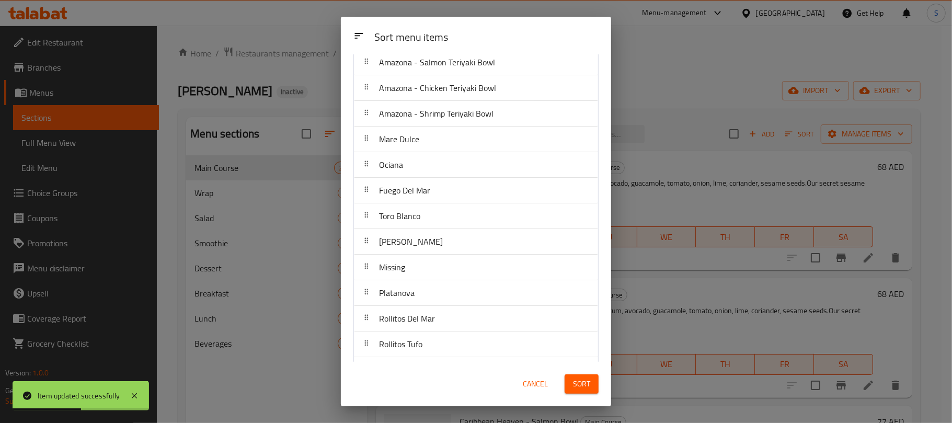
scroll to position [209, 0]
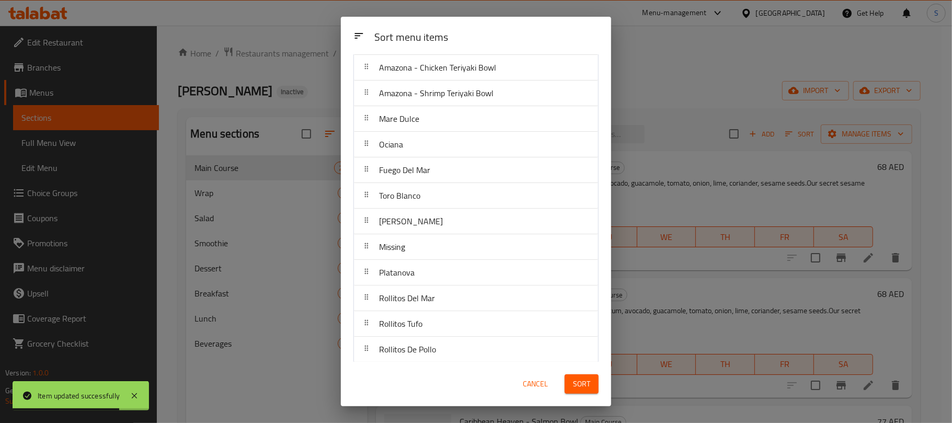
click at [538, 383] on span "Cancel" at bounding box center [535, 384] width 25 height 13
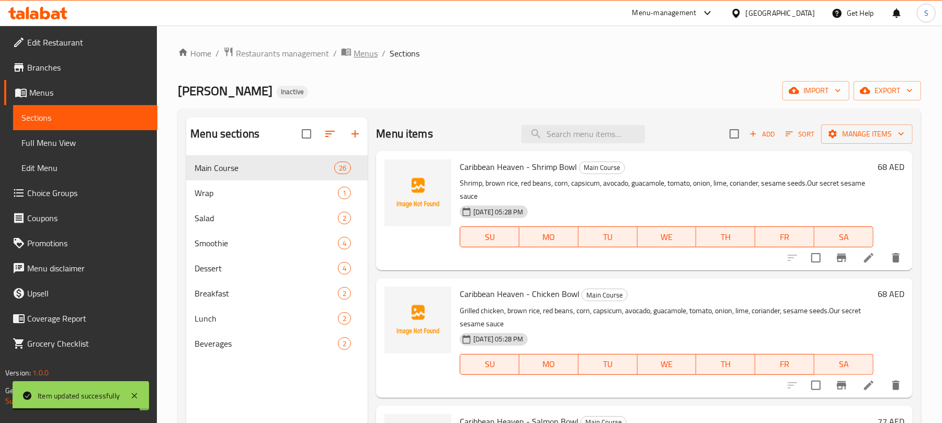
click at [365, 55] on span "Menus" at bounding box center [366, 53] width 24 height 13
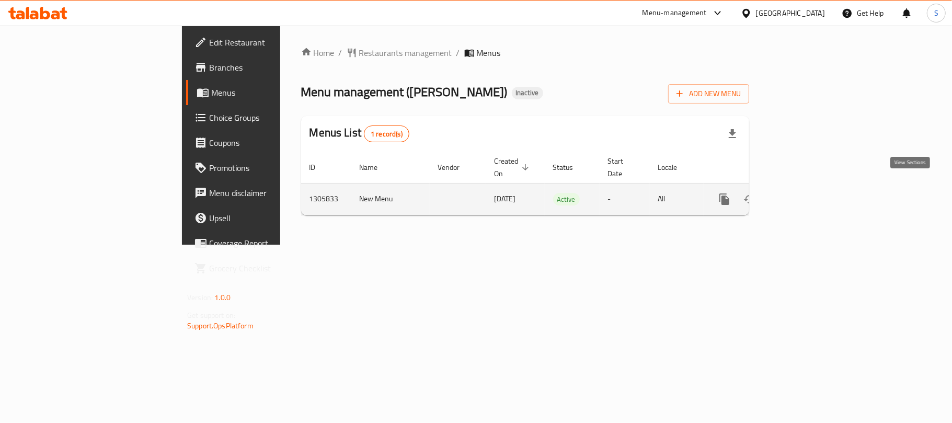
click at [806, 193] on icon "enhanced table" at bounding box center [800, 199] width 13 height 13
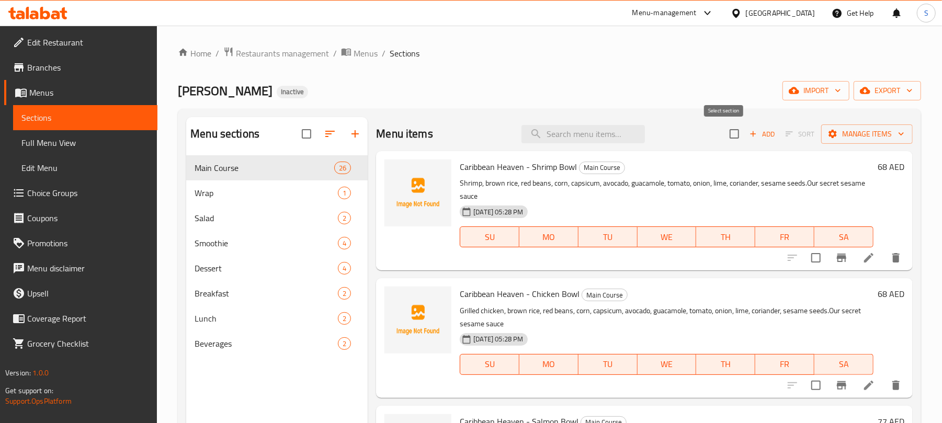
click at [724, 133] on input "checkbox" at bounding box center [734, 134] width 22 height 22
checkbox input "true"
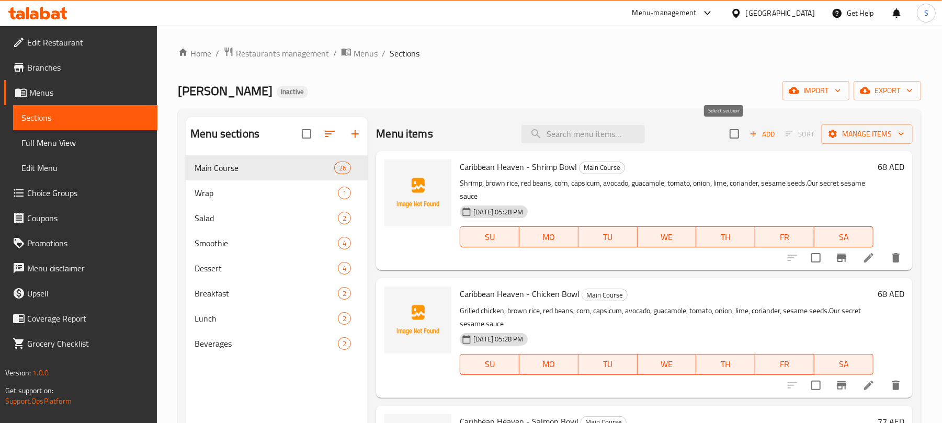
checkbox input "true"
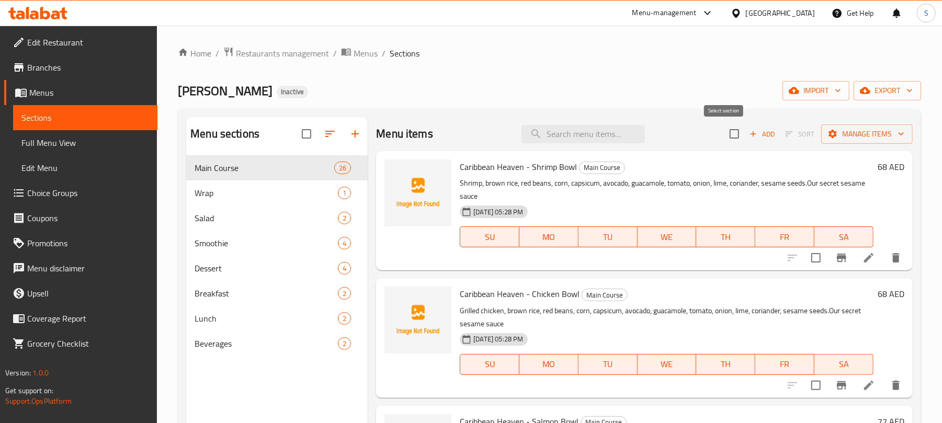
checkbox input "true"
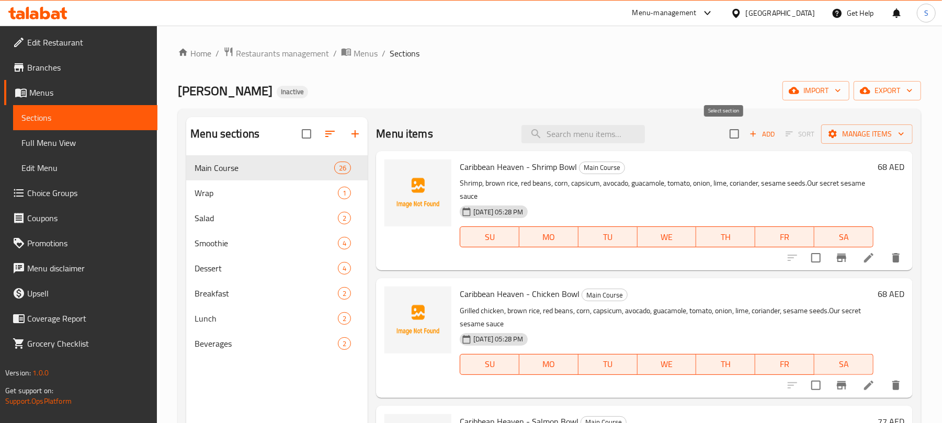
checkbox input "true"
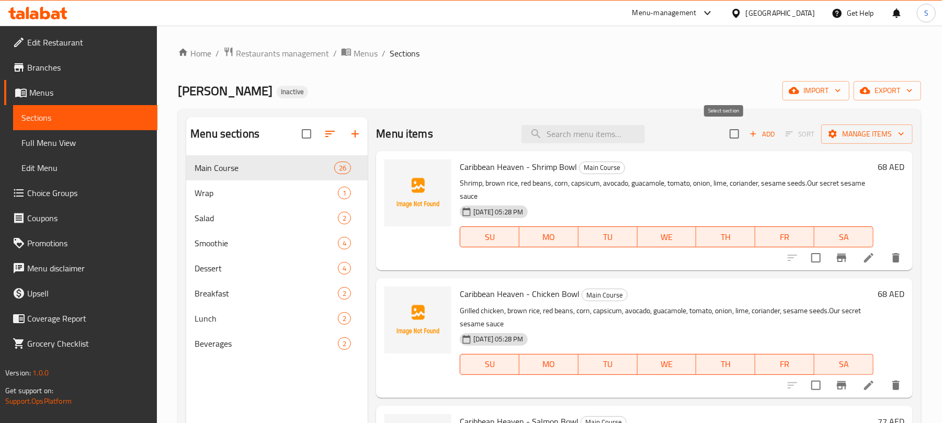
checkbox input "true"
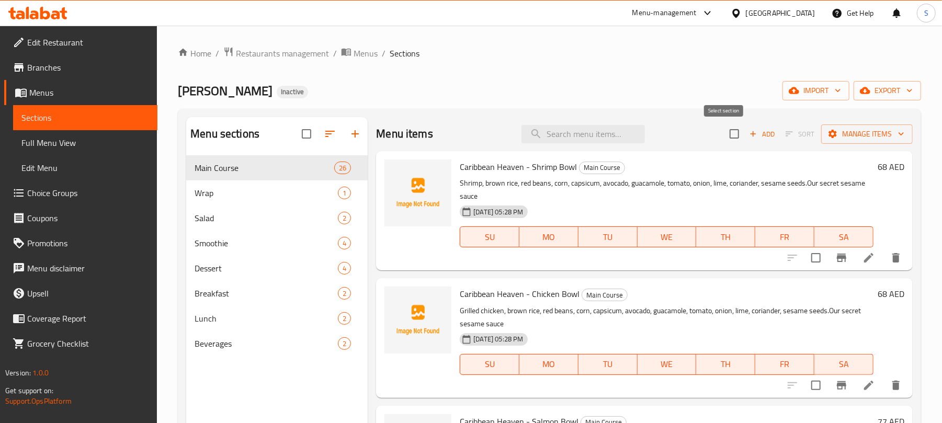
checkbox input "true"
click at [632, 103] on div "Home / Restaurants management / Menus / Sections Alfonso Inactive import export…" at bounding box center [549, 298] width 743 height 502
click at [366, 60] on span "Menus" at bounding box center [366, 53] width 24 height 13
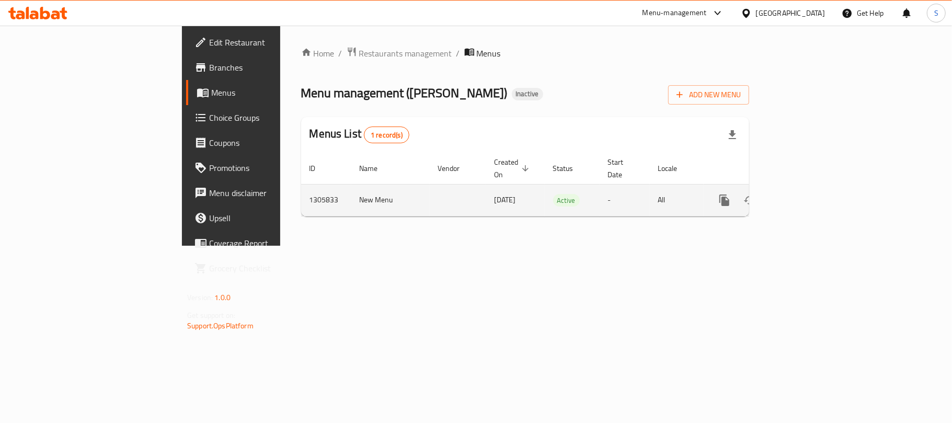
click at [806, 194] on icon "enhanced table" at bounding box center [800, 200] width 13 height 13
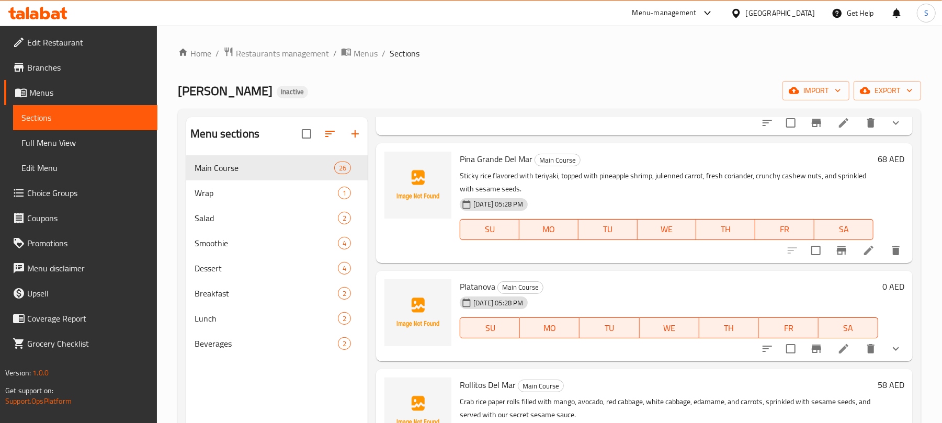
scroll to position [1813, 0]
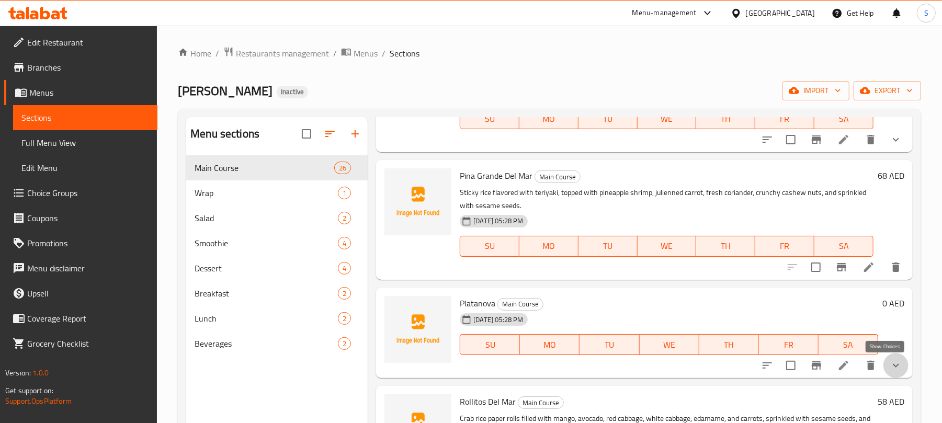
click at [890, 366] on icon "show more" at bounding box center [896, 365] width 13 height 13
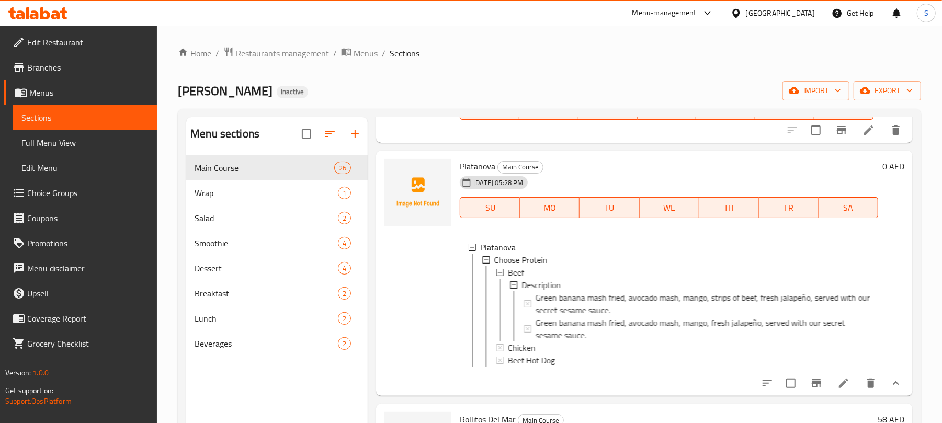
scroll to position [1952, 0]
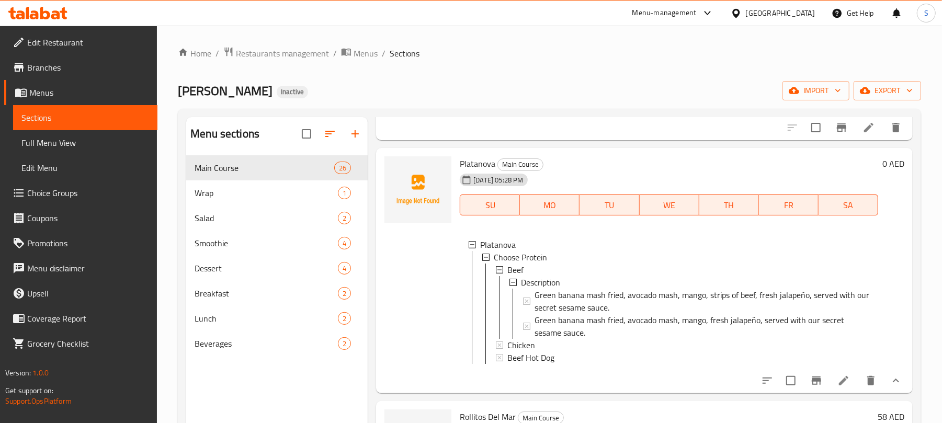
click at [470, 168] on span "Platanova" at bounding box center [478, 164] width 36 height 16
copy h6 "Platanova"
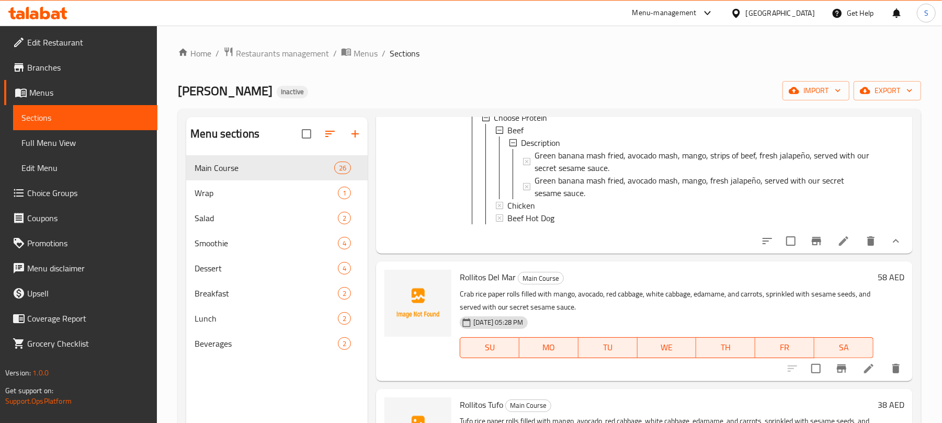
scroll to position [2161, 0]
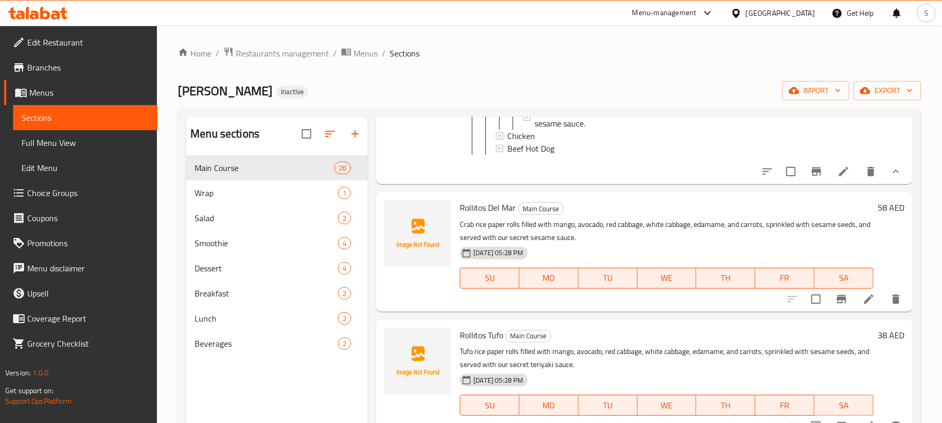
copy h6 "Platanova"
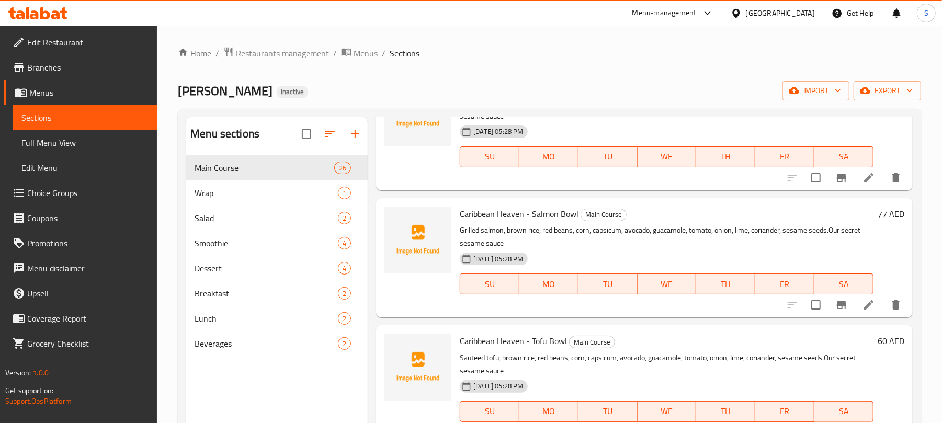
scroll to position [0, 0]
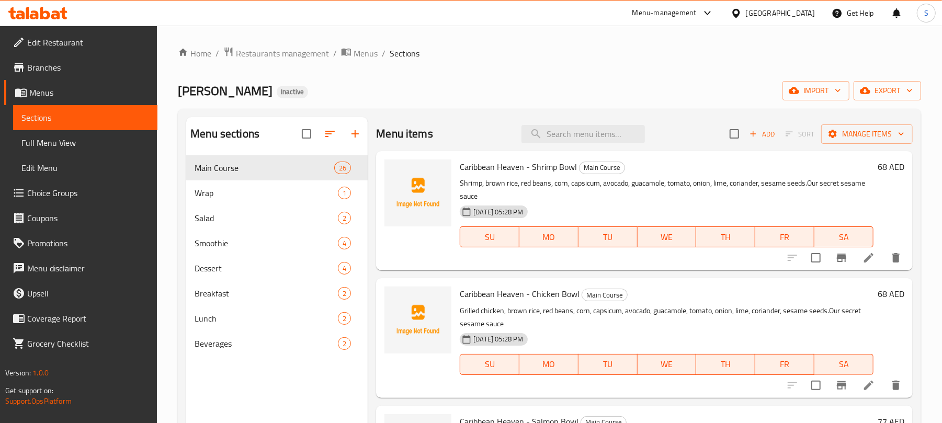
click at [755, 130] on span "Add" at bounding box center [762, 134] width 28 height 12
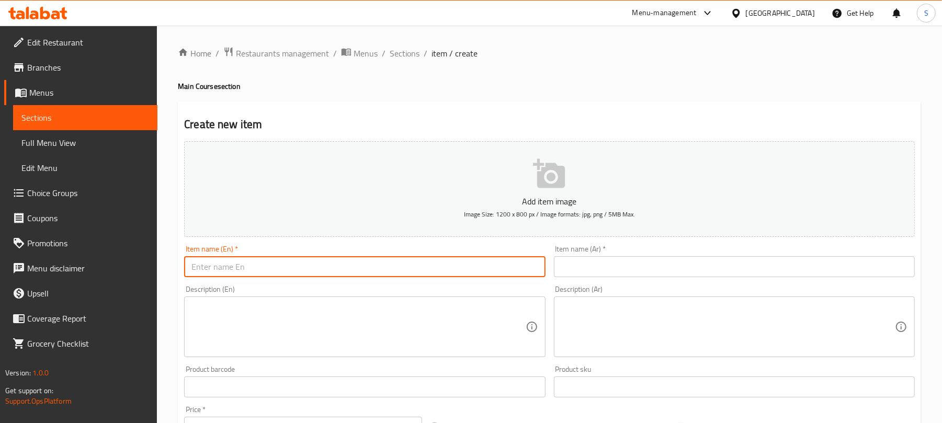
click at [398, 276] on input "text" at bounding box center [364, 266] width 361 height 21
paste input "PinaTufo"
click at [206, 272] on input "PinaTufo" at bounding box center [364, 266] width 361 height 21
type input "Pina Tufo"
click at [611, 259] on input "text" at bounding box center [734, 266] width 361 height 21
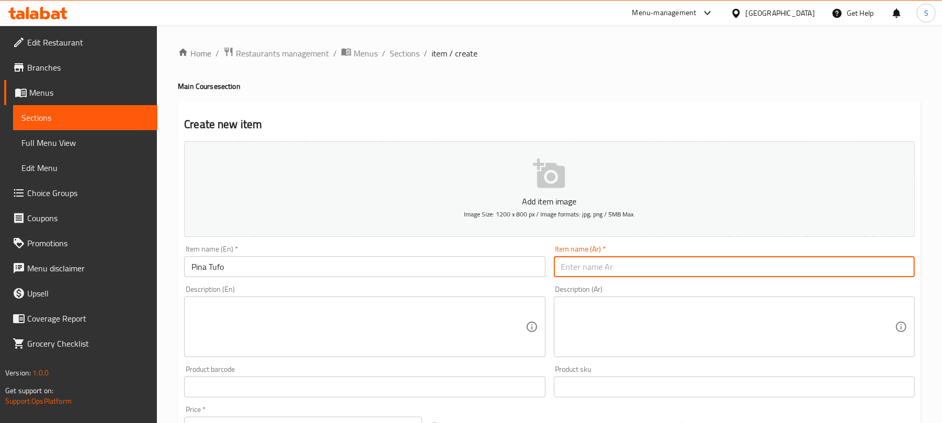
paste input "بينا توفو"
type input "بينا توفو"
drag, startPoint x: 469, startPoint y: 320, endPoint x: 474, endPoint y: 312, distance: 9.4
click at [470, 319] on textarea at bounding box center [358, 327] width 334 height 50
paste textarea "Sticky rice flavored with teriyaki, topped with pineapple Tufo, julienned carro…"
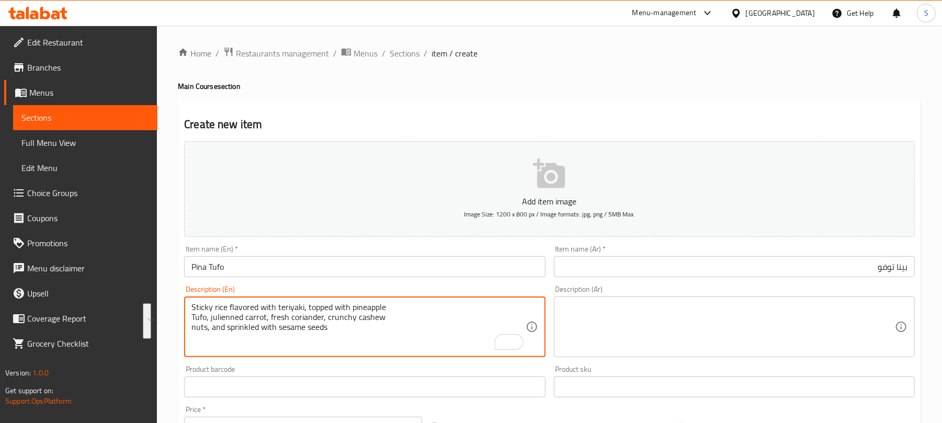
paste textarea "tufo, julienned carrot, fresh coriander, crunchy cashew"
type textarea "Sticky rice flavored with teriyaki, topped with pineapple tufo, julienned carro…"
click at [574, 335] on textarea at bounding box center [728, 327] width 334 height 50
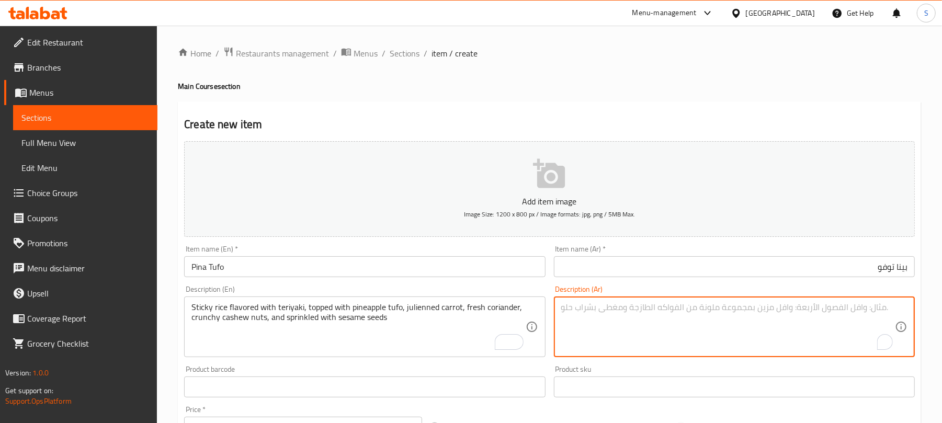
paste textarea "أرز لزج منكه بترياكي، مع توفو أناناس، جزر مقطع شرائح رفيعة، كزبرة طازجة، كاجو م…"
type textarea "أرز لزج منكه بترياكي، مع توفو أناناس، جزر مقطع شرائح رفيعة، كزبرة طازجة، كاجو م…"
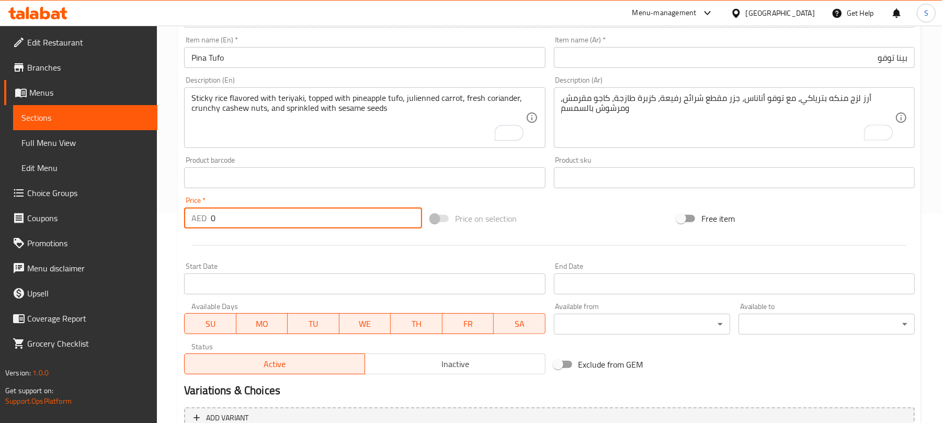
drag, startPoint x: 225, startPoint y: 215, endPoint x: 203, endPoint y: 216, distance: 21.4
click at [203, 216] on div "AED 0 Price *" at bounding box center [303, 218] width 238 height 21
type input "60"
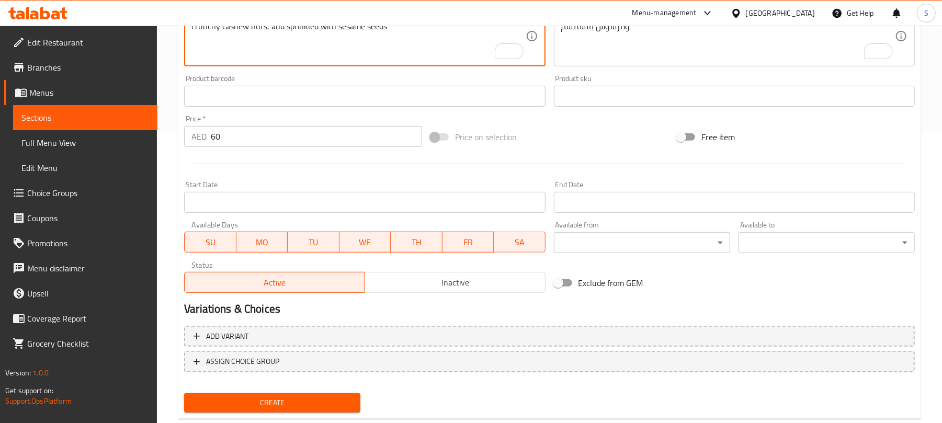
scroll to position [315, 0]
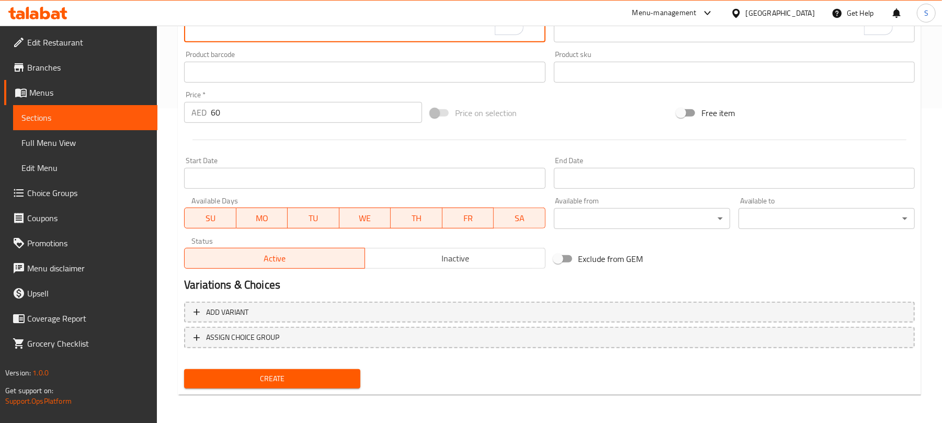
drag, startPoint x: 275, startPoint y: 371, endPoint x: 277, endPoint y: 362, distance: 9.1
click at [276, 372] on span "Create" at bounding box center [272, 378] width 160 height 13
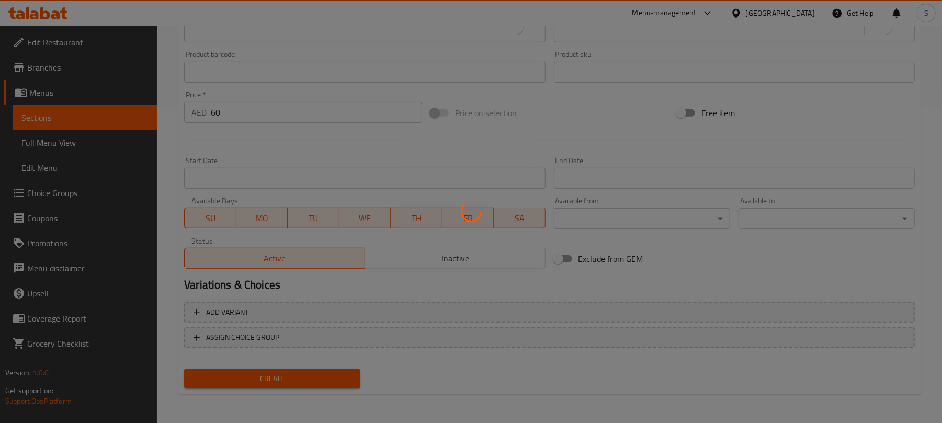
type input "0"
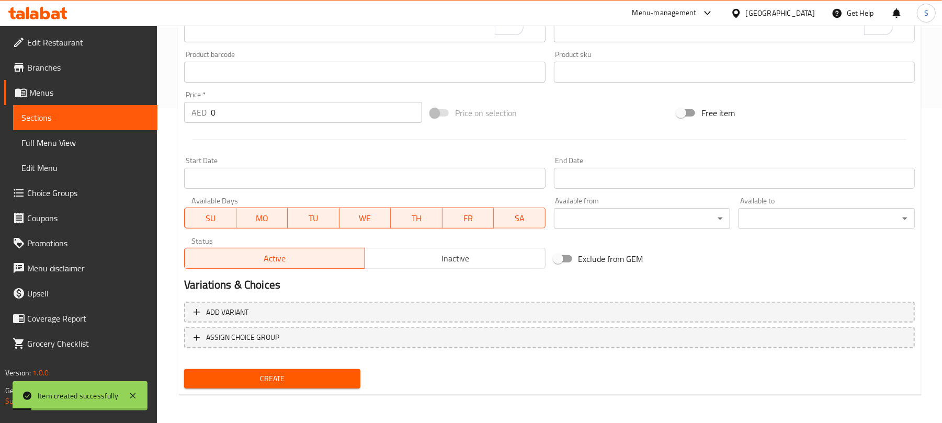
click at [310, 374] on span "Create" at bounding box center [272, 378] width 160 height 13
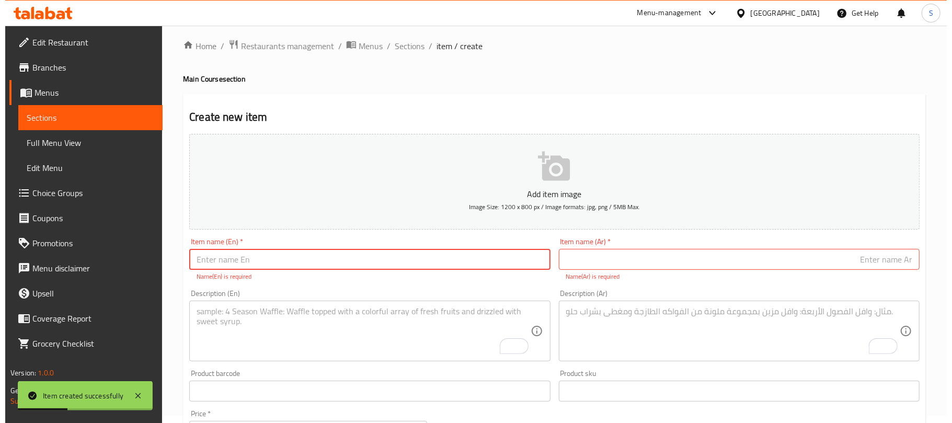
scroll to position [0, 0]
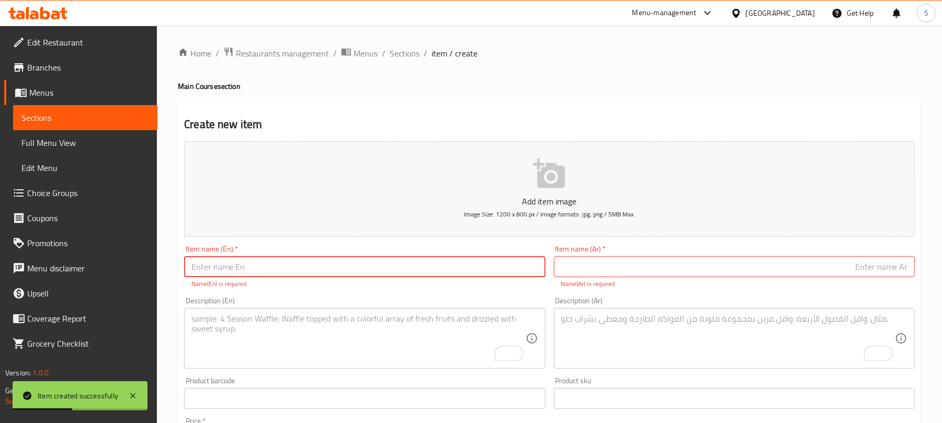
click at [395, 47] on span "Sections" at bounding box center [405, 53] width 30 height 13
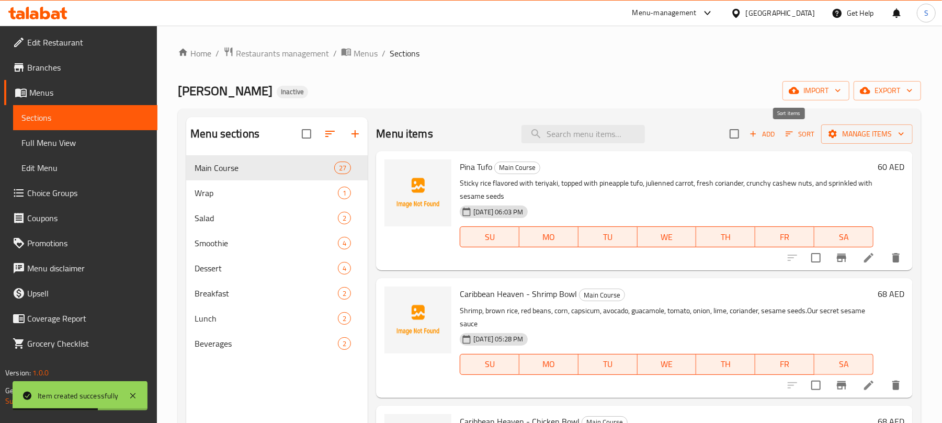
click at [784, 134] on icon "button" at bounding box center [788, 133] width 9 height 9
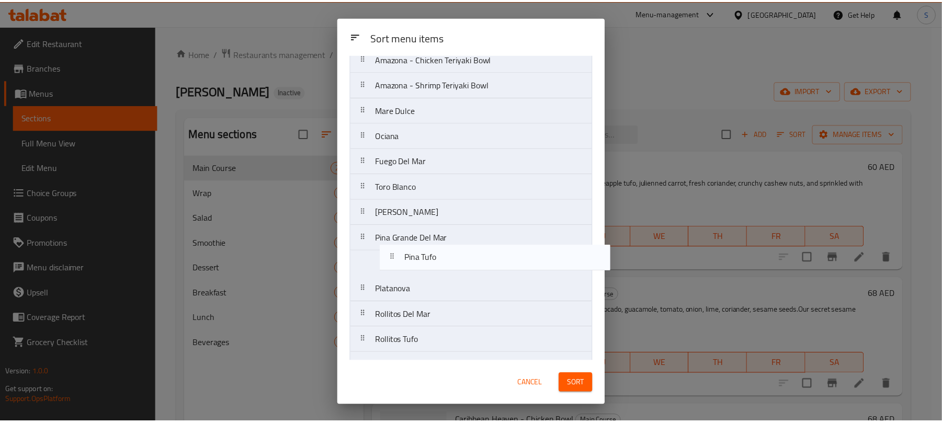
scroll to position [221, 0]
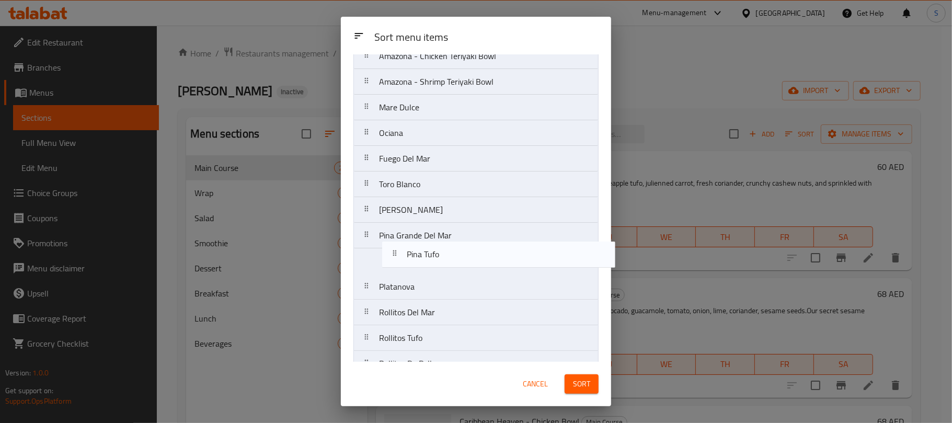
drag, startPoint x: 392, startPoint y: 100, endPoint x: 416, endPoint y: 263, distance: 164.0
click at [417, 264] on nav "Pina Tufo Caribbean Heaven - Shrimp Bowl Caribbean Heaven - Chicken Bowl Caribb…" at bounding box center [476, 210] width 245 height 693
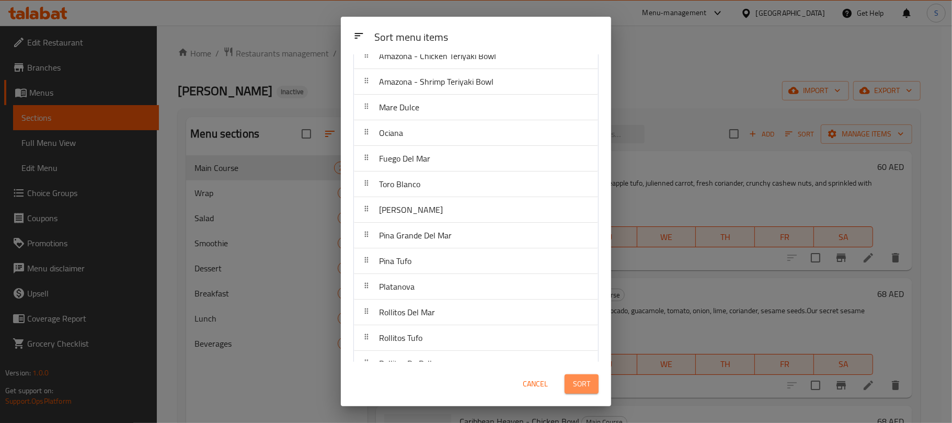
click at [572, 377] on button "Sort" at bounding box center [582, 383] width 34 height 19
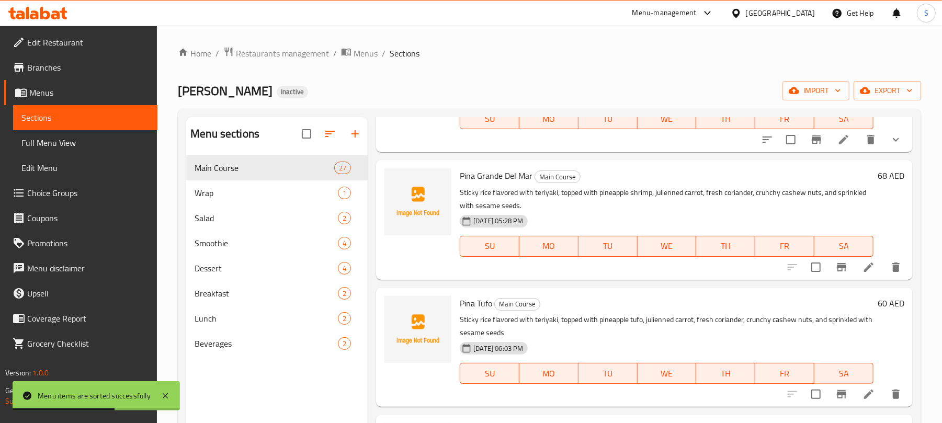
scroll to position [1952, 0]
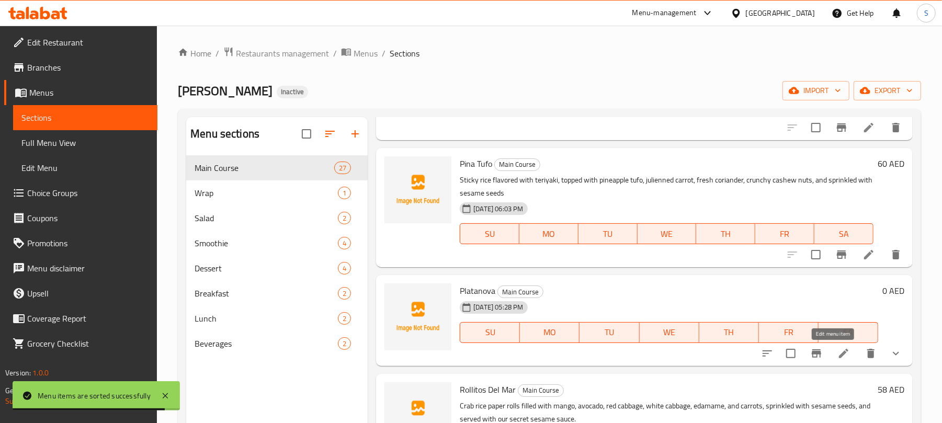
click at [837, 356] on icon at bounding box center [843, 353] width 13 height 13
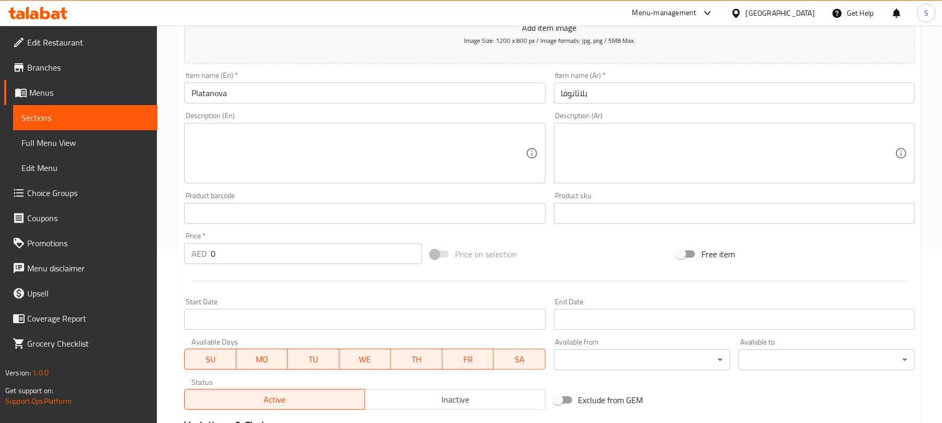
scroll to position [139, 0]
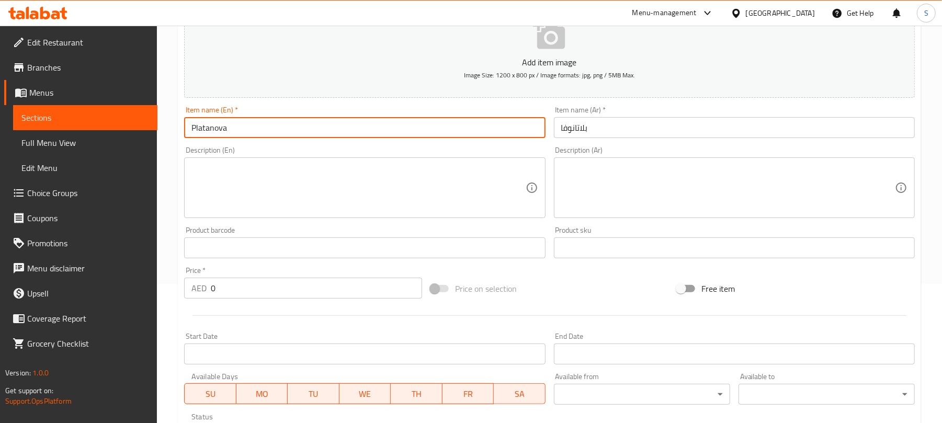
drag, startPoint x: 240, startPoint y: 134, endPoint x: 165, endPoint y: 122, distance: 75.2
click at [165, 122] on div "Home / Restaurants management / Menus / Sections / item / update Main Course se…" at bounding box center [549, 292] width 785 height 810
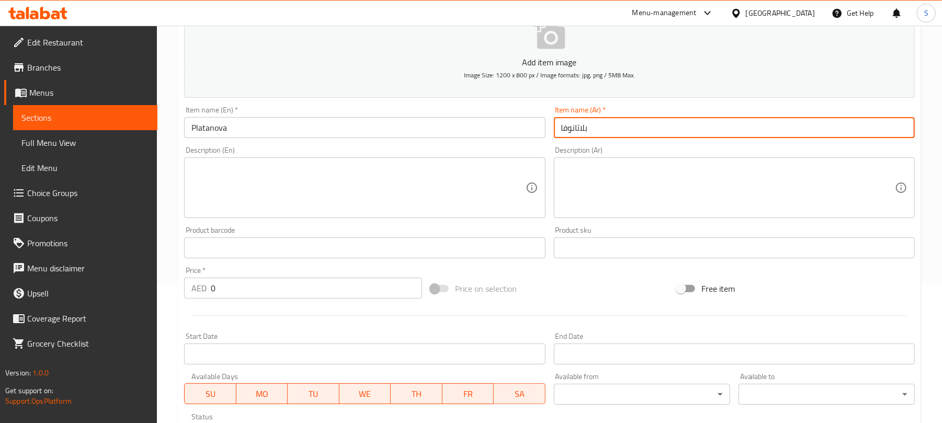
click at [613, 121] on input "بلاتانوفا" at bounding box center [734, 127] width 361 height 21
click at [607, 177] on textarea at bounding box center [728, 188] width 334 height 50
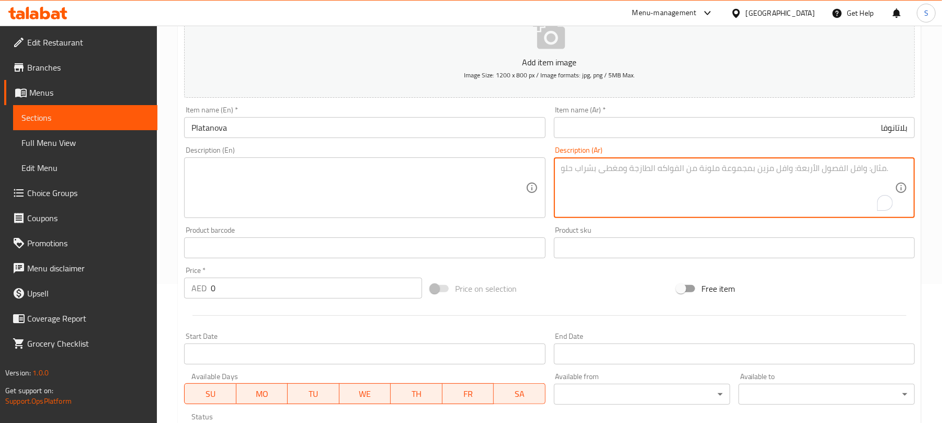
click at [488, 202] on textarea at bounding box center [358, 188] width 334 height 50
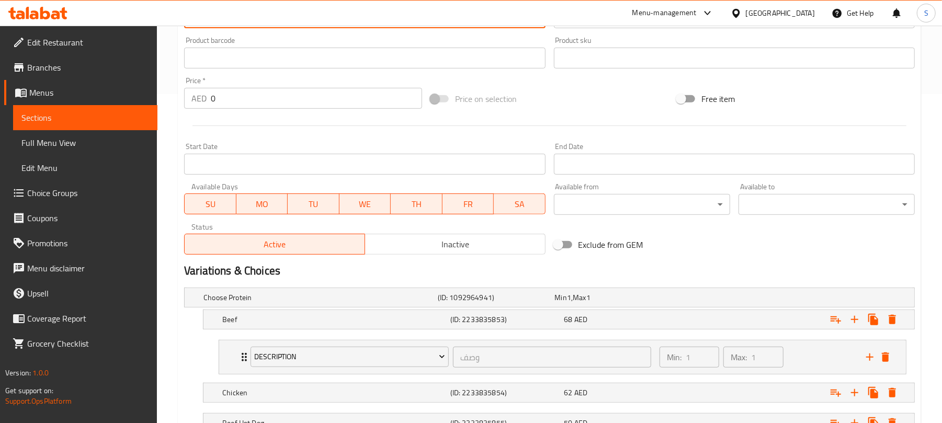
scroll to position [415, 0]
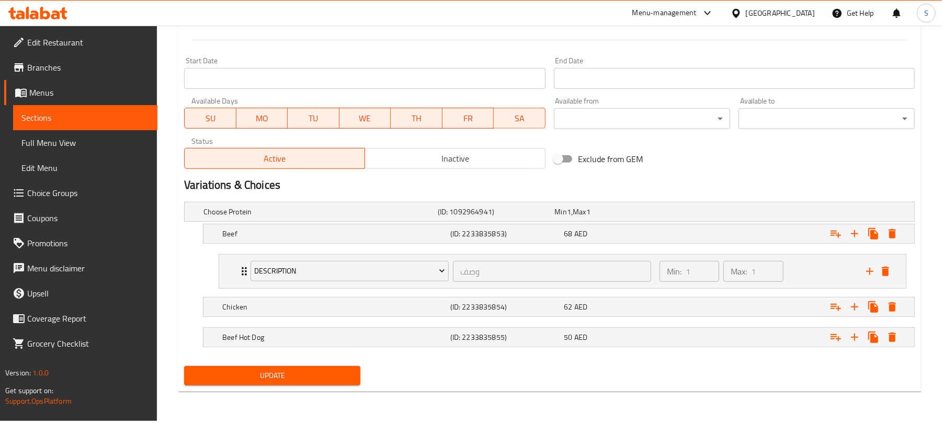
click at [488, 392] on div "Update Platanova Add item image Image Size: 1200 x 800 px / Image formats: jpg,…" at bounding box center [549, 39] width 743 height 705
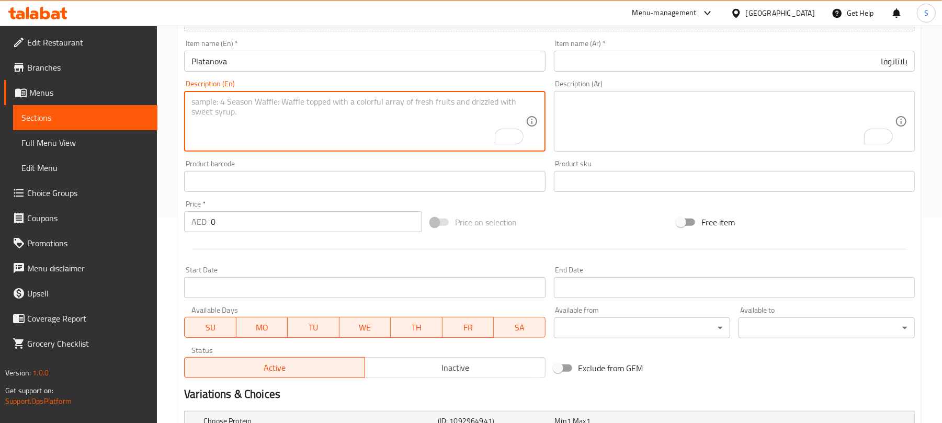
click at [283, 141] on textarea "To enrich screen reader interactions, please activate Accessibility in Grammarl…" at bounding box center [358, 122] width 334 height 50
paste textarea "Green banana mash fried, avocado mash, mango, strips of beef, fresh jalapeño, s…"
click at [192, 113] on textarea "Green banana mash fried, avocado mash, mango, strips of beef, fresh jalapeño, s…" at bounding box center [358, 122] width 334 height 50
click at [278, 107] on textarea "Green banana mash fried, avocado mash, mango, strips of beef, fresh jalapeño, s…" at bounding box center [358, 122] width 334 height 50
drag, startPoint x: 398, startPoint y: 105, endPoint x: 413, endPoint y: 103, distance: 15.3
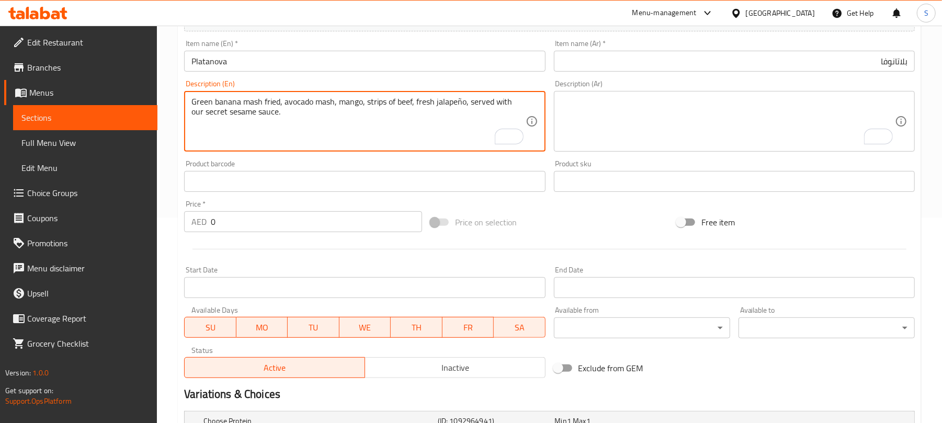
click at [413, 103] on textarea "Green banana mash fried, avocado mash, mango, strips of beef, fresh jalapeño, s…" at bounding box center [358, 122] width 334 height 50
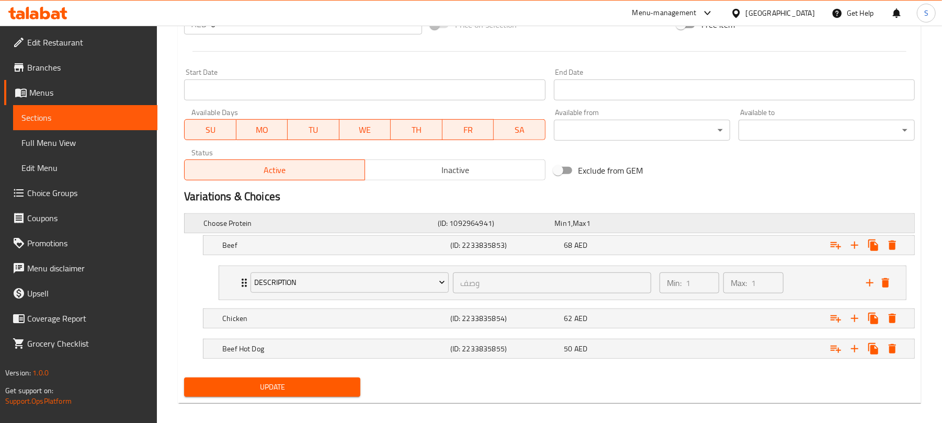
scroll to position [136, 0]
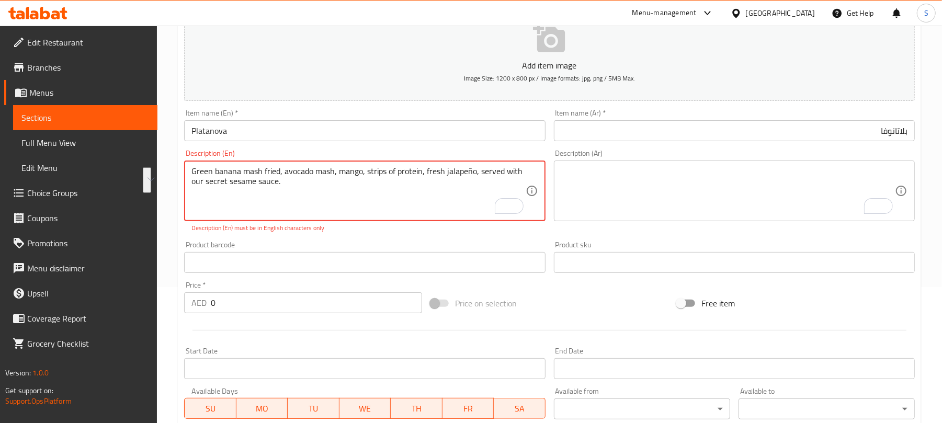
click at [312, 195] on textarea "Green banana mash fried, avocado mash, mango, strips of protein, fresh jalapeño…" at bounding box center [358, 191] width 334 height 50
drag, startPoint x: 467, startPoint y: 175, endPoint x: 471, endPoint y: 170, distance: 5.9
click at [471, 170] on textarea "Green banana mash fried, avocado mash, mango, strips of protein, fresh jalapeño…" at bounding box center [358, 191] width 334 height 50
click at [428, 176] on textarea "Green banana mash fried, avocado mash, mango, strips of protein, fresh jalapeno…" at bounding box center [358, 191] width 334 height 50
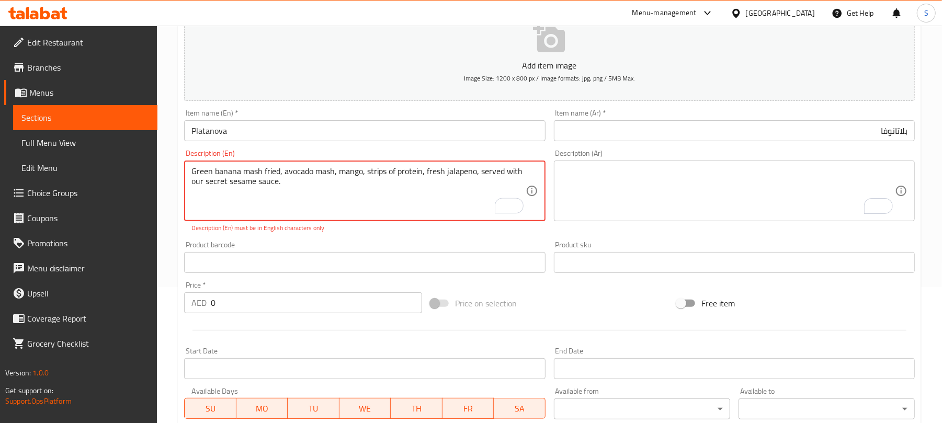
click at [428, 175] on textarea "Green banana mash fried, avocado mash, mango, strips of protein, fresh jalapeno…" at bounding box center [358, 191] width 334 height 50
click at [361, 197] on textarea "Green banana mash fried, avocado mash, mango, strips of protein, fresh jalapeno…" at bounding box center [358, 191] width 334 height 50
click at [339, 189] on textarea "Green banana mash fried, avocado mash, mango, strips of protein, fresh jalapeno…" at bounding box center [358, 191] width 334 height 50
type textarea "Green banana mash fried, avocado mash, mango, strips of protein, fresh jalapeno…"
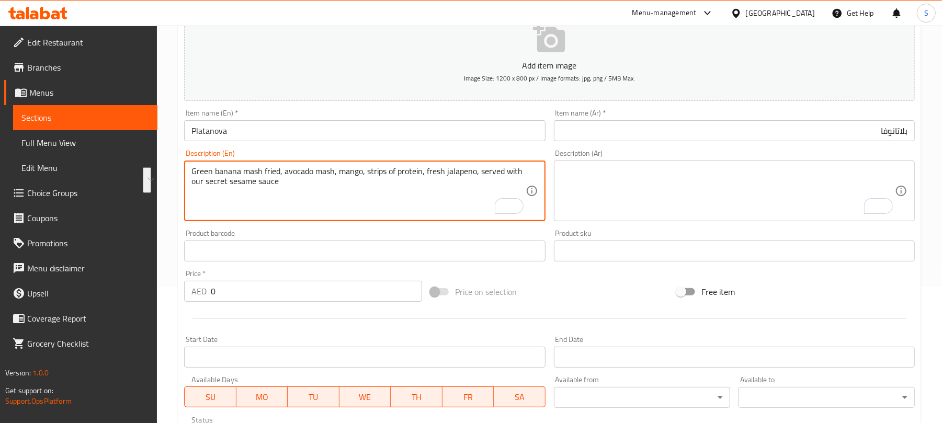
click at [530, 178] on div "Green banana mash fried, avocado mash, mango, strips of protein, fresh jalapeno…" at bounding box center [364, 191] width 361 height 61
click at [618, 185] on textarea "To enrich screen reader interactions, please activate Accessibility in Grammarl…" at bounding box center [728, 191] width 334 height 50
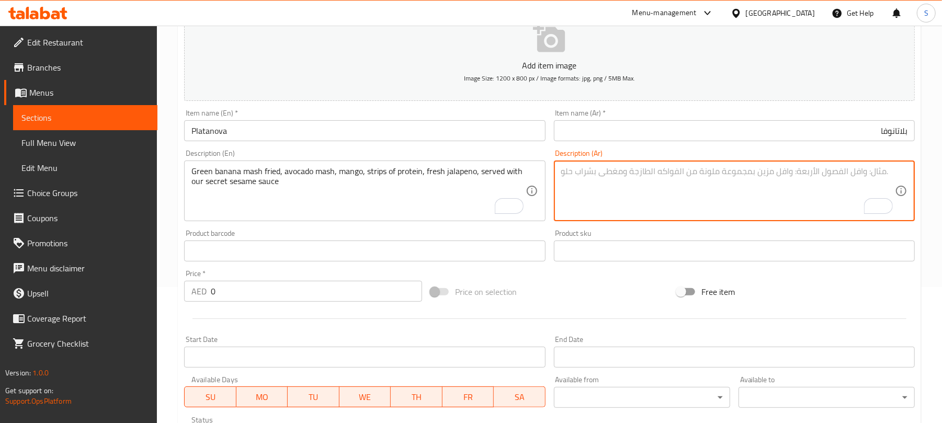
paste textarea "موز أخضر مهروس مقلي، أفوكادو مهروس، مانجو، شرائح بروتين، هالبينو طازج، ويُقدّم …"
type textarea "موز أخضر مهروس مقلي، أفوكادو مهروس، مانجو، شرائح بروتين، هالبينو طازج، ويُقدّم …"
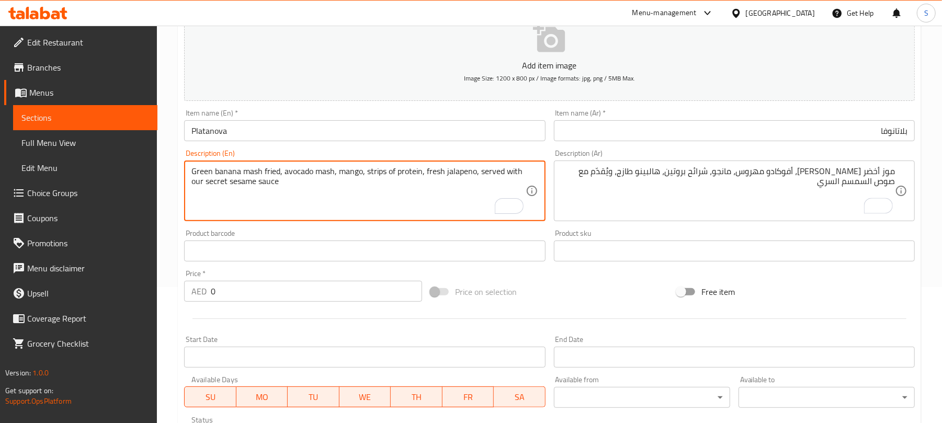
scroll to position [415, 0]
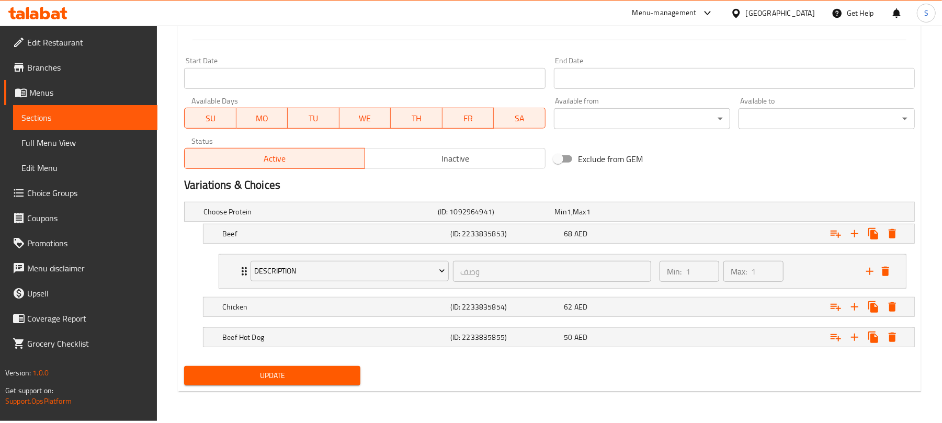
click at [316, 377] on span "Update" at bounding box center [272, 375] width 160 height 13
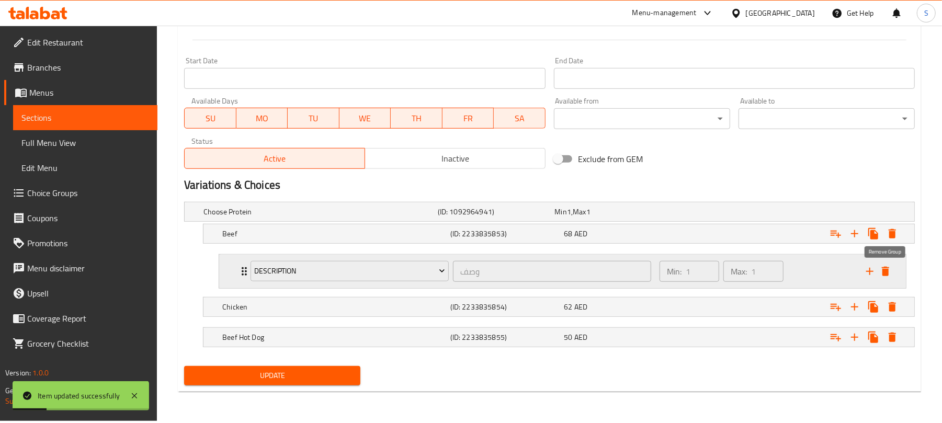
click at [886, 272] on icon "delete" at bounding box center [885, 271] width 7 height 9
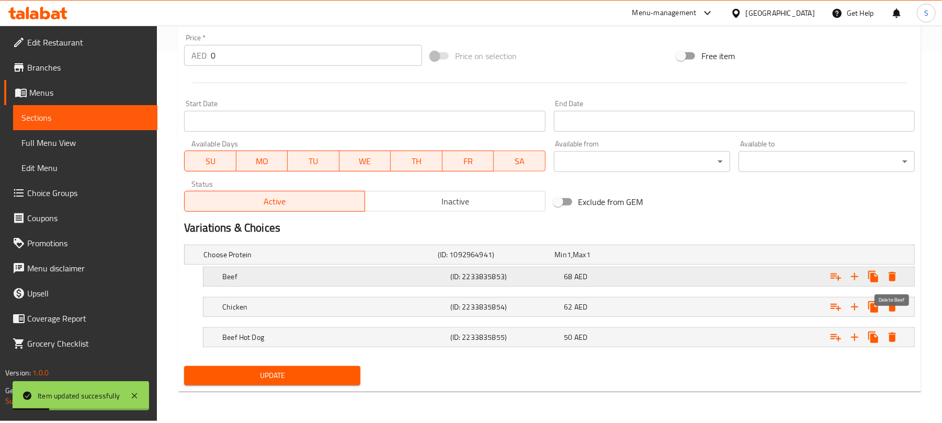
scroll to position [371, 0]
click at [301, 382] on span "Update" at bounding box center [272, 376] width 160 height 13
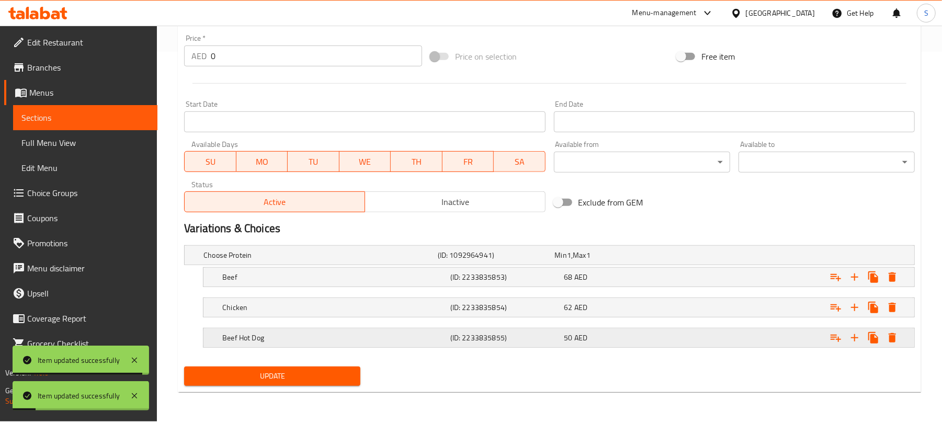
click at [620, 260] on div "50 AED" at bounding box center [611, 255] width 113 height 10
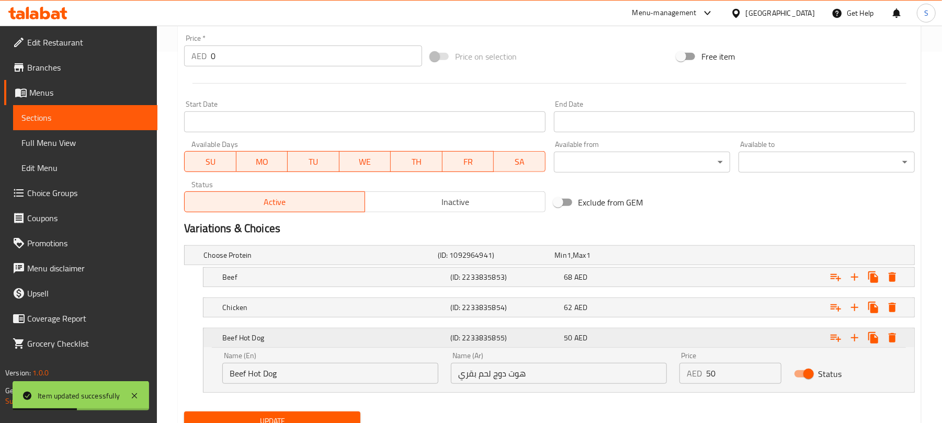
scroll to position [416, 0]
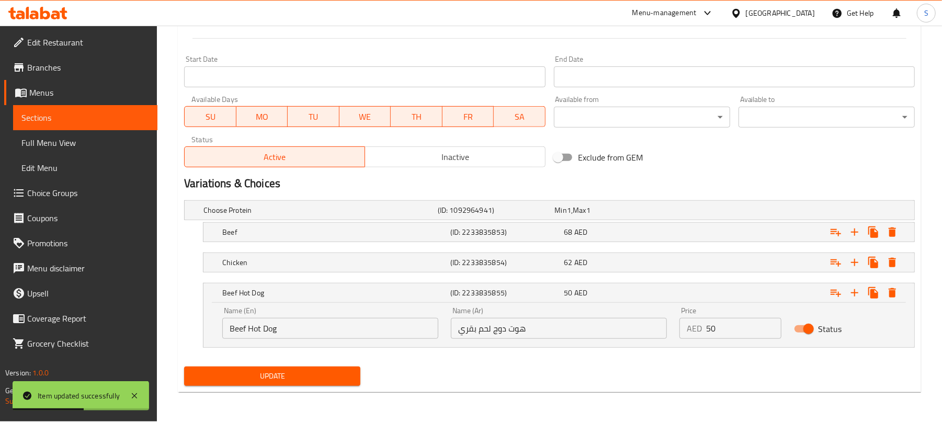
click at [278, 374] on span "Update" at bounding box center [272, 376] width 160 height 13
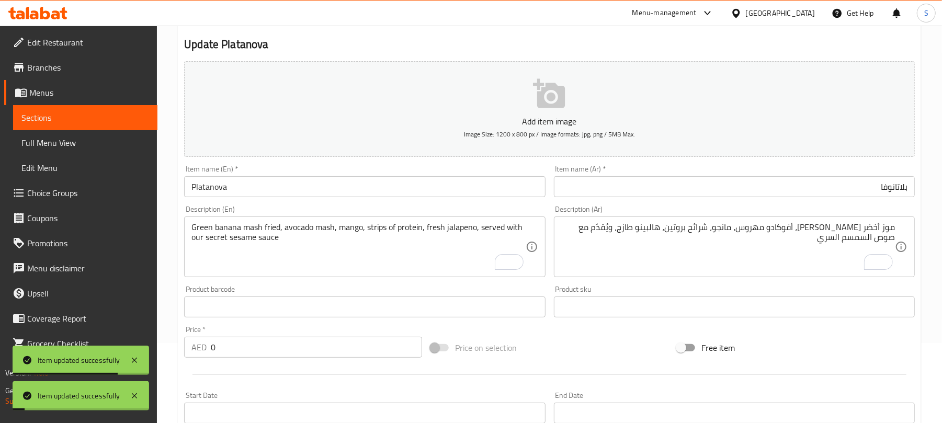
scroll to position [0, 0]
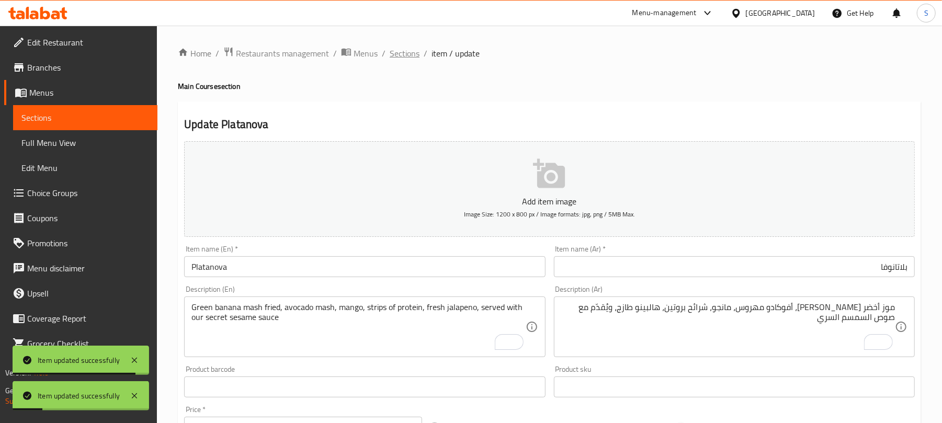
click at [408, 53] on span "Sections" at bounding box center [405, 53] width 30 height 13
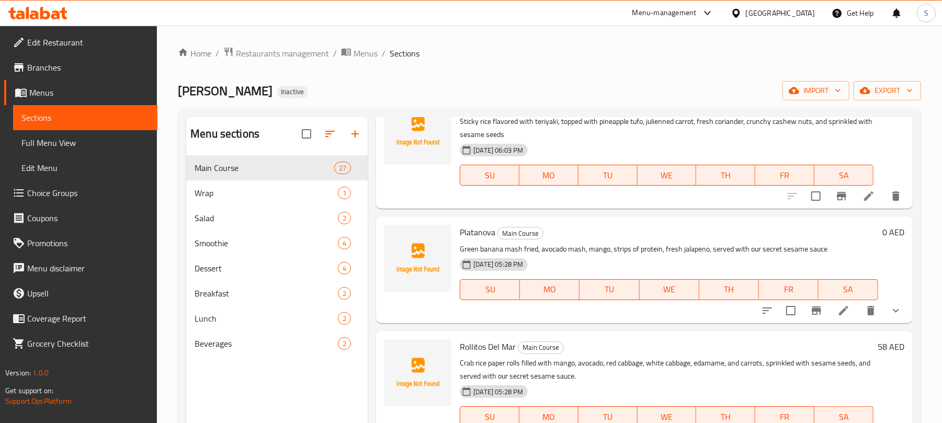
scroll to position [2022, 0]
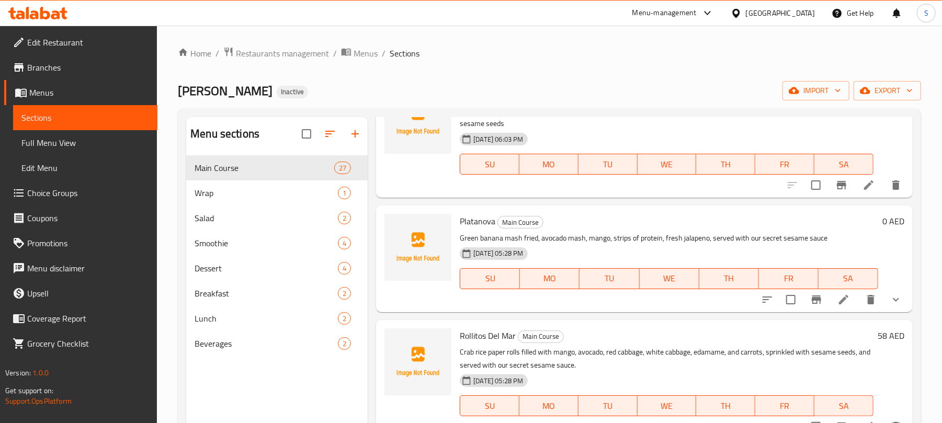
click at [890, 295] on icon "show more" at bounding box center [896, 299] width 13 height 13
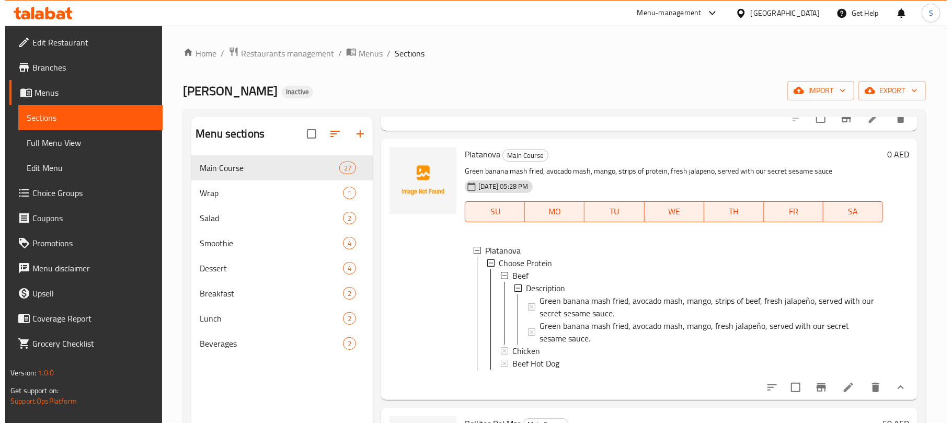
scroll to position [2092, 0]
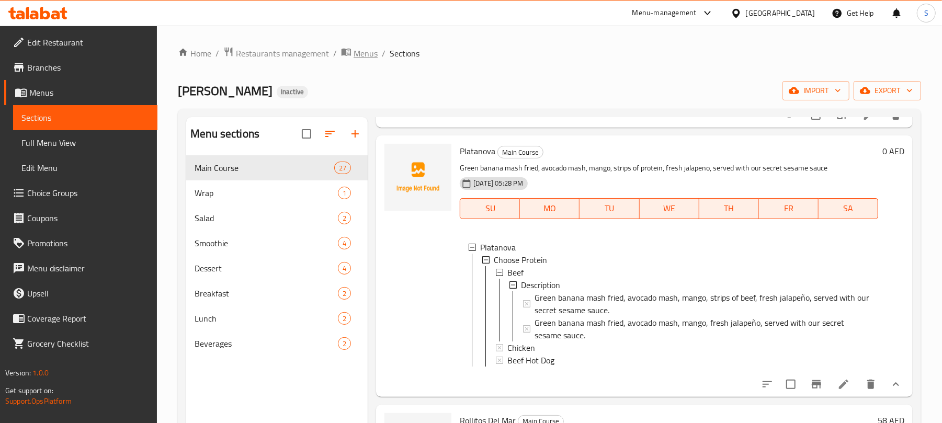
click at [362, 55] on span "Menus" at bounding box center [366, 53] width 24 height 13
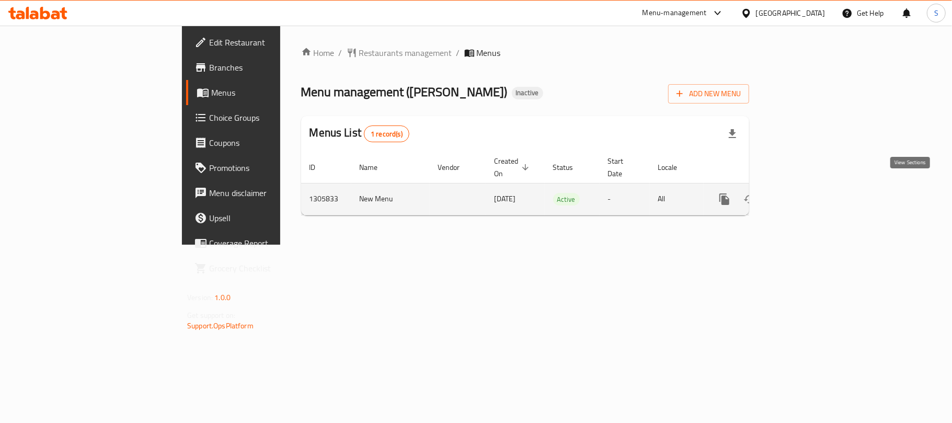
click at [806, 193] on icon "enhanced table" at bounding box center [800, 199] width 13 height 13
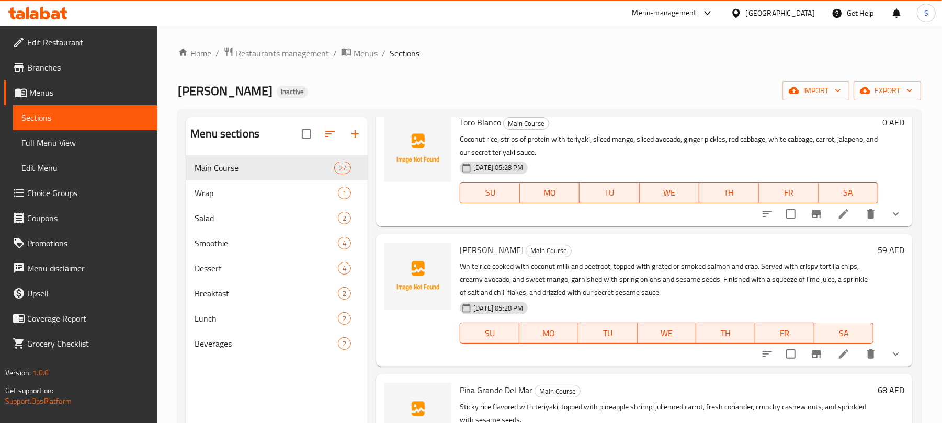
scroll to position [1464, 0]
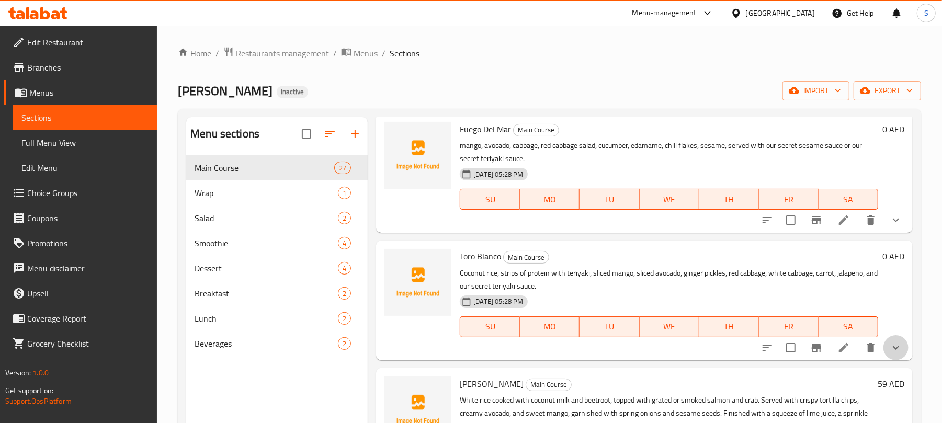
click at [892, 345] on button "show more" at bounding box center [895, 347] width 25 height 25
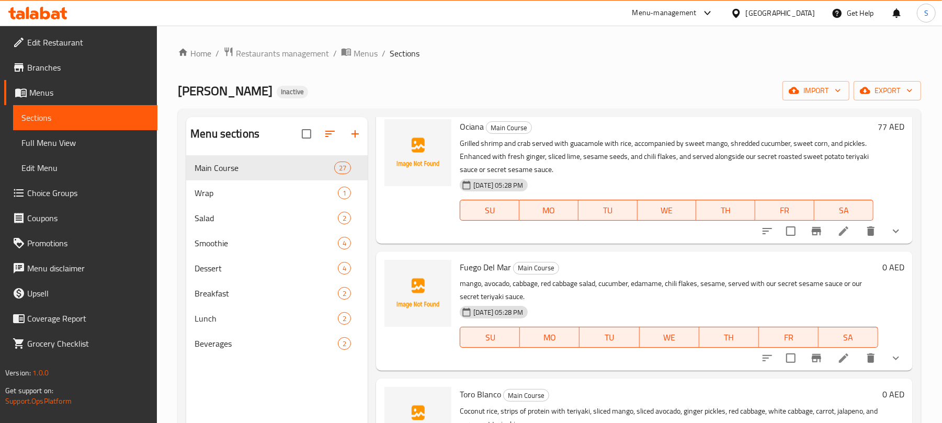
scroll to position [1325, 0]
click at [890, 365] on icon "show more" at bounding box center [896, 360] width 13 height 13
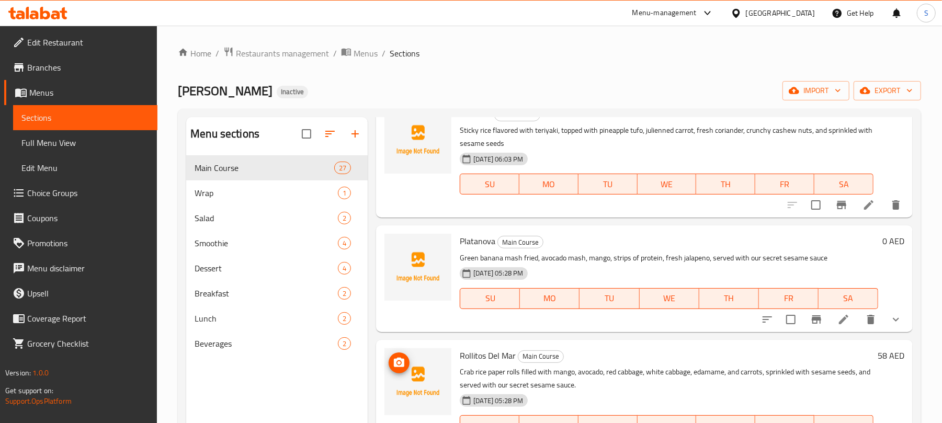
scroll to position [2440, 0]
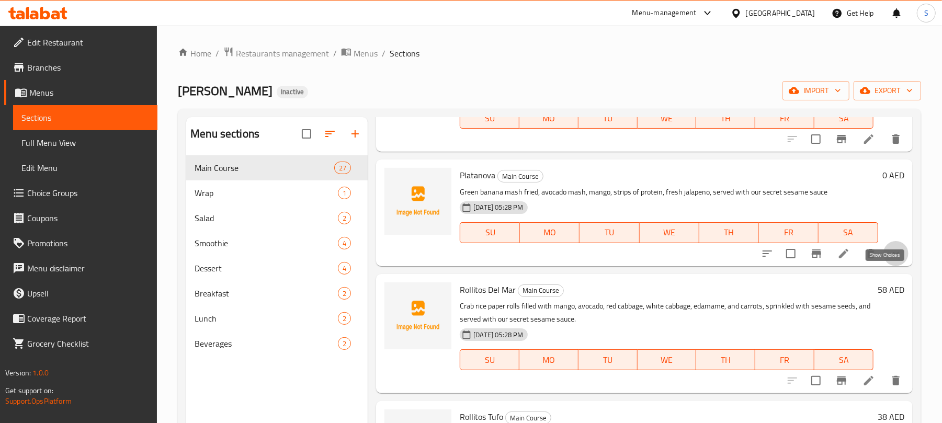
click at [890, 260] on icon "show more" at bounding box center [896, 253] width 13 height 13
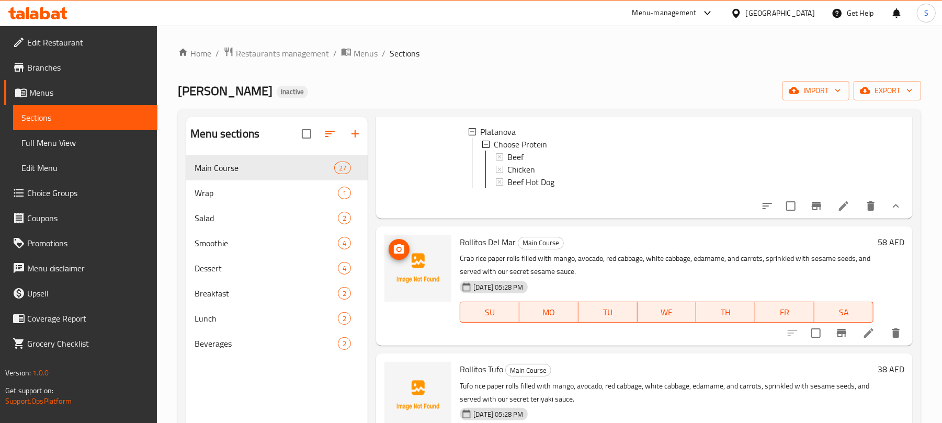
scroll to position [2649, 0]
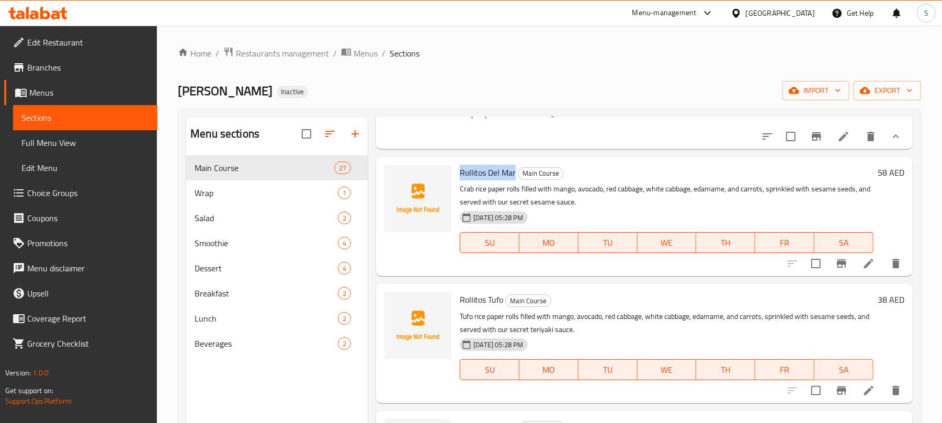
drag, startPoint x: 461, startPoint y: 203, endPoint x: 518, endPoint y: 204, distance: 57.0
click at [515, 180] on span "Rollitos Del Mar" at bounding box center [488, 173] width 56 height 16
copy span "Rollitos Del Mar"
click at [258, 236] on div "Smoothie 4" at bounding box center [276, 243] width 181 height 25
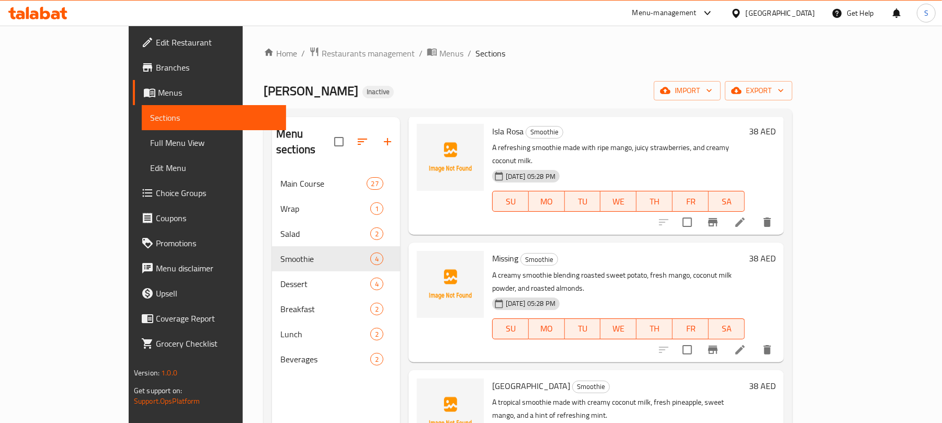
scroll to position [60, 0]
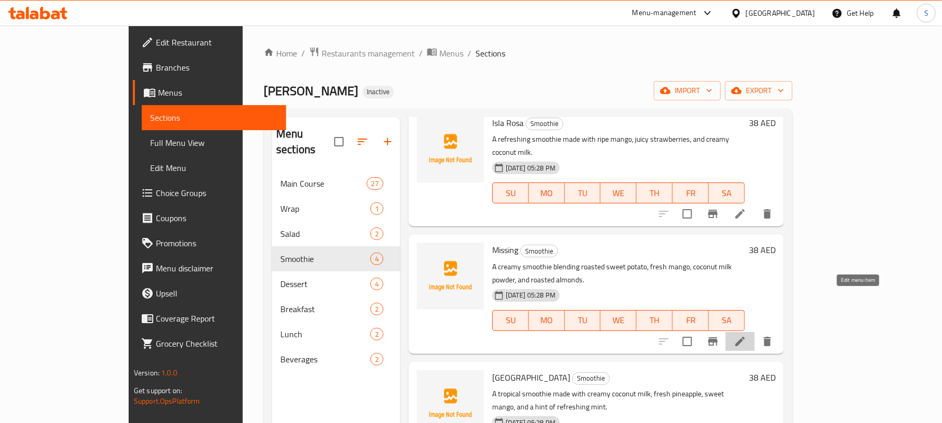
click at [746, 335] on icon at bounding box center [740, 341] width 13 height 13
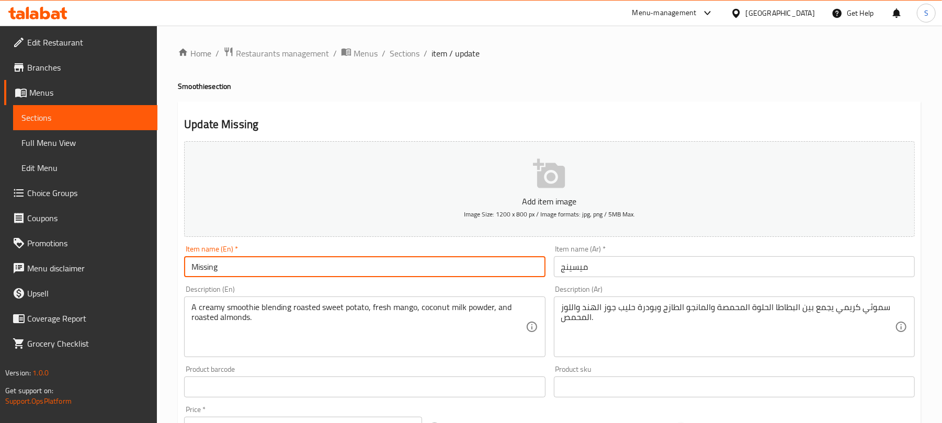
drag, startPoint x: 373, startPoint y: 268, endPoint x: 99, endPoint y: 254, distance: 274.4
click at [99, 254] on div "Edit Restaurant Branches Menus Sections Full Menu View Edit Menu Choice Groups …" at bounding box center [471, 382] width 942 height 713
paste input "[PERSON_NAME]"
type input "[PERSON_NAME]"
click at [631, 260] on input "ميسينج" at bounding box center [734, 266] width 361 height 21
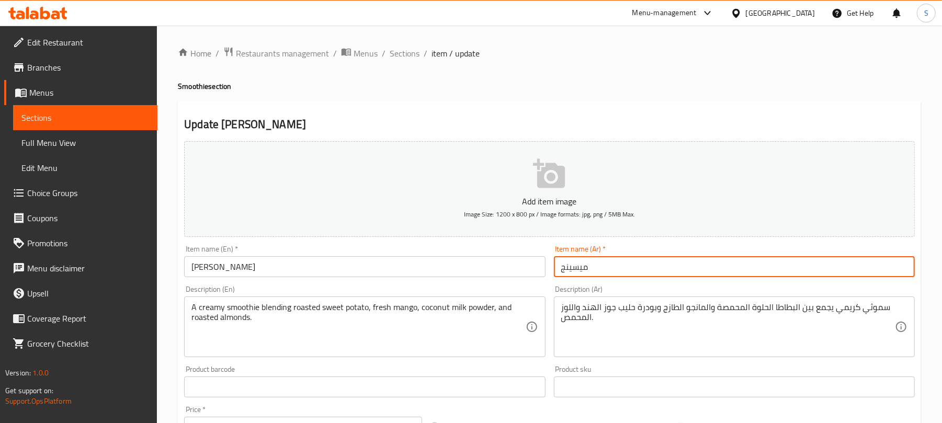
paste input "[PERSON_NAME]"
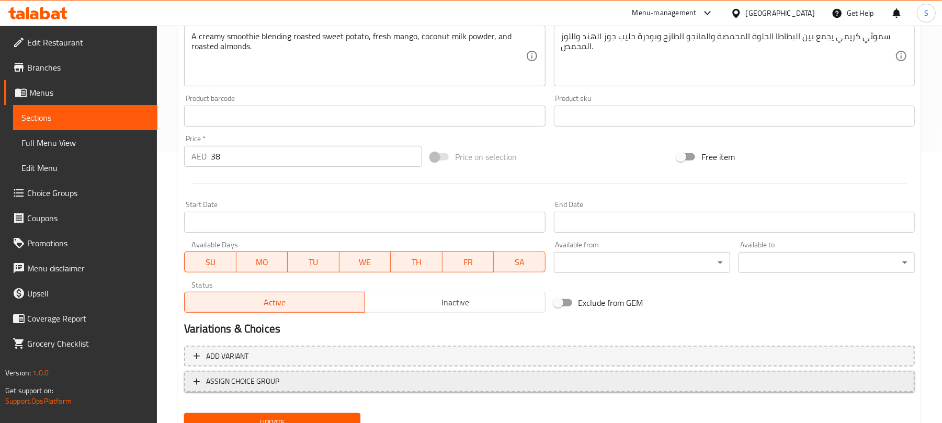
scroll to position [315, 0]
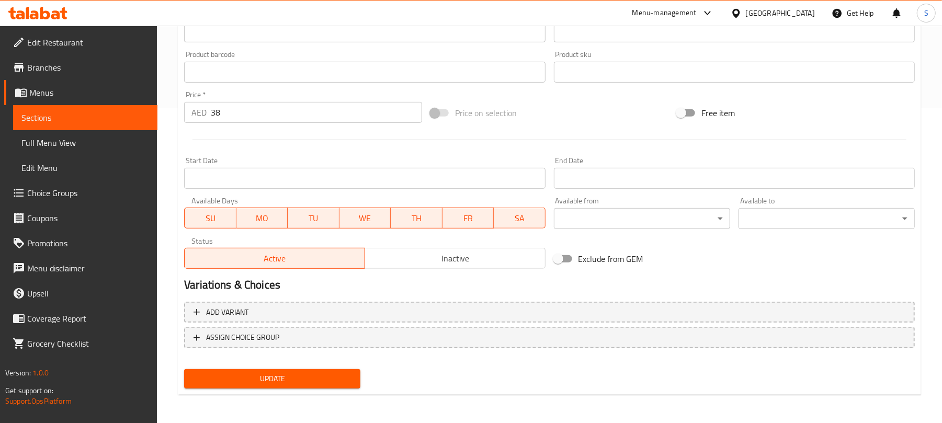
type input "[PERSON_NAME]"
click at [298, 382] on span "Update" at bounding box center [272, 378] width 160 height 13
click at [326, 378] on span "Update" at bounding box center [272, 378] width 160 height 13
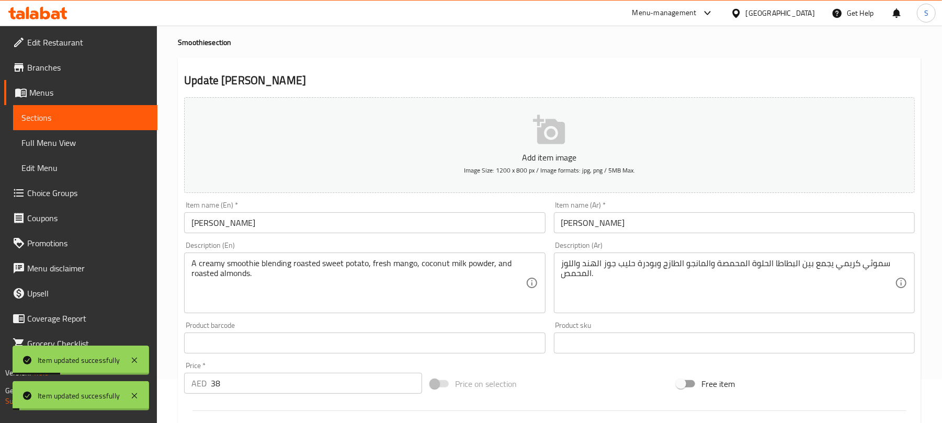
scroll to position [0, 0]
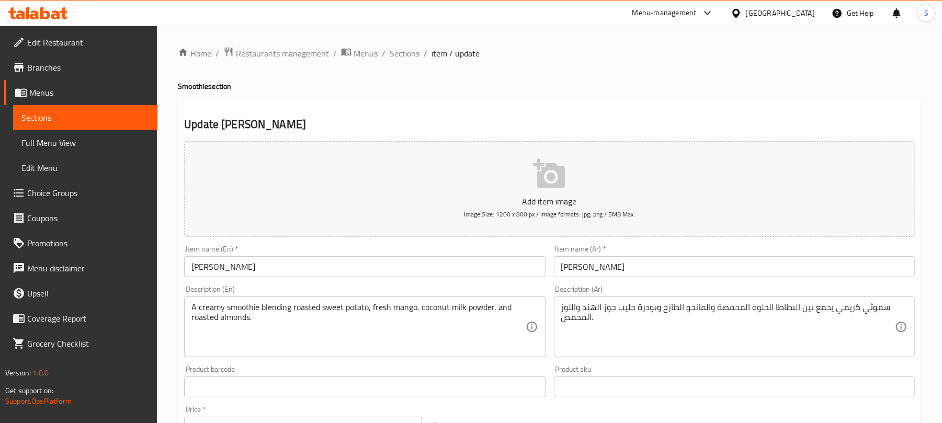
click at [226, 271] on input "[PERSON_NAME]" at bounding box center [364, 266] width 361 height 21
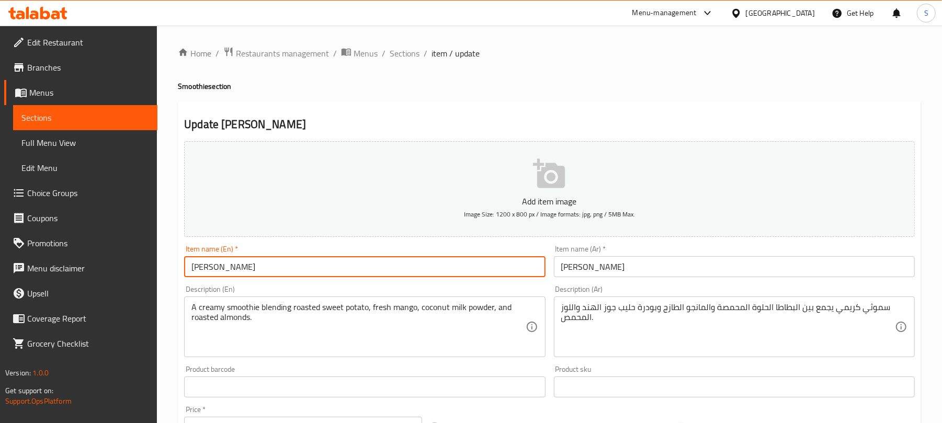
click at [226, 271] on input "[PERSON_NAME]" at bounding box center [364, 266] width 361 height 21
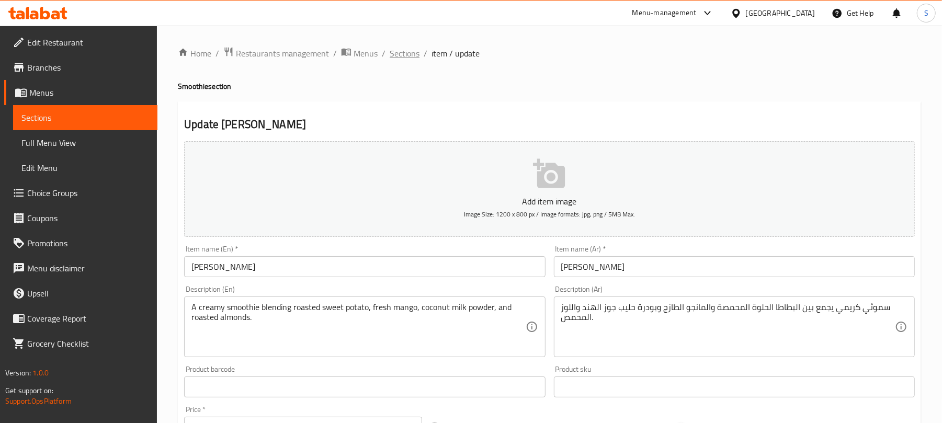
click at [413, 49] on span "Sections" at bounding box center [405, 53] width 30 height 13
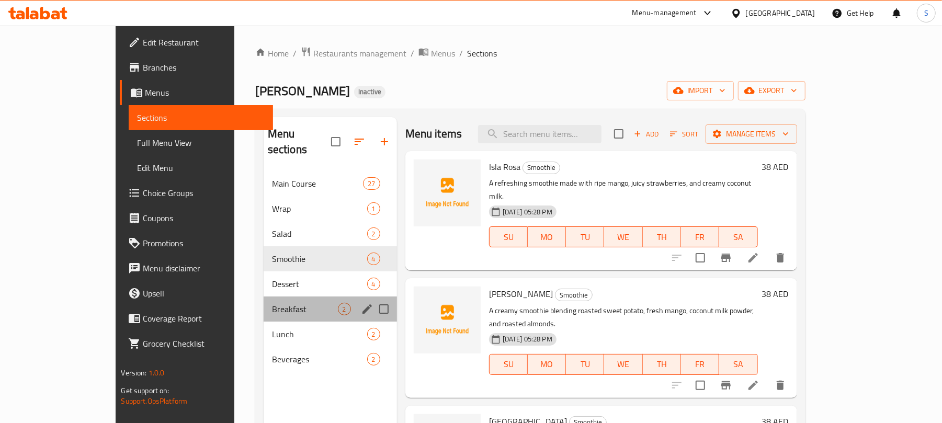
click at [281, 300] on div "Breakfast 2" at bounding box center [330, 309] width 133 height 25
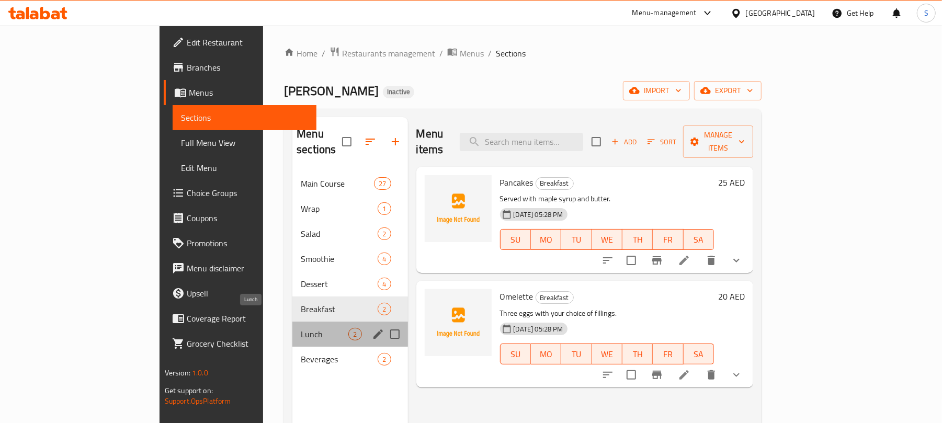
click at [301, 328] on span "Lunch" at bounding box center [325, 334] width 48 height 13
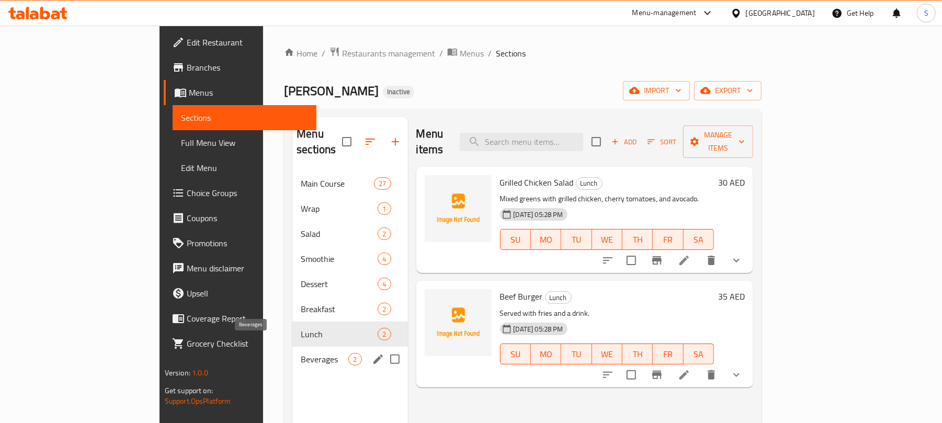
click at [301, 353] on span "Beverages" at bounding box center [325, 359] width 48 height 13
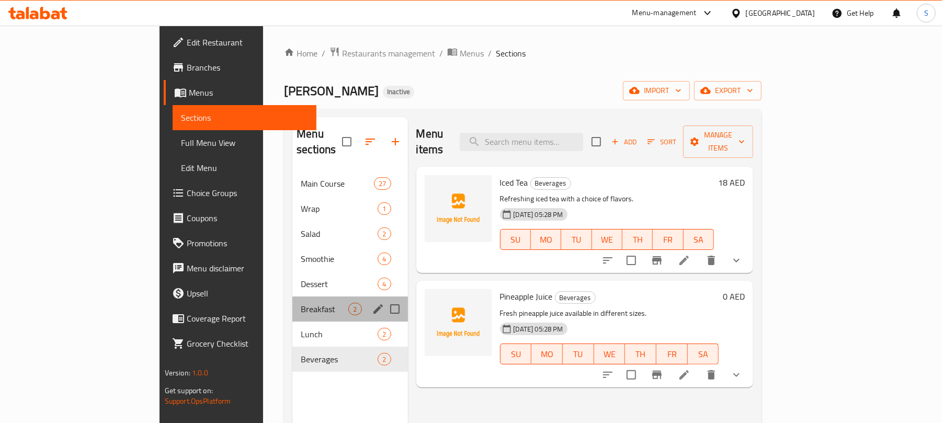
click at [292, 301] on div "Breakfast 2" at bounding box center [349, 309] width 115 height 25
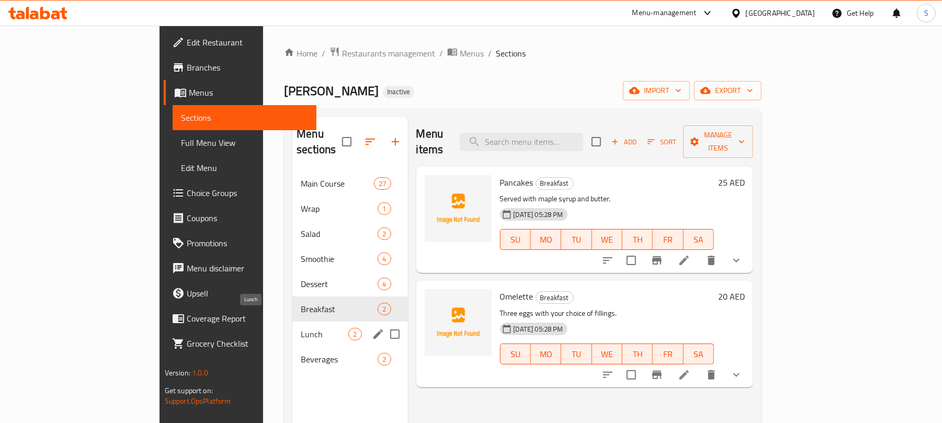
click at [301, 328] on span "Lunch" at bounding box center [325, 334] width 48 height 13
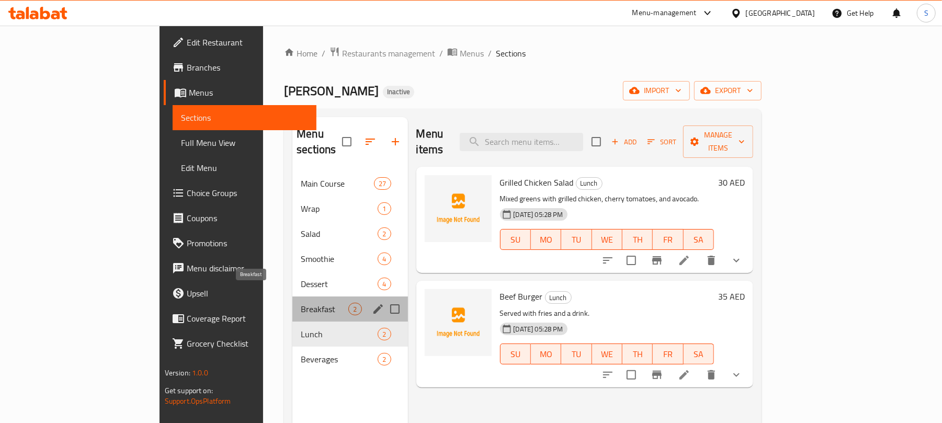
click at [301, 303] on span "Breakfast" at bounding box center [325, 309] width 48 height 13
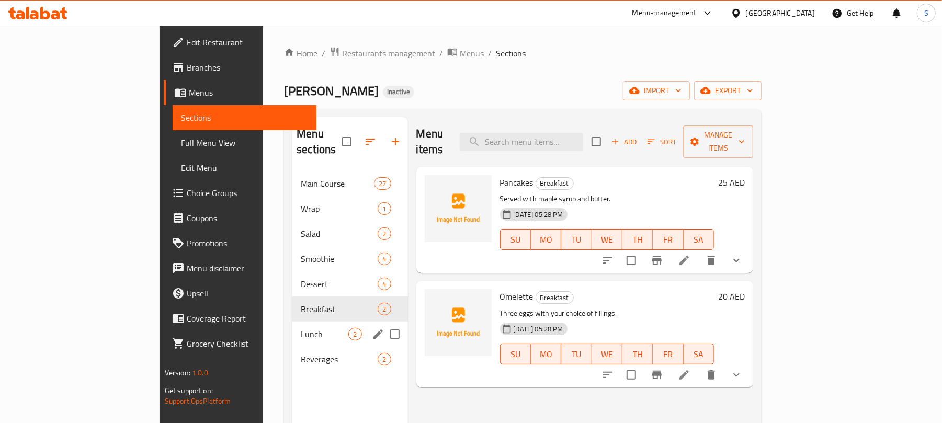
click at [292, 326] on div "Lunch 2" at bounding box center [349, 334] width 115 height 25
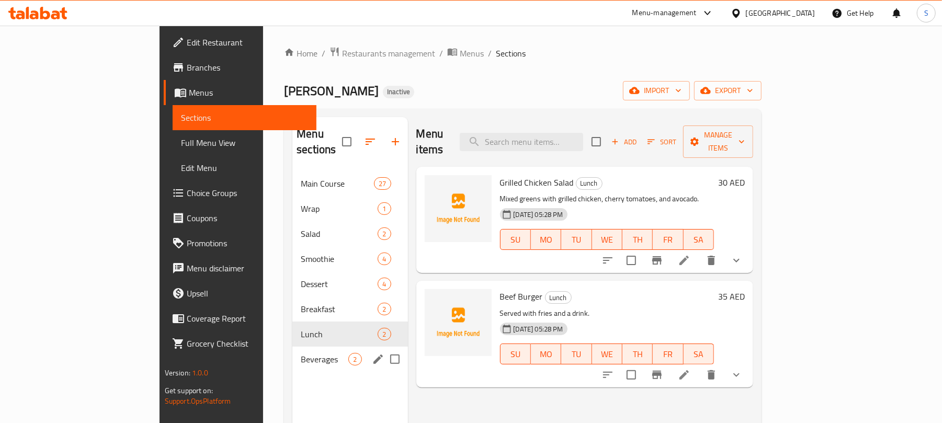
click at [301, 353] on span "Beverages" at bounding box center [325, 359] width 48 height 13
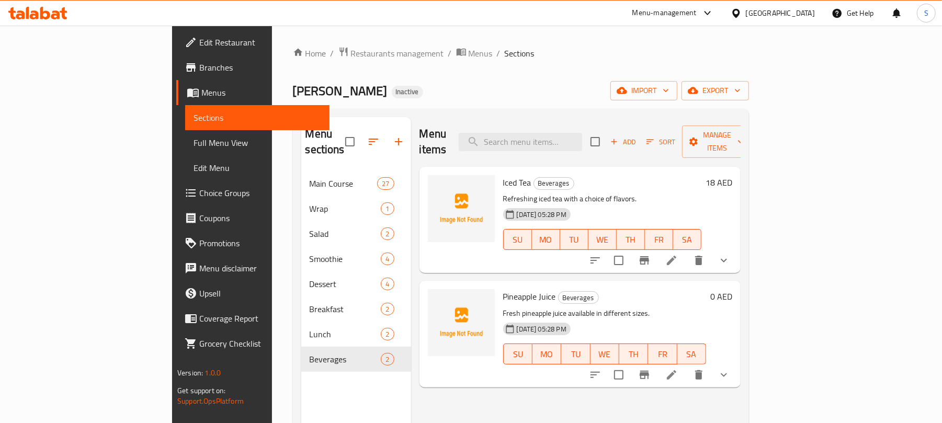
click at [730, 369] on icon "show more" at bounding box center [724, 375] width 13 height 13
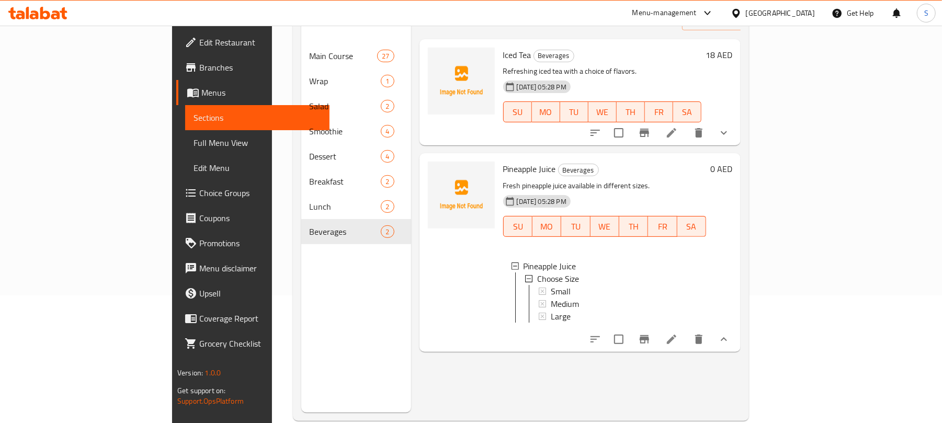
scroll to position [147, 0]
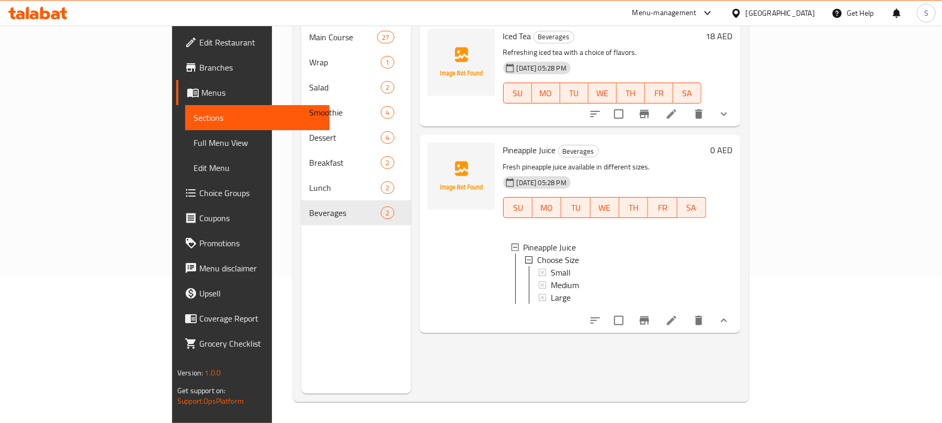
click at [424, 293] on div at bounding box center [461, 234] width 75 height 190
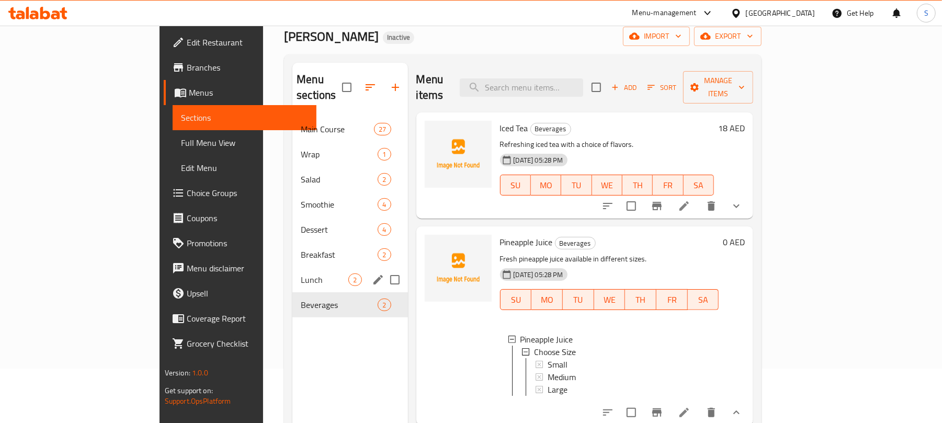
scroll to position [0, 0]
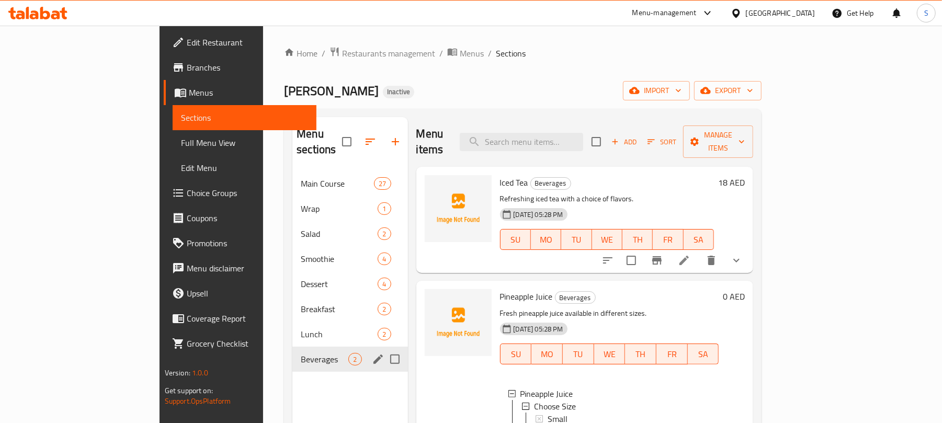
click at [384, 348] on input "Menu sections" at bounding box center [395, 359] width 22 height 22
checkbox input "true"
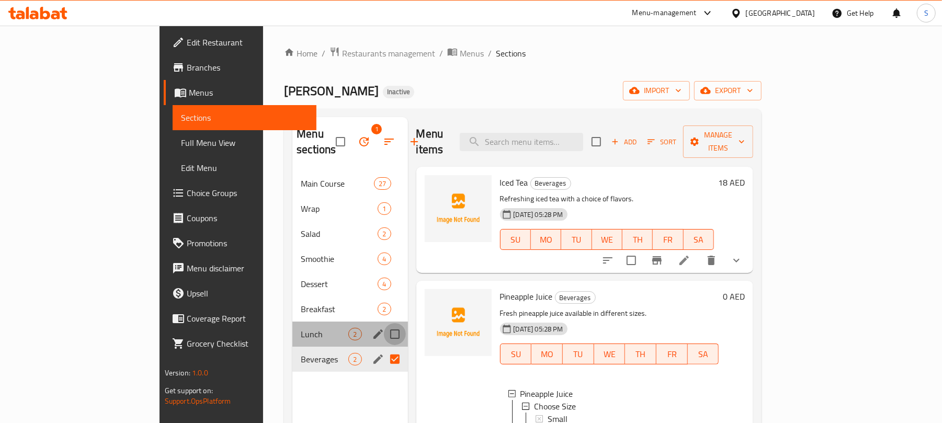
click at [384, 323] on input "Menu sections" at bounding box center [395, 334] width 22 height 22
checkbox input "true"
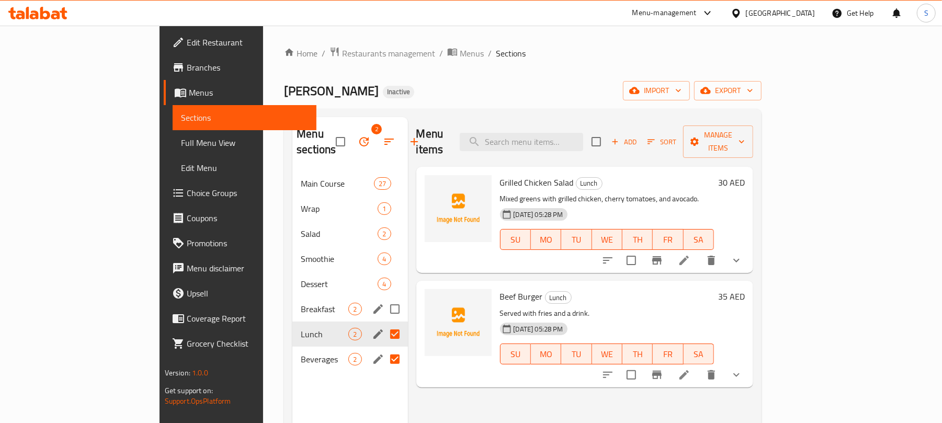
click at [384, 298] on input "Menu sections" at bounding box center [395, 309] width 22 height 22
checkbox input "true"
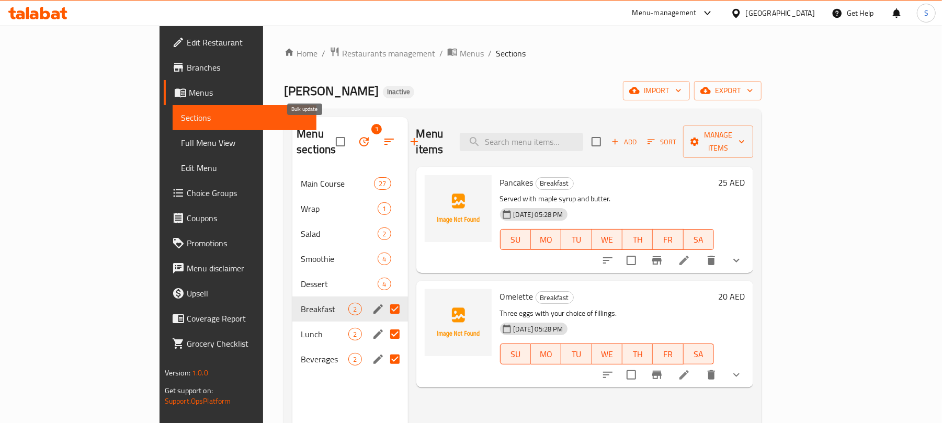
click at [358, 135] on icon "button" at bounding box center [364, 141] width 13 height 13
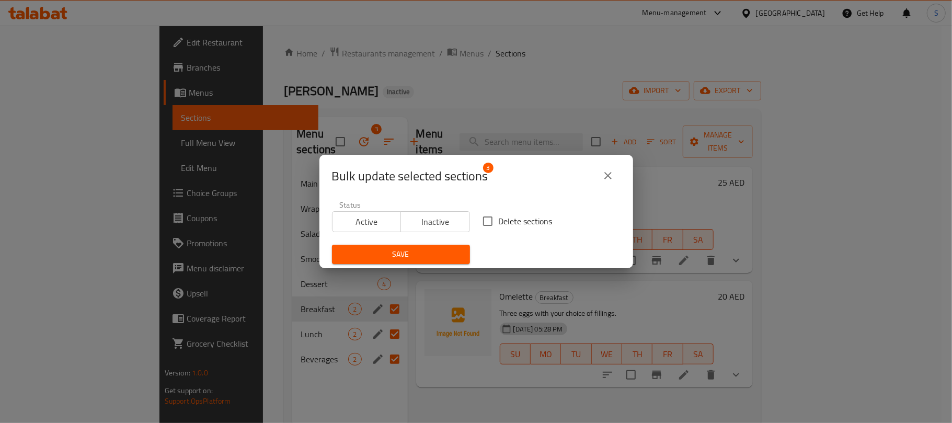
click at [482, 223] on input "Delete sections" at bounding box center [488, 221] width 22 height 22
checkbox input "true"
click at [436, 254] on span "Save" at bounding box center [400, 254] width 121 height 13
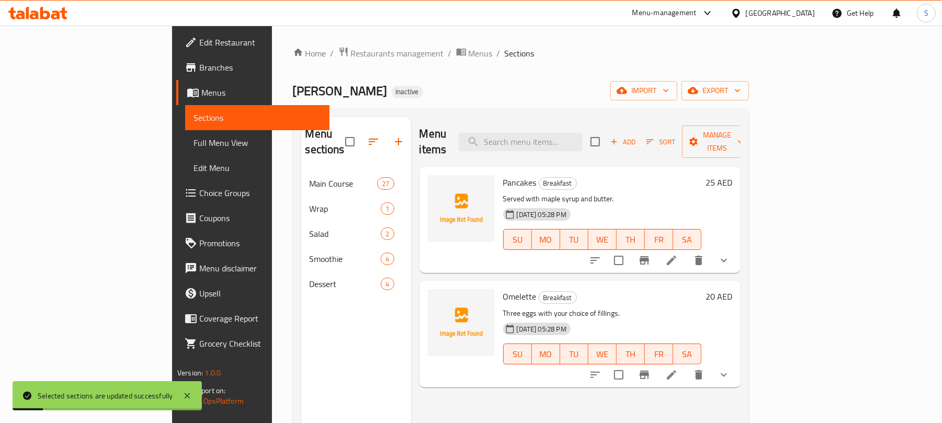
click at [357, 342] on div "Menu sections Main Course 27 Wrap 1 Salad 2 Smoothie 4 Dessert 4" at bounding box center [356, 328] width 110 height 423
click at [193, 143] on span "Full Menu View" at bounding box center [257, 142] width 128 height 13
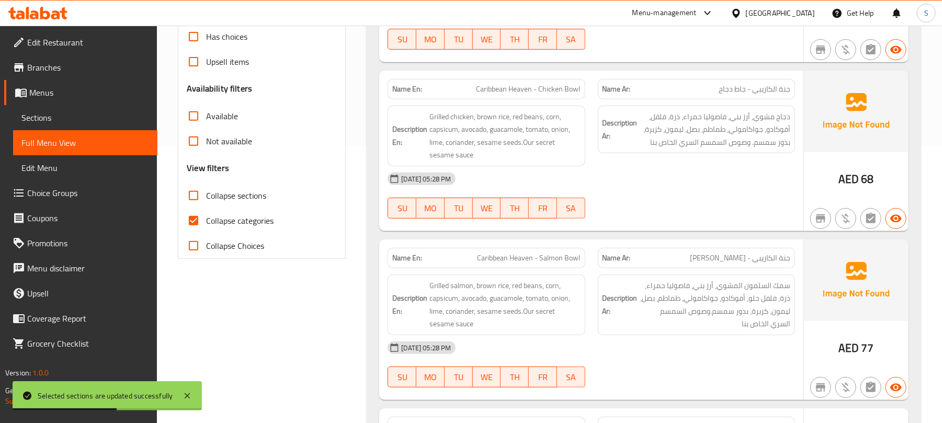
scroll to position [279, 0]
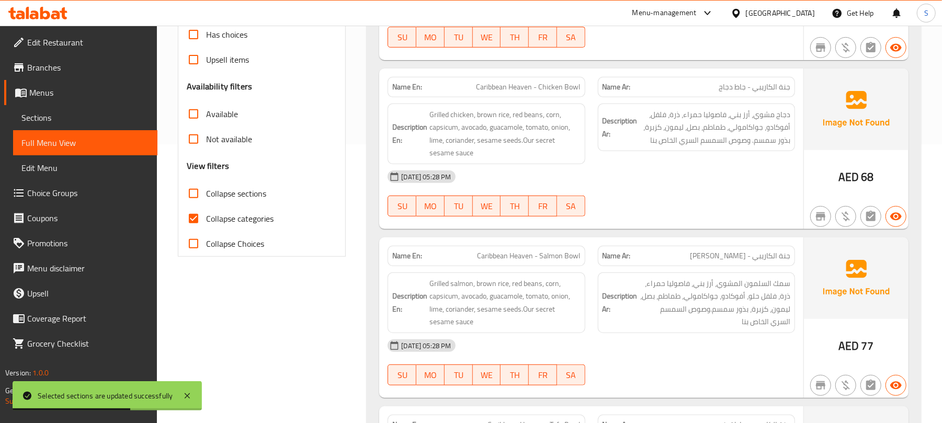
click at [198, 217] on input "Collapse categories" at bounding box center [193, 218] width 25 height 25
checkbox input "false"
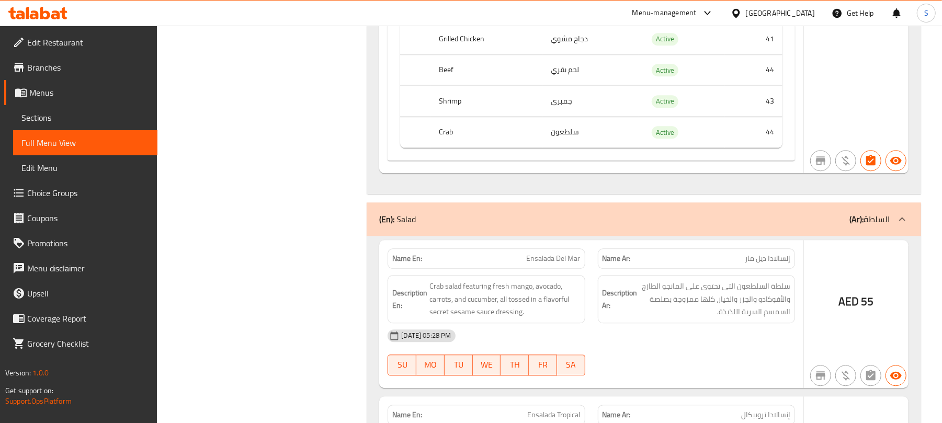
scroll to position [7463, 0]
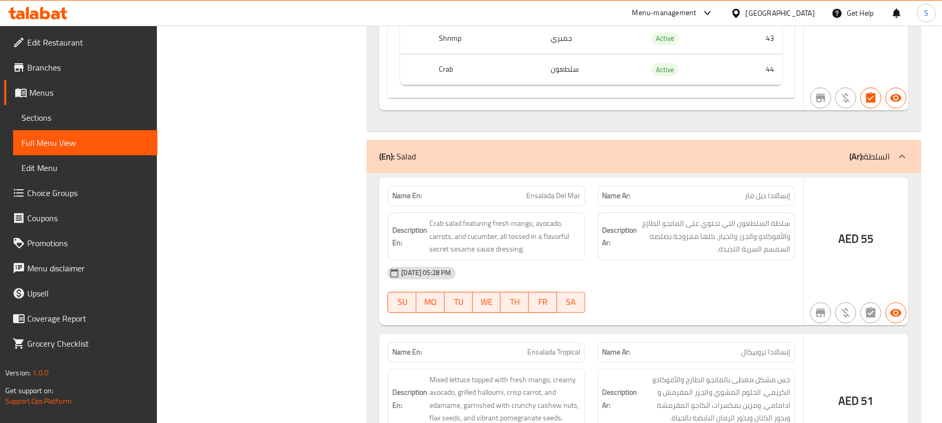
drag, startPoint x: 210, startPoint y: 229, endPoint x: 226, endPoint y: 227, distance: 16.9
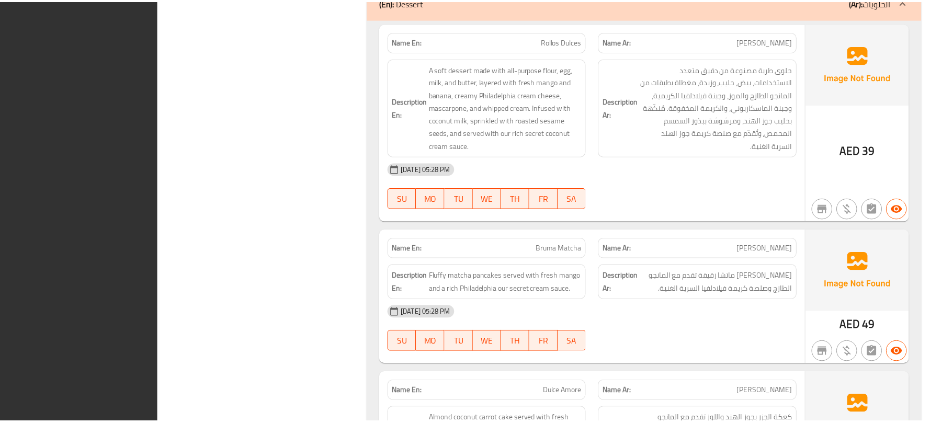
scroll to position [8887, 0]
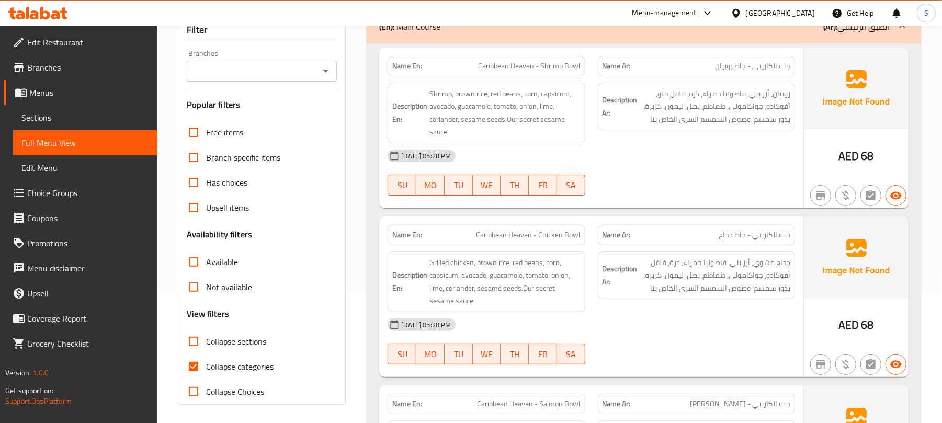
scroll to position [139, 0]
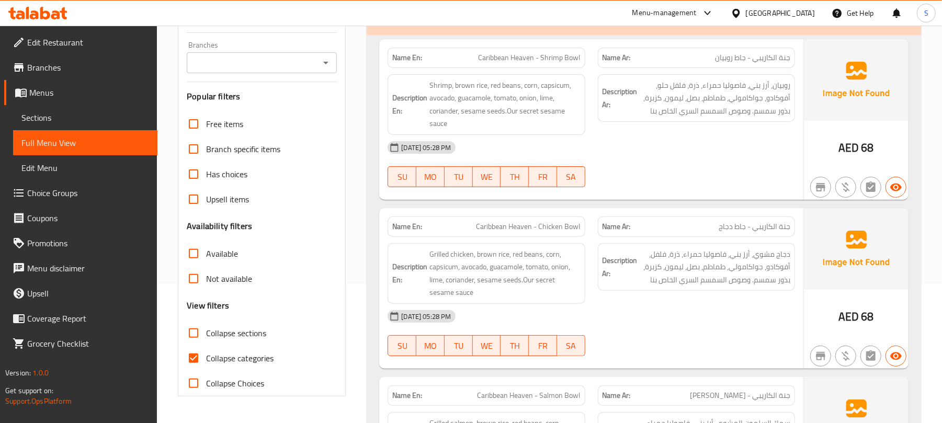
click at [193, 358] on input "Collapse categories" at bounding box center [193, 358] width 25 height 25
checkbox input "false"
click at [190, 336] on input "Collapse sections" at bounding box center [193, 333] width 25 height 25
checkbox input "true"
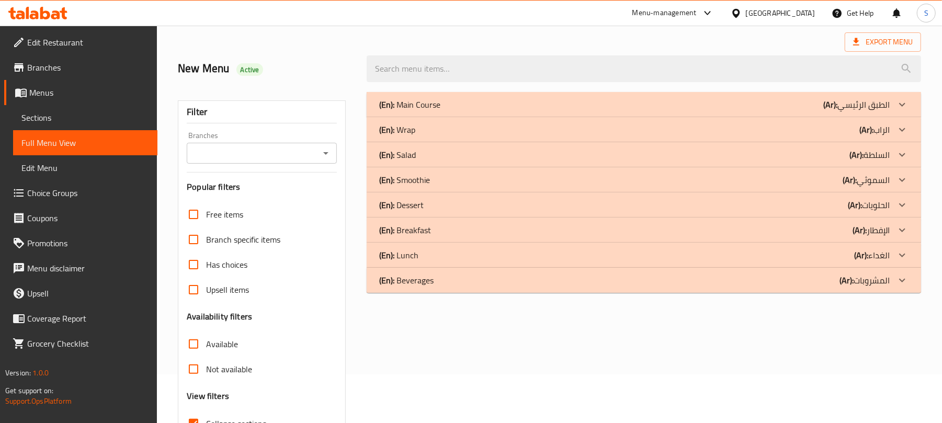
scroll to position [0, 0]
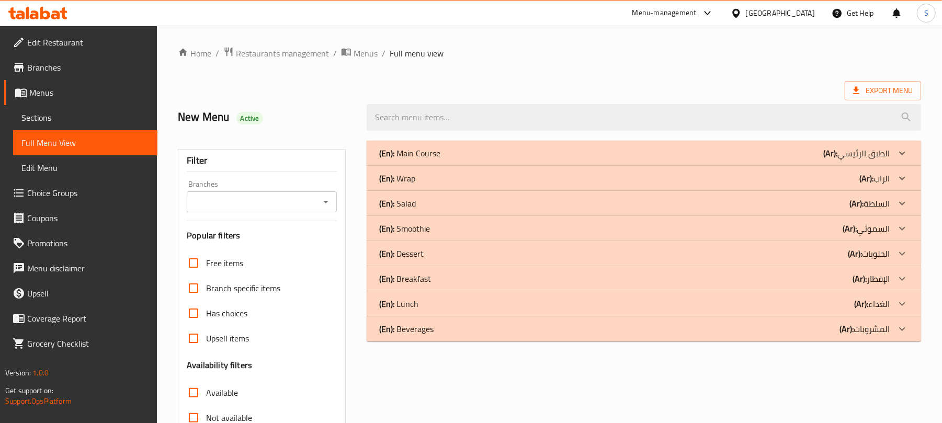
click at [440, 157] on p "(En): Main Course" at bounding box center [409, 153] width 61 height 13
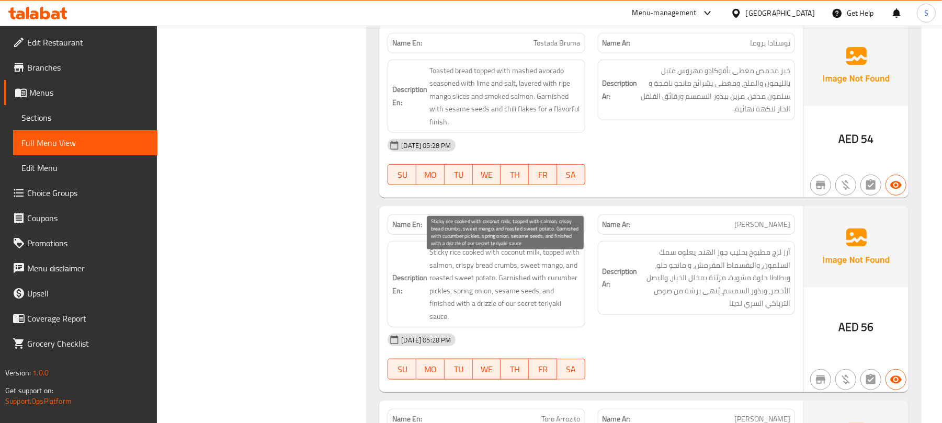
scroll to position [6231, 0]
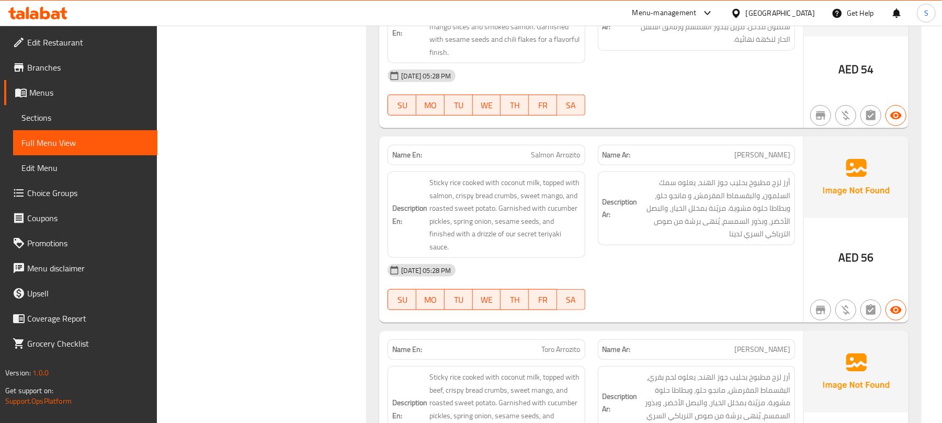
click at [537, 161] on span "Salmon Arrozito" at bounding box center [555, 155] width 49 height 11
copy span "Salmon Arrozito"
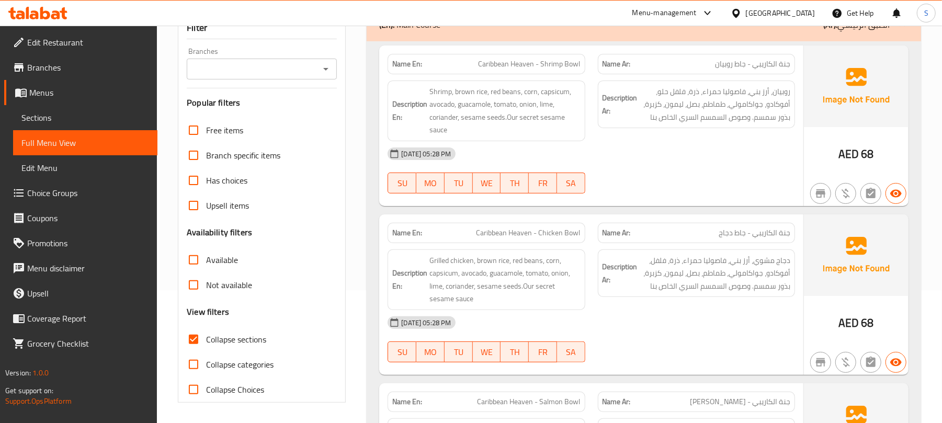
scroll to position [279, 0]
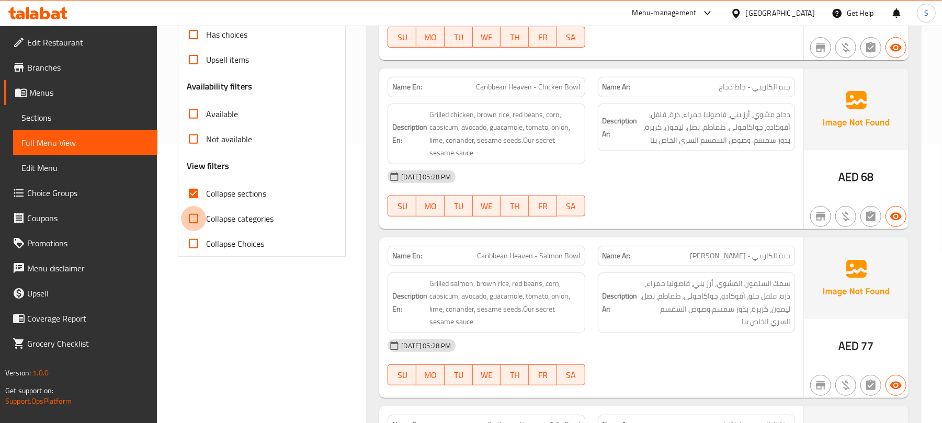
click at [196, 214] on input "Collapse categories" at bounding box center [193, 218] width 25 height 25
click at [195, 218] on input "Collapse categories" at bounding box center [193, 218] width 25 height 25
checkbox input "false"
click at [195, 197] on input "Collapse sections" at bounding box center [193, 193] width 25 height 25
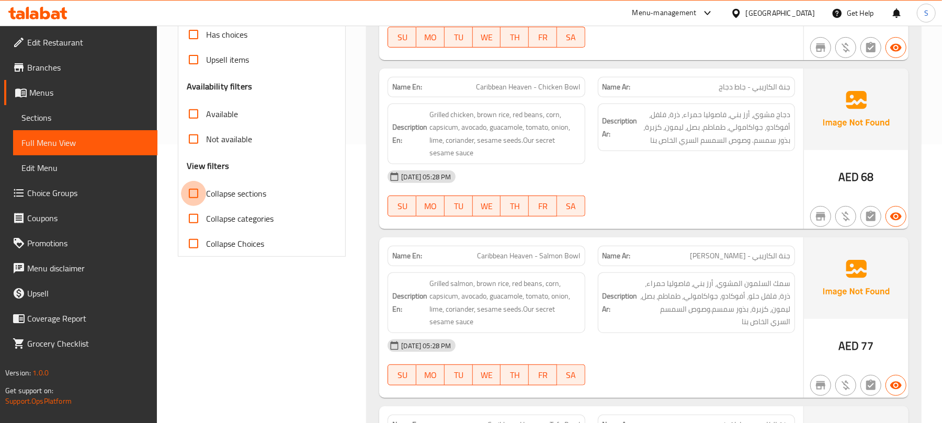
checkbox input "true"
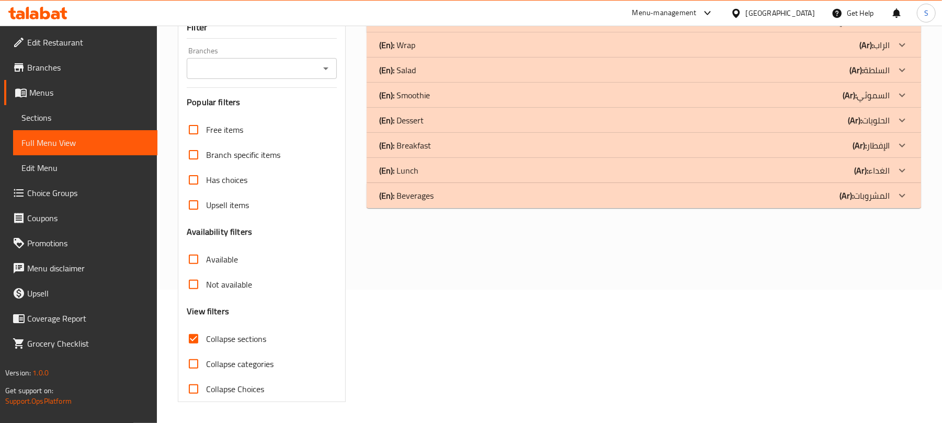
scroll to position [134, 0]
click at [534, 26] on div "(En): Wrap (Ar): الراب" at bounding box center [634, 20] width 510 height 13
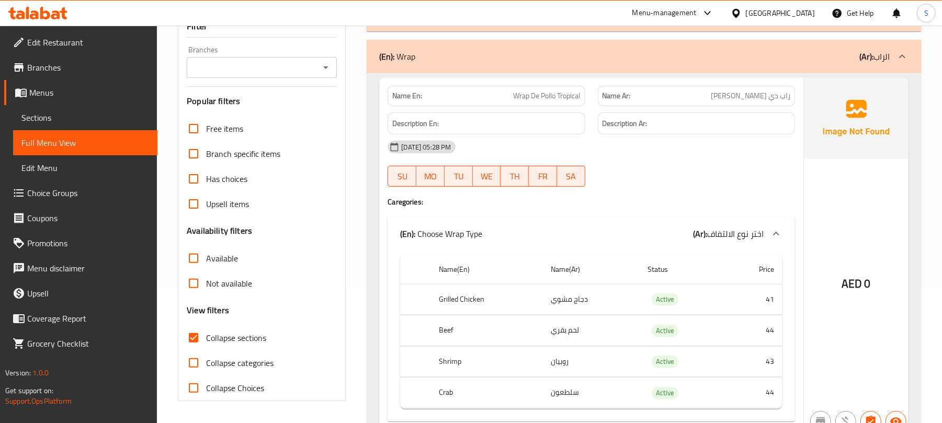
click at [490, 54] on div "(En): Wrap (Ar): الراب" at bounding box center [634, 56] width 510 height 13
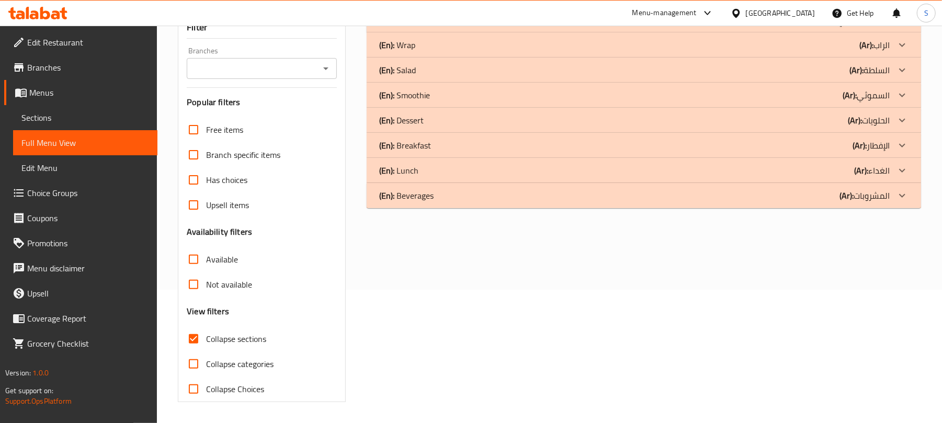
click at [473, 32] on div "(En): Salad (Ar): السلطة" at bounding box center [644, 19] width 554 height 25
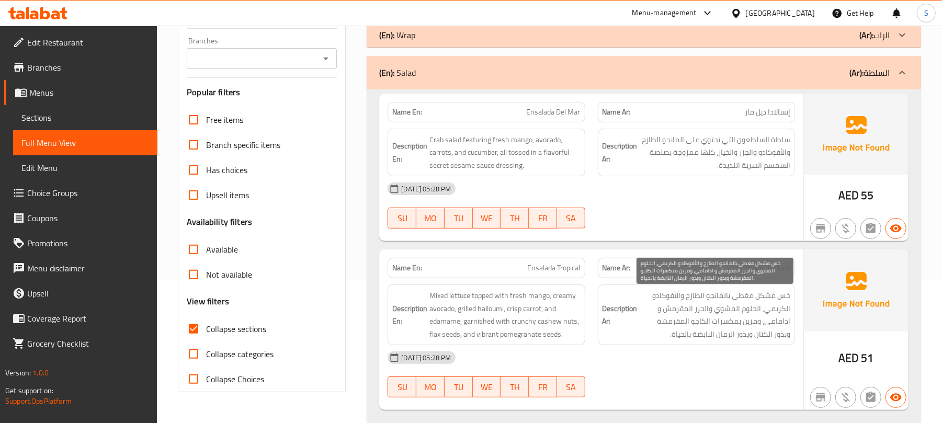
scroll to position [65, 0]
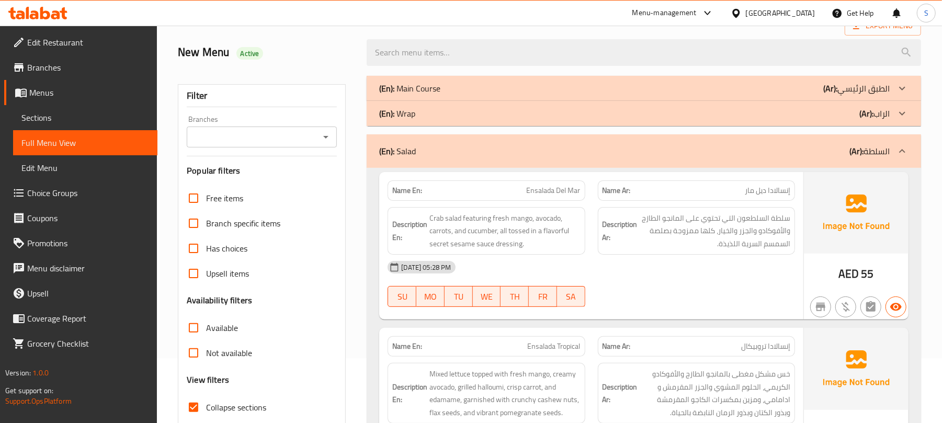
click at [662, 160] on div "(En): Salad (Ar): السلطة" at bounding box center [644, 150] width 554 height 33
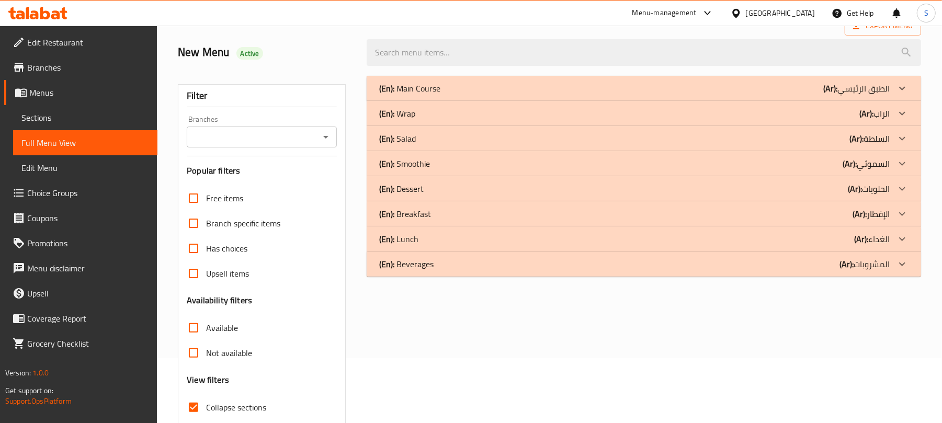
click at [636, 95] on div "(En): Smoothie (Ar): السموثي" at bounding box center [634, 88] width 510 height 13
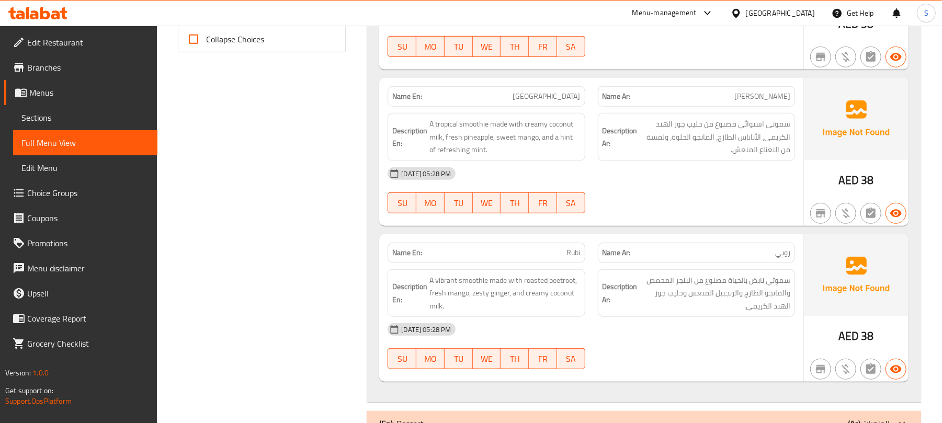
scroll to position [553, 0]
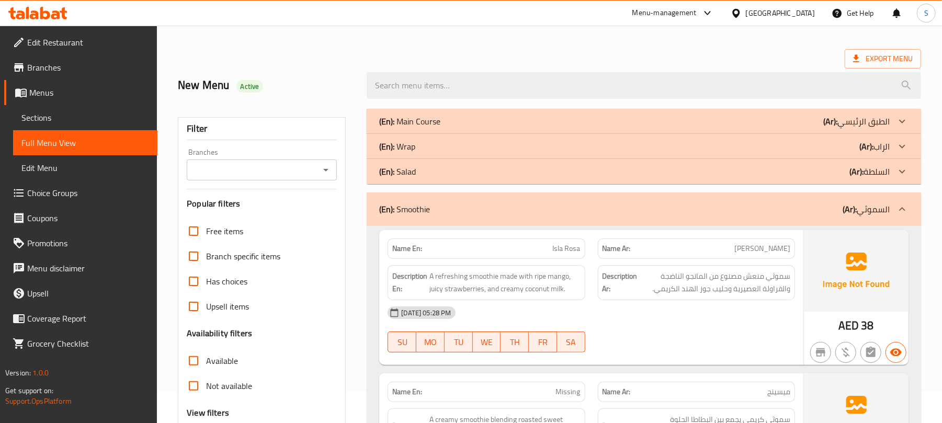
scroll to position [0, 0]
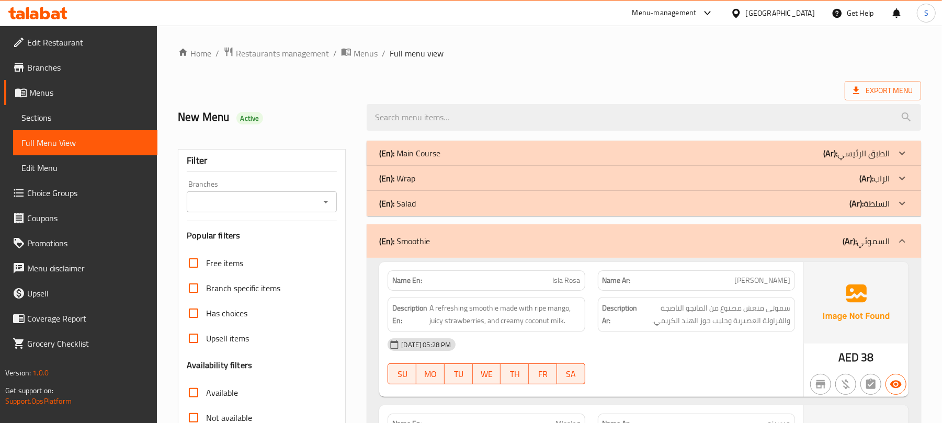
click at [600, 232] on div "(En): Smoothie (Ar): السموثي" at bounding box center [644, 240] width 554 height 33
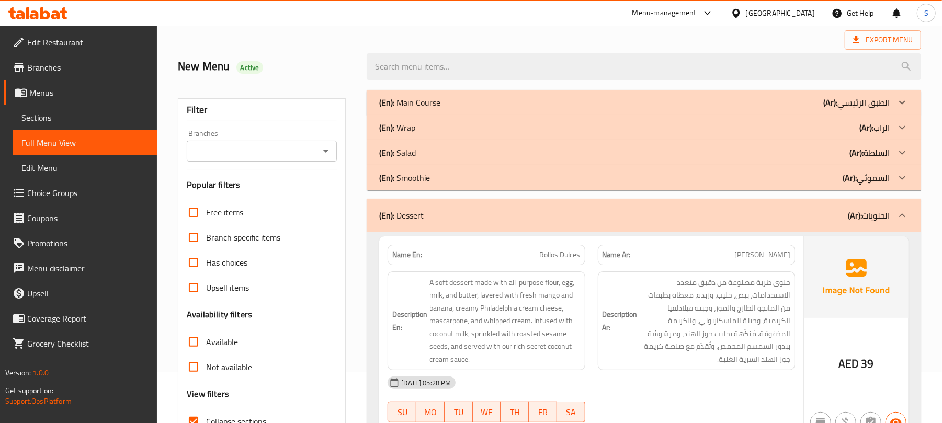
scroll to position [70, 0]
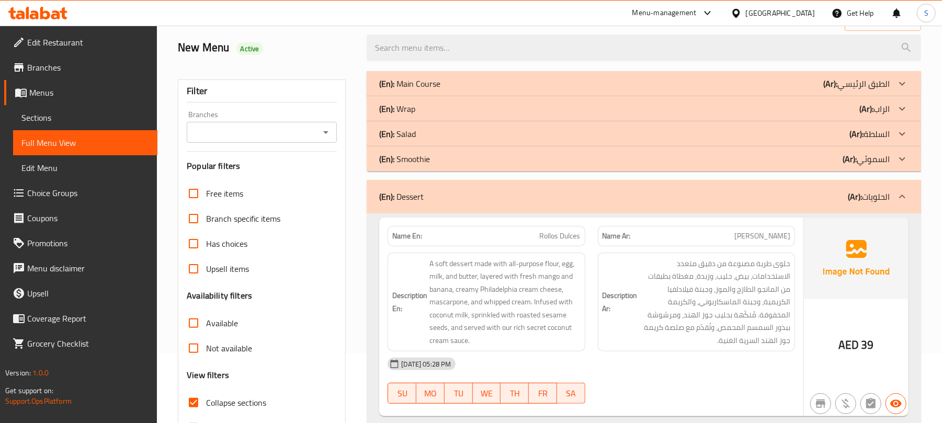
click at [469, 184] on div "(En): Dessert (Ar): الحلويات" at bounding box center [644, 196] width 554 height 33
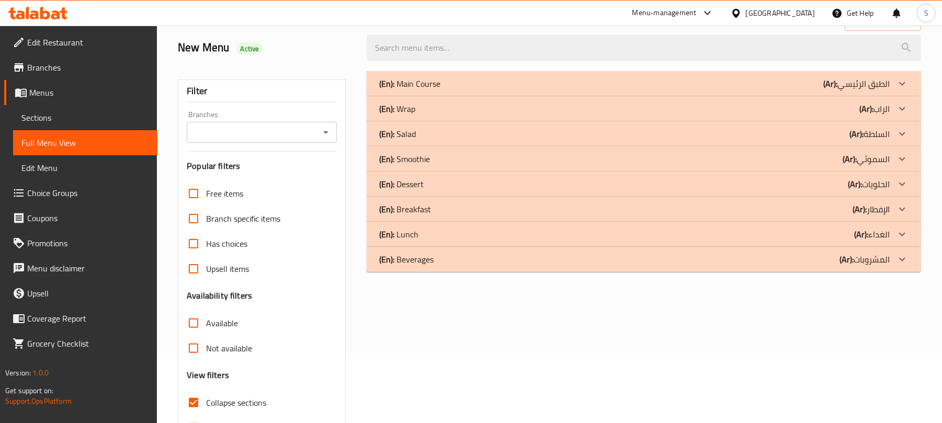
click at [491, 90] on div "(En): Breakfast (Ar): الإفطار" at bounding box center [634, 83] width 510 height 13
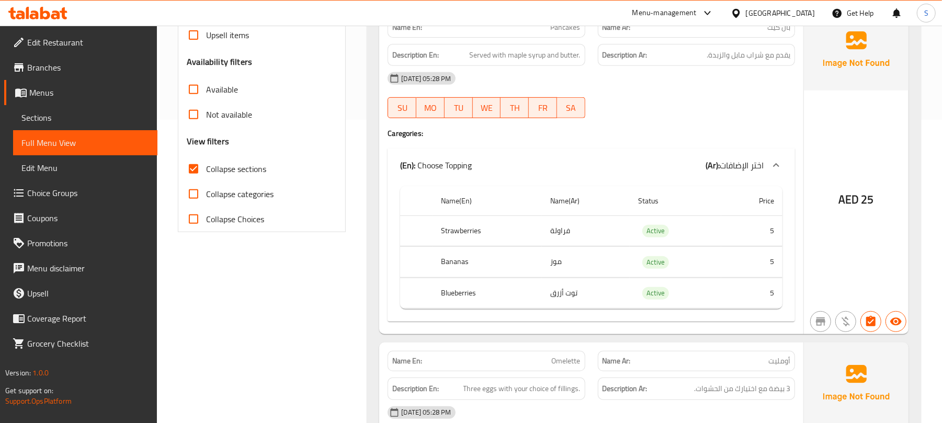
scroll to position [348, 0]
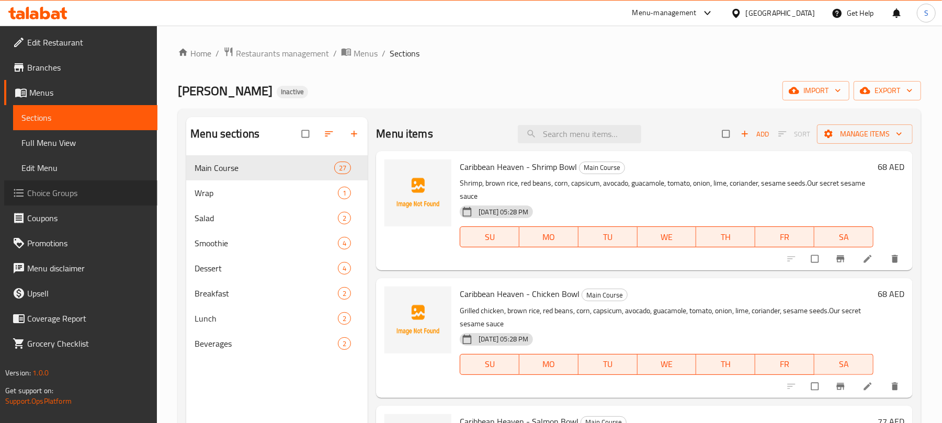
click at [78, 192] on span "Choice Groups" at bounding box center [88, 193] width 122 height 13
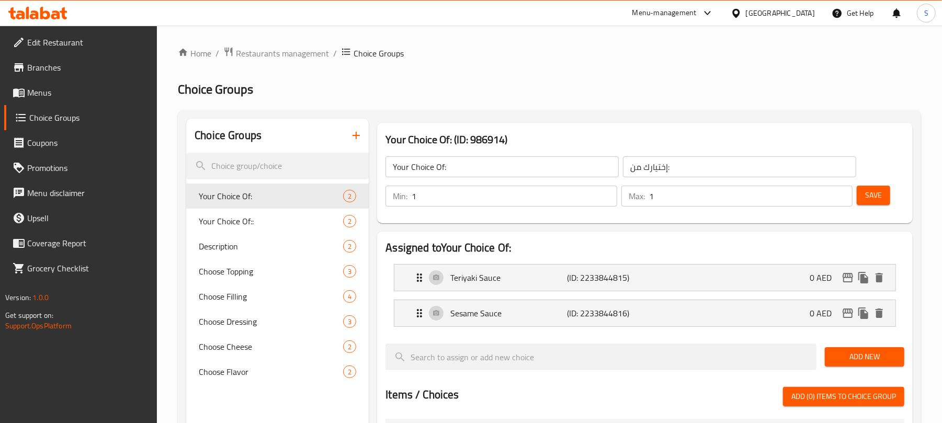
click at [358, 137] on icon "button" at bounding box center [356, 135] width 13 height 13
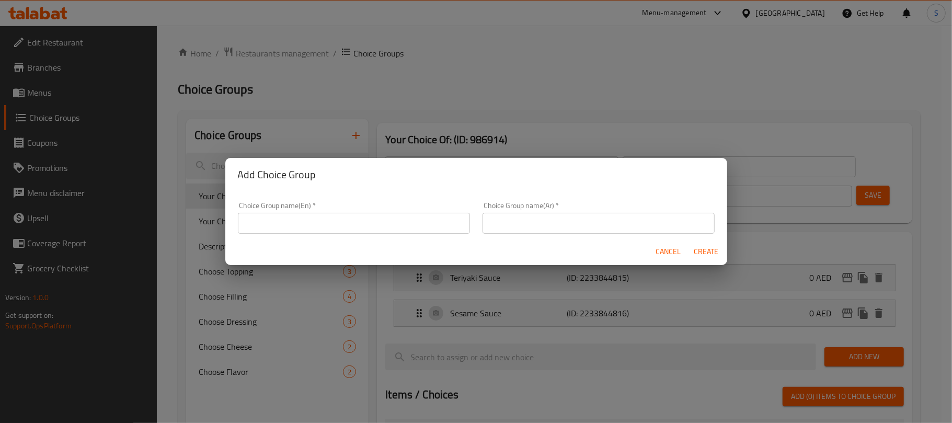
click at [360, 220] on input "text" at bounding box center [354, 223] width 232 height 21
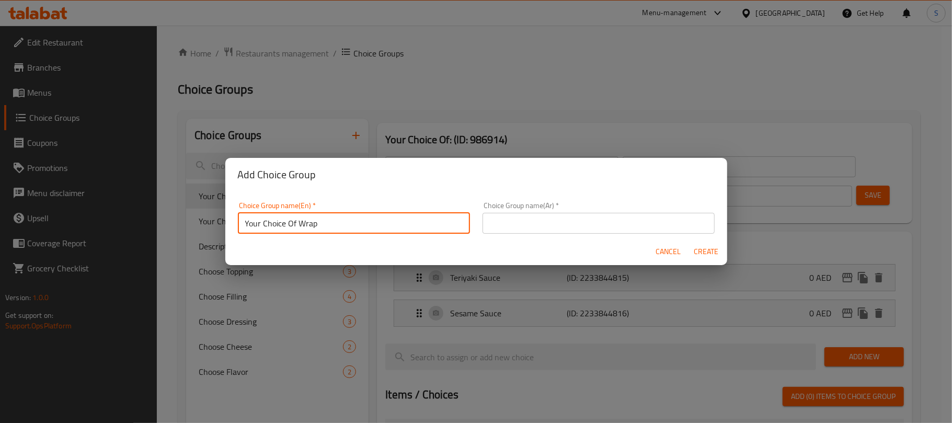
type input "Your Choice Of Wrap"
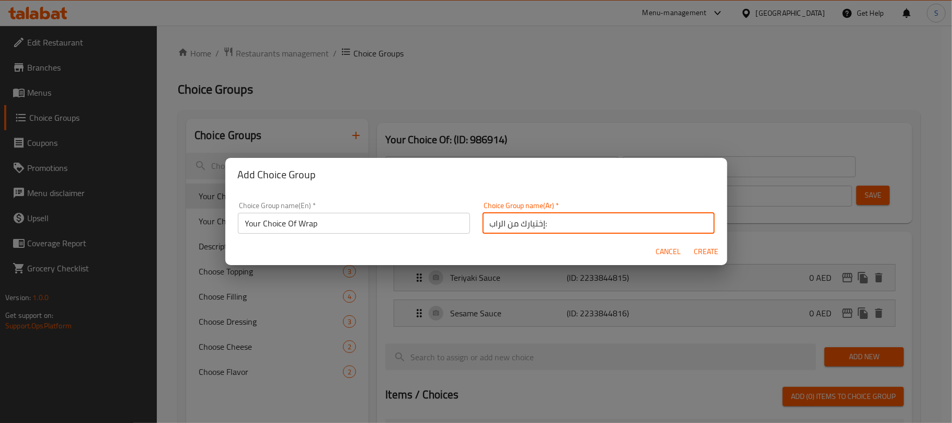
type input "إختيارك من الراب:"
click at [322, 219] on input "Your Choice Of Wrap" at bounding box center [354, 223] width 232 height 21
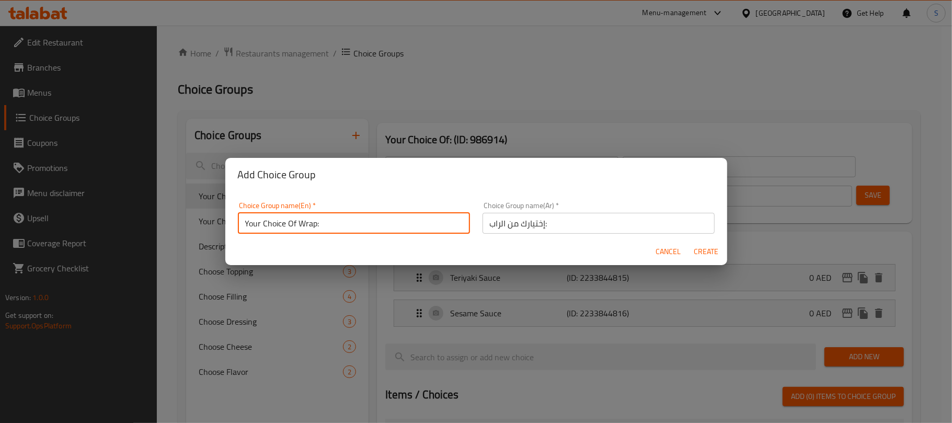
type input "Your Choice Of Wrap:"
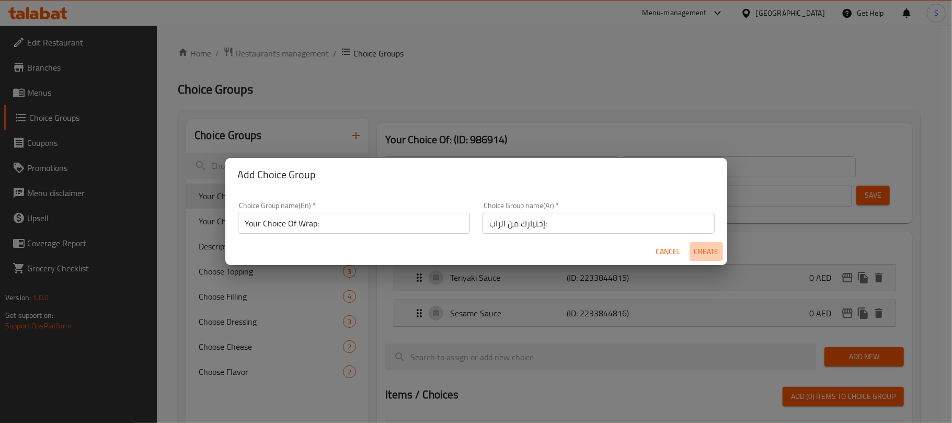
click at [715, 246] on span "Create" at bounding box center [706, 251] width 25 height 13
type input "Your Choice Of Wrap:"
type input "إختيارك من الراب:"
type input "0"
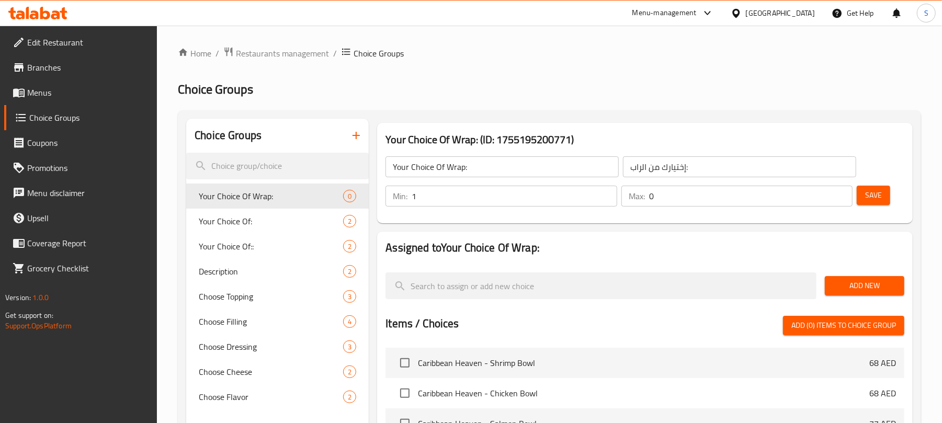
type input "1"
click at [602, 191] on input "1" at bounding box center [514, 196] width 205 height 21
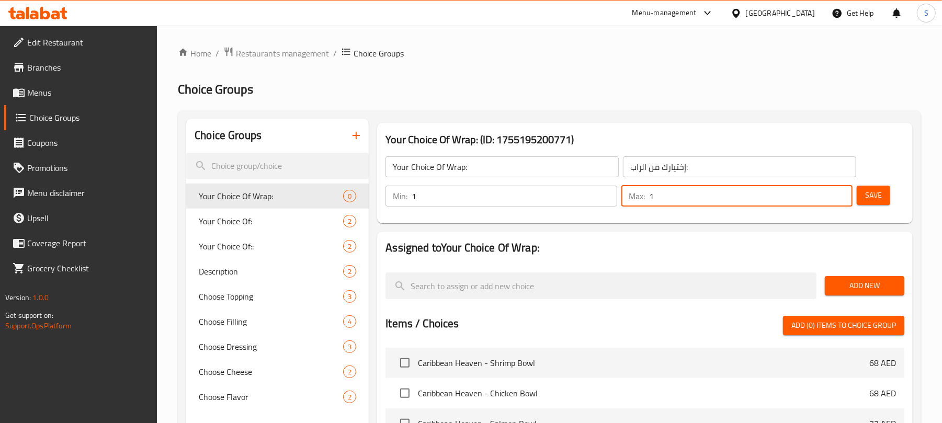
type input "1"
click at [840, 190] on input "1" at bounding box center [750, 196] width 203 height 21
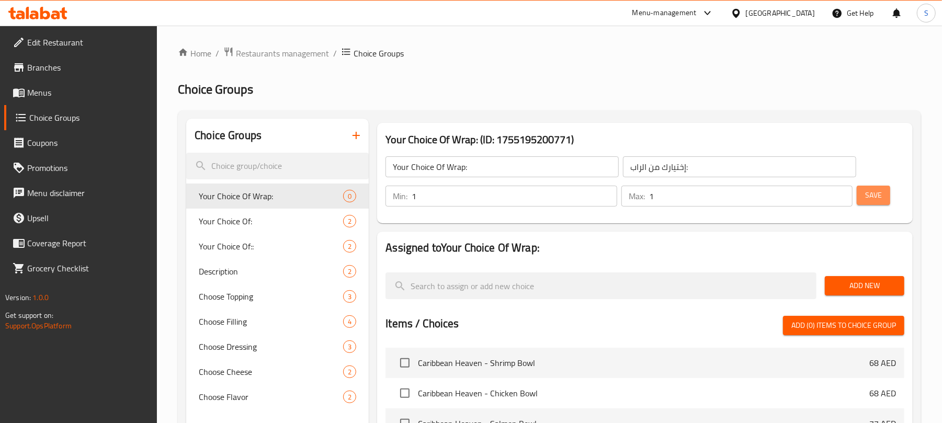
click at [868, 195] on span "Save" at bounding box center [873, 195] width 17 height 13
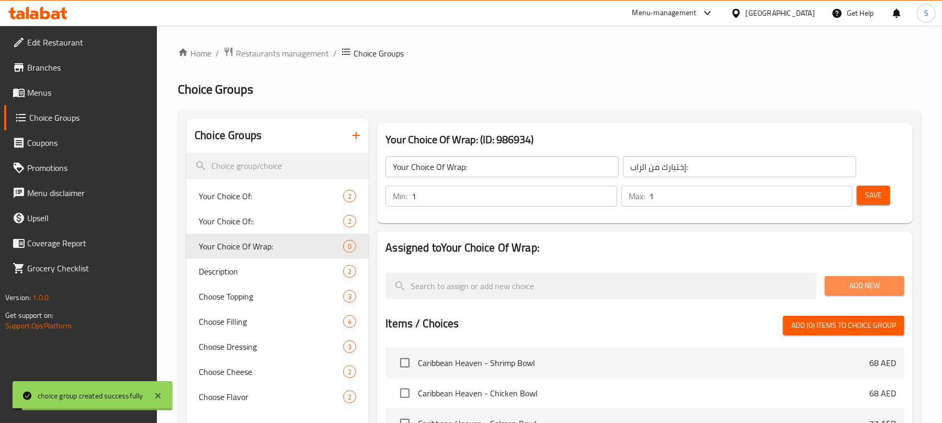
click at [871, 283] on span "Add New" at bounding box center [864, 285] width 63 height 13
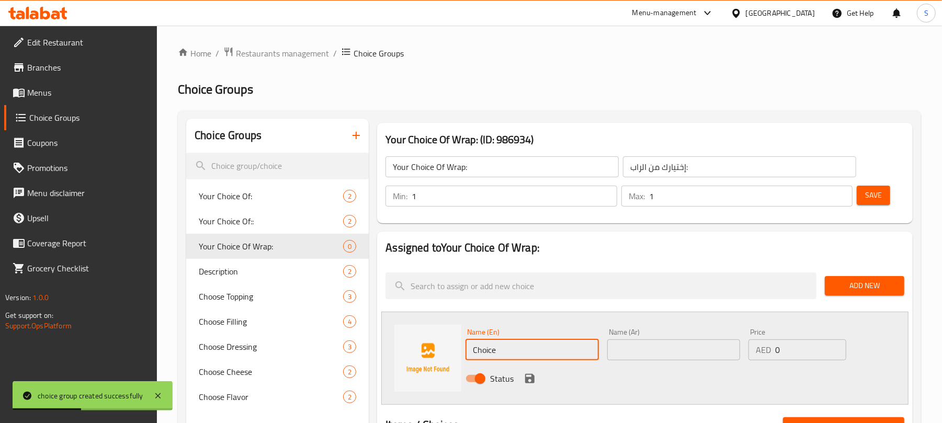
drag, startPoint x: 503, startPoint y: 356, endPoint x: 470, endPoint y: 356, distance: 32.9
click at [470, 356] on input "Choice" at bounding box center [531, 349] width 133 height 21
paste input "Grilled Chicken"
type input "Grilled Chicken"
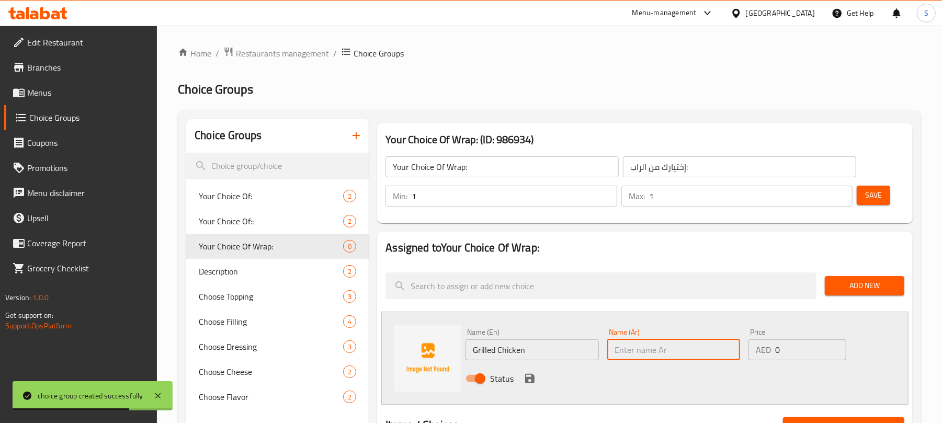
click at [641, 351] on input "text" at bounding box center [673, 349] width 133 height 21
paste input "دجاج مشوي"
type input "دجاج مشوي"
click at [531, 379] on icon "save" at bounding box center [529, 378] width 9 height 9
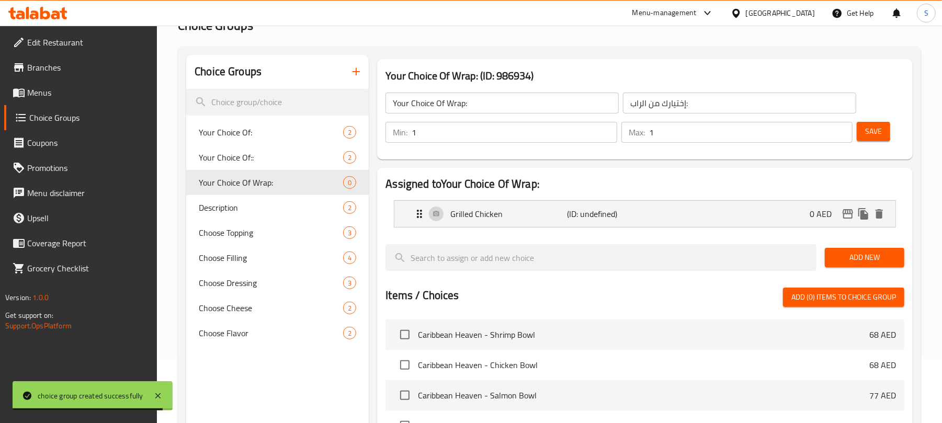
scroll to position [70, 0]
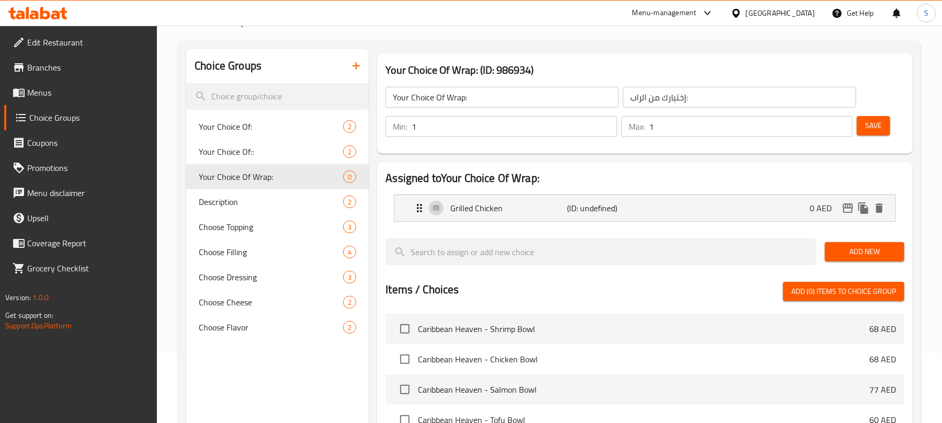
click at [869, 247] on span "Add New" at bounding box center [864, 251] width 63 height 13
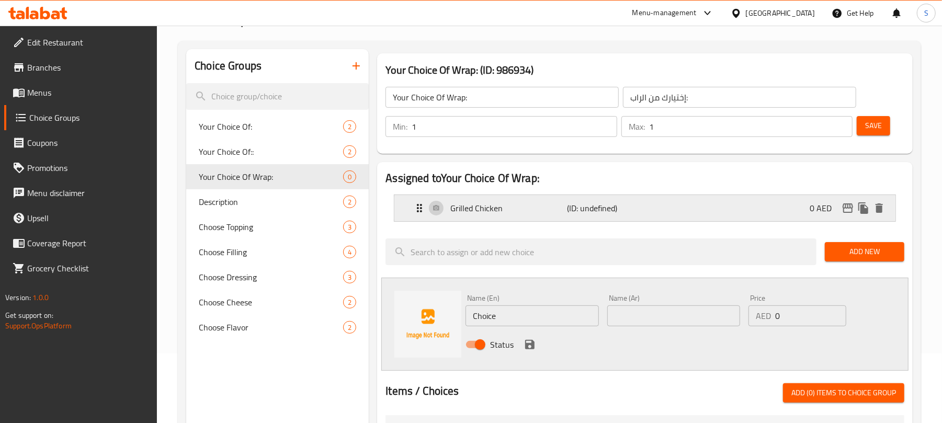
click at [685, 213] on div "Grilled Chicken (ID: undefined) 0 AED" at bounding box center [648, 208] width 470 height 26
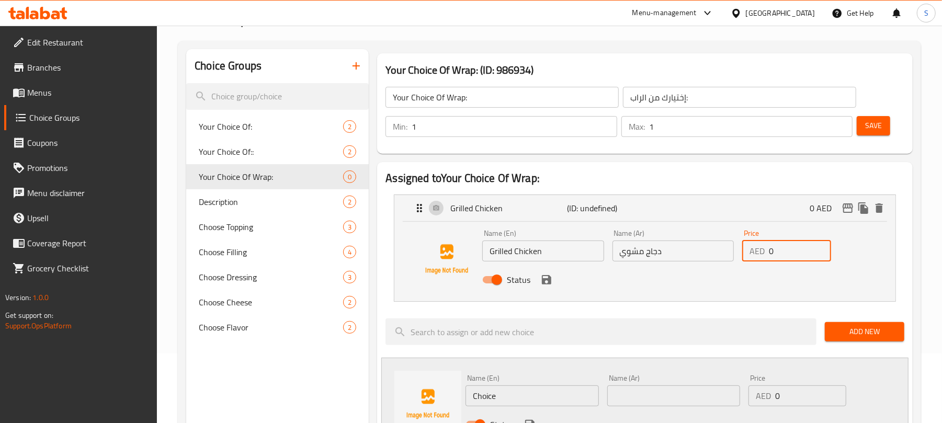
drag, startPoint x: 772, startPoint y: 252, endPoint x: 766, endPoint y: 252, distance: 6.3
click at [766, 252] on div "AED 0 Price" at bounding box center [786, 251] width 89 height 21
click at [549, 282] on icon "save" at bounding box center [546, 279] width 9 height 9
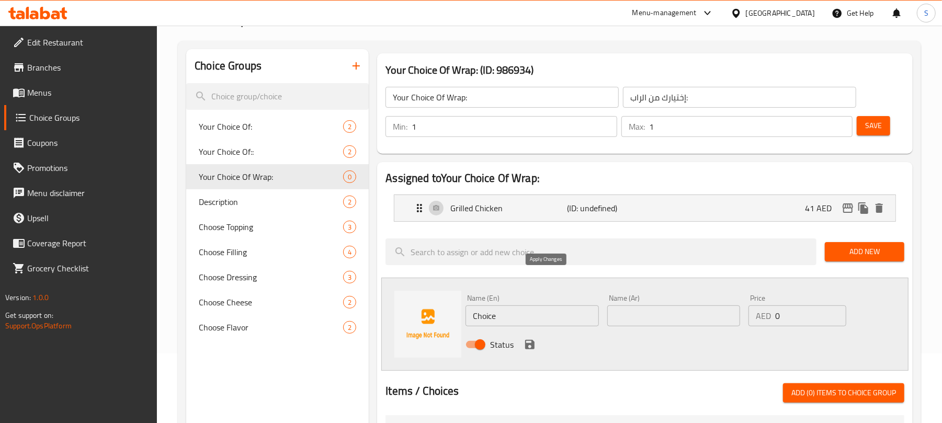
type input "41"
click at [654, 318] on input "text" at bounding box center [673, 315] width 133 height 21
paste input "لحم بقري"
type input "لحم بقري"
click at [779, 315] on input "0" at bounding box center [810, 315] width 71 height 21
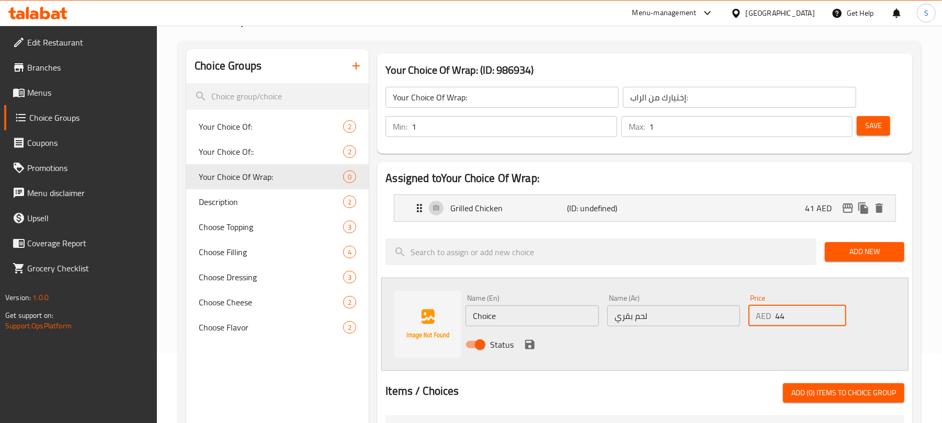
type input "44"
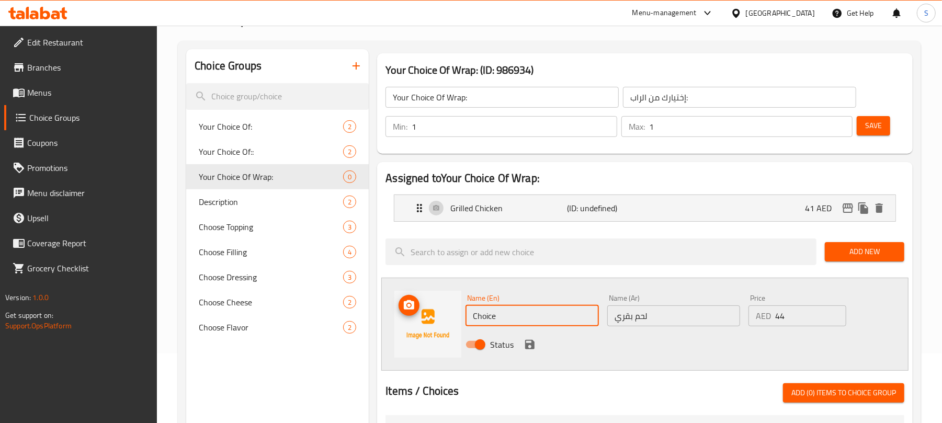
drag, startPoint x: 502, startPoint y: 321, endPoint x: 457, endPoint y: 319, distance: 45.5
click at [457, 319] on div "Name (En) Choice Name (En) Name (Ar) لحم بقري Name (Ar) Price AED 44 Price Stat…" at bounding box center [644, 324] width 527 height 93
type input "Beef"
click at [529, 342] on icon "save" at bounding box center [529, 344] width 13 height 13
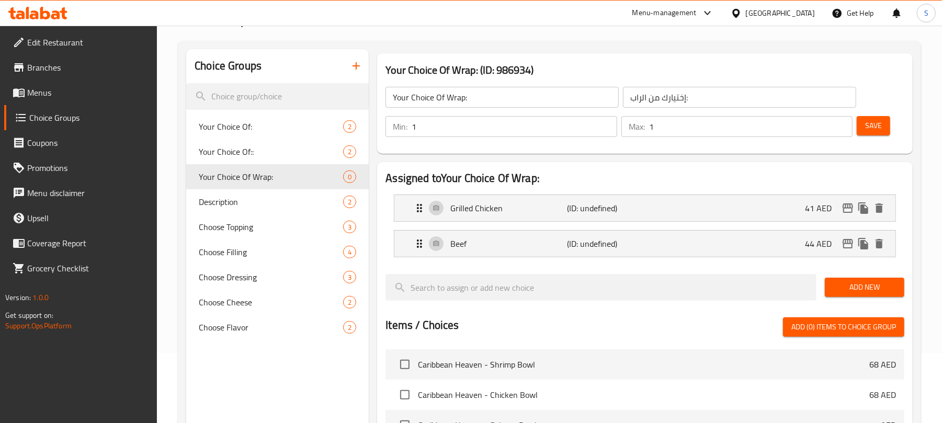
click at [871, 291] on span "Add New" at bounding box center [864, 287] width 63 height 13
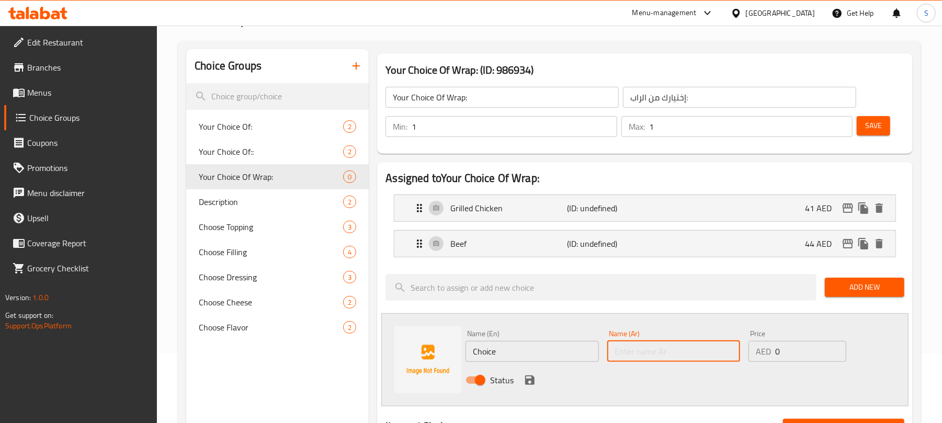
click at [646, 345] on input "text" at bounding box center [673, 351] width 133 height 21
paste input "روبيان"
type input "روبيان"
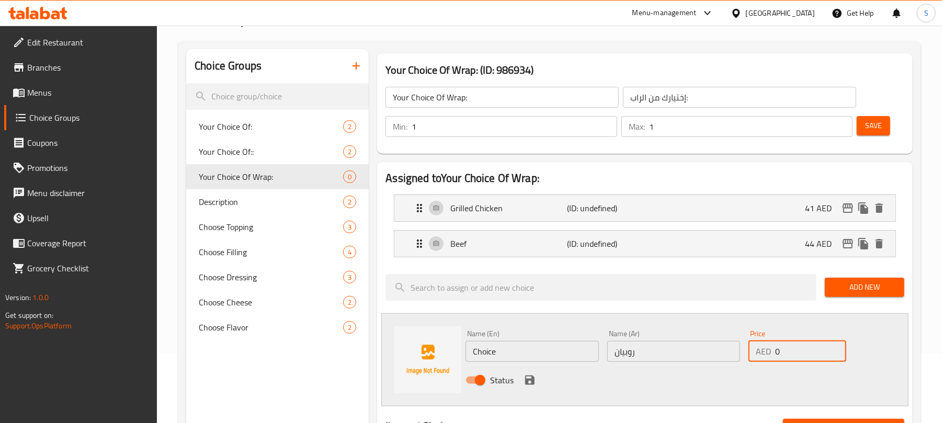
drag, startPoint x: 791, startPoint y: 356, endPoint x: 769, endPoint y: 355, distance: 22.5
click at [769, 355] on div "AED 0 Price" at bounding box center [797, 351] width 98 height 21
type input "43"
drag, startPoint x: 534, startPoint y: 355, endPoint x: 430, endPoint y: 343, distance: 104.7
click at [431, 343] on div "Name (En) Choice Name (En) Name (Ar) روبيان Name (Ar) Price AED 43 Price Status" at bounding box center [644, 359] width 527 height 93
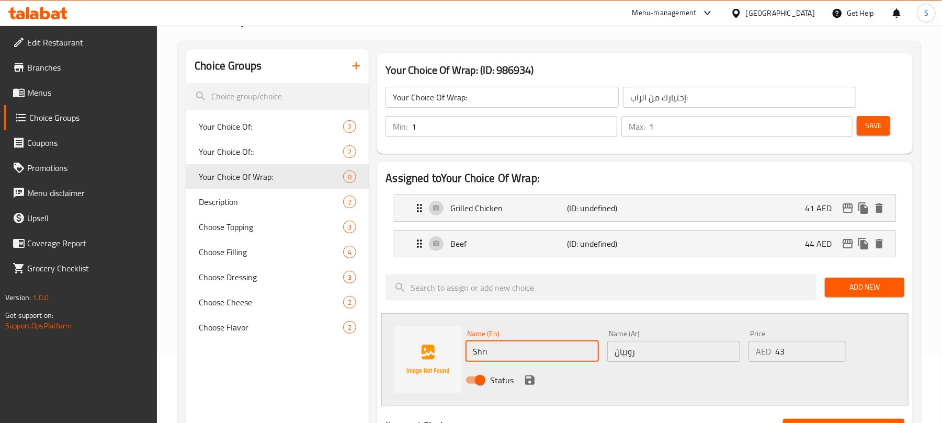
type input "Shrimp"
click at [636, 347] on input "روبيان" at bounding box center [673, 351] width 133 height 21
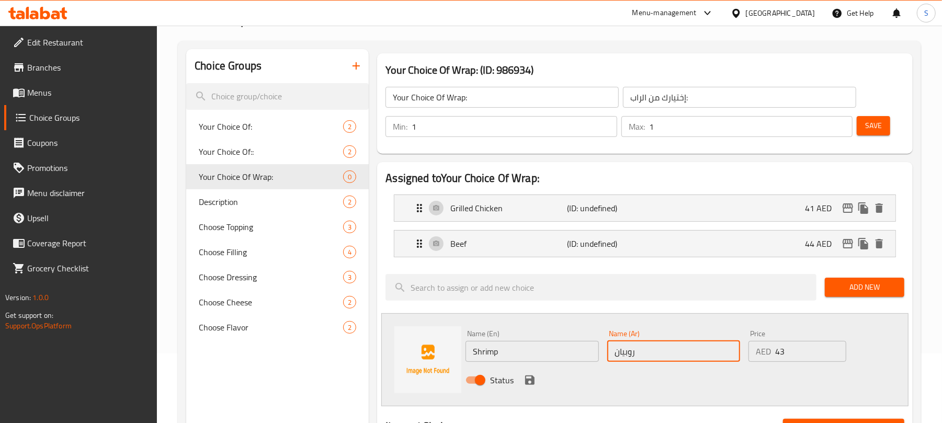
click at [636, 347] on input "روبيان" at bounding box center [673, 351] width 133 height 21
type input "جمبري"
click at [532, 380] on icon "save" at bounding box center [529, 379] width 9 height 9
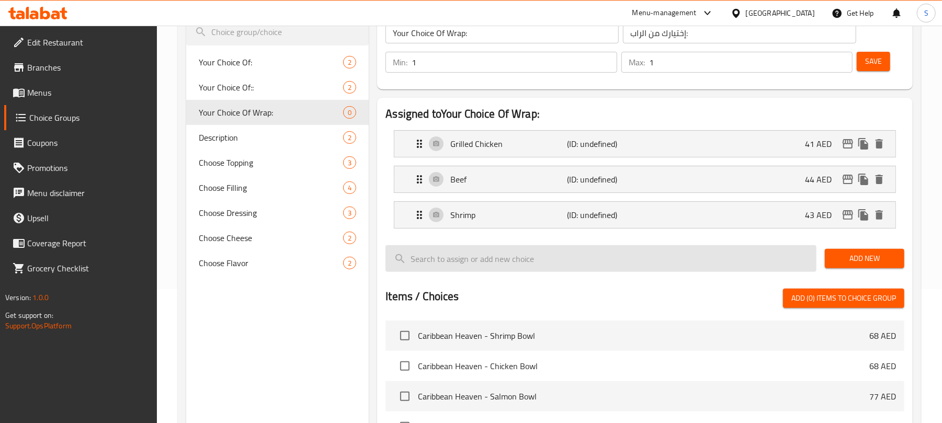
scroll to position [139, 0]
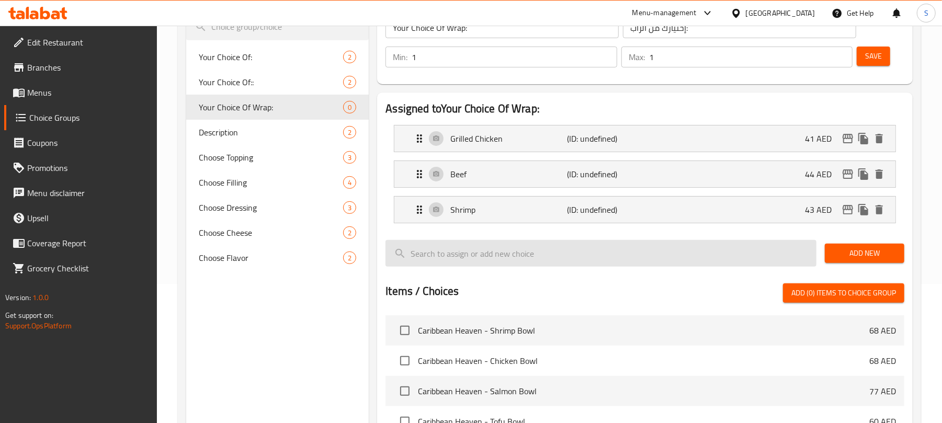
click at [841, 256] on span "Add New" at bounding box center [864, 253] width 63 height 13
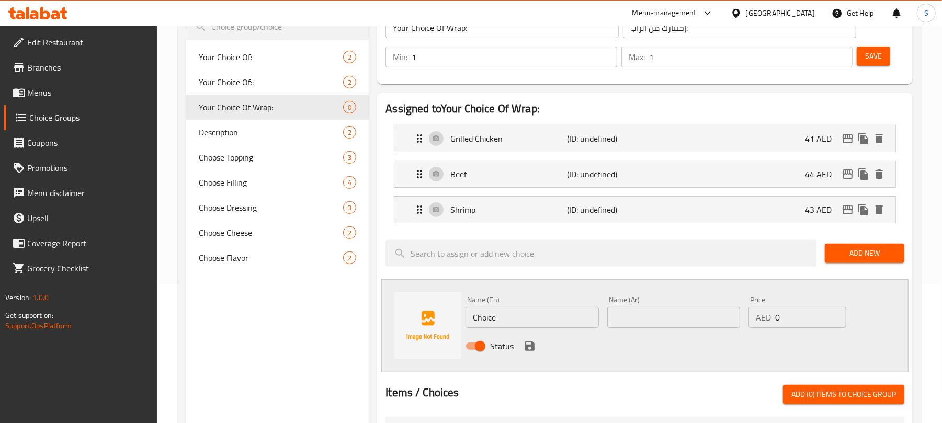
click at [672, 324] on input "text" at bounding box center [673, 317] width 133 height 21
paste input "سلطعون"
type input "سلطعون"
click at [775, 318] on input "0" at bounding box center [810, 317] width 71 height 21
type input "44"
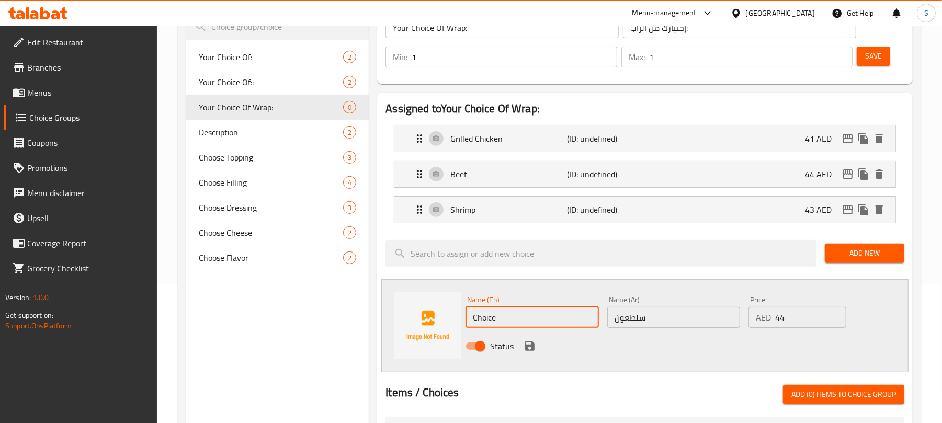
drag, startPoint x: 511, startPoint y: 323, endPoint x: 464, endPoint y: 321, distance: 46.6
click at [464, 321] on div "Name (En) Choice Name (En)" at bounding box center [531, 312] width 141 height 40
paste input "rab"
type input "Crab"
drag, startPoint x: 348, startPoint y: 355, endPoint x: 367, endPoint y: 362, distance: 19.7
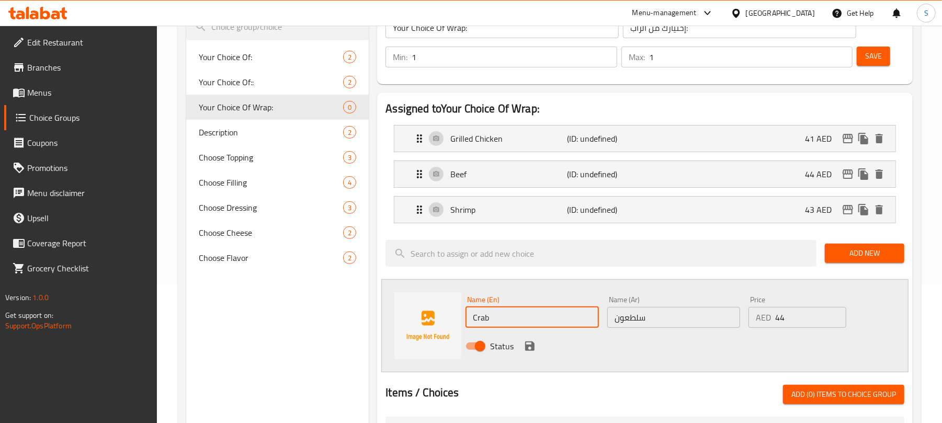
click at [350, 355] on div "Choice Groups Your Choice Of: 2 Your Choice Of:: 2 Your Choice Of Wrap: 0 Descr…" at bounding box center [277, 366] width 183 height 772
click at [529, 345] on icon "save" at bounding box center [529, 346] width 13 height 13
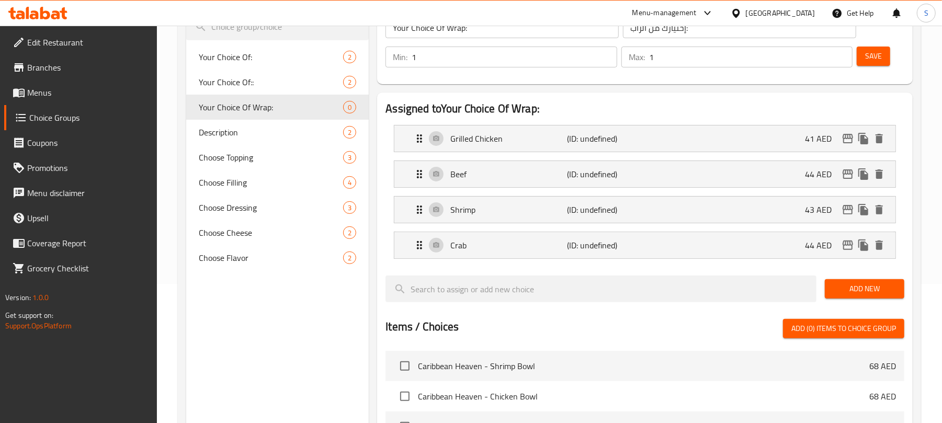
scroll to position [70, 0]
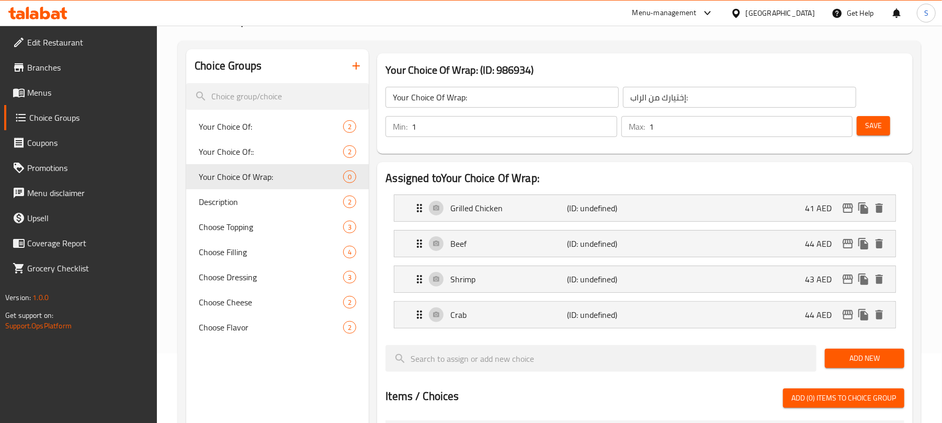
click at [862, 127] on button "Save" at bounding box center [873, 125] width 33 height 19
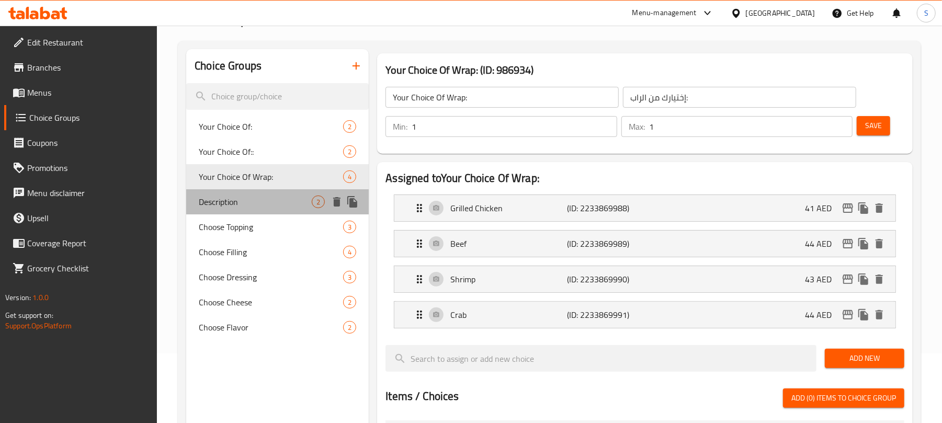
click at [257, 212] on div "Description 2" at bounding box center [277, 201] width 183 height 25
type input "Description"
type input "وصف"
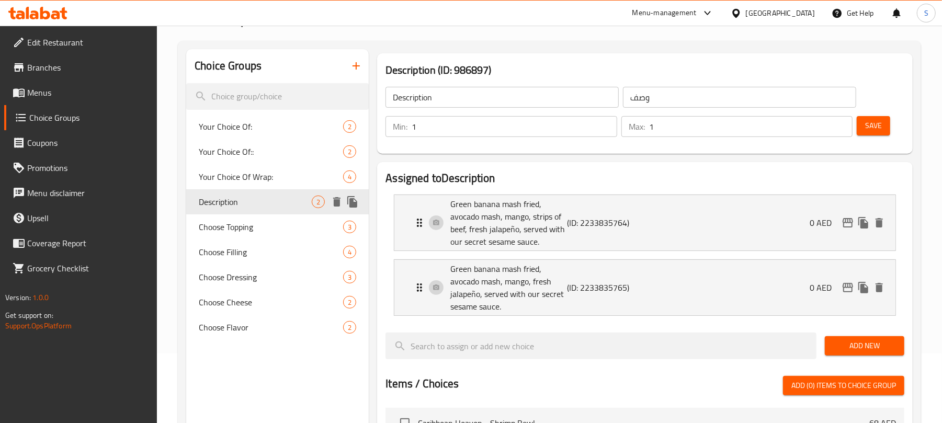
click at [336, 201] on icon "delete" at bounding box center [336, 201] width 7 height 9
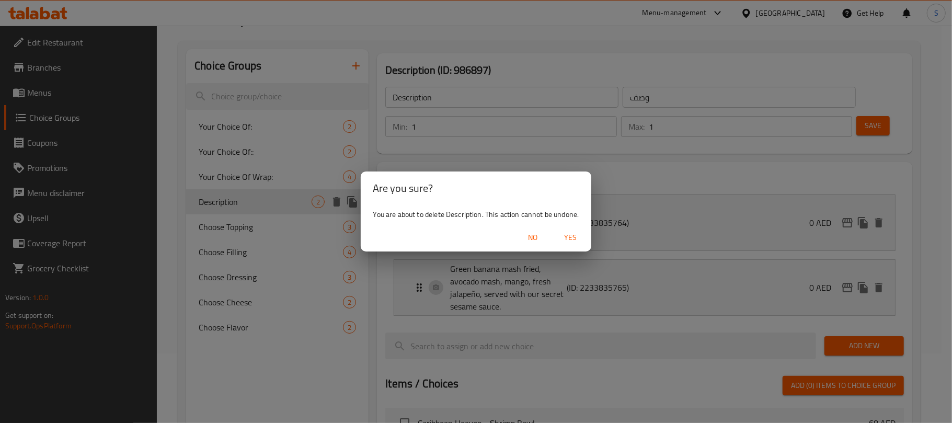
click at [564, 233] on span "Yes" at bounding box center [570, 237] width 25 height 13
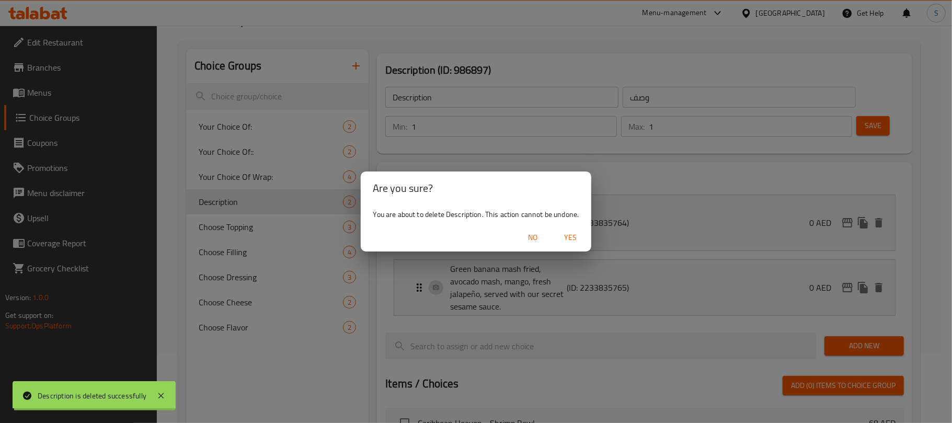
type input "Your Choice Of:"
type input "إختيارك من:"
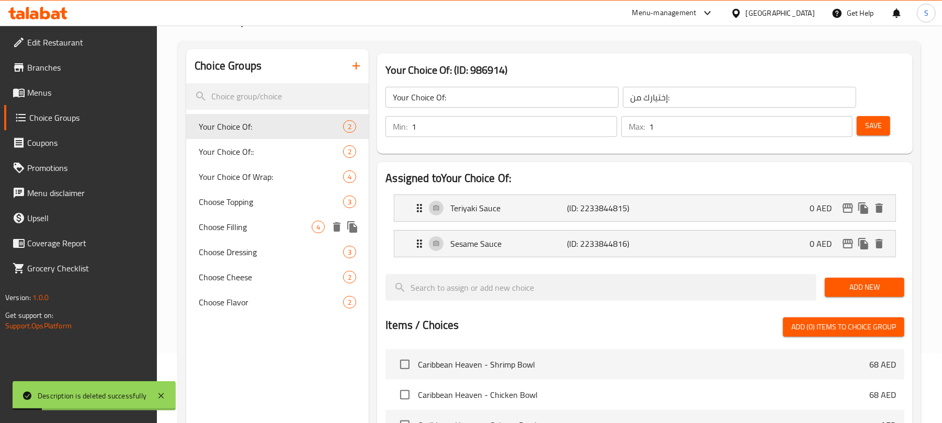
click at [294, 229] on span "Choose Filling" at bounding box center [255, 227] width 113 height 13
type input "Choose Filling"
type input "اختر الحشوة"
type input "3"
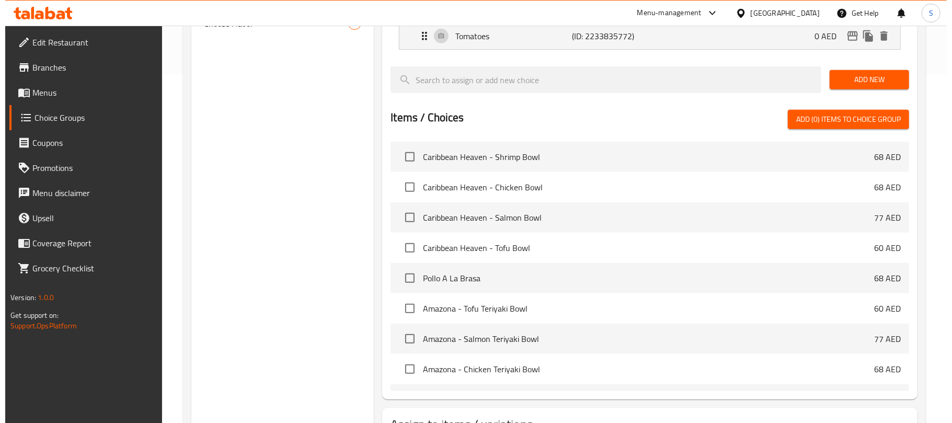
scroll to position [433, 0]
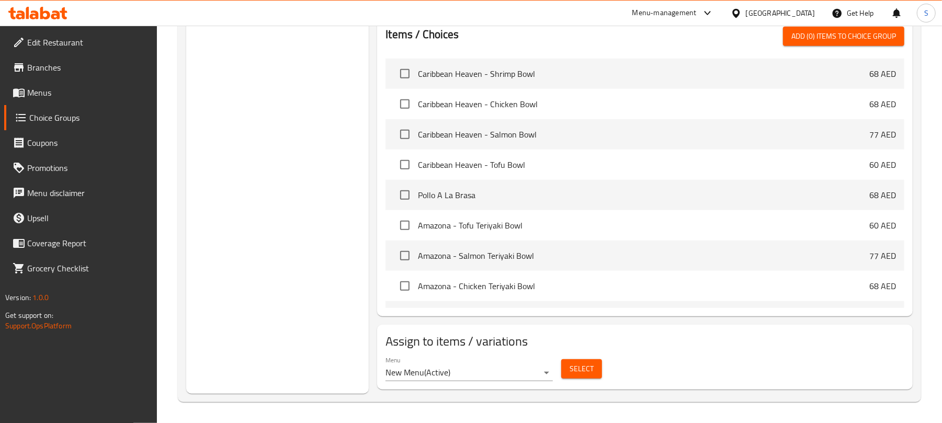
click at [576, 373] on span "Select" at bounding box center [582, 368] width 24 height 13
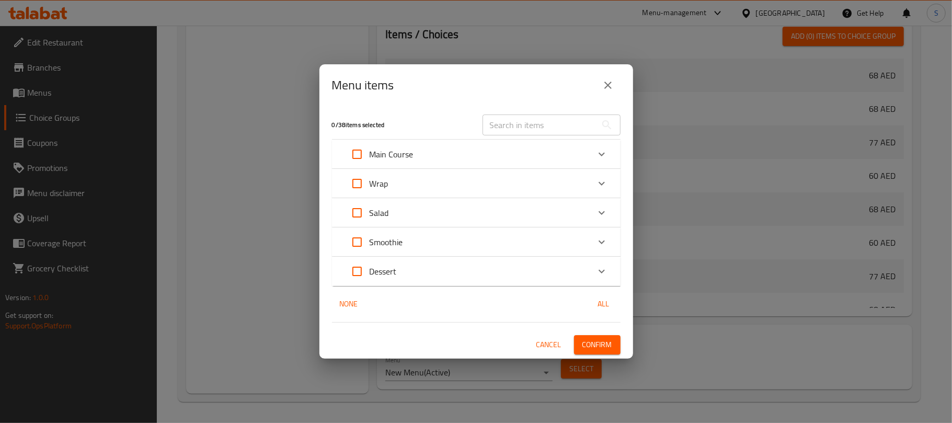
click at [469, 264] on div "Dessert" at bounding box center [467, 271] width 245 height 25
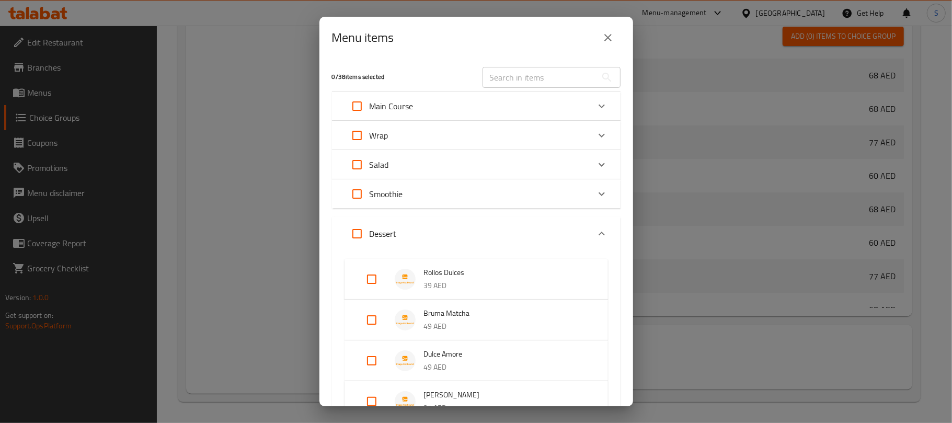
click at [461, 197] on div "Smoothie" at bounding box center [467, 193] width 245 height 25
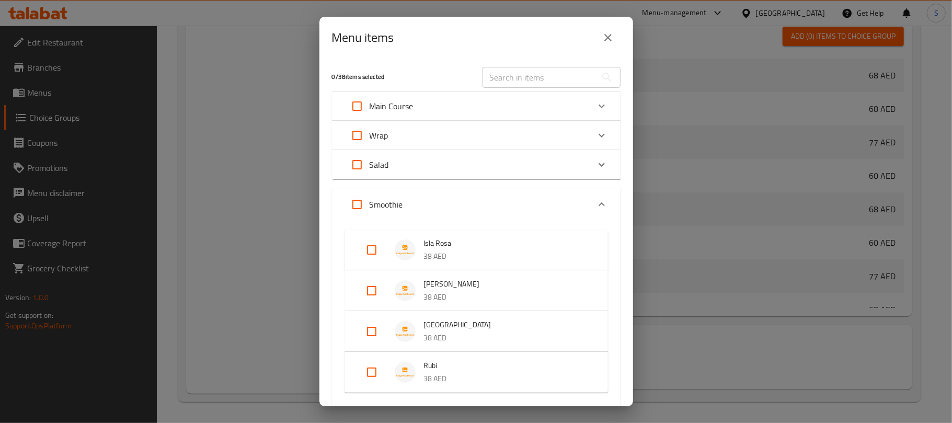
click at [445, 158] on div "Salad" at bounding box center [467, 164] width 245 height 25
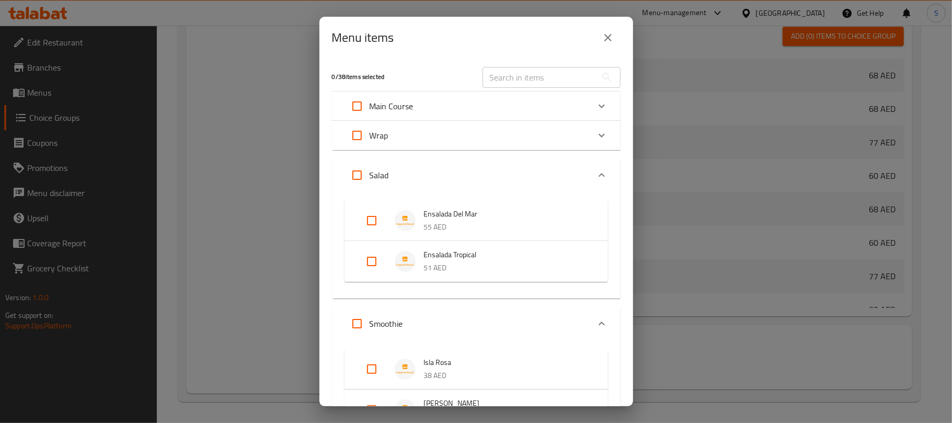
click at [439, 128] on div "Wrap" at bounding box center [467, 135] width 245 height 25
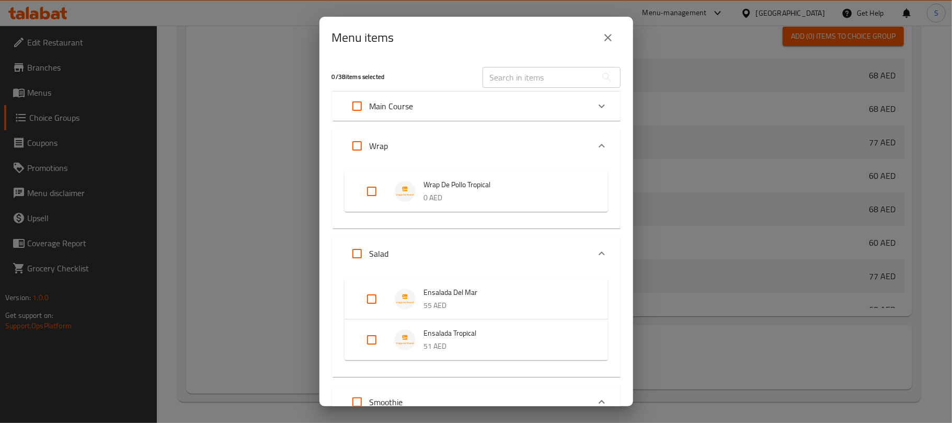
click at [447, 92] on div "Main Course" at bounding box center [476, 106] width 289 height 29
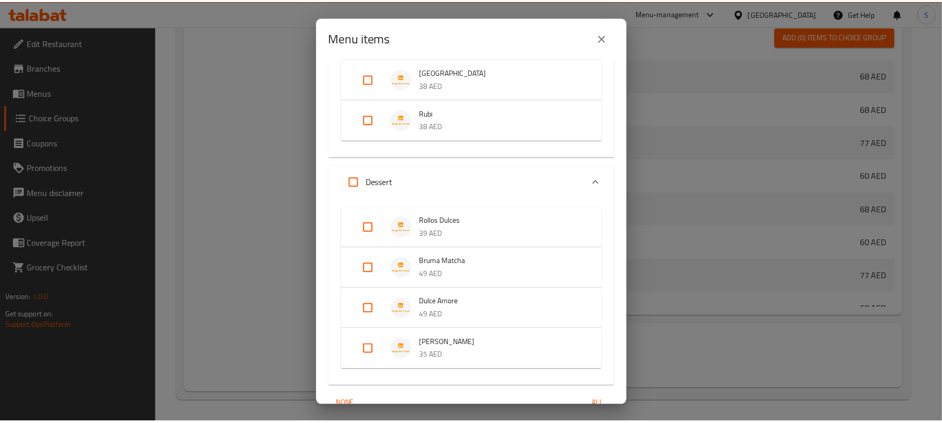
scroll to position [1642, 0]
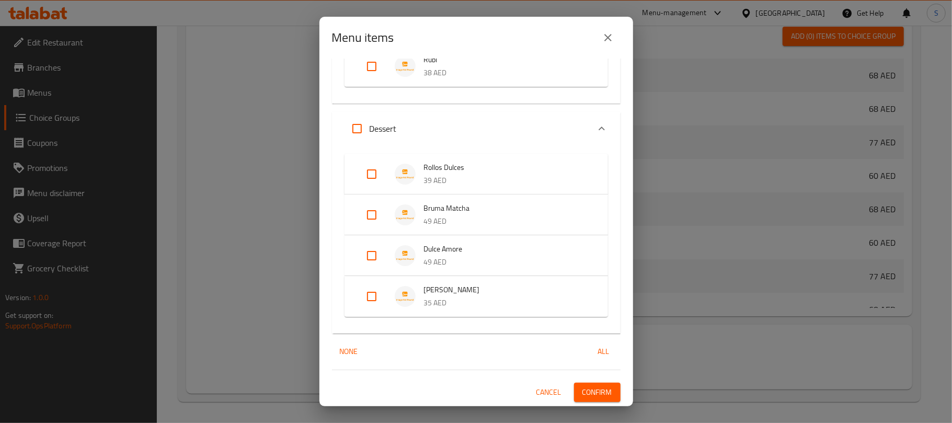
click at [543, 388] on span "Cancel" at bounding box center [549, 392] width 25 height 13
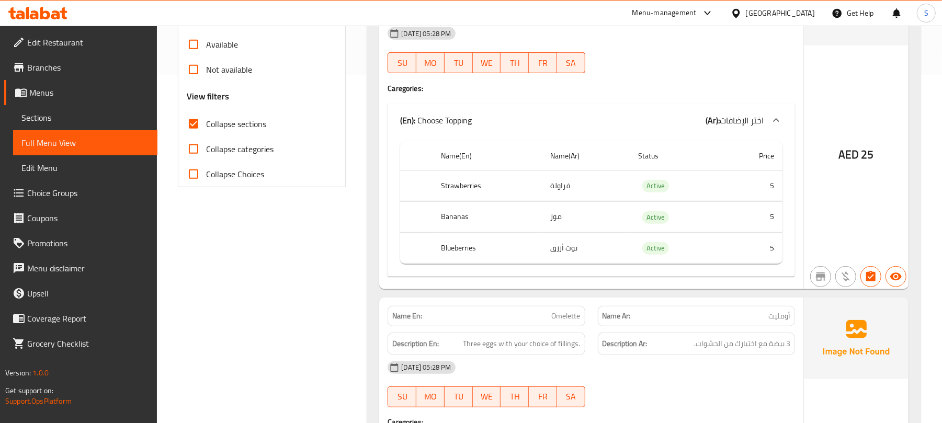
scroll to position [70, 0]
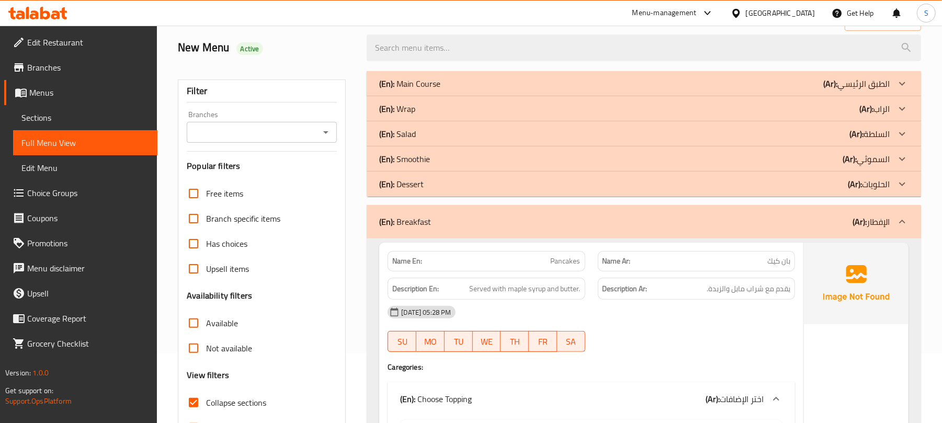
click at [56, 15] on icon at bounding box center [55, 14] width 9 height 9
